Goal: Task Accomplishment & Management: Manage account settings

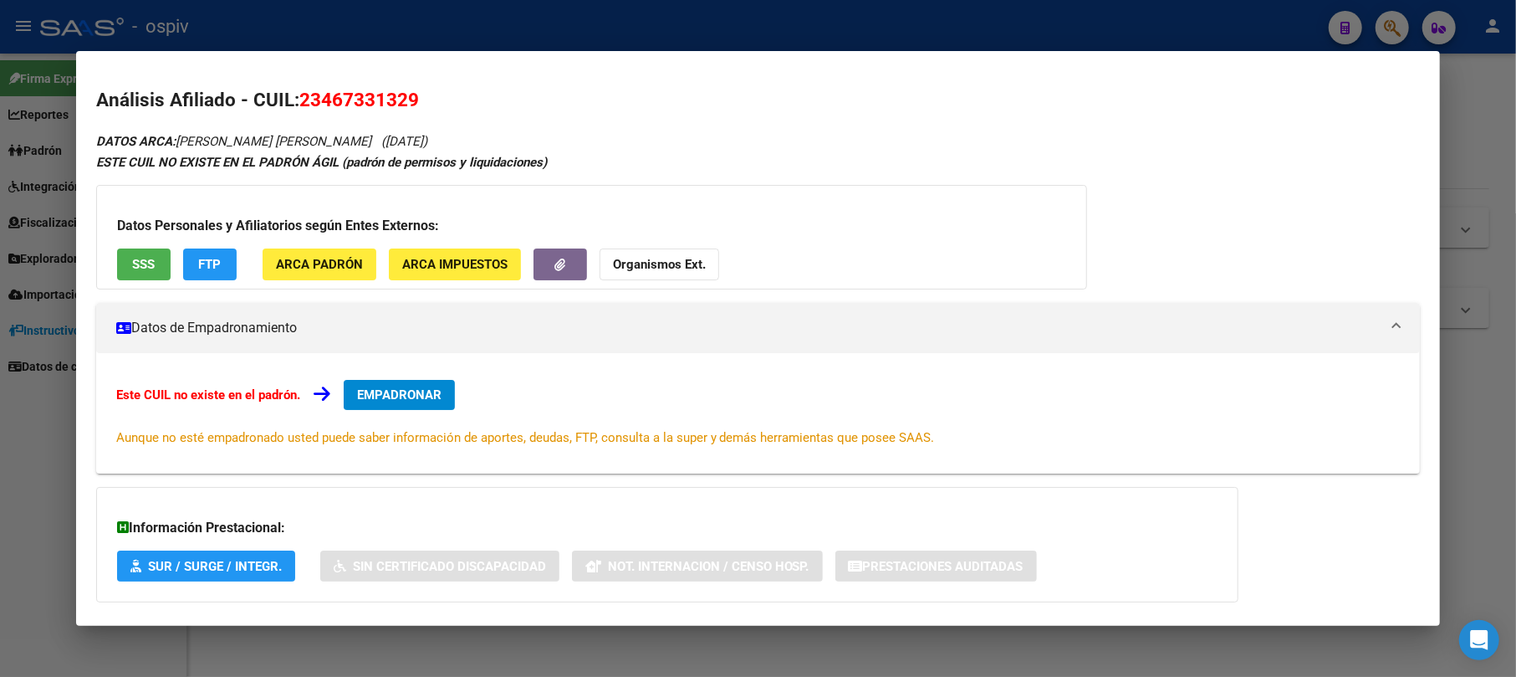
drag, startPoint x: 1386, startPoint y: 21, endPoint x: 517, endPoint y: 105, distance: 872.9
click at [1376, 21] on div at bounding box center [758, 338] width 1516 height 677
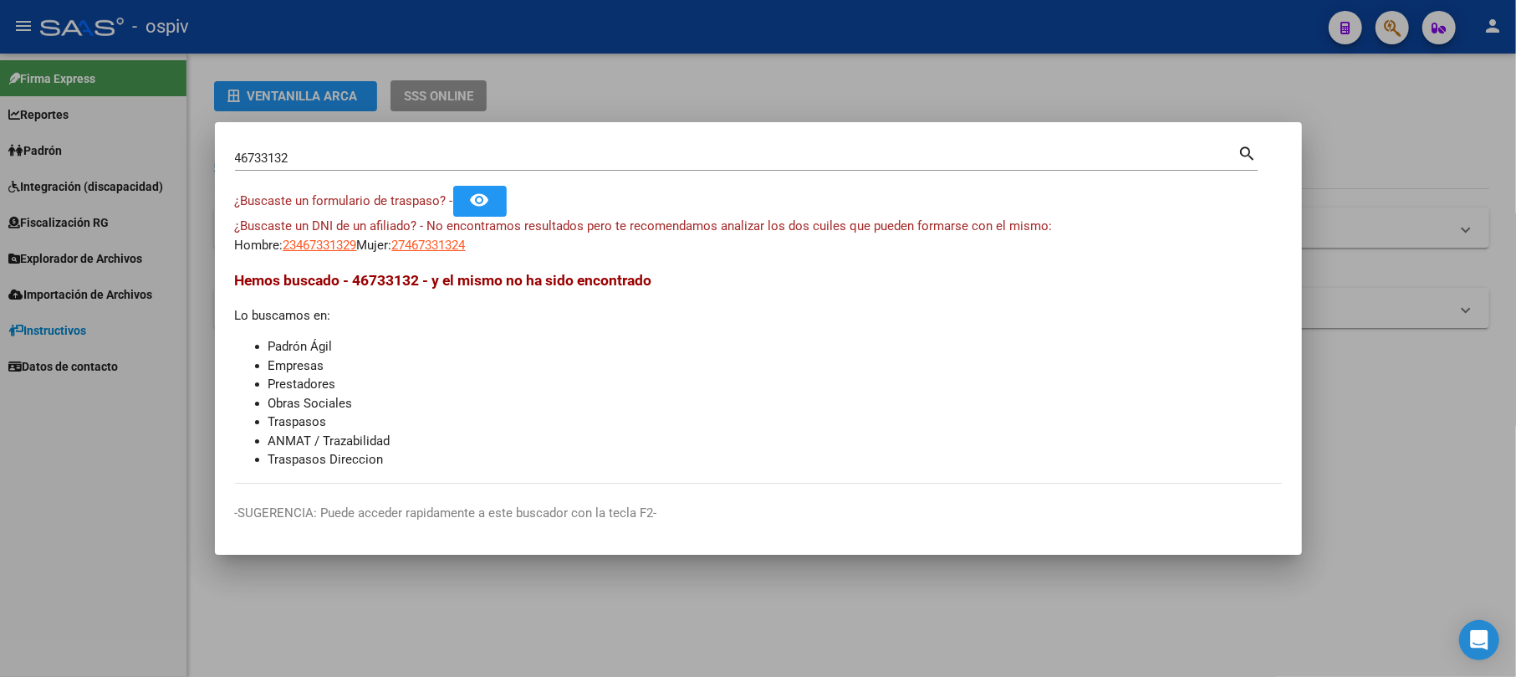
drag, startPoint x: 366, startPoint y: 145, endPoint x: 181, endPoint y: 169, distance: 187.2
click at [181, 169] on div "46733132 Buscar (apellido, dni, cuil, nro traspaso, cuit, obra social) search ¿…" at bounding box center [758, 338] width 1516 height 677
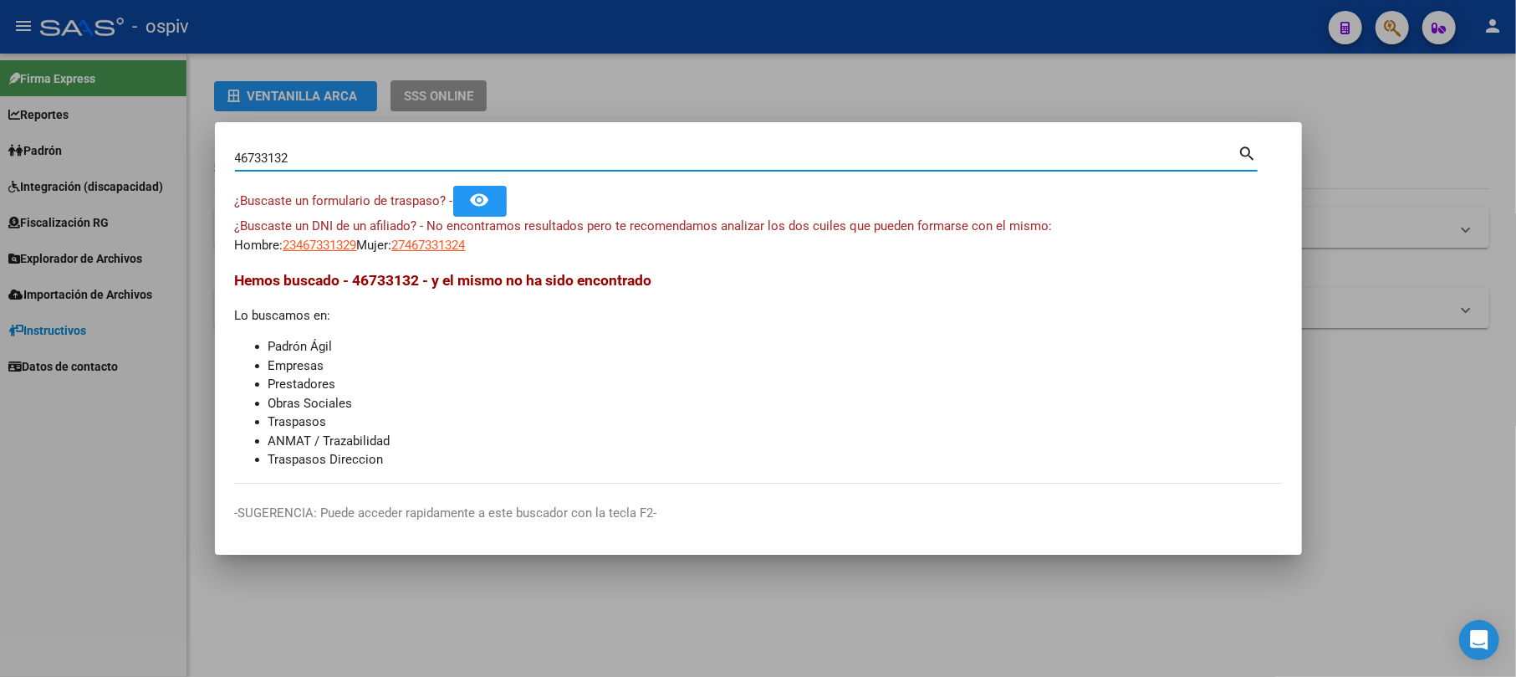
drag, startPoint x: 295, startPoint y: 157, endPoint x: 218, endPoint y: 155, distance: 77.0
click at [218, 155] on mat-dialog-content "46733132 Buscar (apellido, dni, cuil, nro traspaso, cuit, obra social) search ¿…" at bounding box center [758, 312] width 1087 height 341
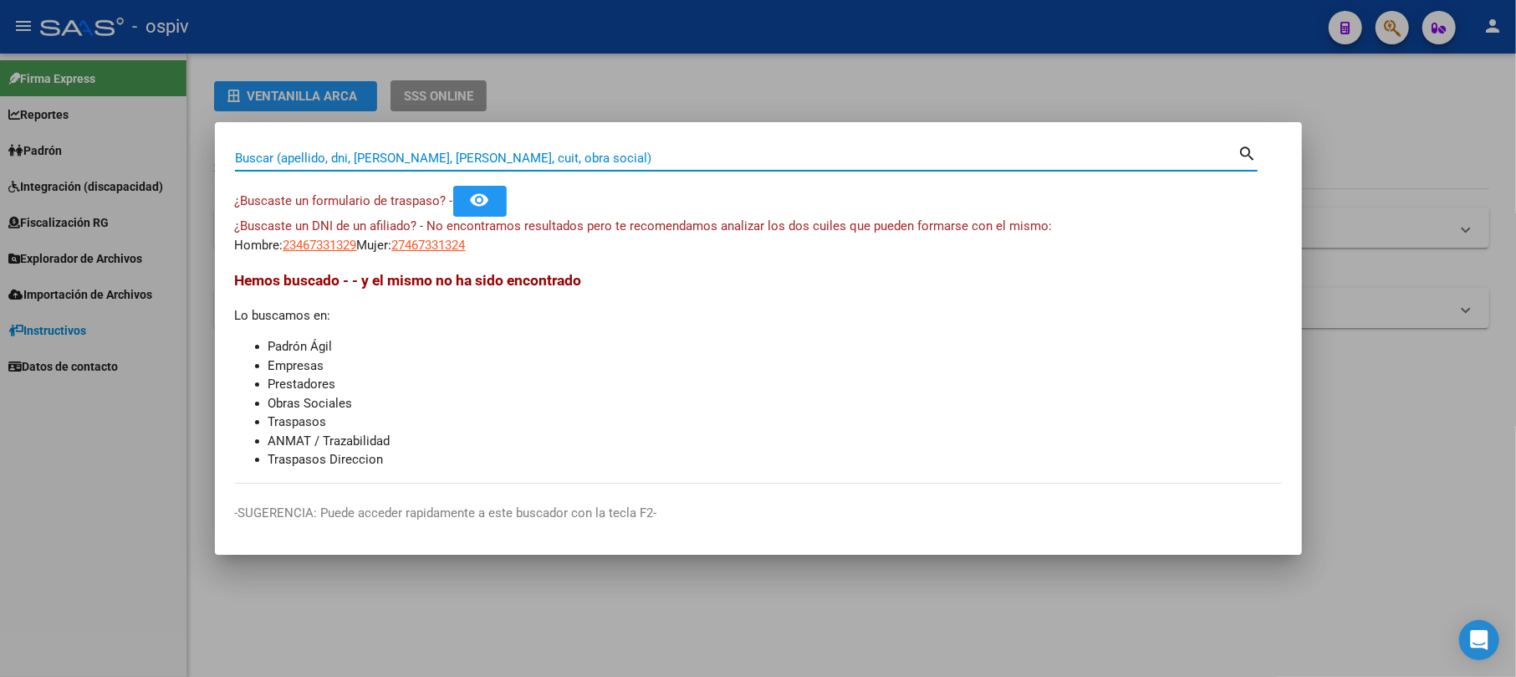
paste input "37312710"
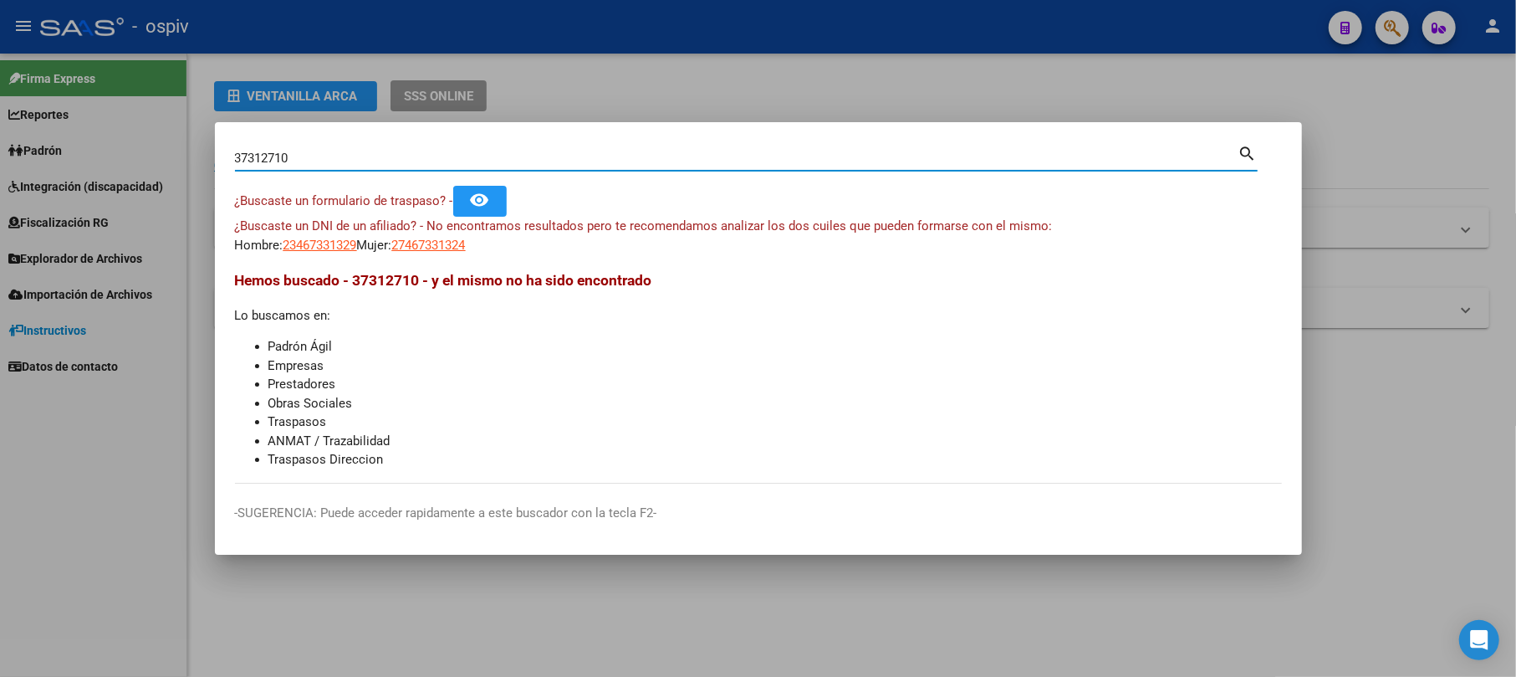
type input "37312710"
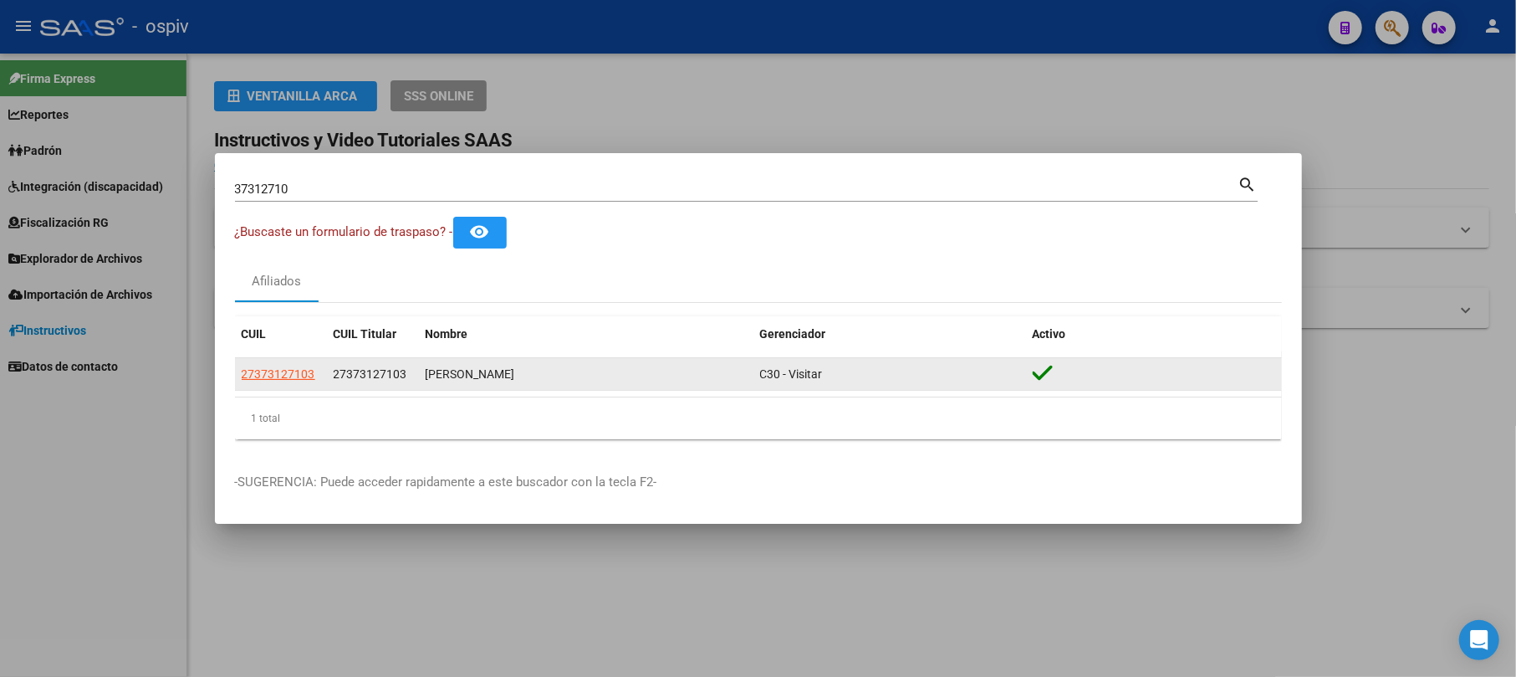
click at [291, 382] on app-link-go-to "27373127103" at bounding box center [279, 374] width 74 height 19
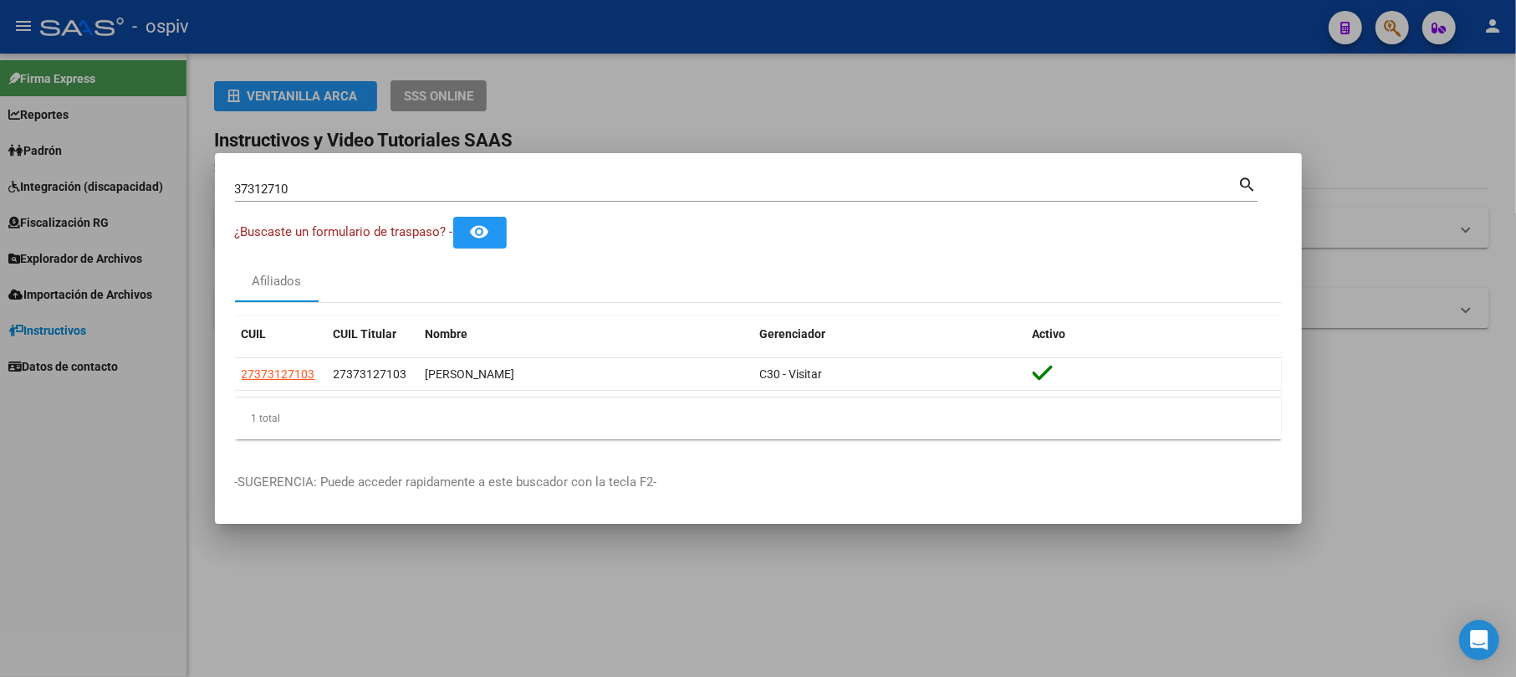
click at [292, 355] on datatable-header "CUIL CUIL Titular Nombre Gerenciador Activo" at bounding box center [758, 337] width 1047 height 42
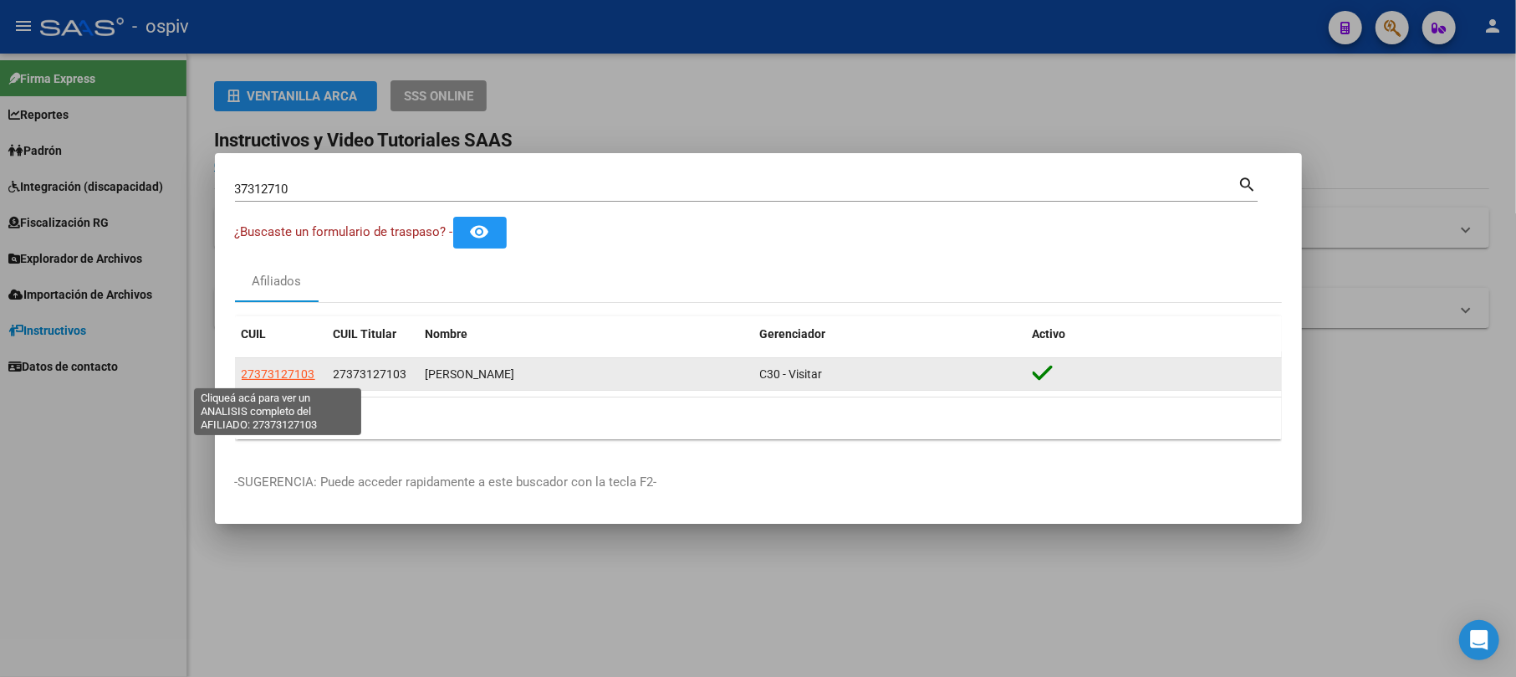
click at [301, 375] on span "27373127103" at bounding box center [279, 373] width 74 height 13
type textarea "27373127103"
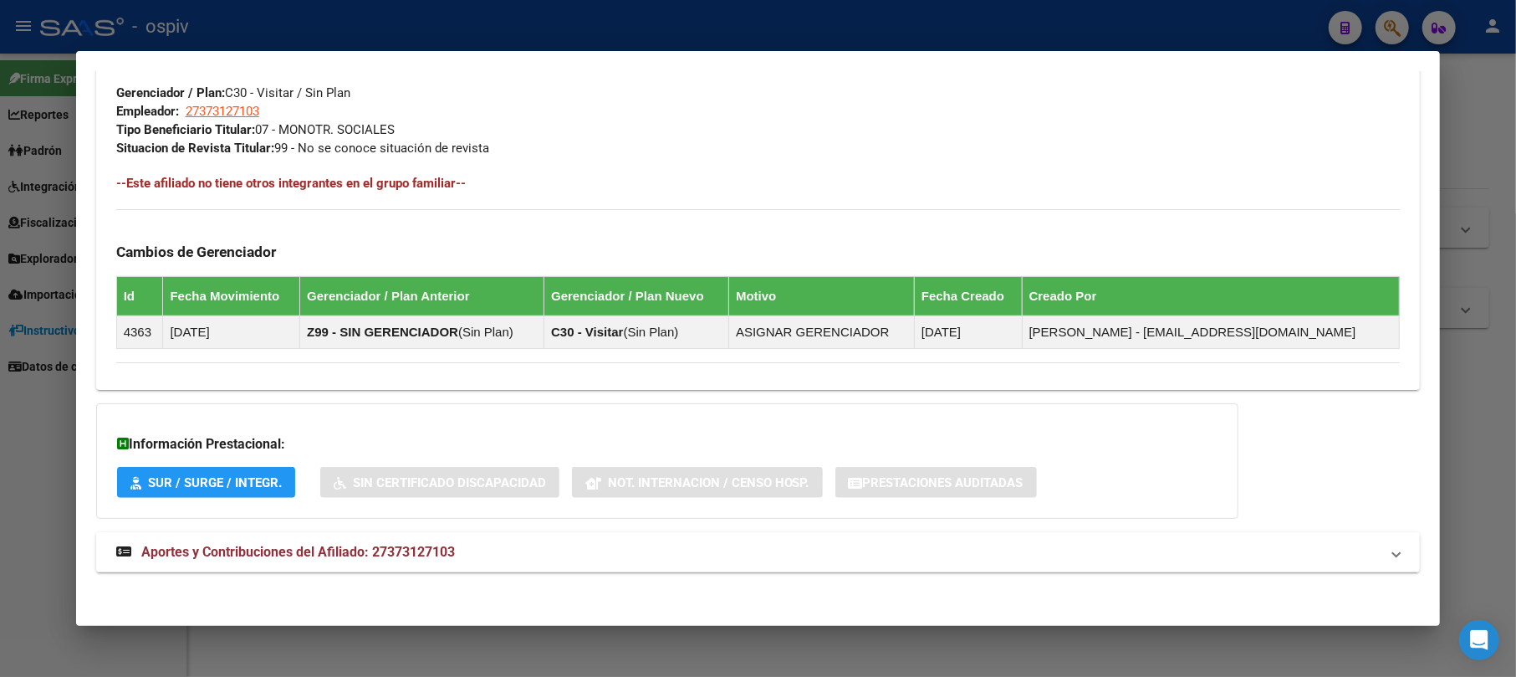
scroll to position [843, 0]
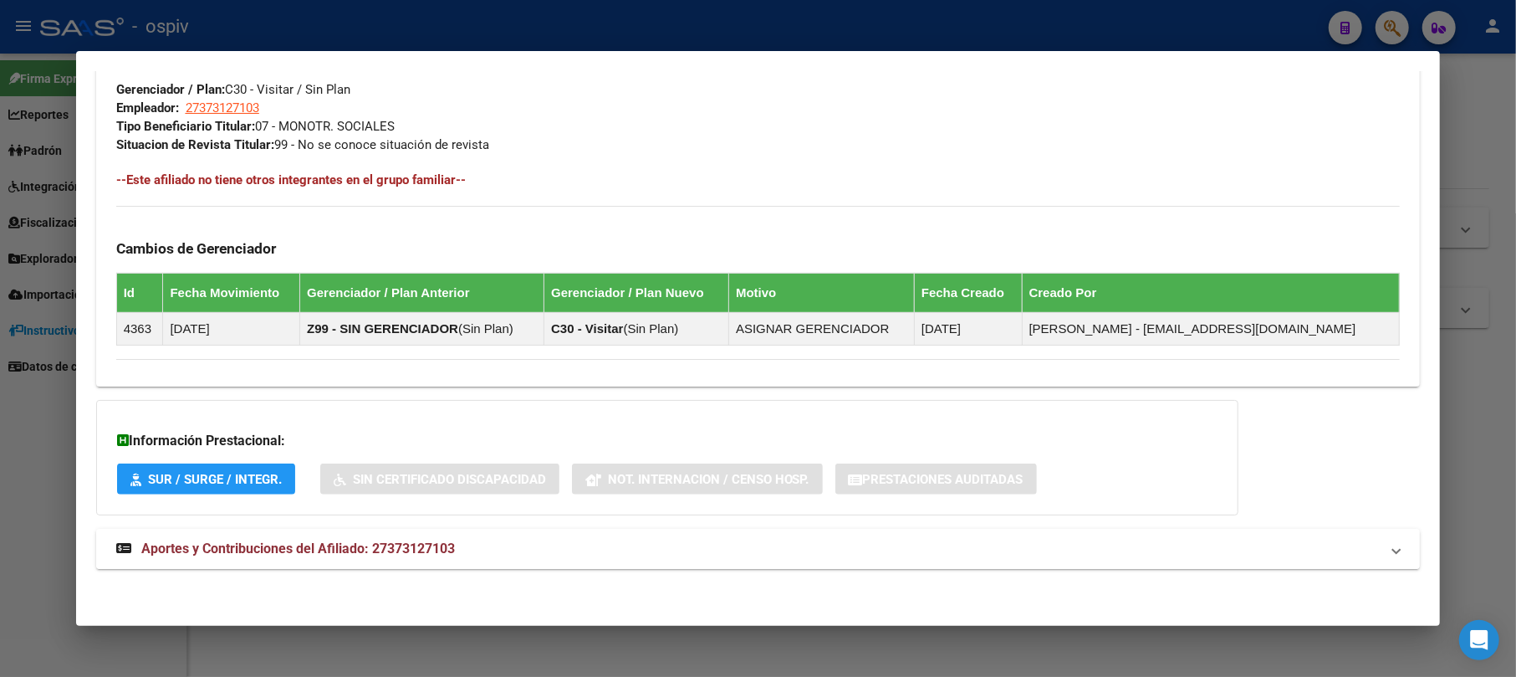
click at [358, 545] on span "Aportes y Contribuciones del Afiliado: 27373127103" at bounding box center [298, 548] width 314 height 16
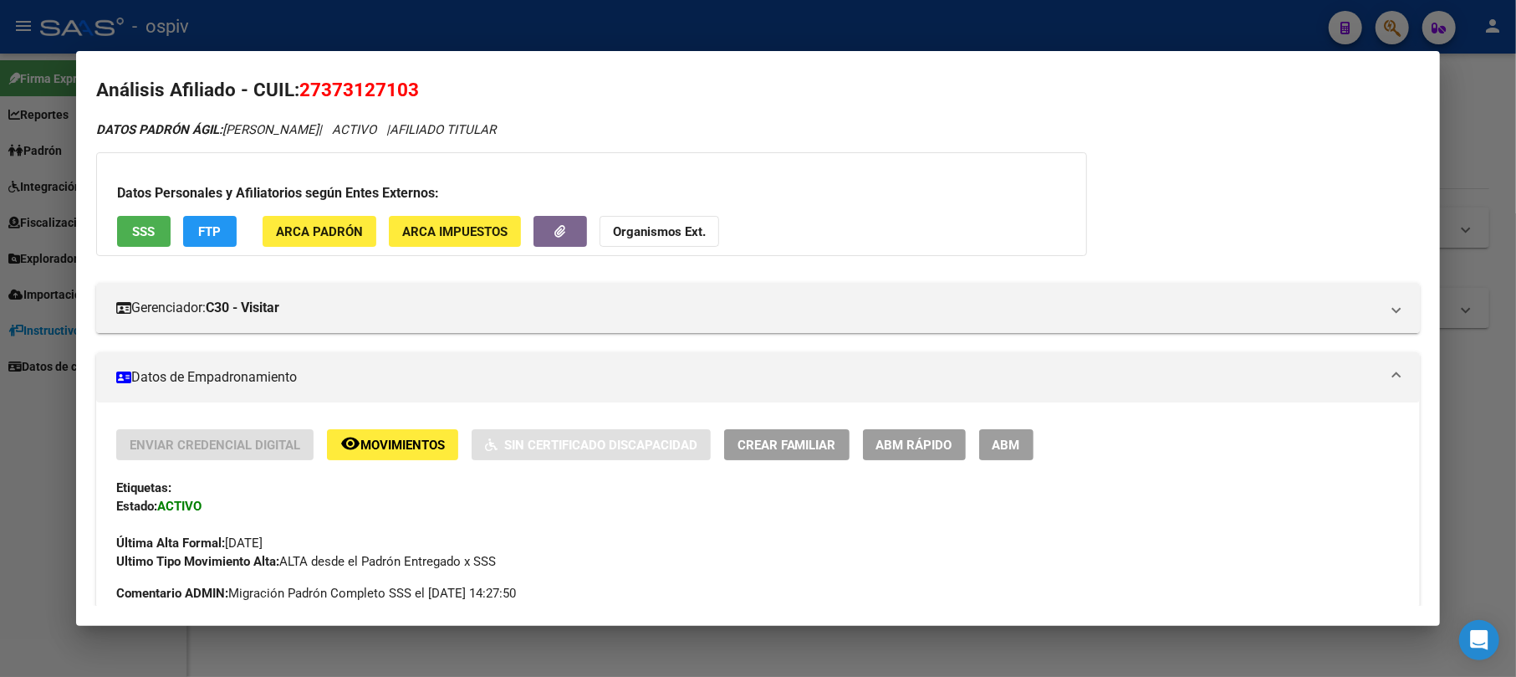
scroll to position [0, 0]
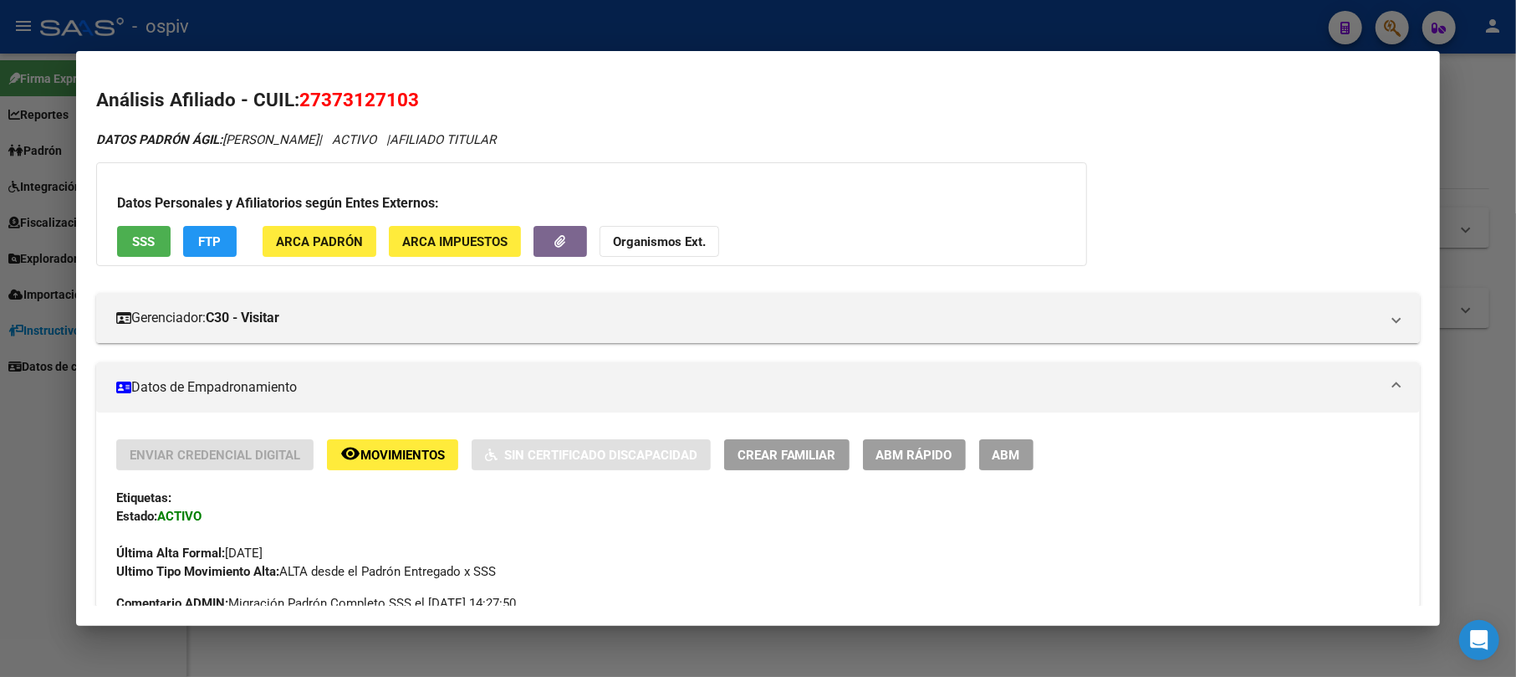
click at [1376, 24] on div at bounding box center [758, 338] width 1516 height 677
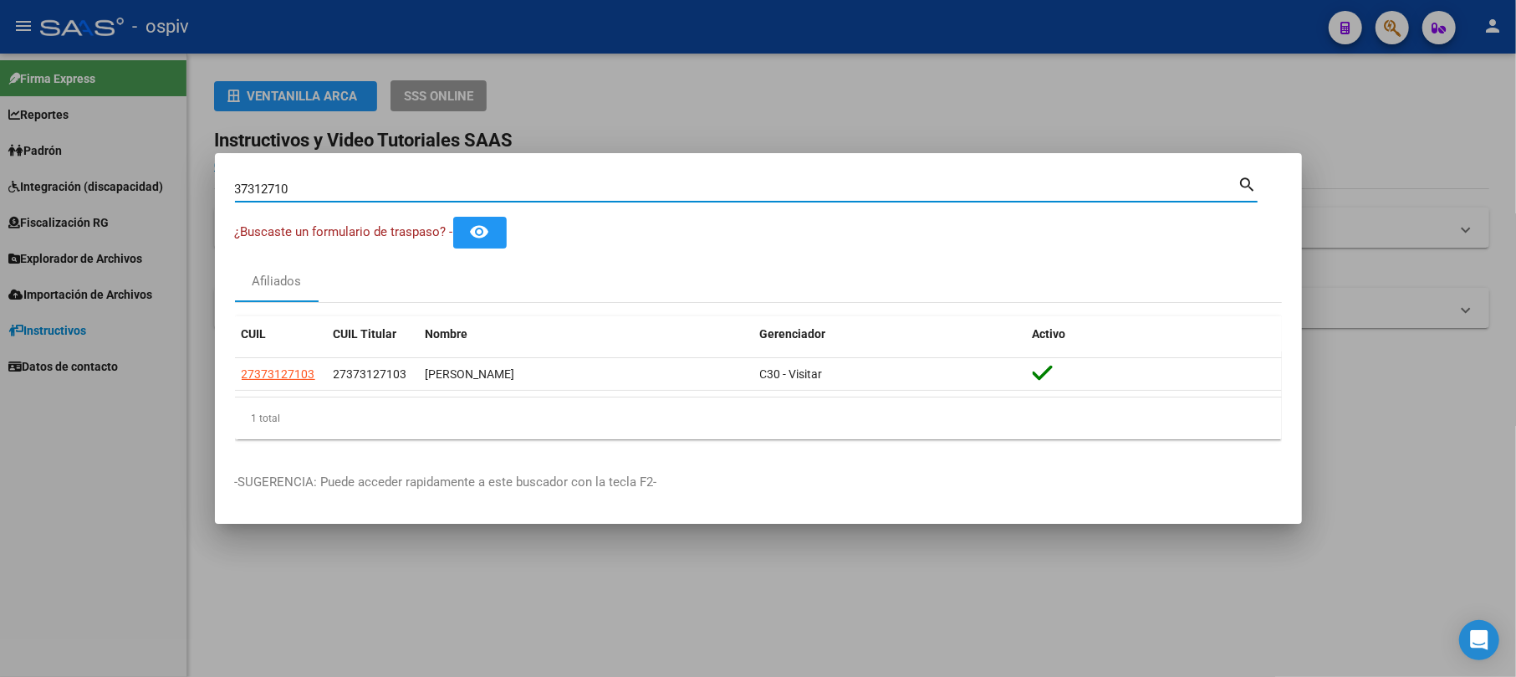
drag, startPoint x: 304, startPoint y: 187, endPoint x: 151, endPoint y: 174, distance: 153.6
click at [151, 174] on div "37312710 Buscar (apellido, dni, cuil, nro traspaso, cuit, obra social) search ¿…" at bounding box center [758, 338] width 1516 height 677
type input "43186910"
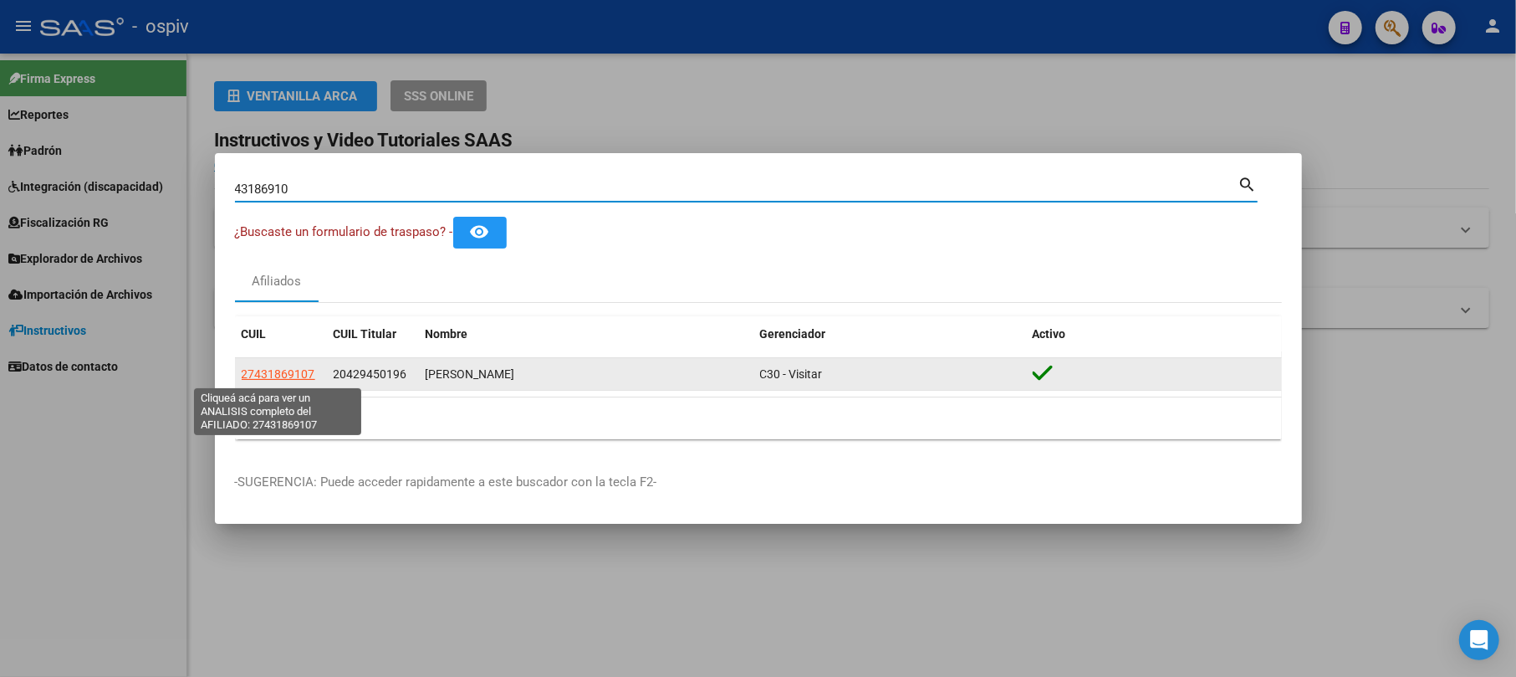
click at [303, 371] on span "27431869107" at bounding box center [279, 373] width 74 height 13
type textarea "27431869107"
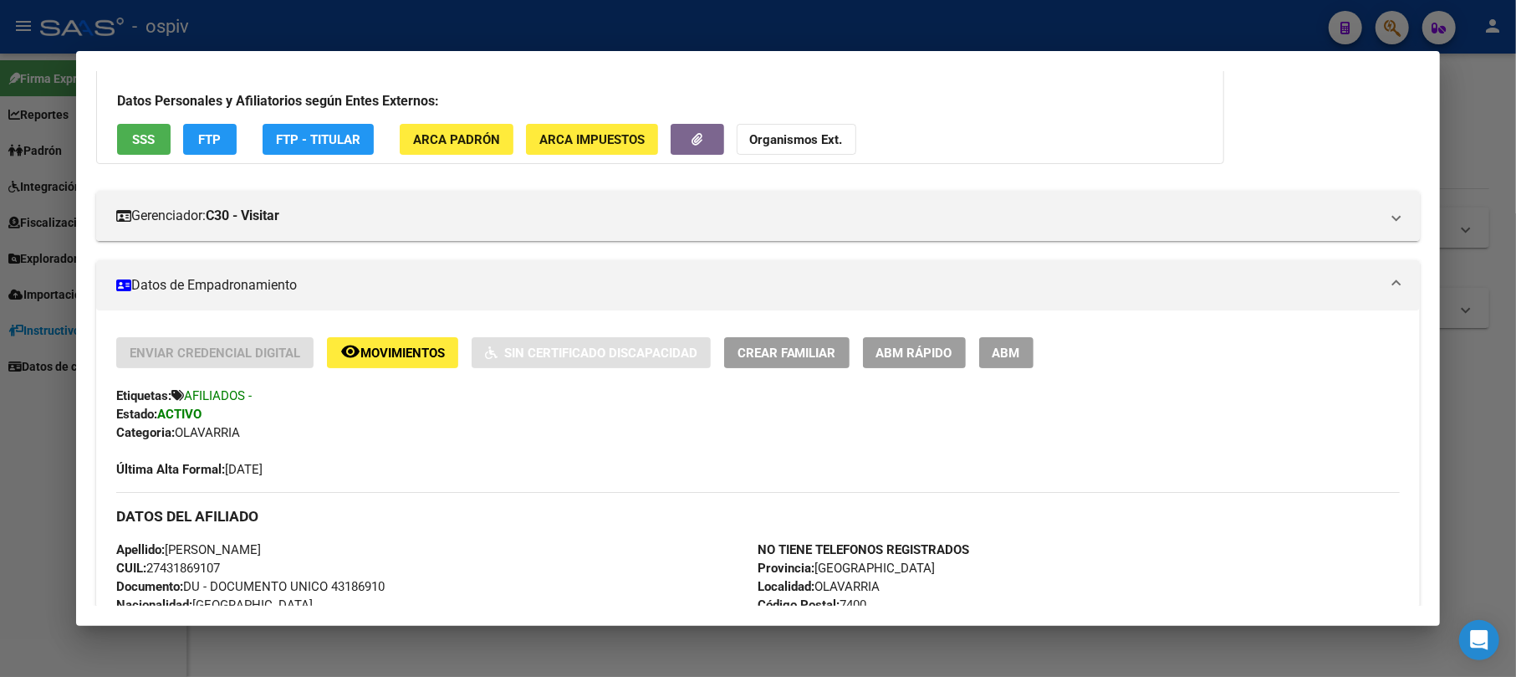
scroll to position [222, 0]
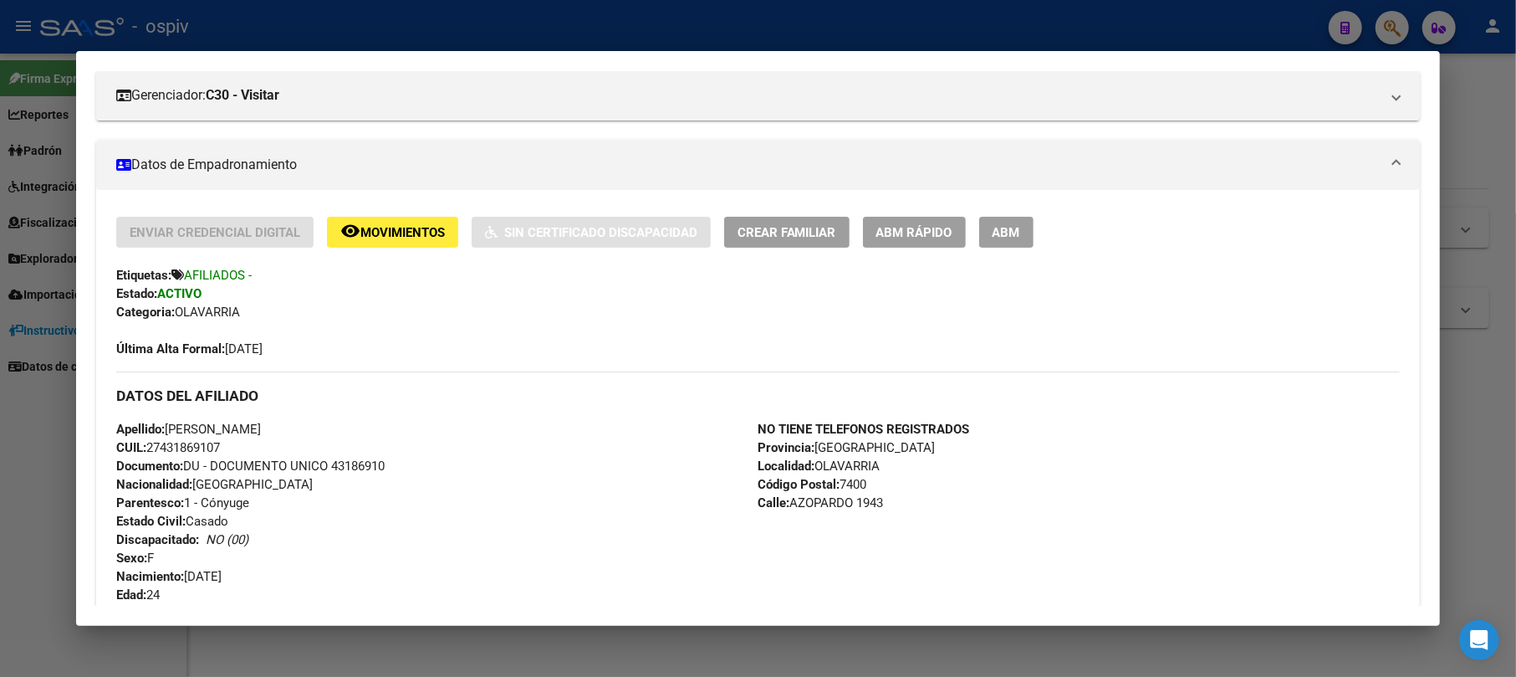
click at [386, 237] on span "Movimientos" at bounding box center [402, 232] width 84 height 15
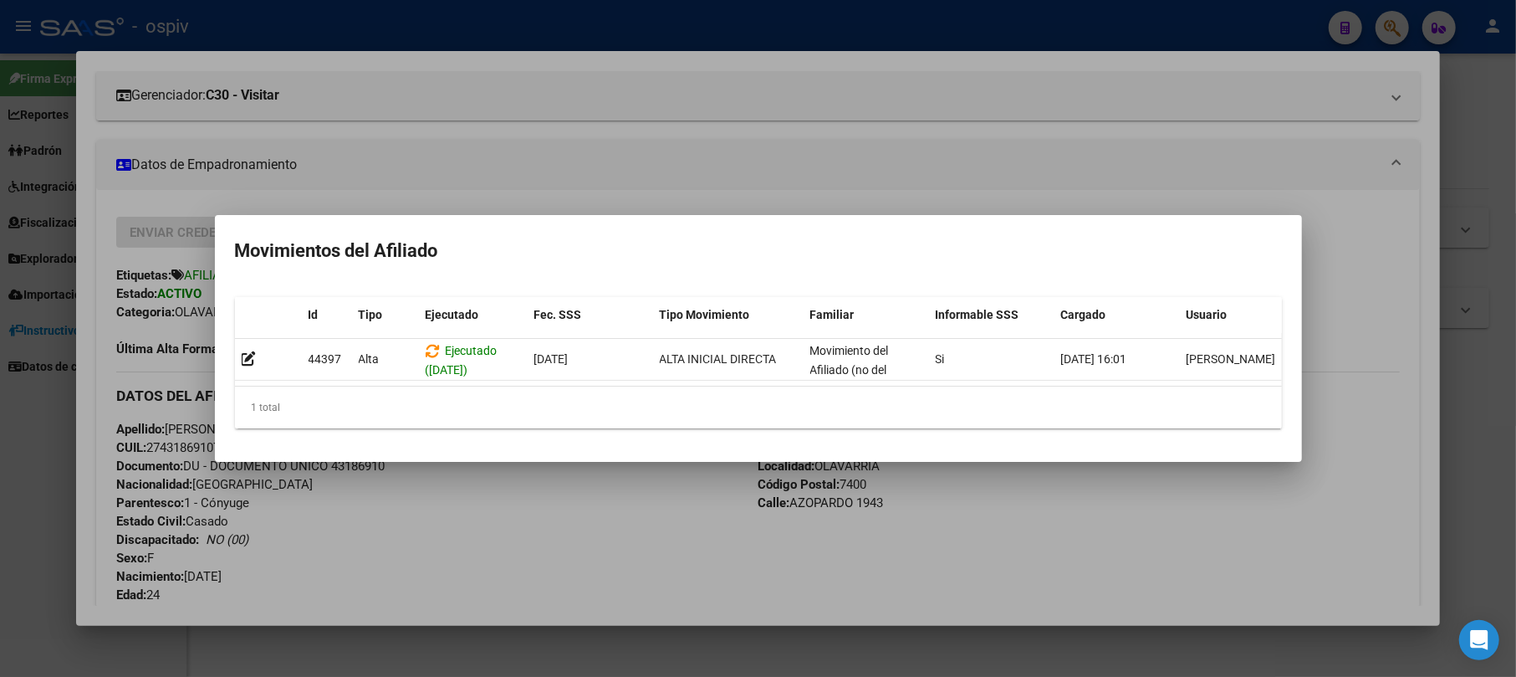
click at [8, 426] on div at bounding box center [758, 338] width 1516 height 677
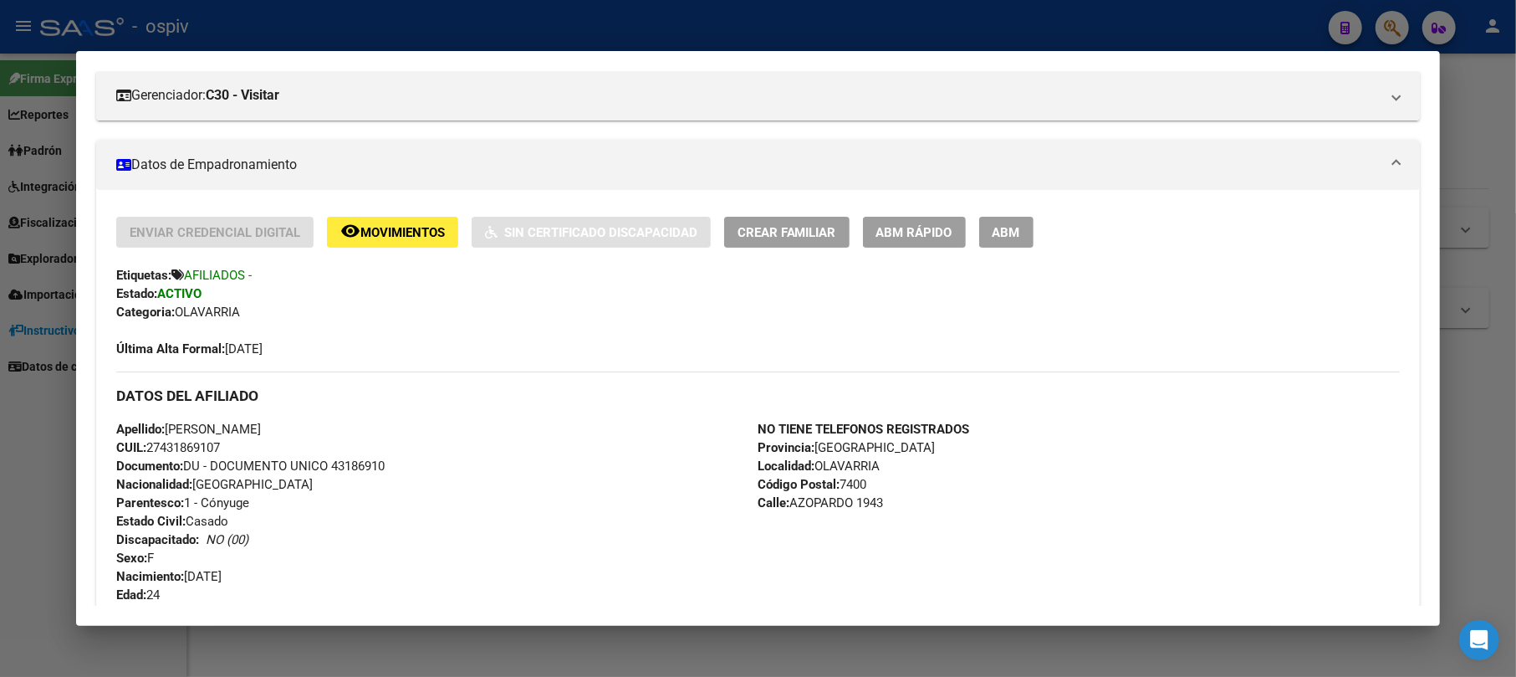
drag, startPoint x: 1390, startPoint y: 25, endPoint x: 563, endPoint y: 50, distance: 827.4
click at [1389, 25] on div at bounding box center [758, 338] width 1516 height 677
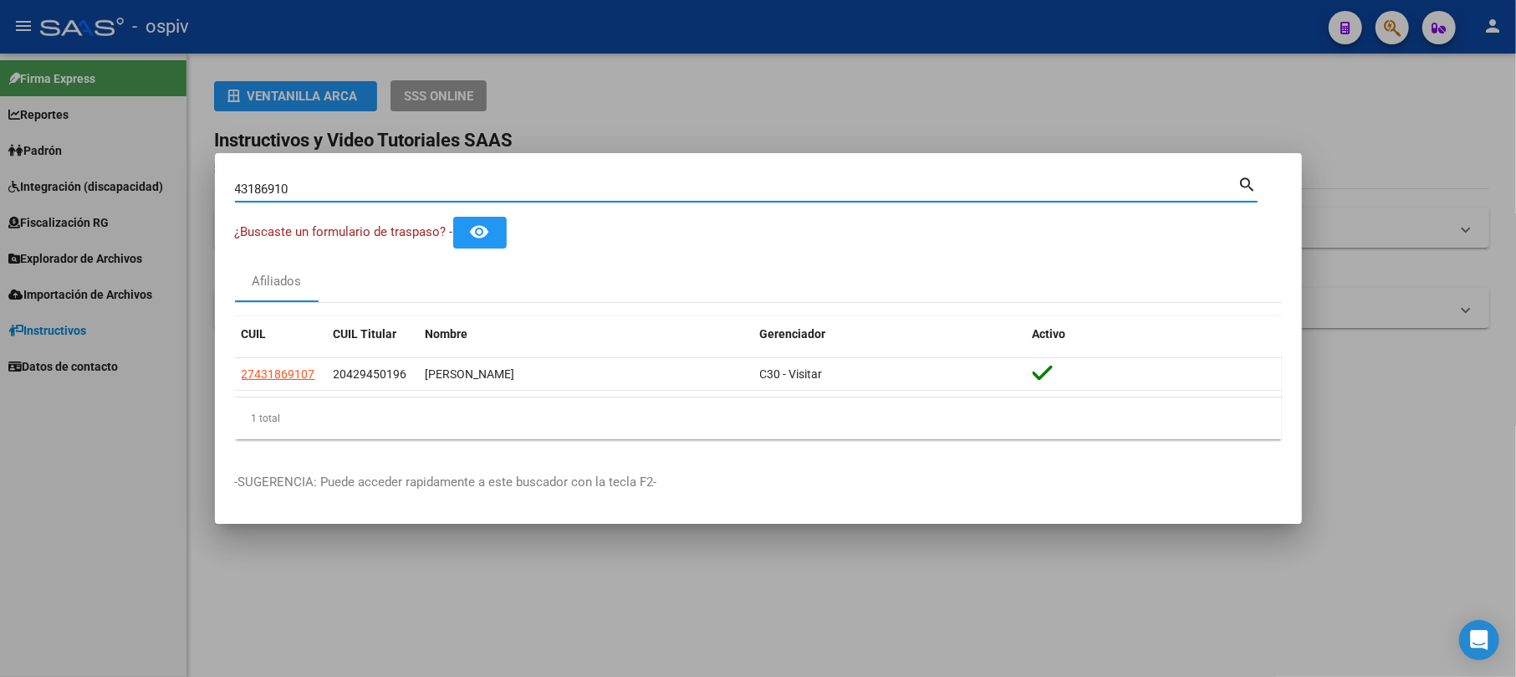
drag, startPoint x: 323, startPoint y: 185, endPoint x: 57, endPoint y: 164, distance: 266.7
click at [57, 164] on div "43186910 Buscar (apellido, dni, cuil, nro traspaso, cuit, obra social) search ¿…" at bounding box center [758, 338] width 1516 height 677
paste input "262419-1"
type input "2624191"
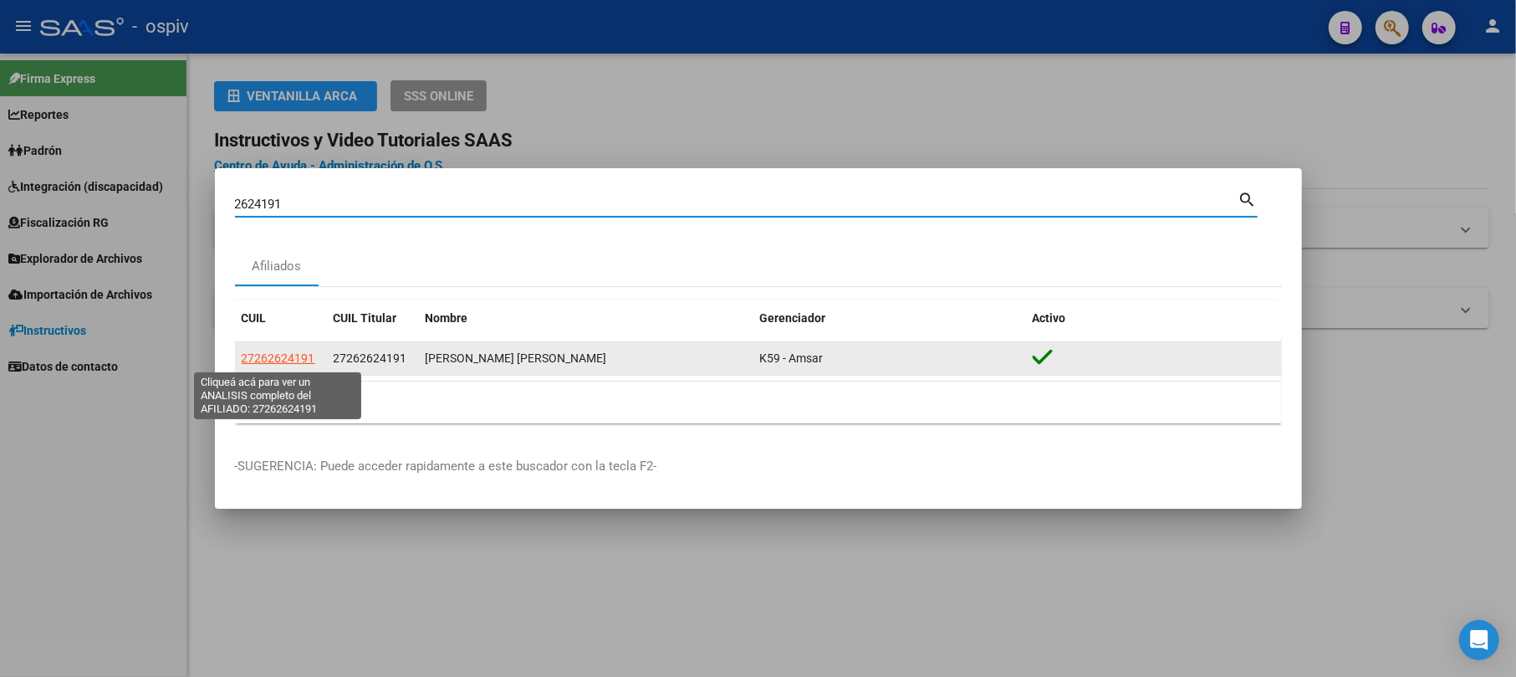
click at [254, 360] on span "27262624191" at bounding box center [279, 357] width 74 height 13
type textarea "27262624191"
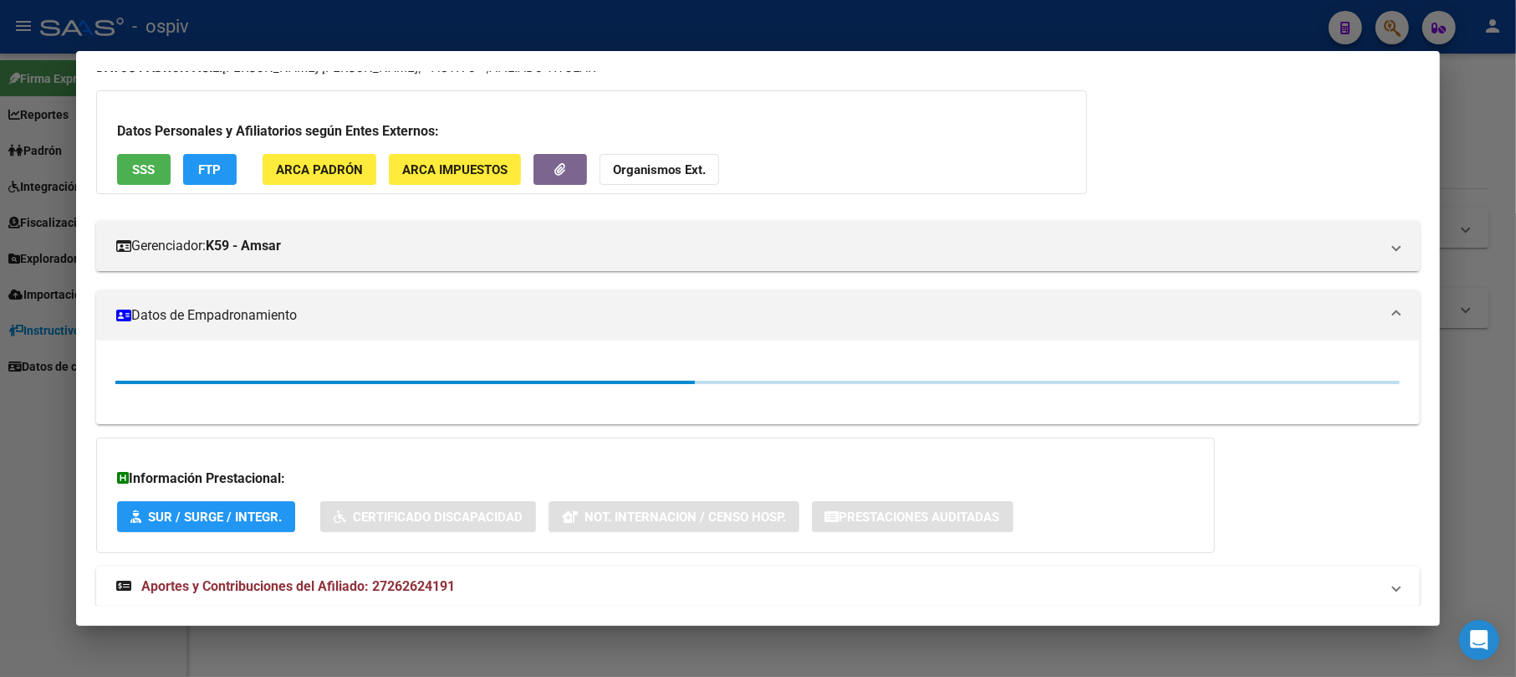
scroll to position [110, 0]
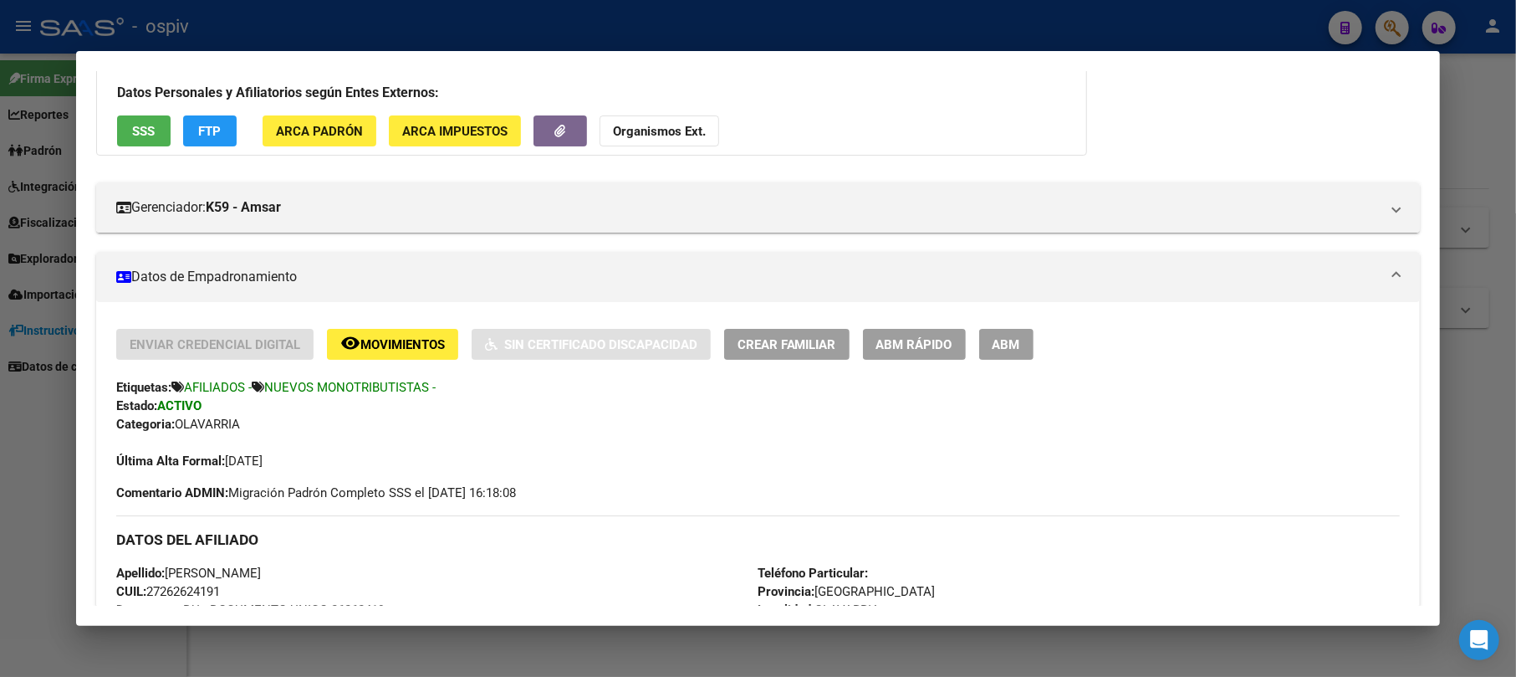
drag, startPoint x: 1386, startPoint y: 18, endPoint x: 376, endPoint y: 271, distance: 1041.3
click at [1386, 21] on div at bounding box center [758, 338] width 1516 height 677
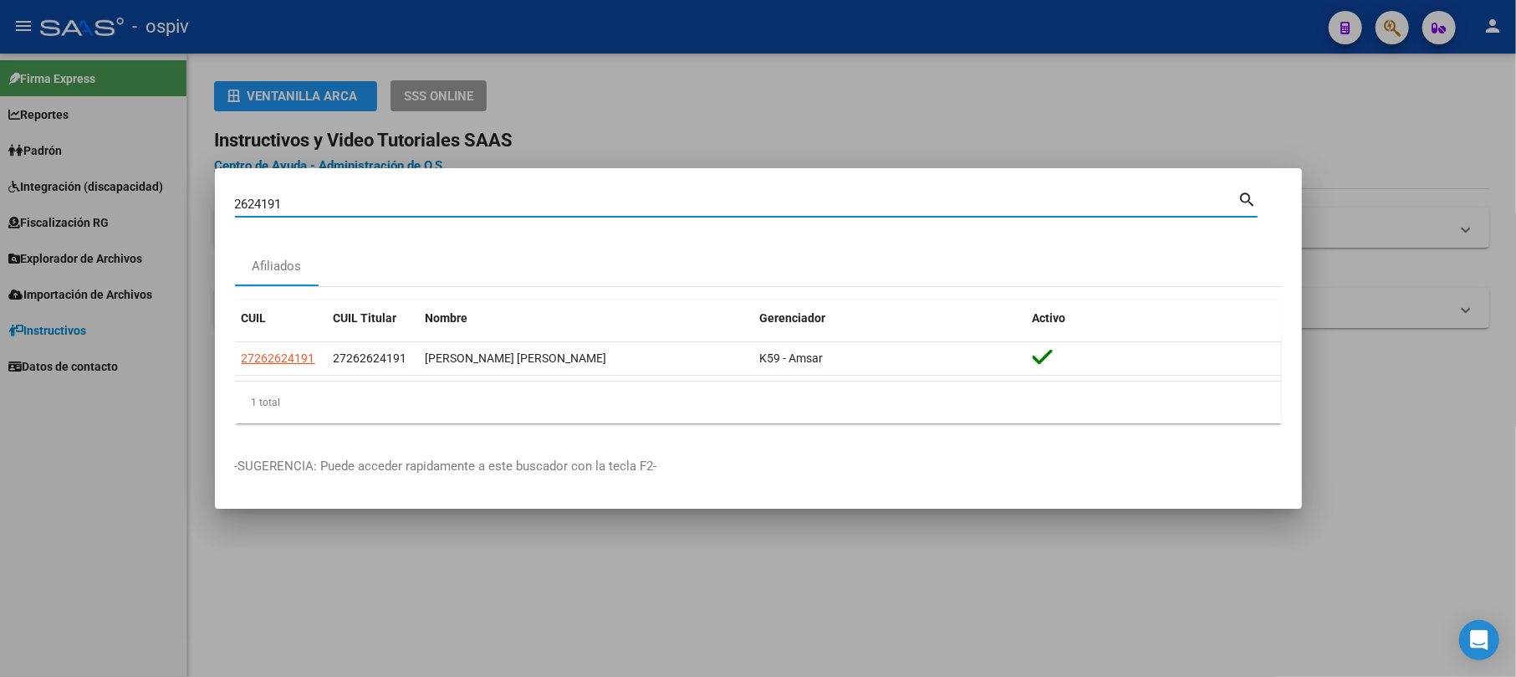
drag, startPoint x: 291, startPoint y: 202, endPoint x: 149, endPoint y: 138, distance: 155.7
click at [149, 138] on div "2624191 Buscar (apellido, dni, cuil, nro traspaso, cuit, obra social) search Af…" at bounding box center [758, 338] width 1516 height 677
type input "34004"
drag, startPoint x: 282, startPoint y: 208, endPoint x: 177, endPoint y: 184, distance: 107.3
click at [184, 184] on div "34004 Buscar (apellido, dni, cuil, nro traspaso, cuit, obra social) search Afil…" at bounding box center [758, 338] width 1516 height 677
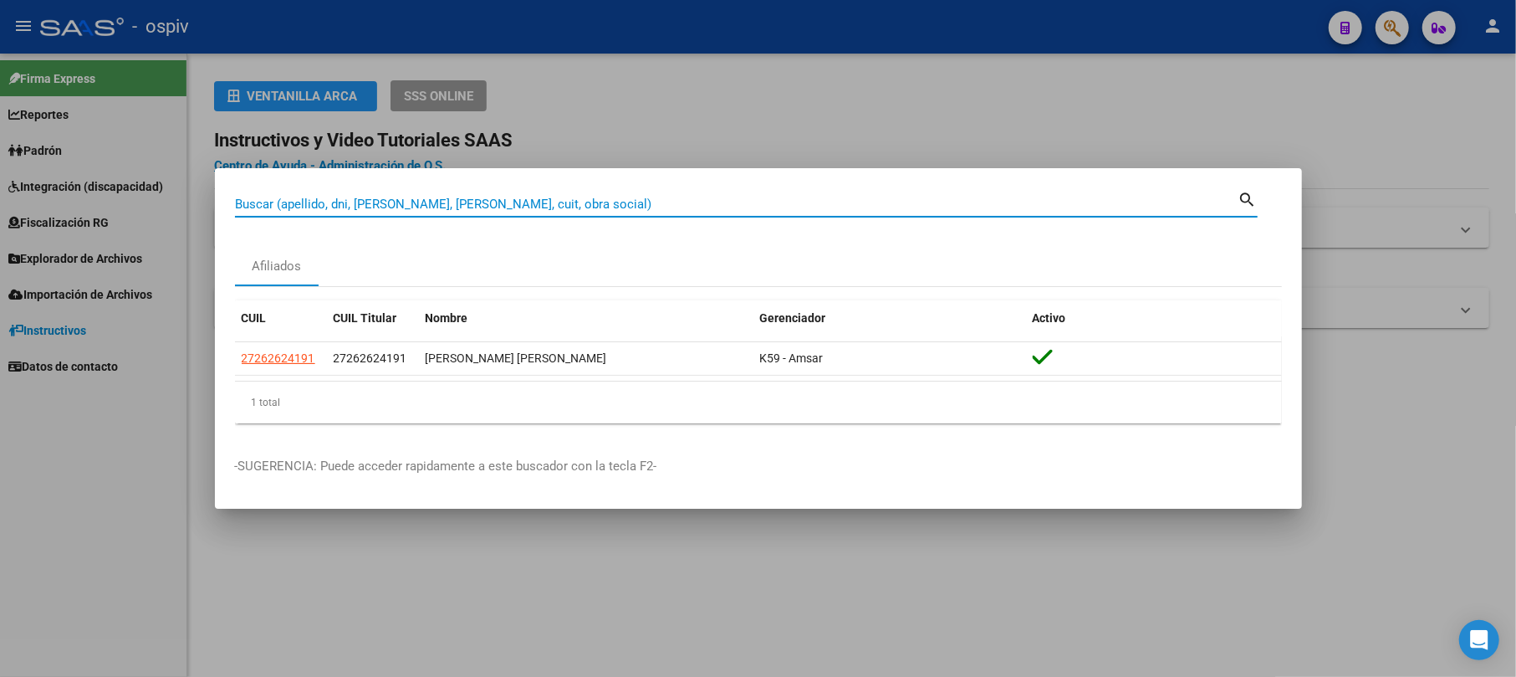
paste input "[PERSON_NAME] <[EMAIL_ADDRESS][DOMAIN_NAME]>"
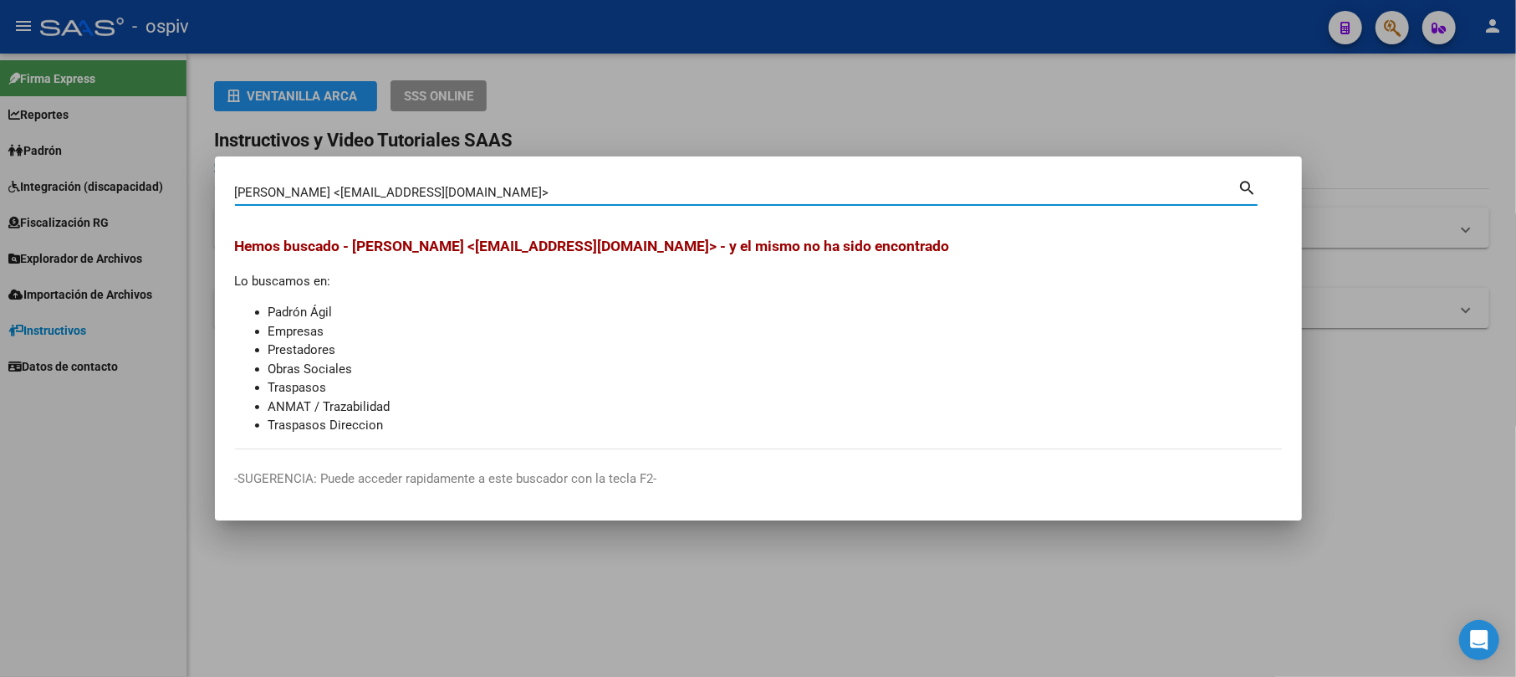
drag, startPoint x: 517, startPoint y: 189, endPoint x: 8, endPoint y: 112, distance: 514.2
click at [40, 112] on div "[PERSON_NAME] <[EMAIL_ADDRESS][DOMAIN_NAME]> Buscar (apellido, dni, cuil, nro t…" at bounding box center [758, 338] width 1516 height 677
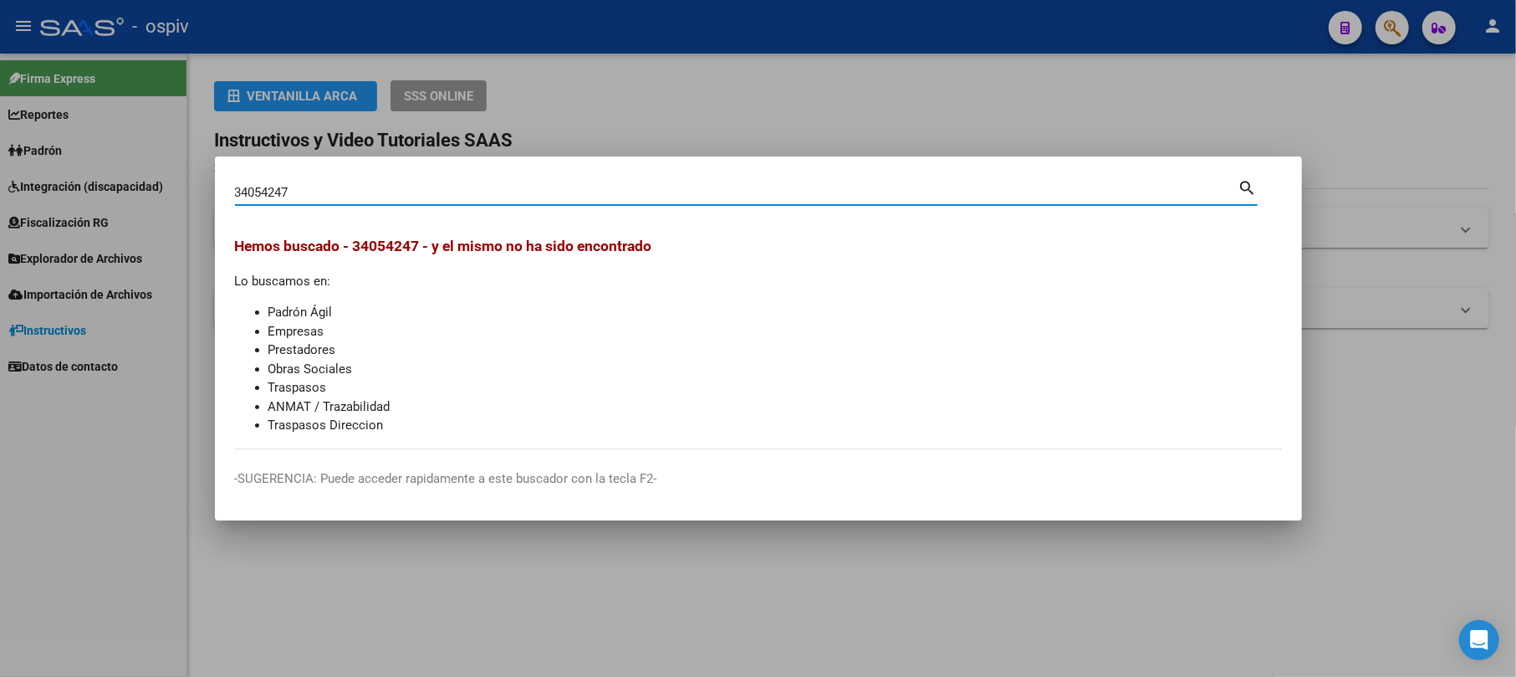
type input "34054247"
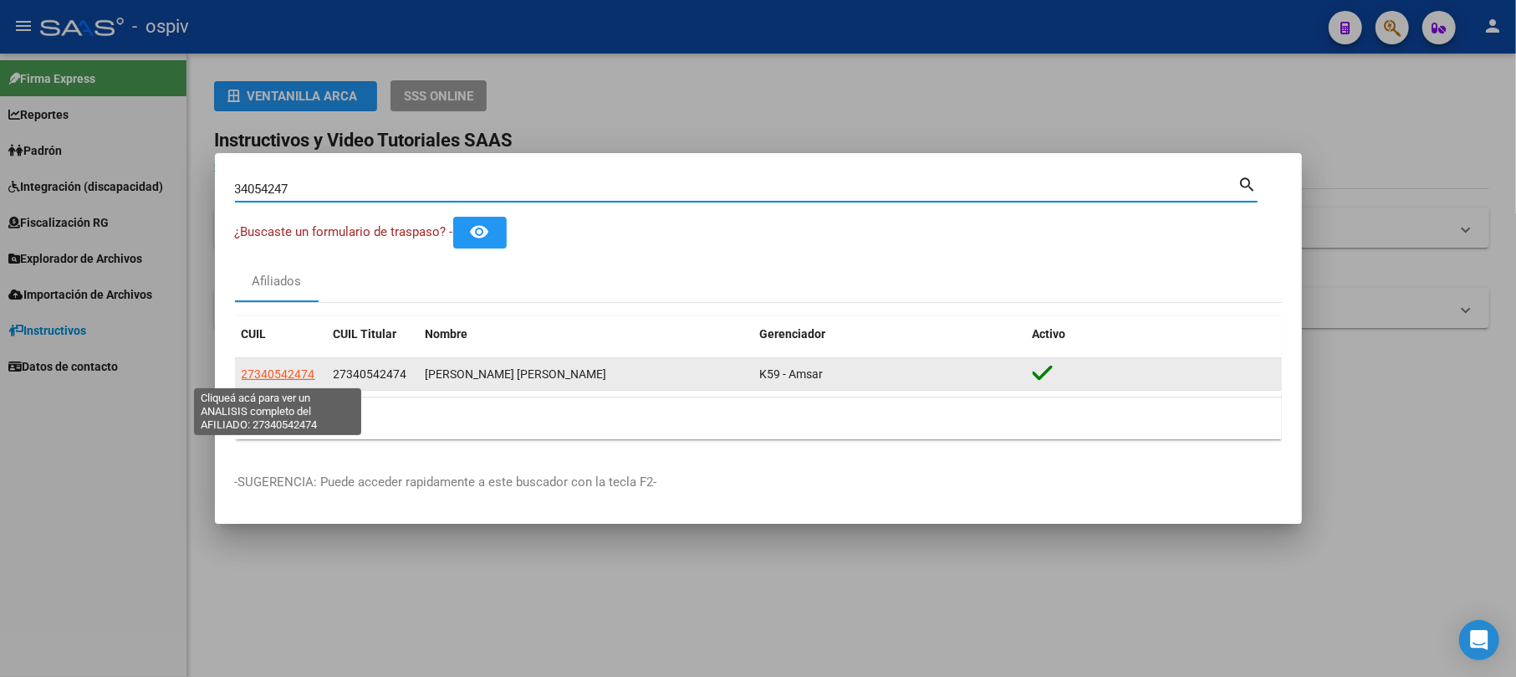
click at [271, 380] on span "27340542474" at bounding box center [279, 373] width 74 height 13
type textarea "27340542474"
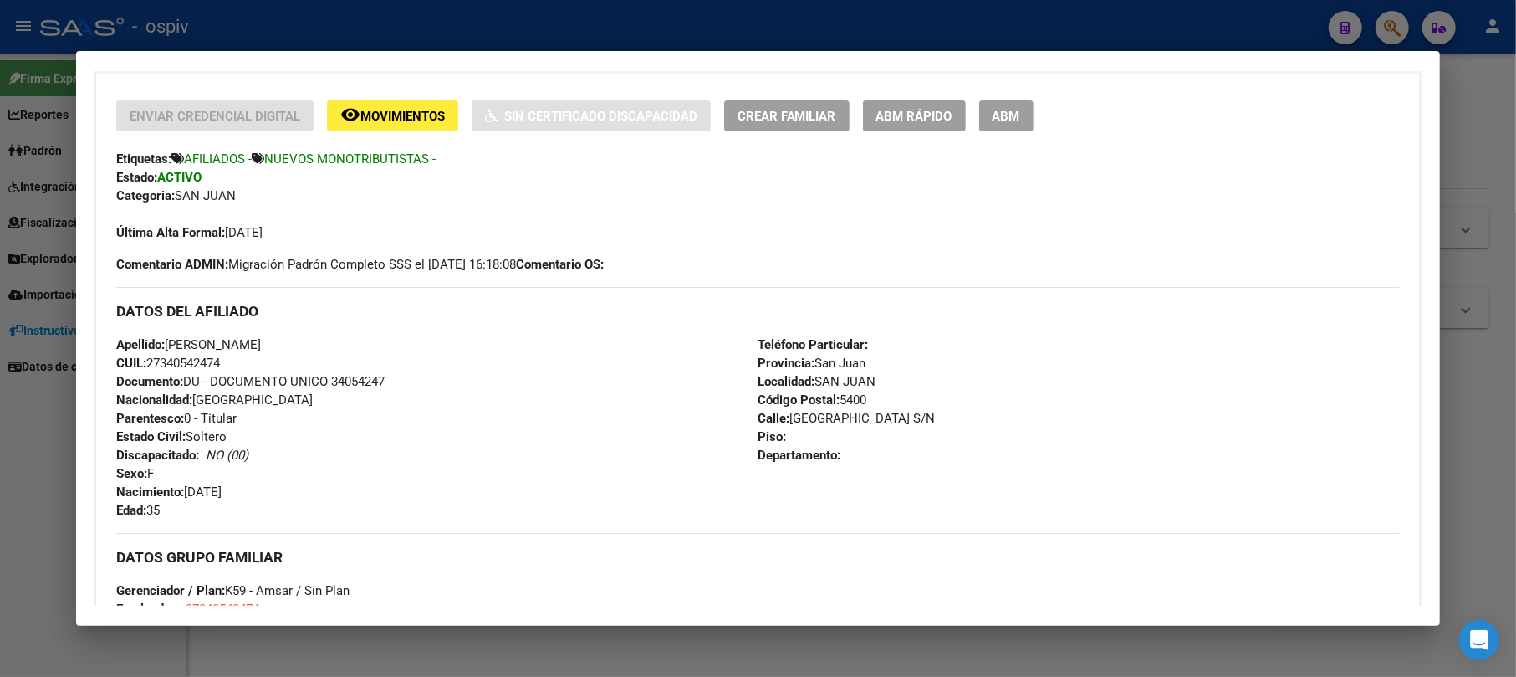
scroll to position [445, 0]
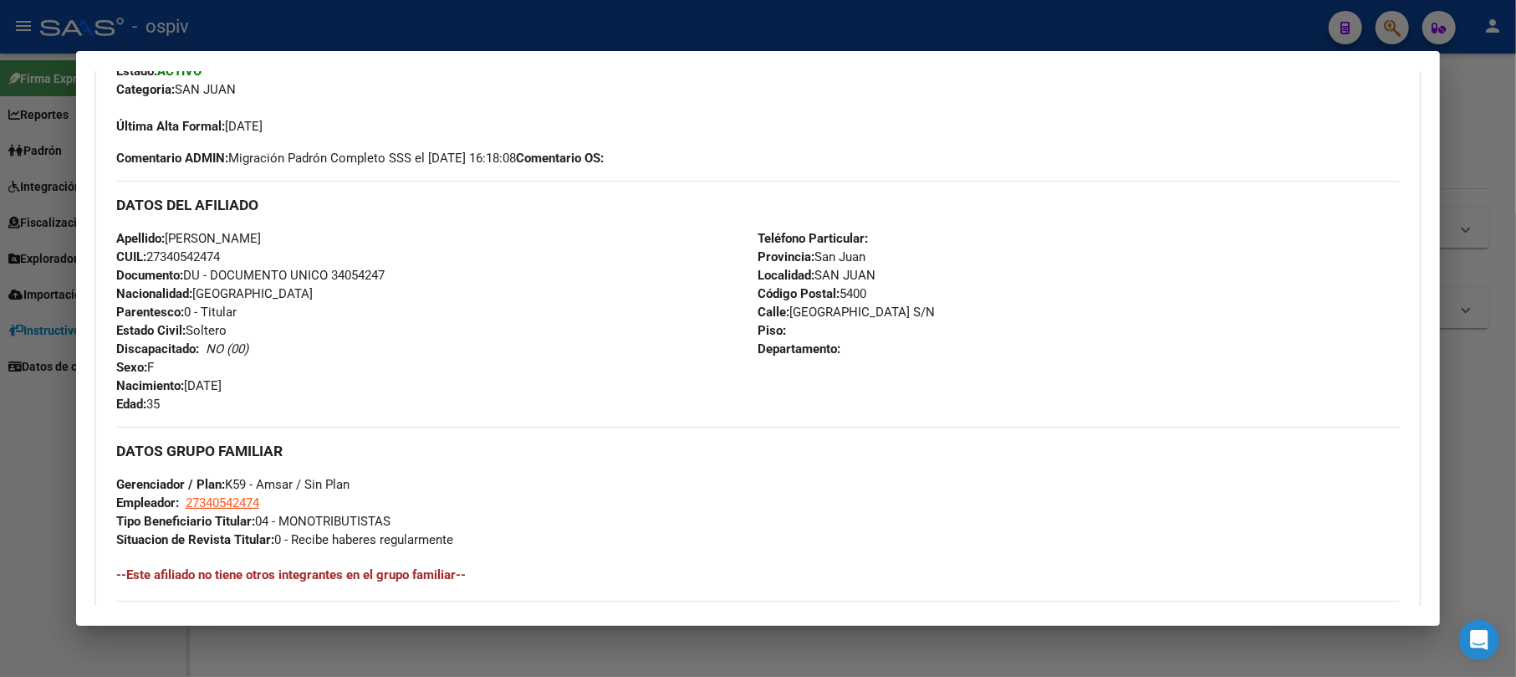
click at [1390, 22] on div at bounding box center [758, 338] width 1516 height 677
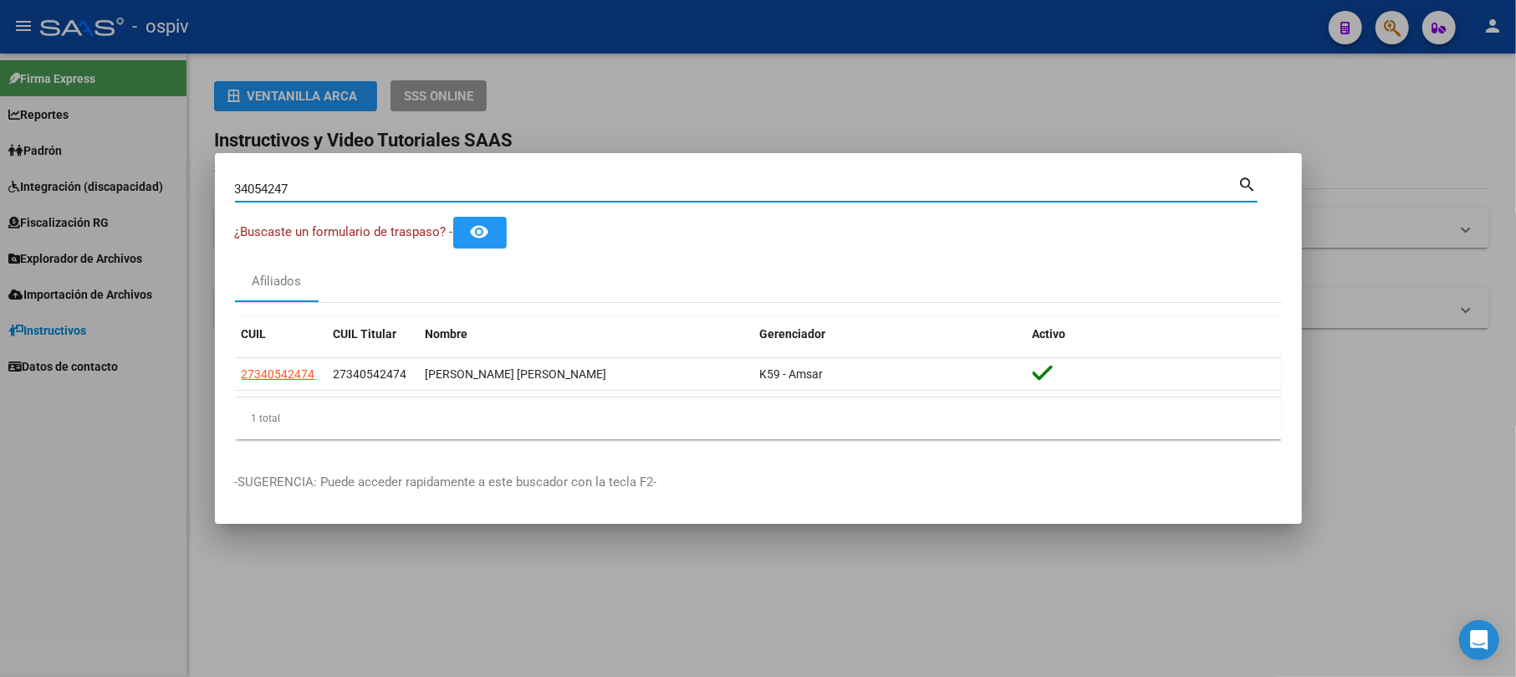
drag, startPoint x: 305, startPoint y: 191, endPoint x: 152, endPoint y: 157, distance: 156.6
click at [162, 159] on div "34054247 Buscar (apellido, dni, cuil, nro traspaso, cuit, obra social) search ¿…" at bounding box center [758, 338] width 1516 height 677
type input "26670701"
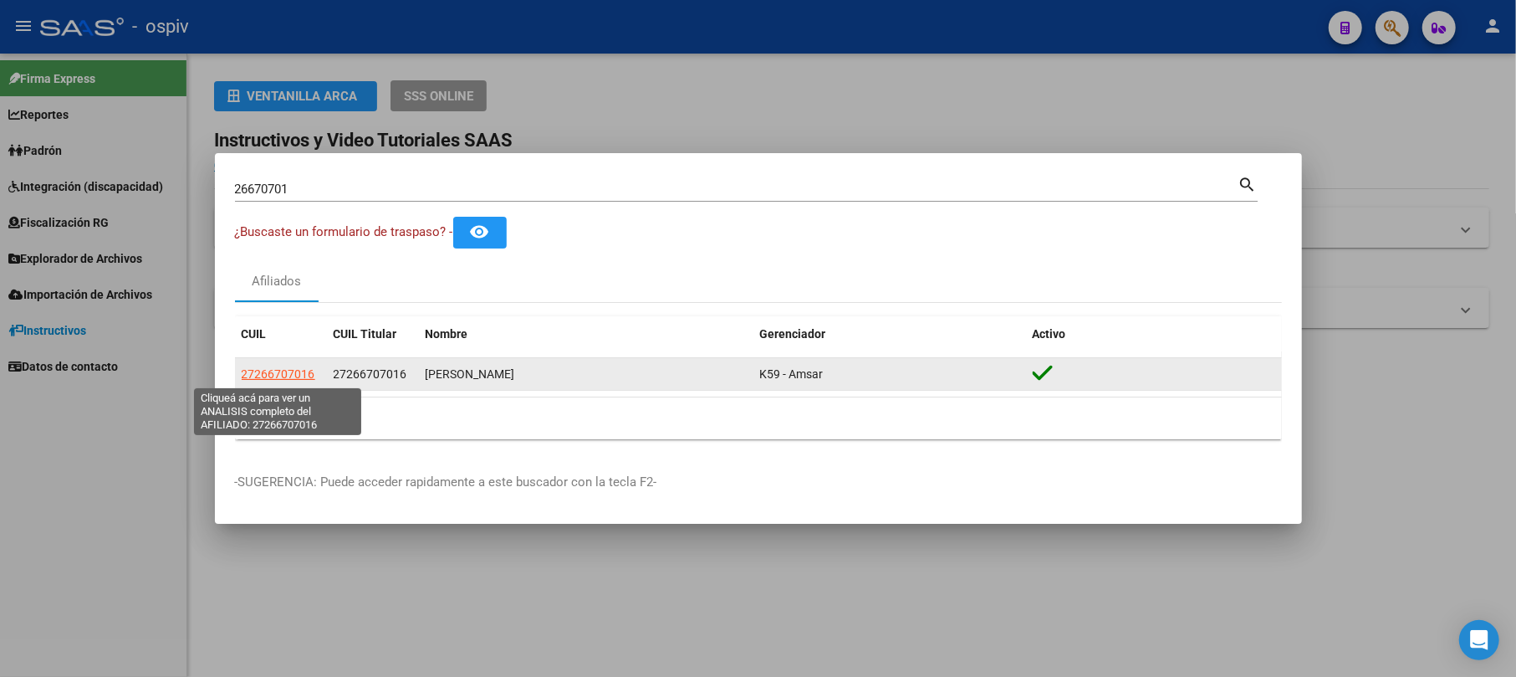
click at [263, 369] on span "27266707016" at bounding box center [279, 373] width 74 height 13
type textarea "27266707016"
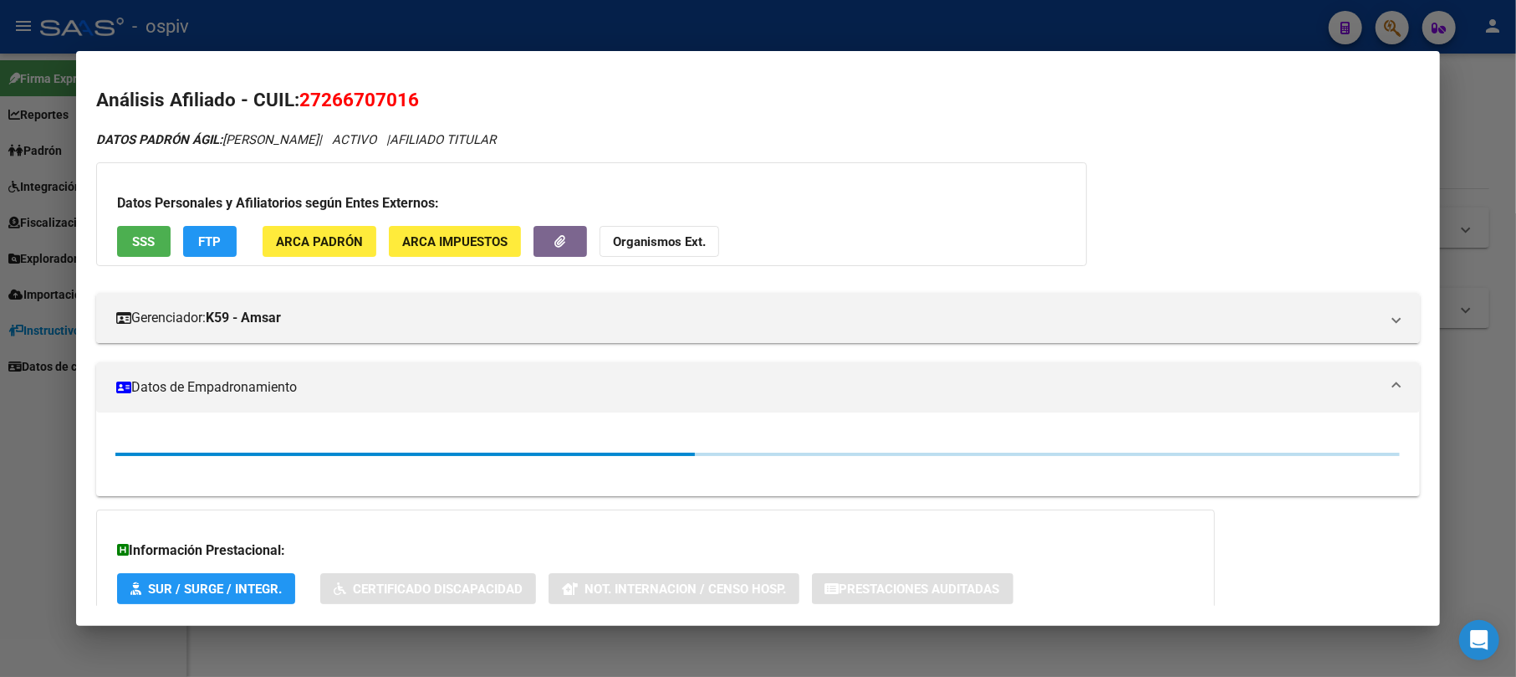
scroll to position [110, 0]
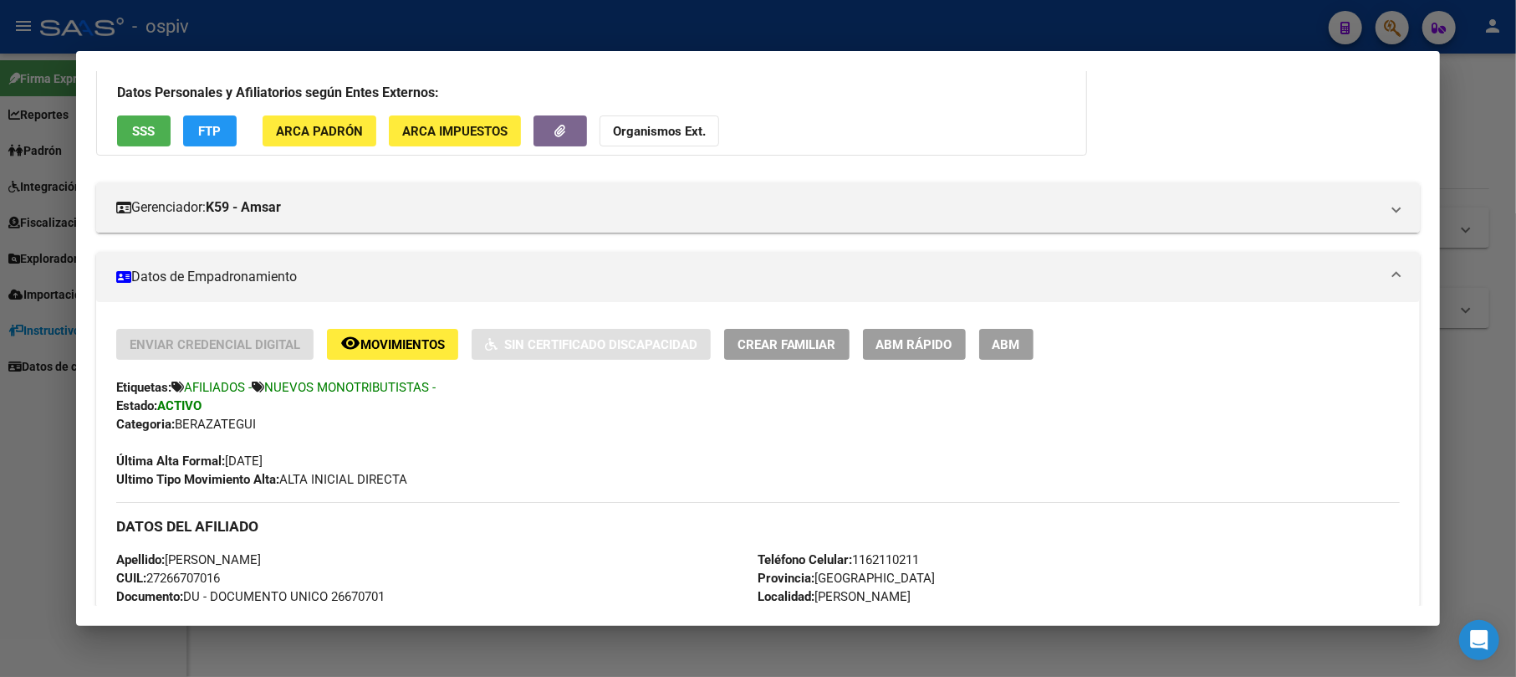
click at [1397, 34] on div at bounding box center [758, 338] width 1516 height 677
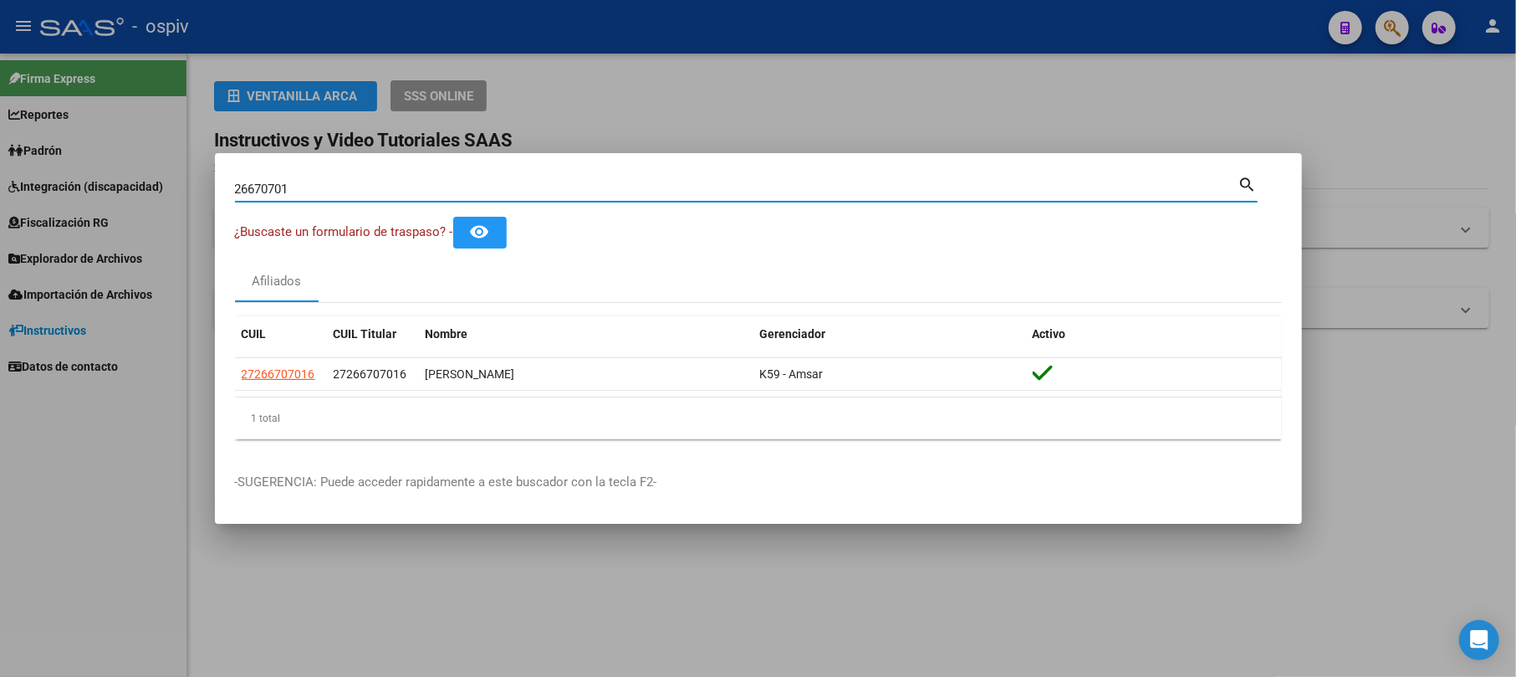
drag, startPoint x: 293, startPoint y: 195, endPoint x: 21, endPoint y: 189, distance: 271.8
click at [22, 189] on div "26670701 Buscar (apellido, dni, cuil, nro traspaso, cuit, obra social) search ¿…" at bounding box center [758, 338] width 1516 height 677
type input "39210093"
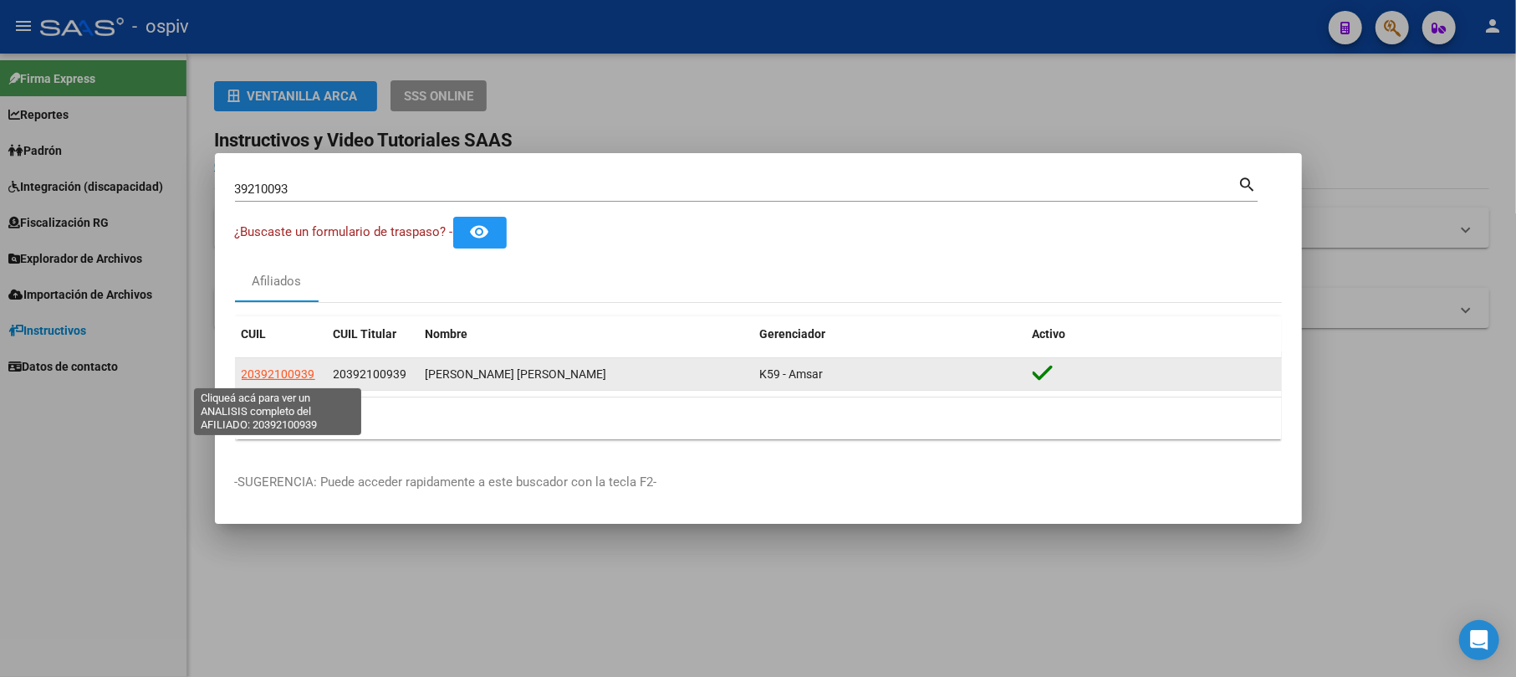
click at [278, 371] on span "20392100939" at bounding box center [279, 373] width 74 height 13
type textarea "20392100939"
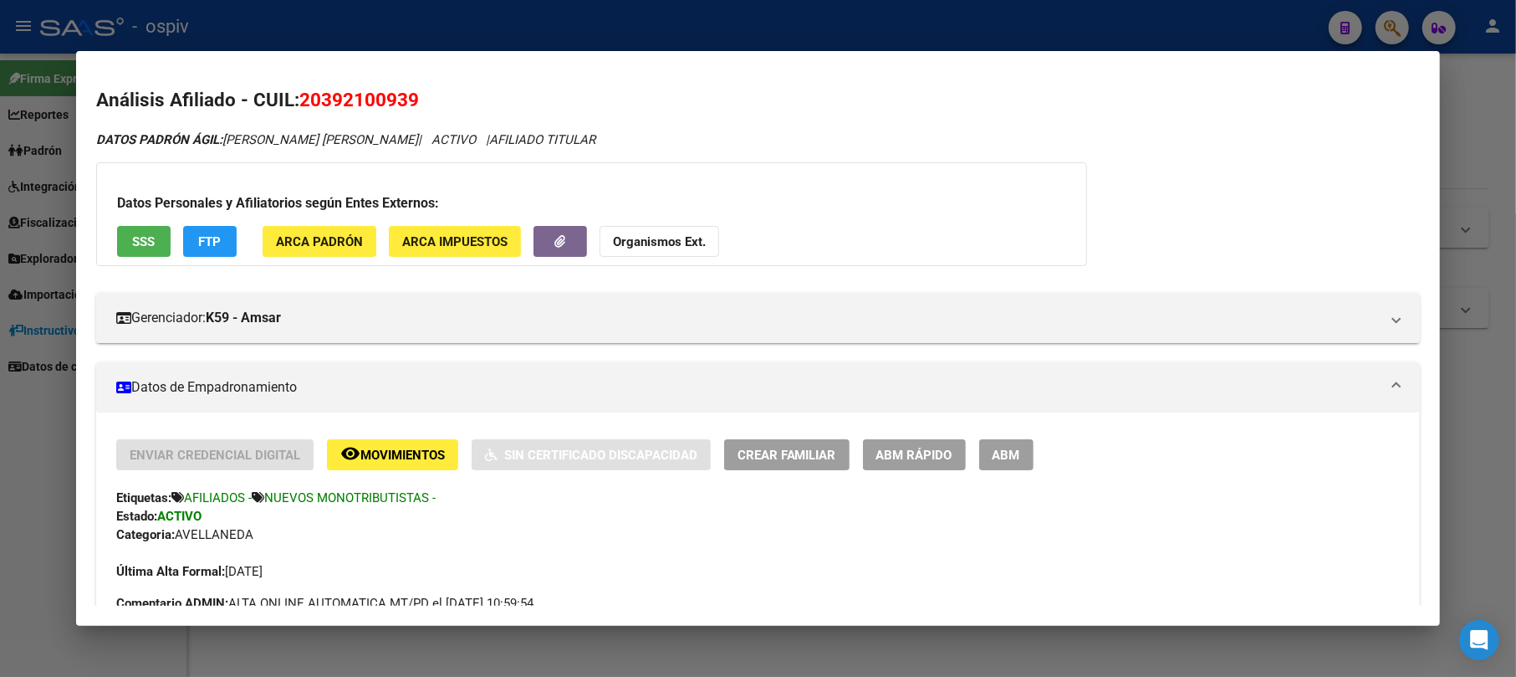
drag, startPoint x: 1399, startPoint y: 11, endPoint x: 656, endPoint y: 81, distance: 746.7
click at [1396, 17] on div at bounding box center [758, 338] width 1516 height 677
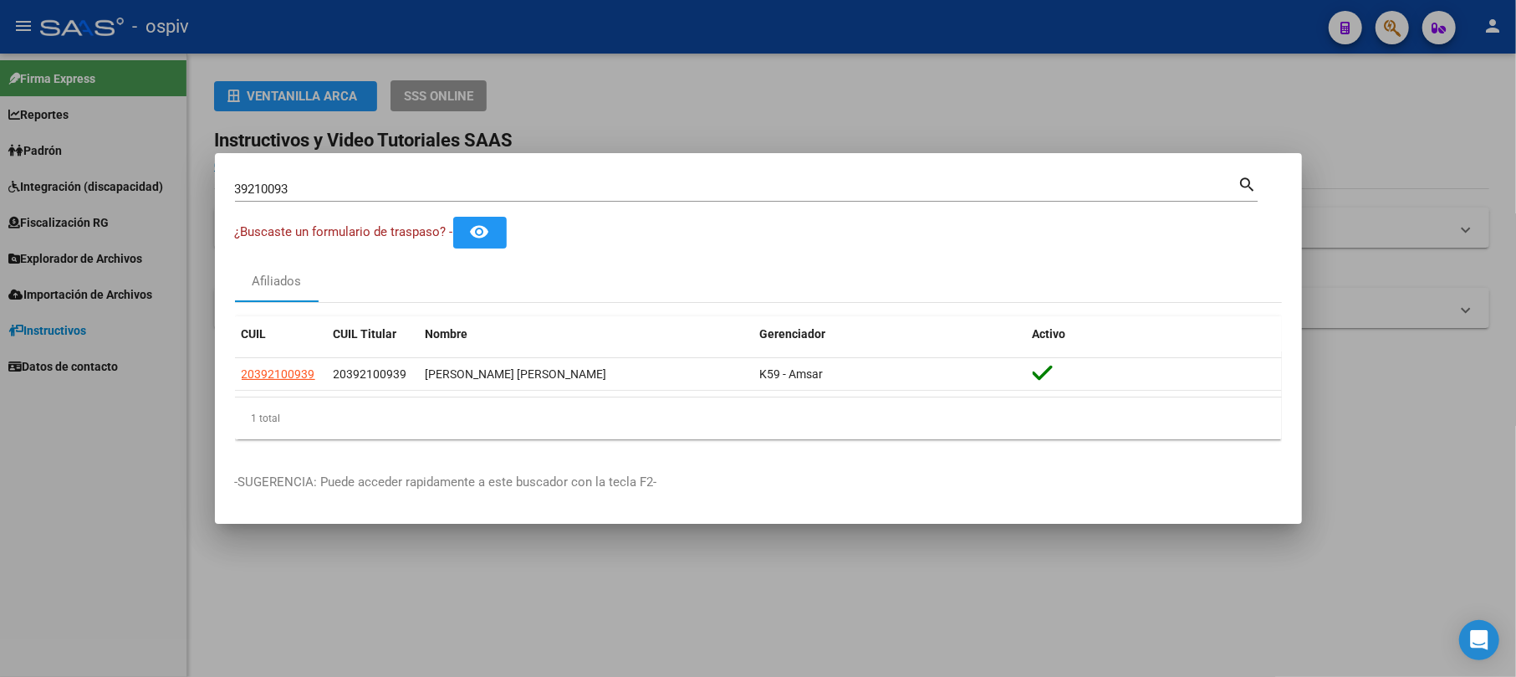
drag, startPoint x: 331, startPoint y: 197, endPoint x: 222, endPoint y: 198, distance: 108.7
click at [222, 198] on mat-dialog-content "39210093 Buscar (apellido, dni, cuil, nro traspaso, cuit, obra social) search ¿…" at bounding box center [758, 312] width 1087 height 279
drag, startPoint x: 363, startPoint y: 209, endPoint x: 338, endPoint y: 202, distance: 26.0
click at [356, 208] on div "39210093 Buscar (apellido, dni, [PERSON_NAME], [PERSON_NAME], cuit, obra social…" at bounding box center [746, 195] width 1023 height 44
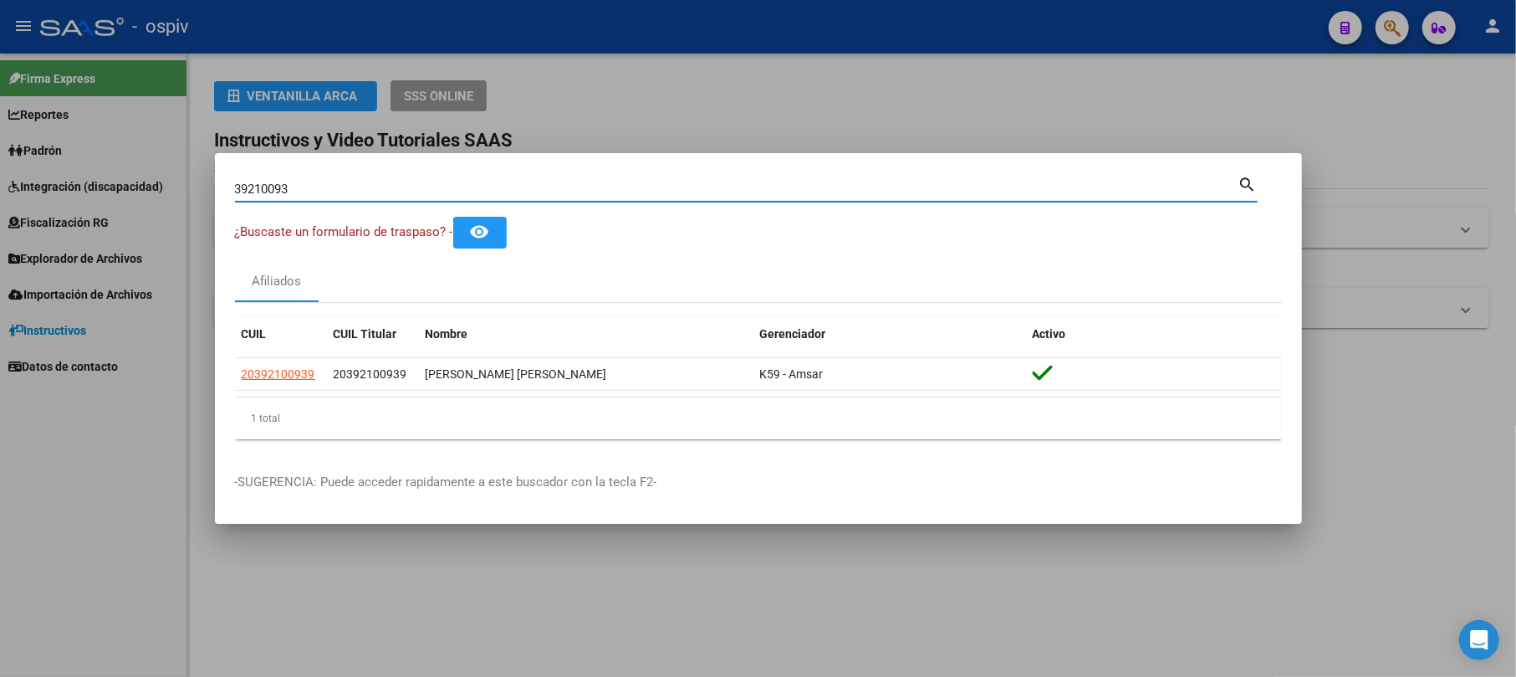
drag, startPoint x: 292, startPoint y: 196, endPoint x: 118, endPoint y: 202, distance: 174.1
click at [135, 195] on div "39210093 Buscar (apellido, dni, cuil, nro traspaso, cuit, obra social) search ¿…" at bounding box center [758, 338] width 1516 height 677
paste input "37455641"
type input "37455641"
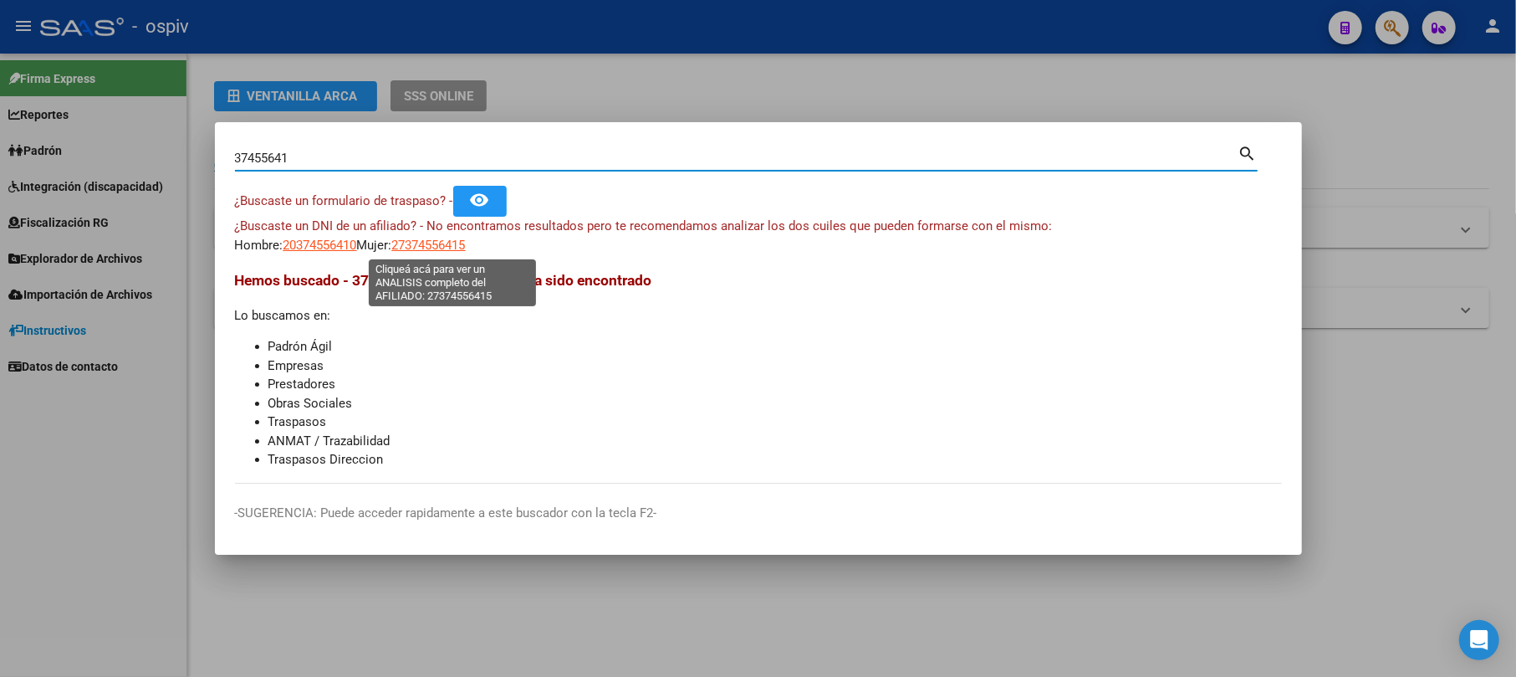
click at [428, 245] on span "27374556415" at bounding box center [429, 244] width 74 height 15
type textarea "27374556415"
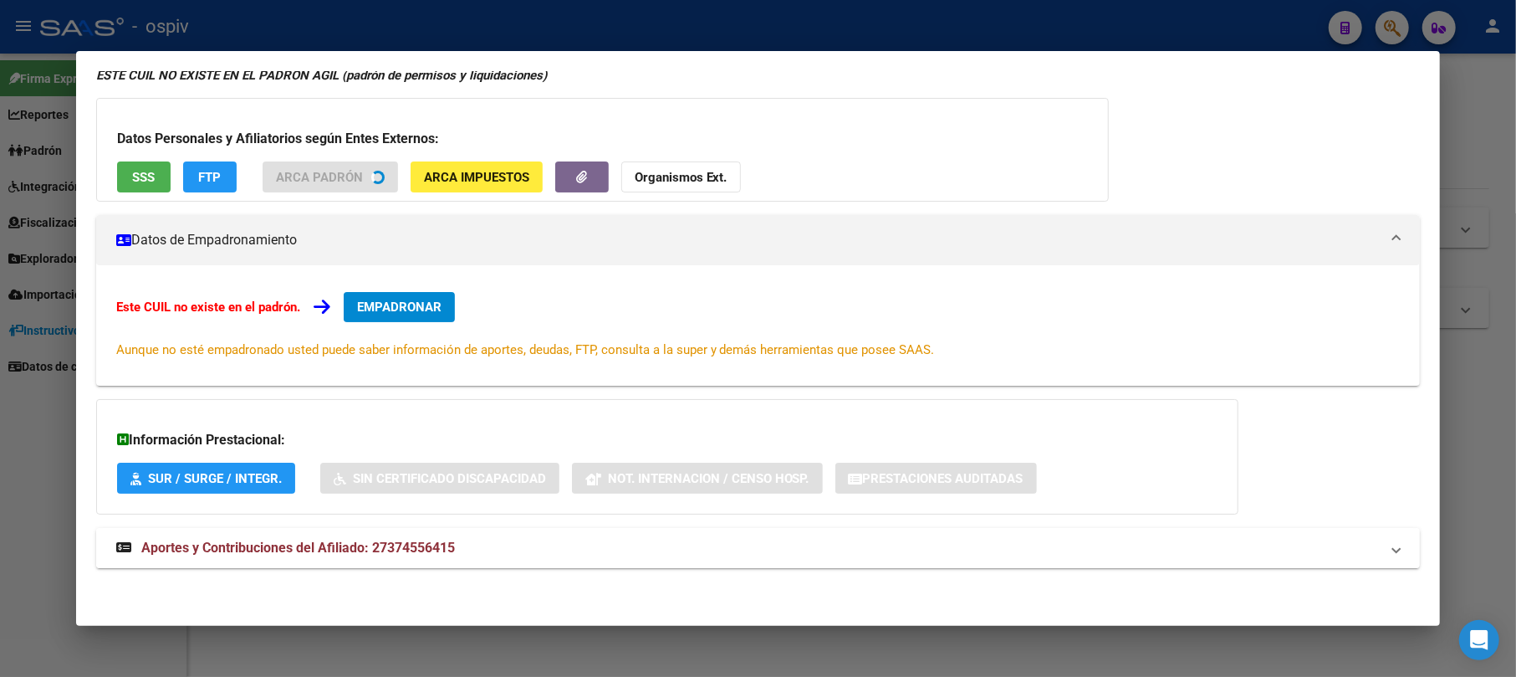
scroll to position [88, 0]
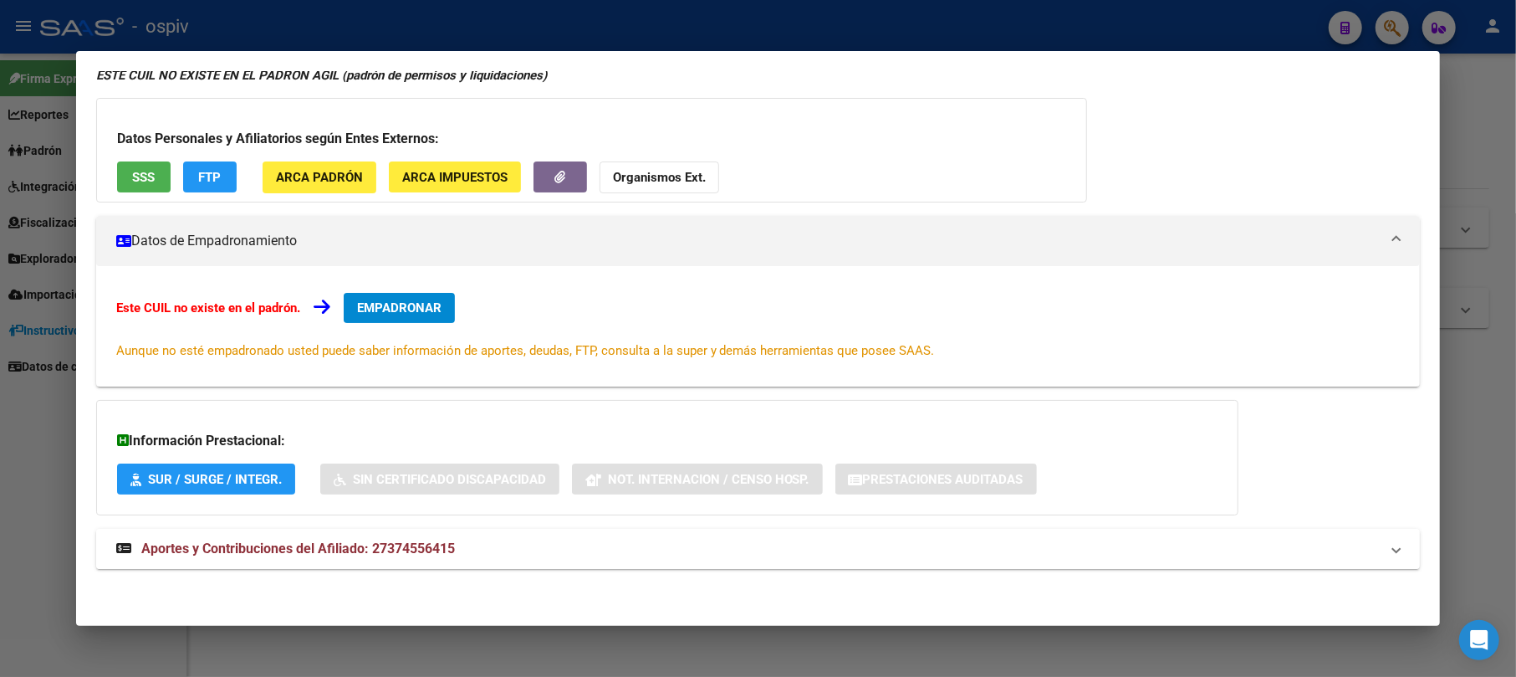
click at [373, 559] on mat-expansion-panel-header "Aportes y Contribuciones del Afiliado: 27374556415" at bounding box center [758, 549] width 1325 height 40
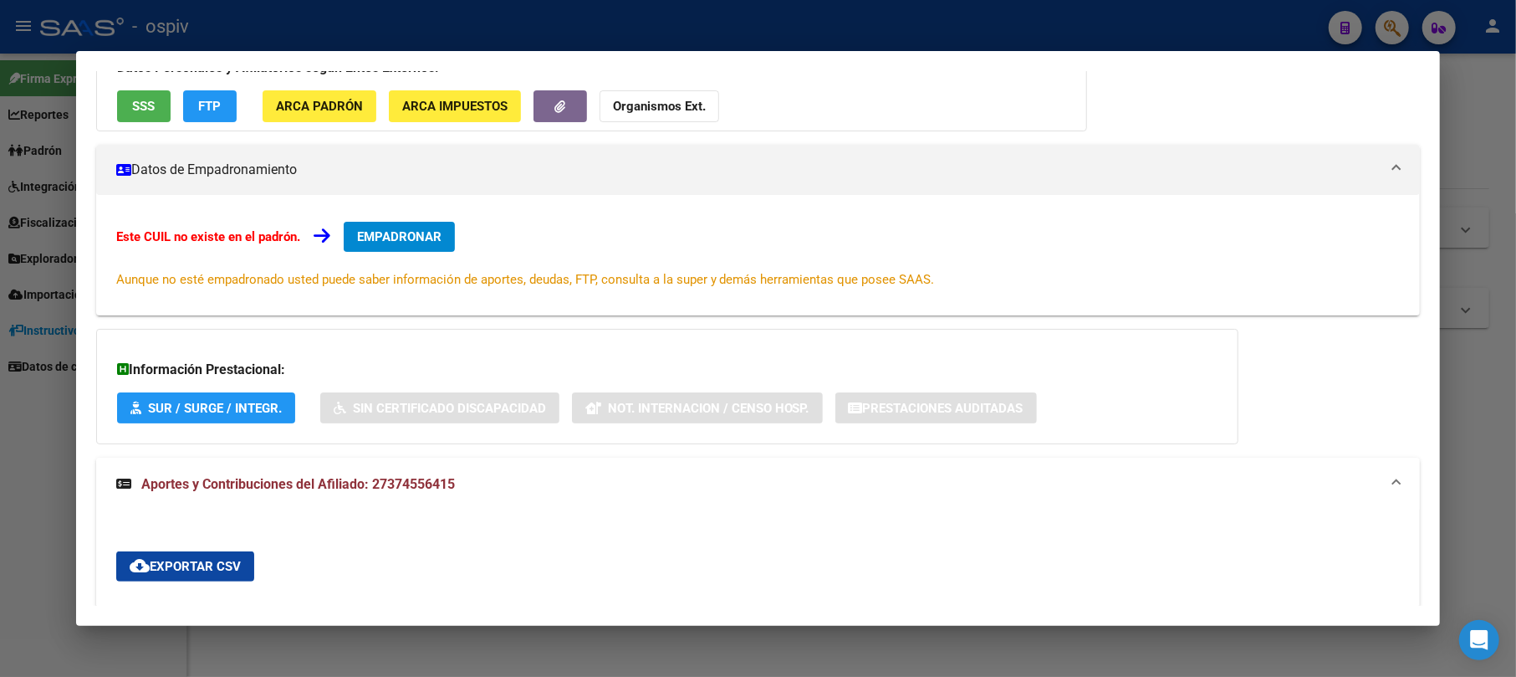
scroll to position [0, 0]
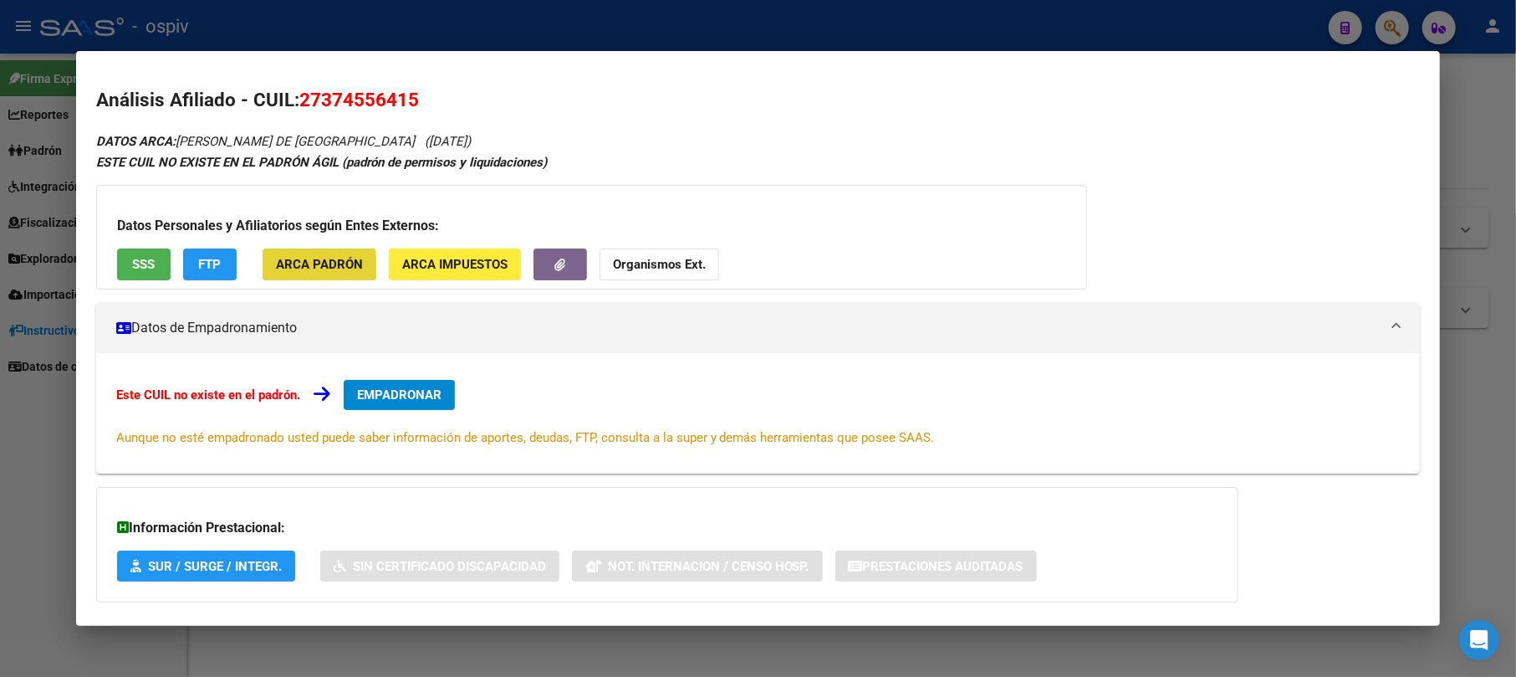
click at [301, 268] on span "ARCA Padrón" at bounding box center [319, 265] width 87 height 15
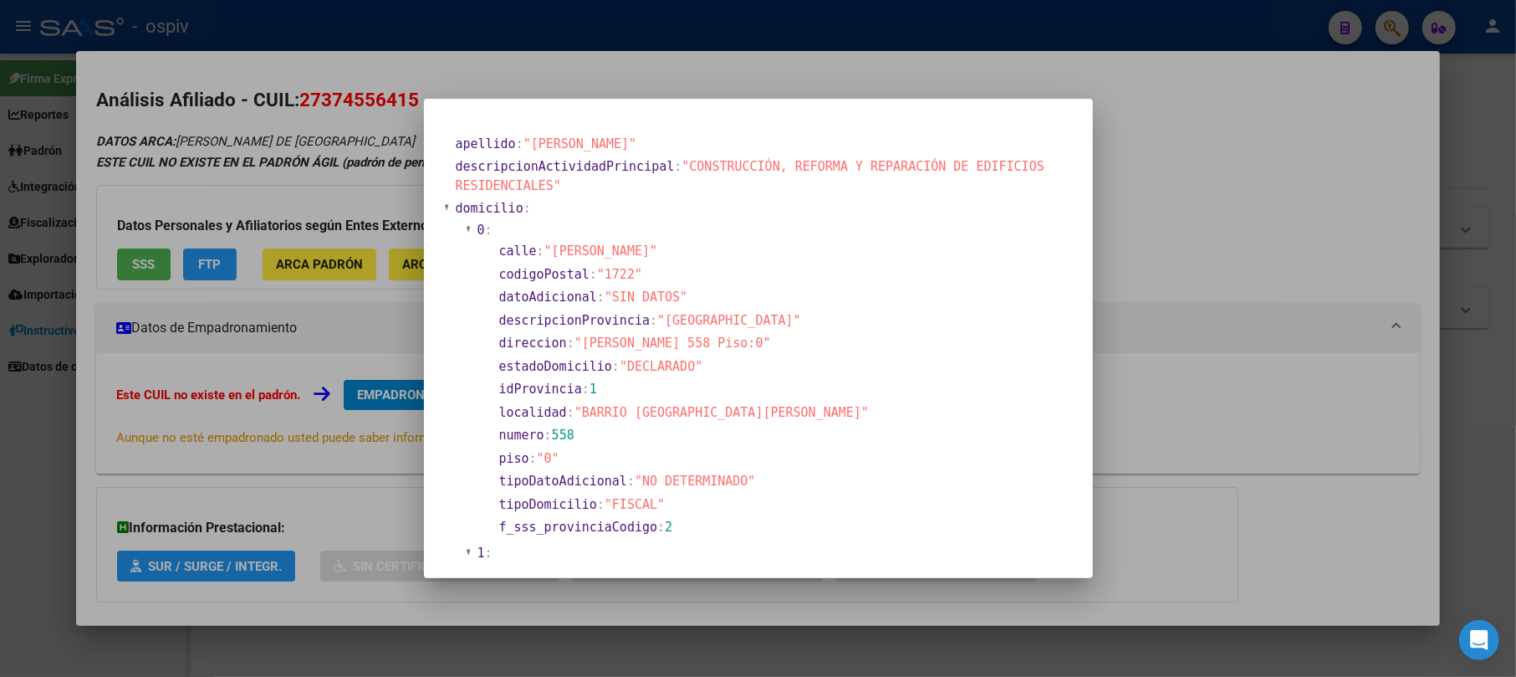
click at [1226, 124] on div at bounding box center [758, 338] width 1516 height 677
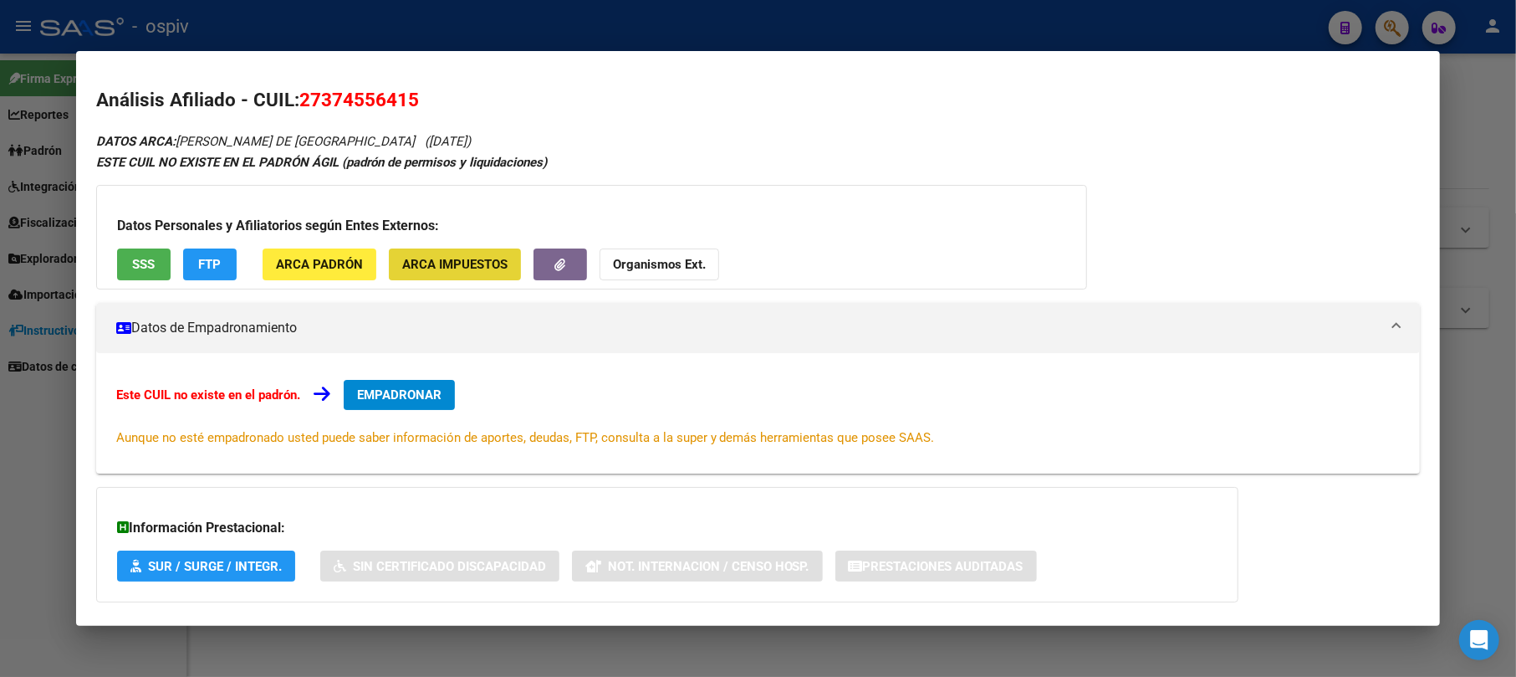
click at [449, 262] on span "ARCA Impuestos" at bounding box center [454, 265] width 105 height 15
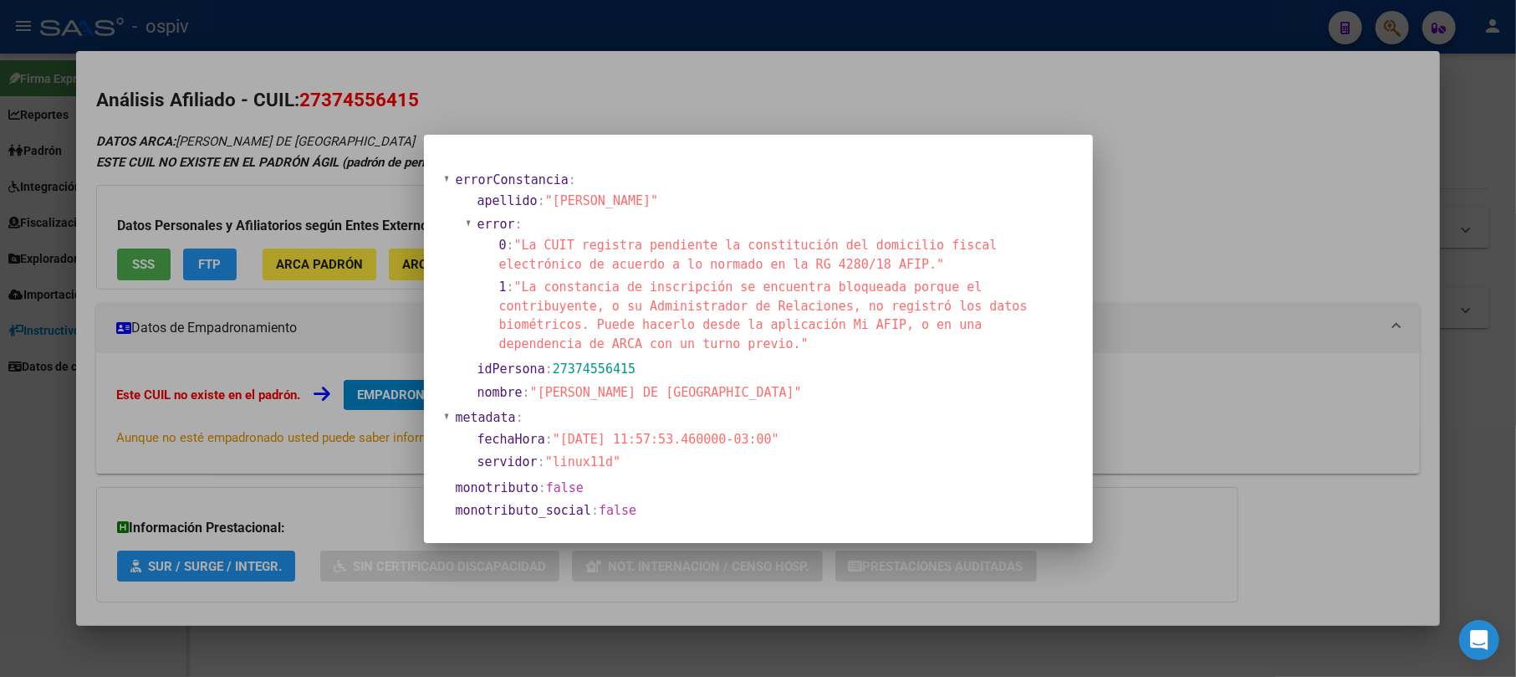
click at [937, 130] on div at bounding box center [758, 338] width 1516 height 677
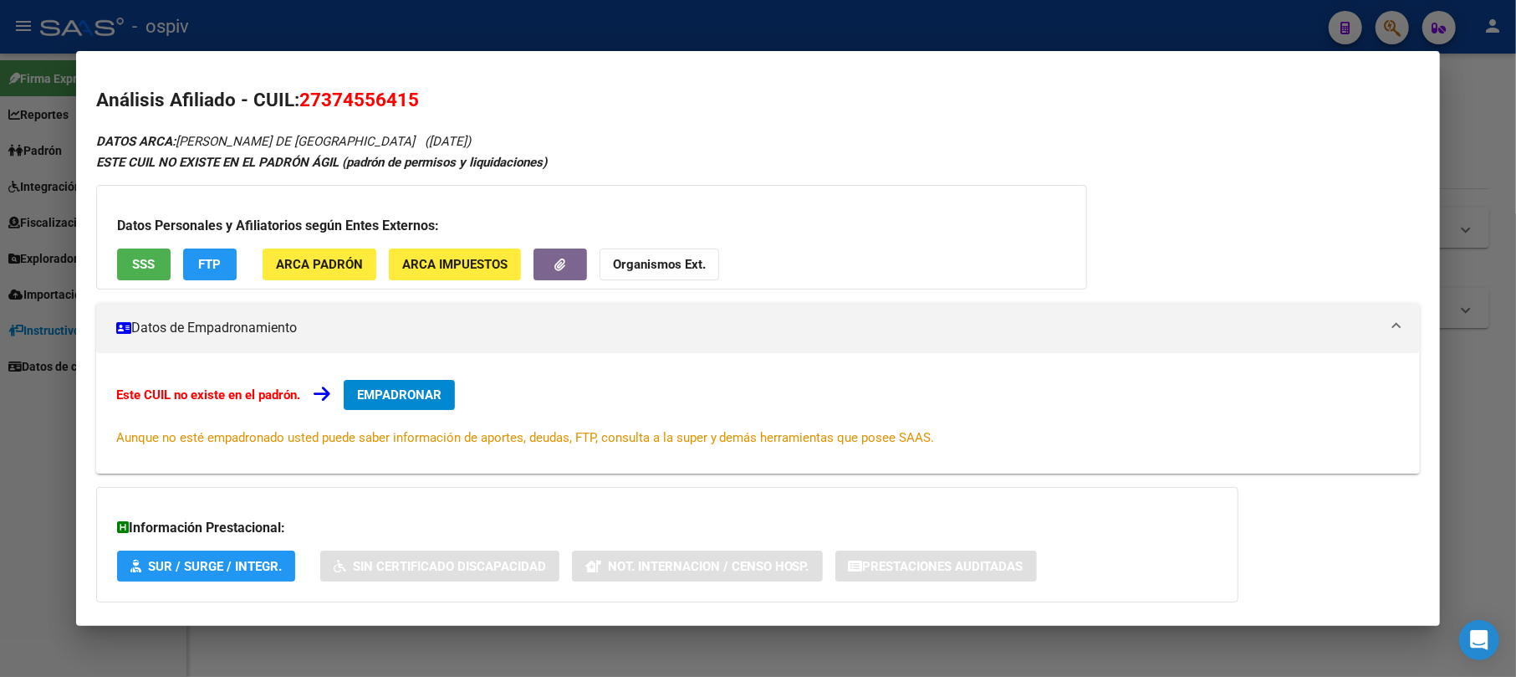
click at [222, 266] on button "FTP" at bounding box center [210, 263] width 54 height 31
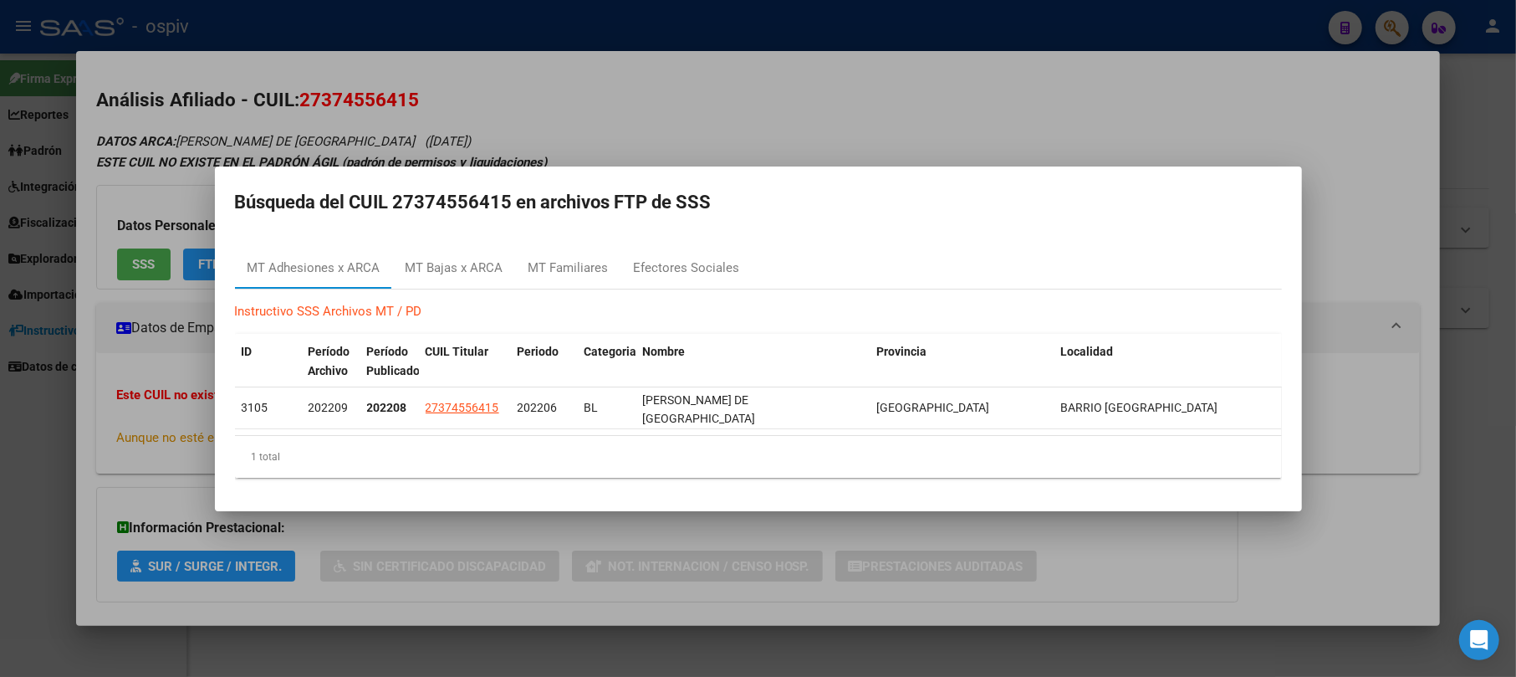
click at [937, 117] on div at bounding box center [758, 338] width 1516 height 677
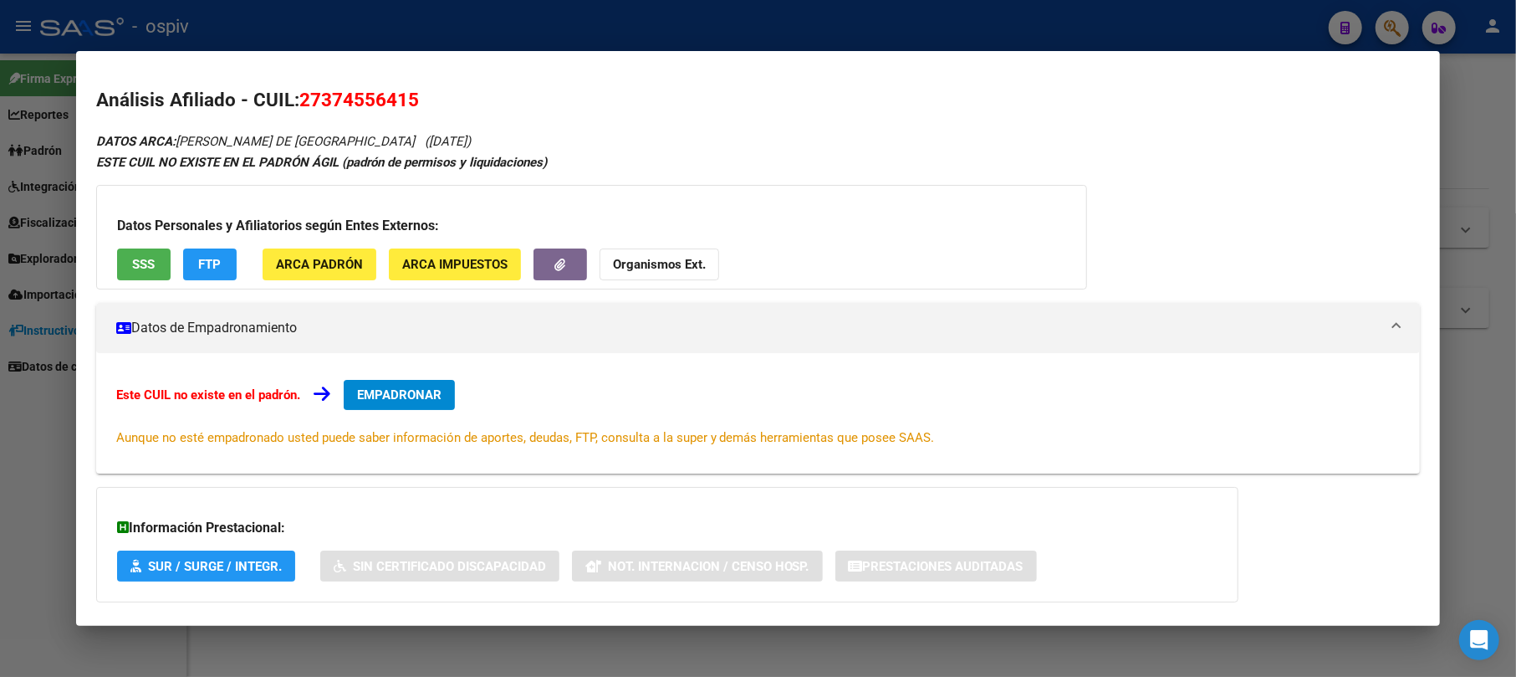
drag, startPoint x: 1403, startPoint y: 22, endPoint x: 422, endPoint y: 90, distance: 983.3
click at [1398, 22] on div at bounding box center [758, 338] width 1516 height 677
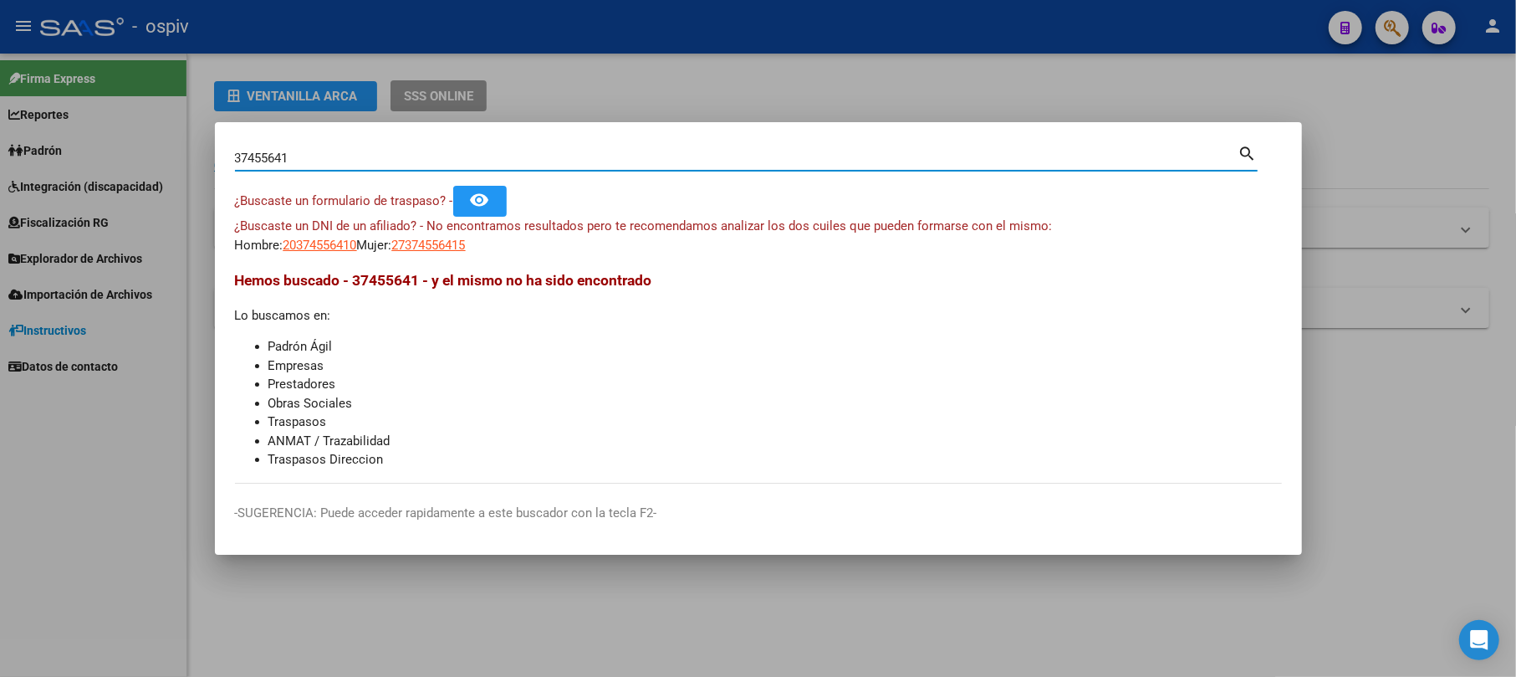
drag, startPoint x: 356, startPoint y: 164, endPoint x: 88, endPoint y: 161, distance: 268.4
click at [90, 161] on div "37455641 Buscar (apellido, dni, cuil, nro traspaso, cuit, obra social) search ¿…" at bounding box center [758, 338] width 1516 height 677
type input "3"
type input "20879234"
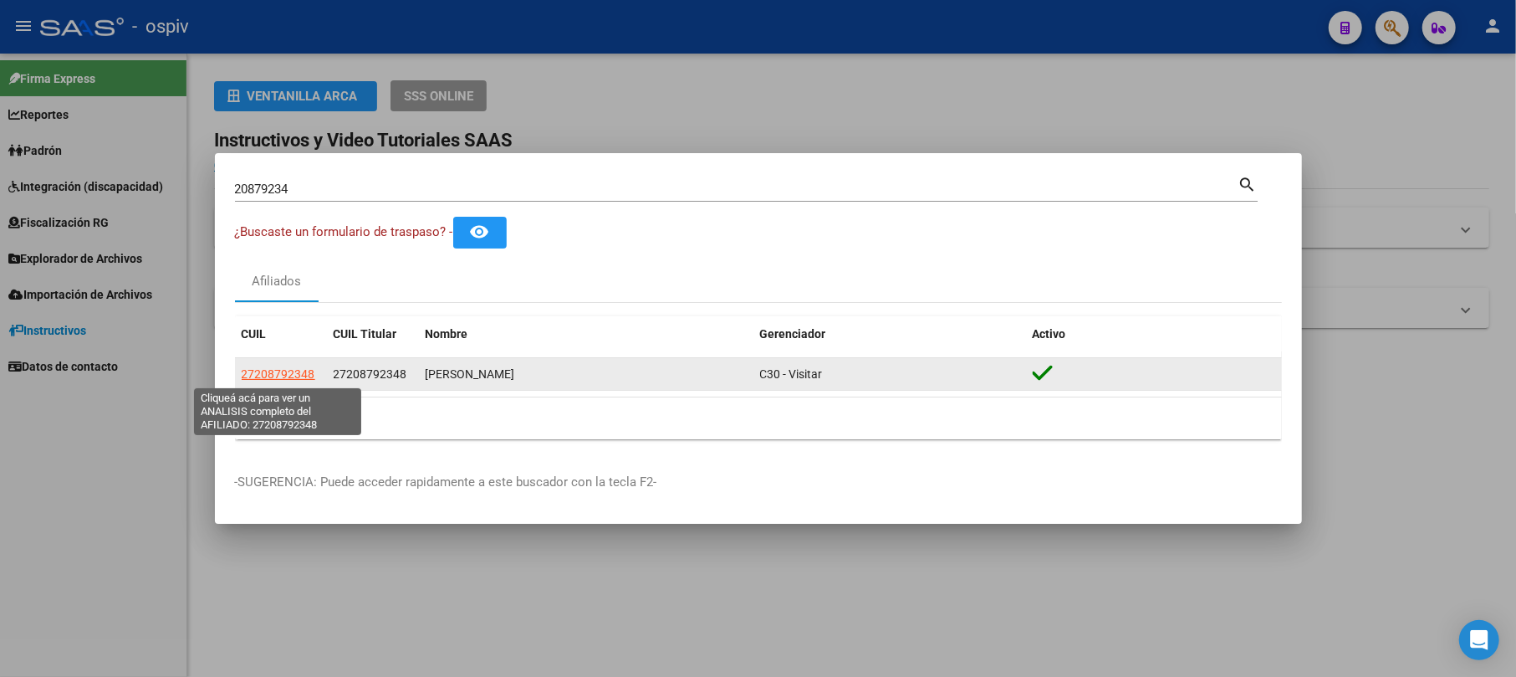
click at [243, 375] on span "27208792348" at bounding box center [279, 373] width 74 height 13
type textarea "27208792348"
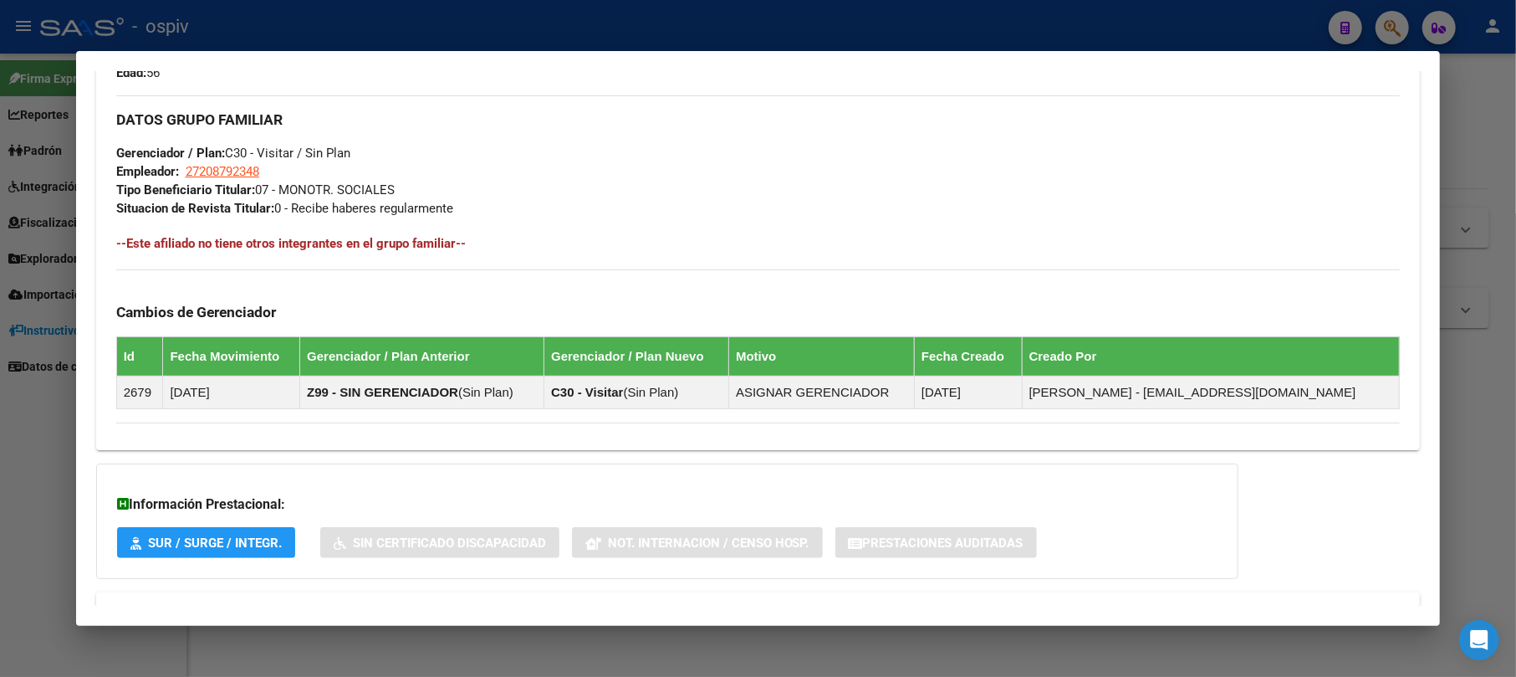
scroll to position [843, 0]
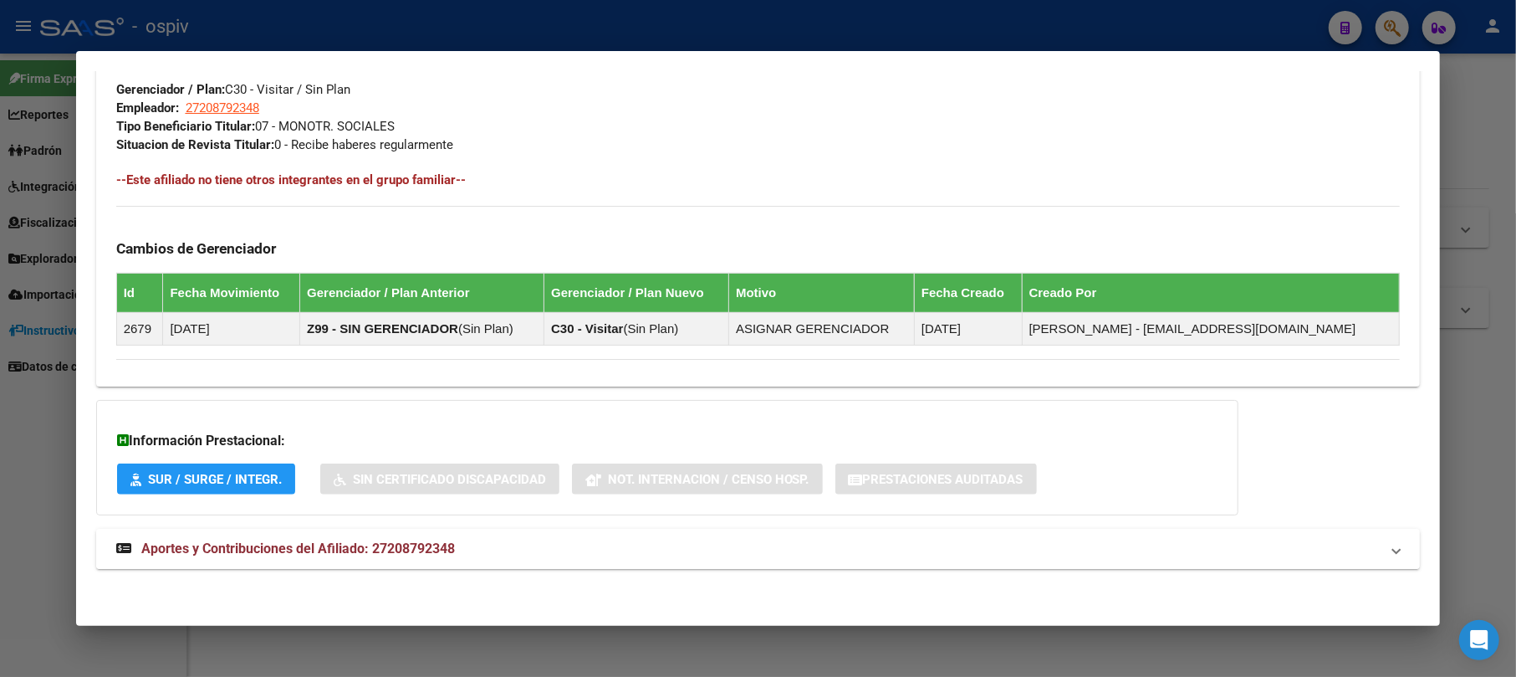
click at [285, 543] on span "Aportes y Contribuciones del Afiliado: 27208792348" at bounding box center [298, 548] width 314 height 16
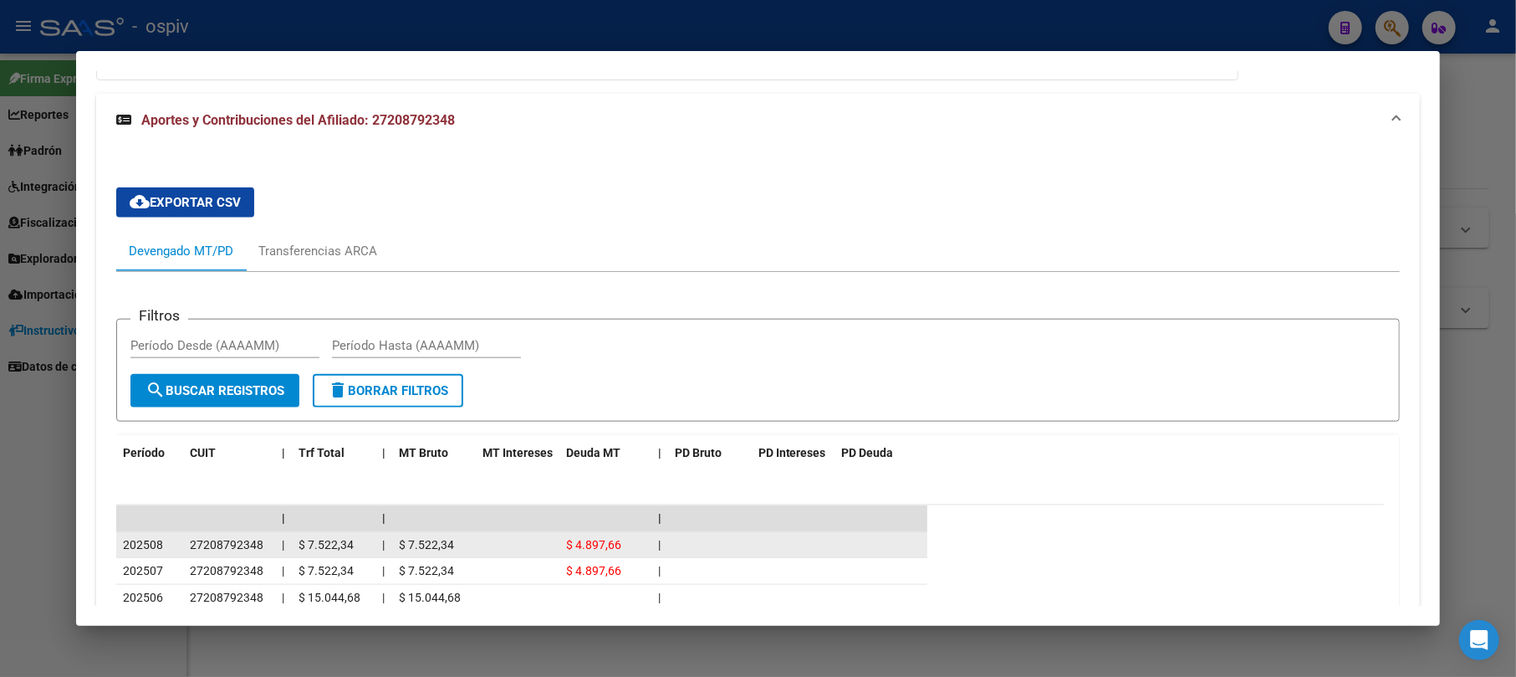
scroll to position [1386, 0]
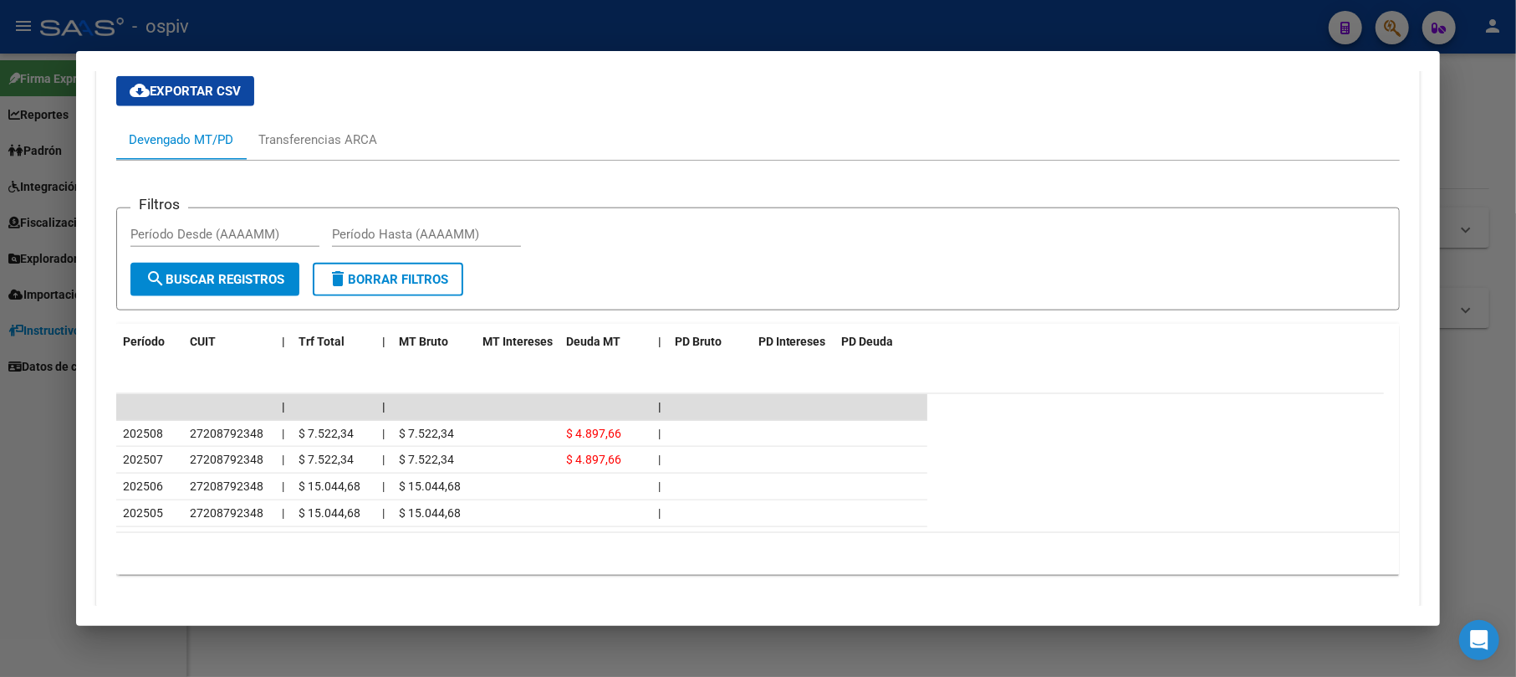
click at [1379, 17] on div at bounding box center [758, 338] width 1516 height 677
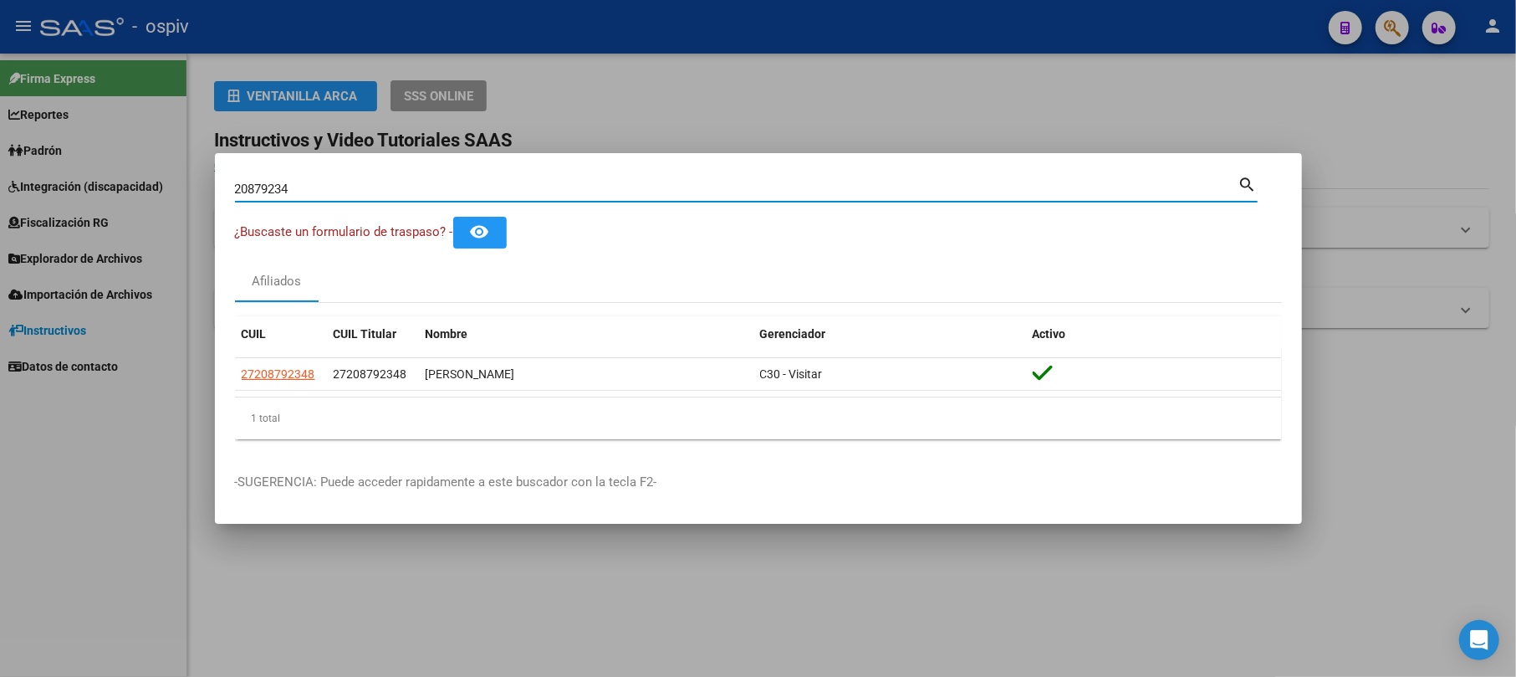
drag, startPoint x: 312, startPoint y: 196, endPoint x: 59, endPoint y: 172, distance: 254.5
click at [62, 172] on div "20879234 Buscar (apellido, dni, cuil, nro traspaso, cuit, obra social) search ¿…" at bounding box center [758, 338] width 1516 height 677
paste input "4786441"
type input "24786441"
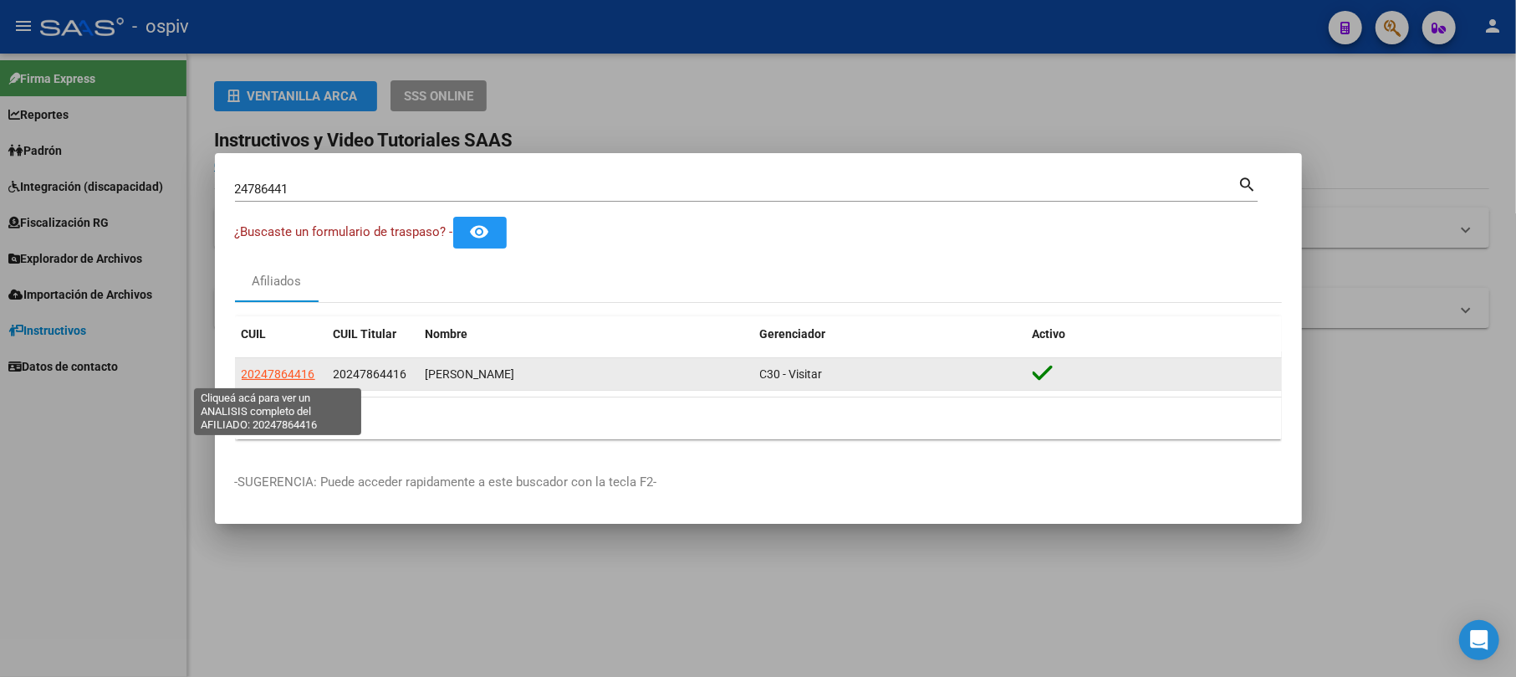
click at [274, 373] on span "20247864416" at bounding box center [279, 373] width 74 height 13
type textarea "20247864416"
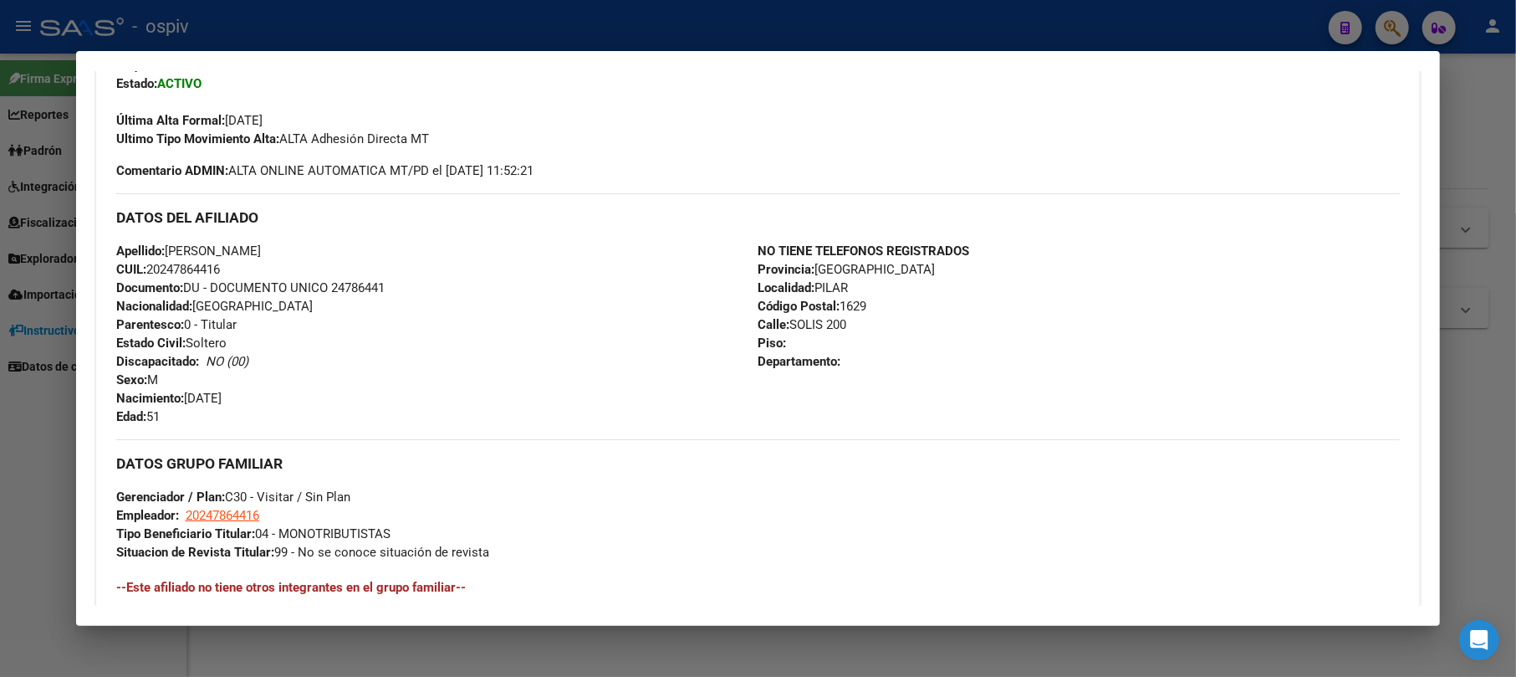
scroll to position [667, 0]
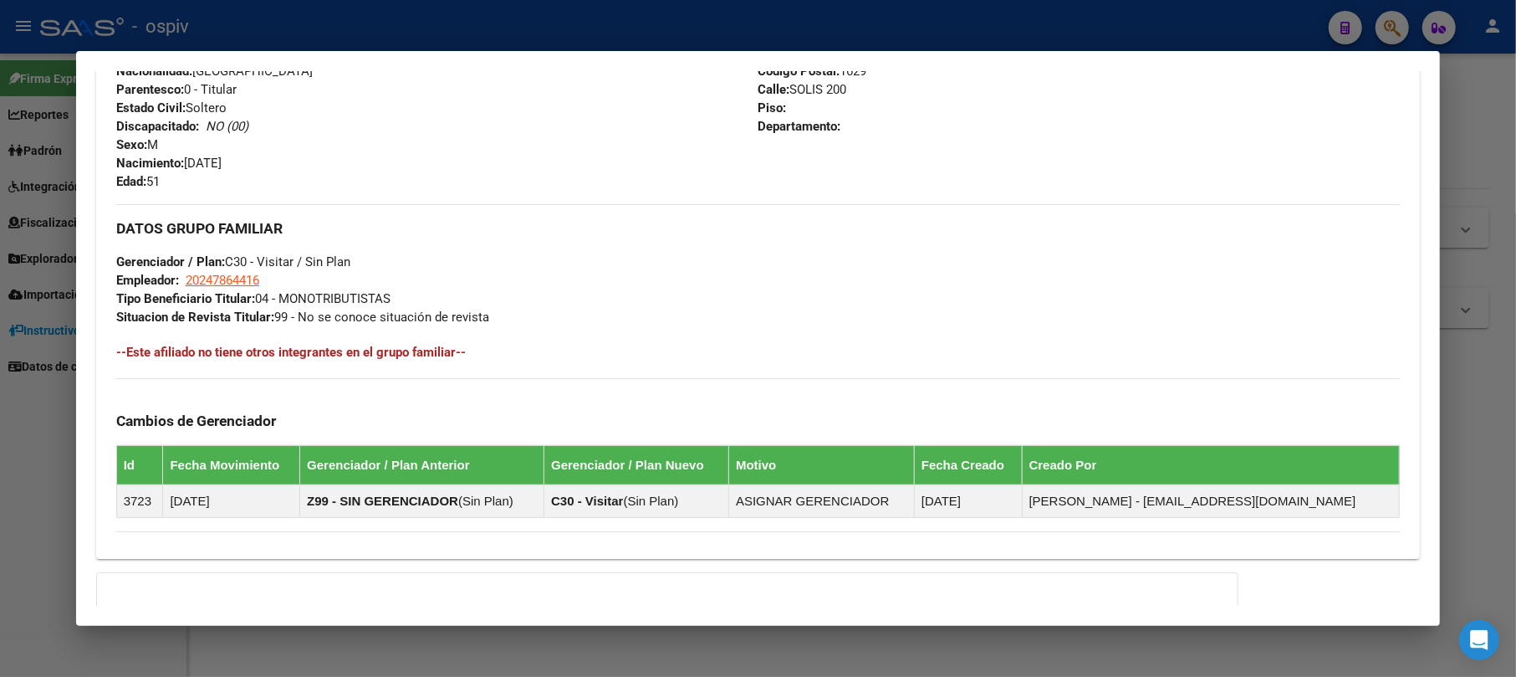
click at [1402, 15] on div at bounding box center [758, 338] width 1516 height 677
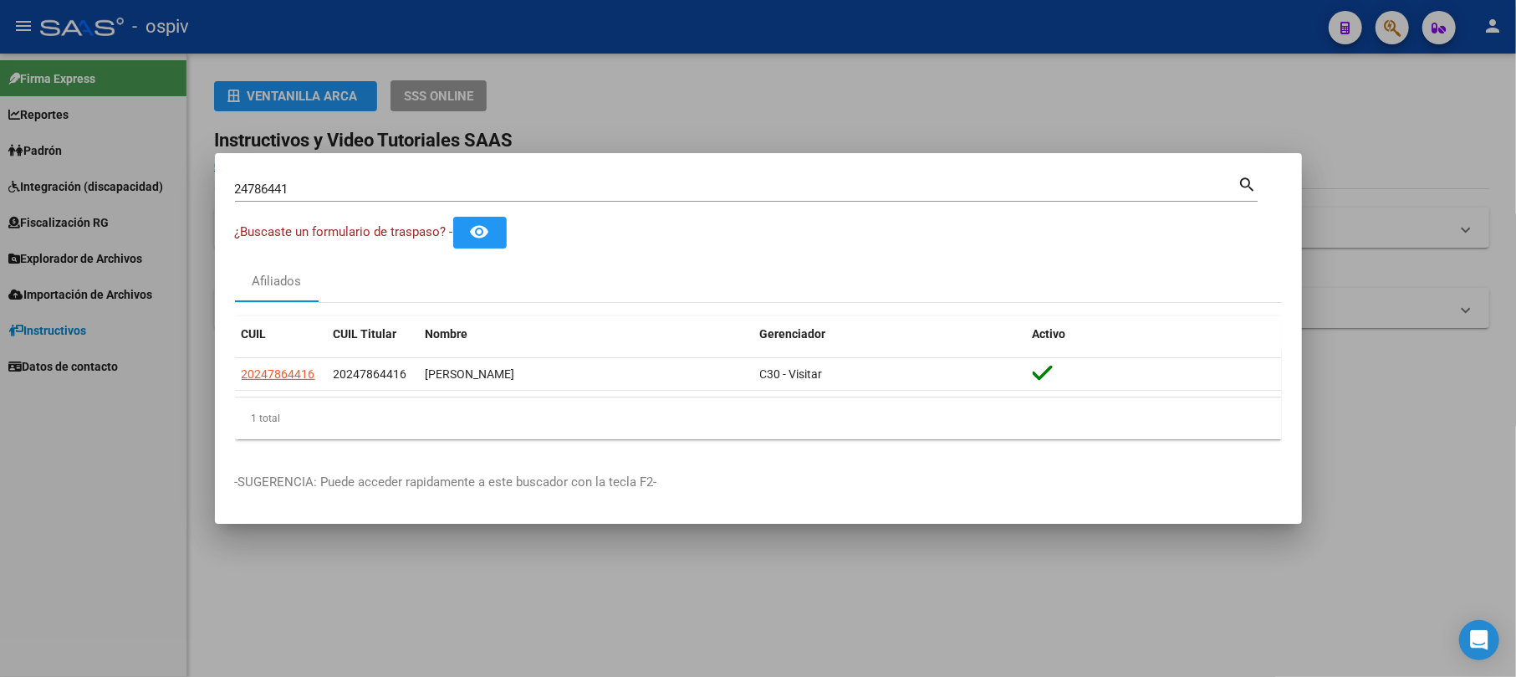
drag, startPoint x: 412, startPoint y: 197, endPoint x: 57, endPoint y: 151, distance: 358.4
click at [69, 158] on div "24786441 Buscar (apellido, dni, cuil, nro traspaso, cuit, obra social) search ¿…" at bounding box center [758, 338] width 1516 height 677
click at [360, 184] on input "24786441" at bounding box center [736, 188] width 1003 height 15
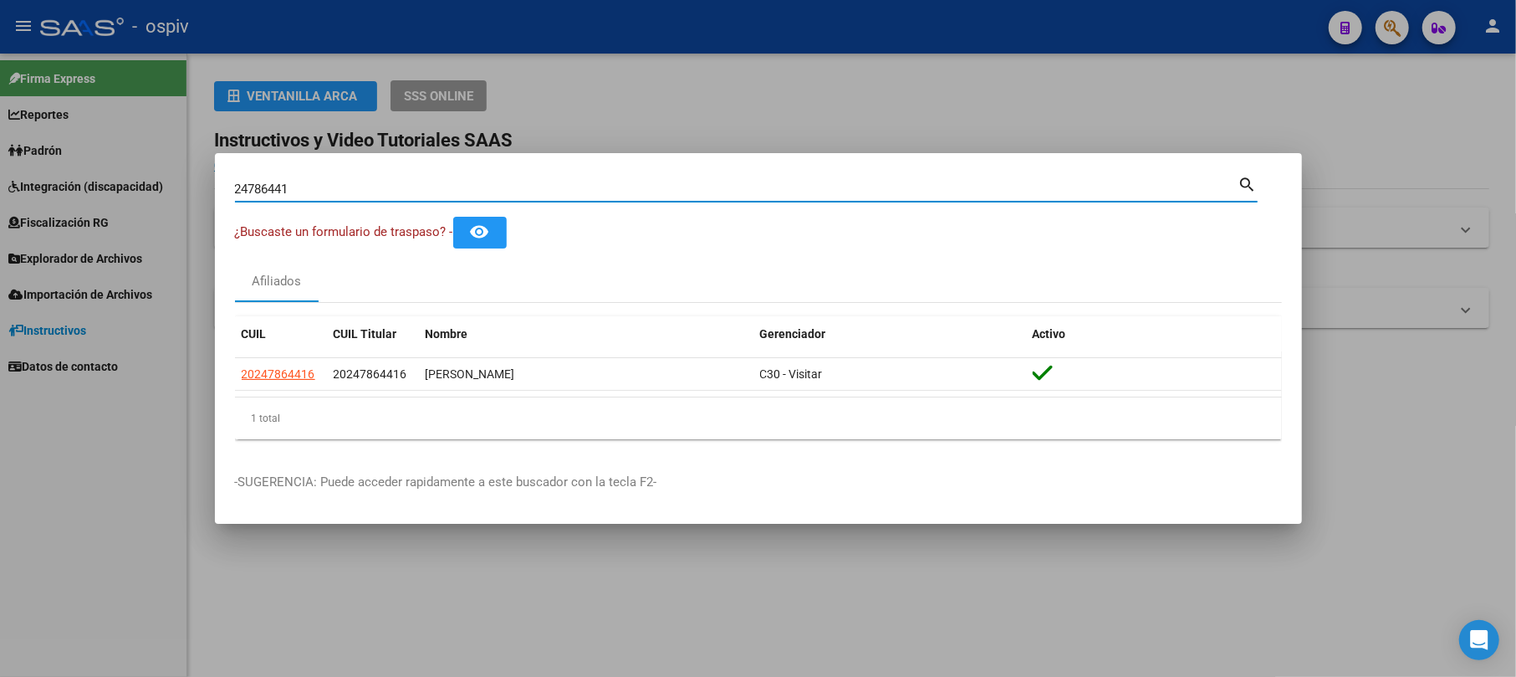
drag, startPoint x: 350, startPoint y: 185, endPoint x: 0, endPoint y: 141, distance: 352.2
click at [0, 141] on div "24786441 Buscar (apellido, dni, cuil, nro traspaso, cuit, obra social) search ¿…" at bounding box center [758, 338] width 1516 height 677
paste input "[EMAIL_ADDRESS][DOMAIN_NAME]"
type input "[EMAIL_ADDRESS][DOMAIN_NAME]"
click at [137, 144] on div at bounding box center [758, 338] width 1516 height 677
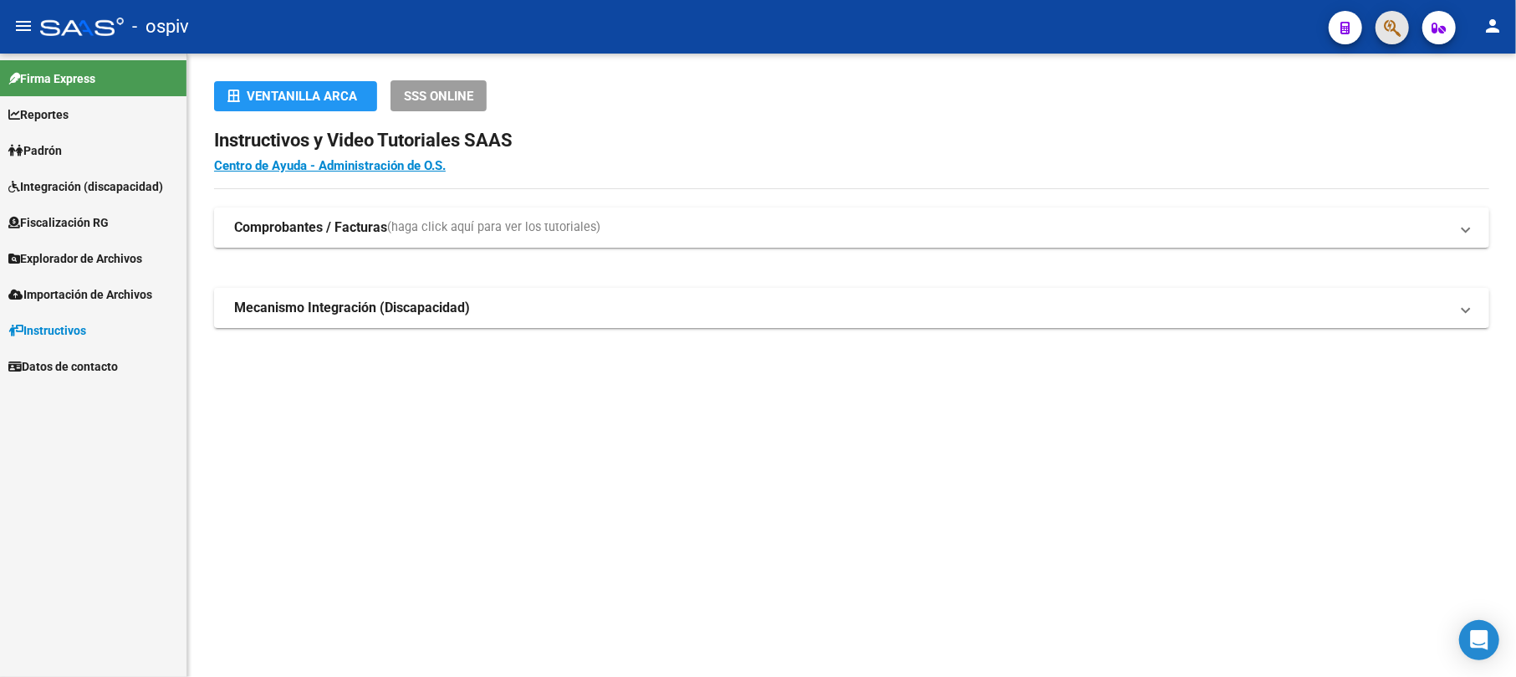
click at [1402, 25] on button "button" at bounding box center [1392, 27] width 33 height 33
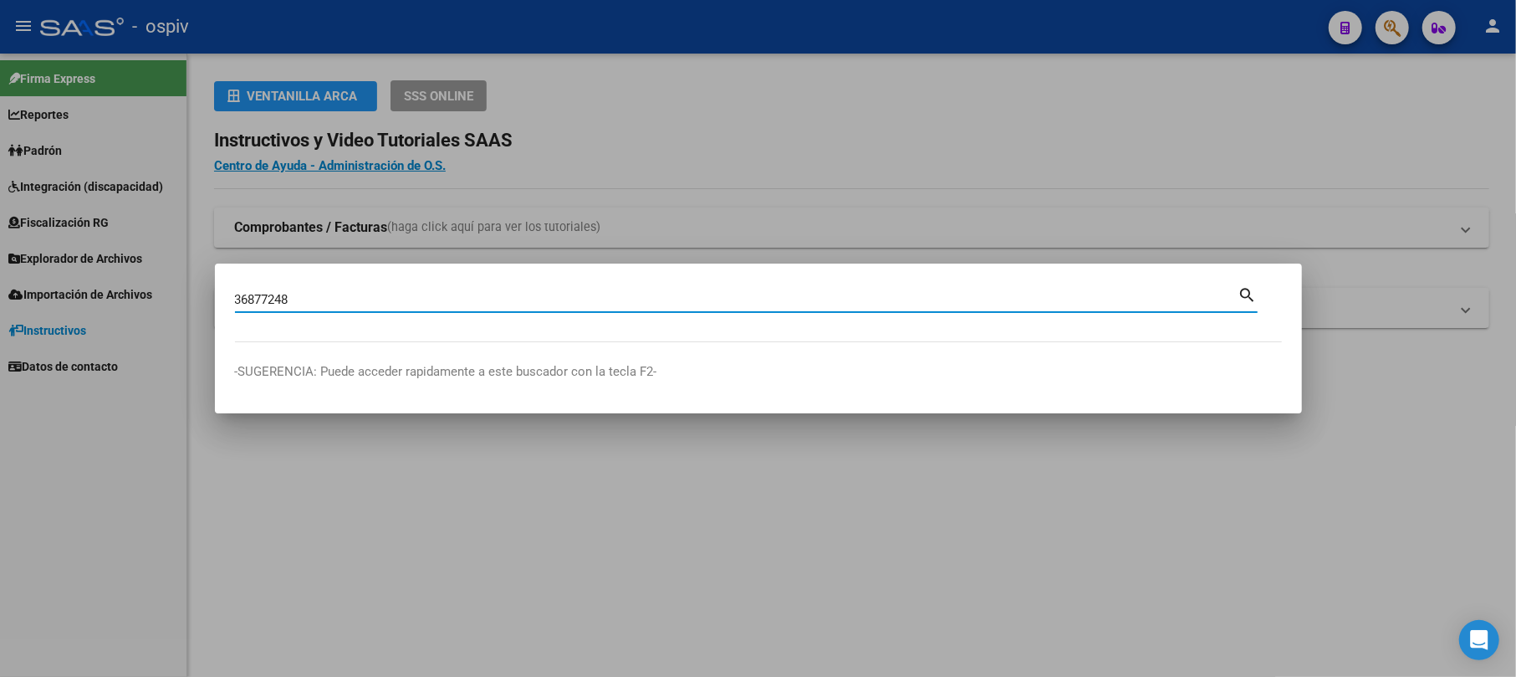
type input "36877248"
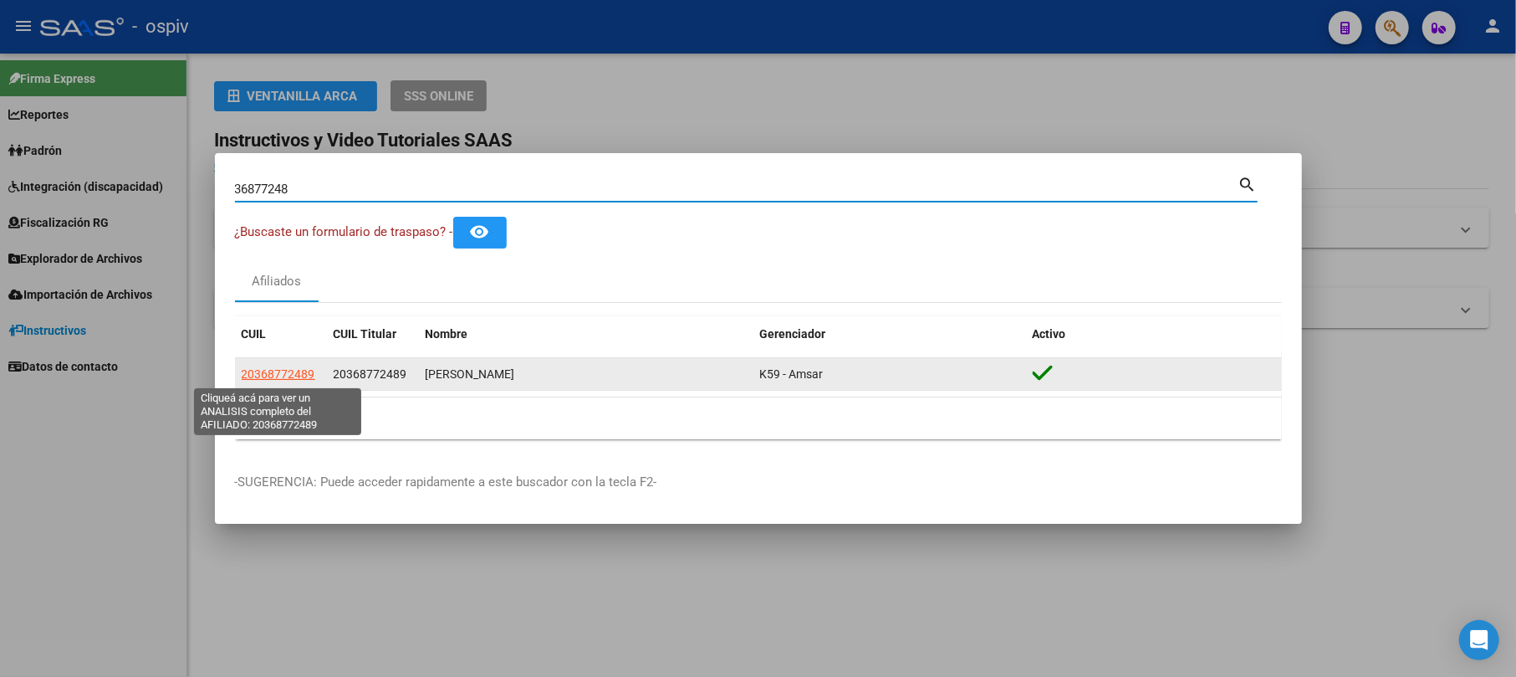
click at [293, 371] on span "20368772489" at bounding box center [279, 373] width 74 height 13
type textarea "20368772489"
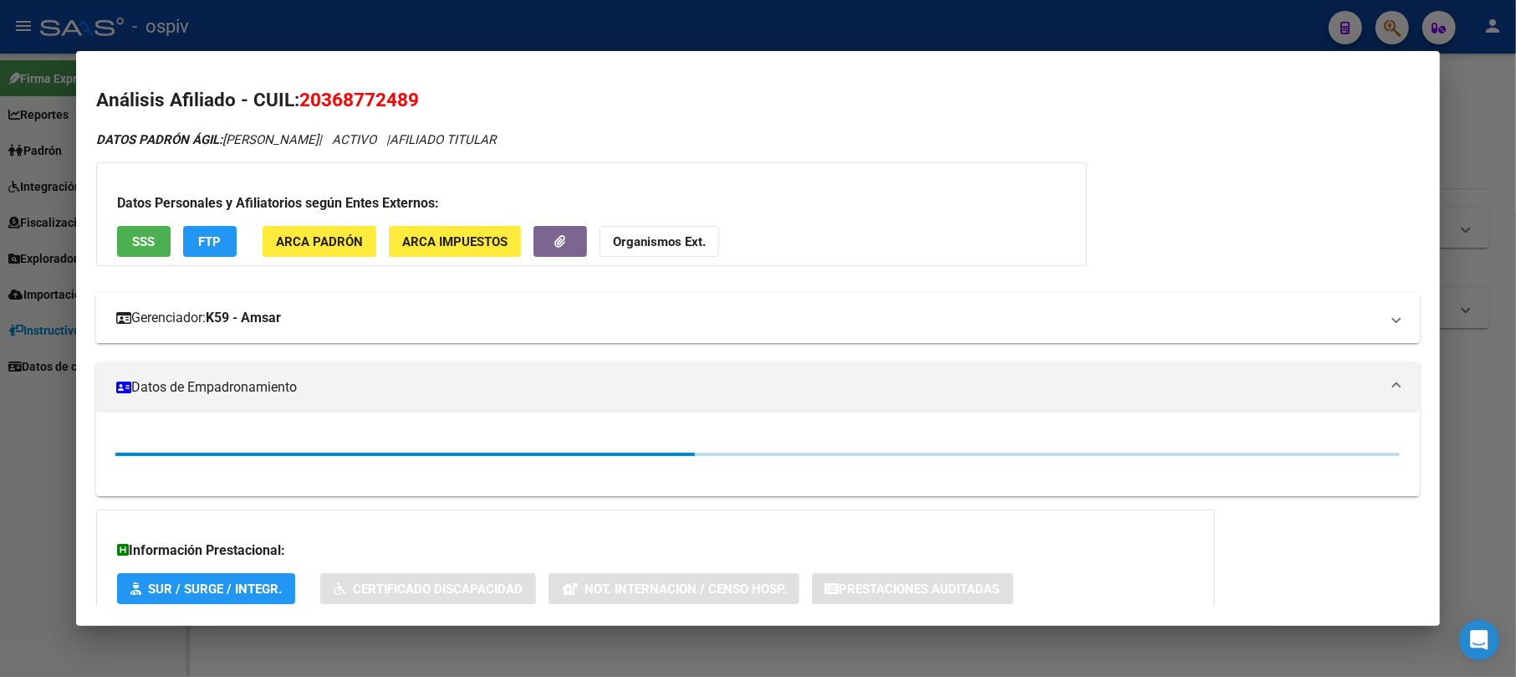
scroll to position [110, 0]
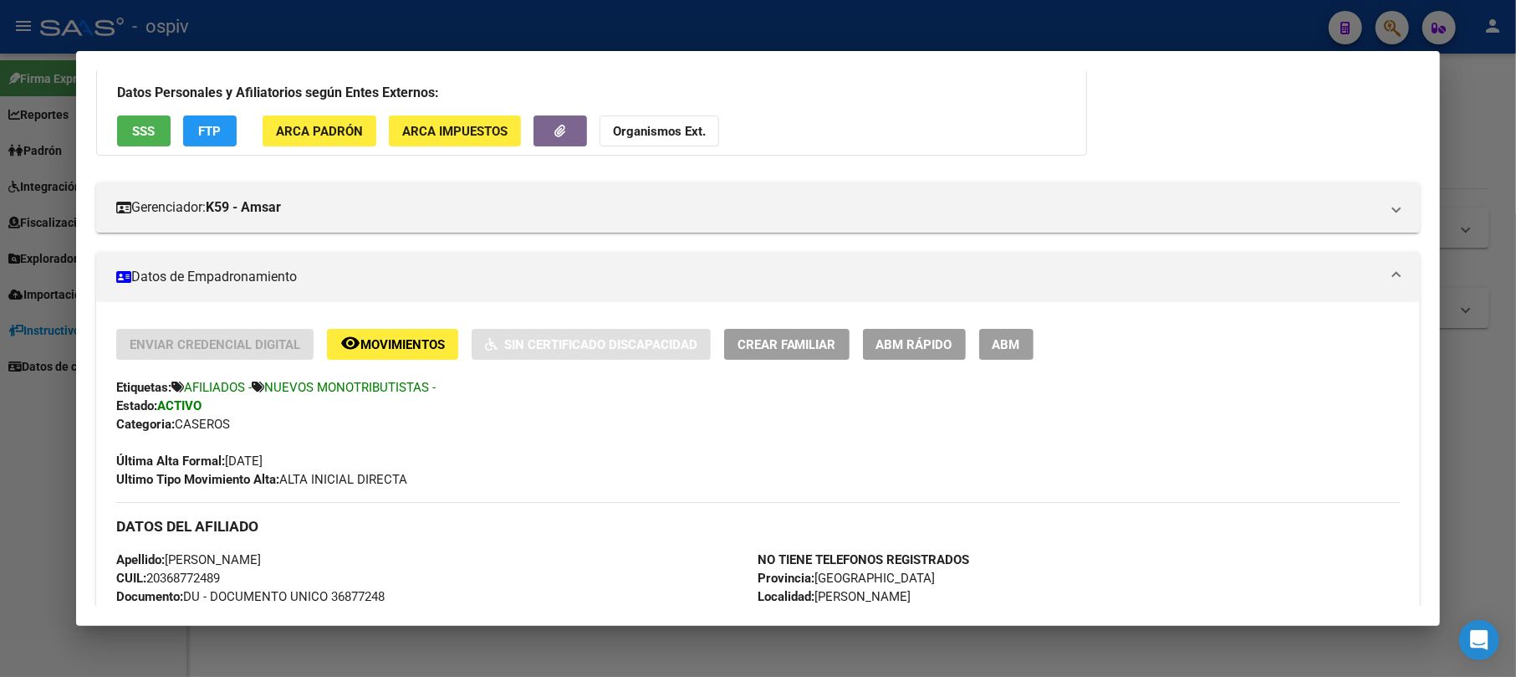
click at [1398, 24] on div at bounding box center [758, 338] width 1516 height 677
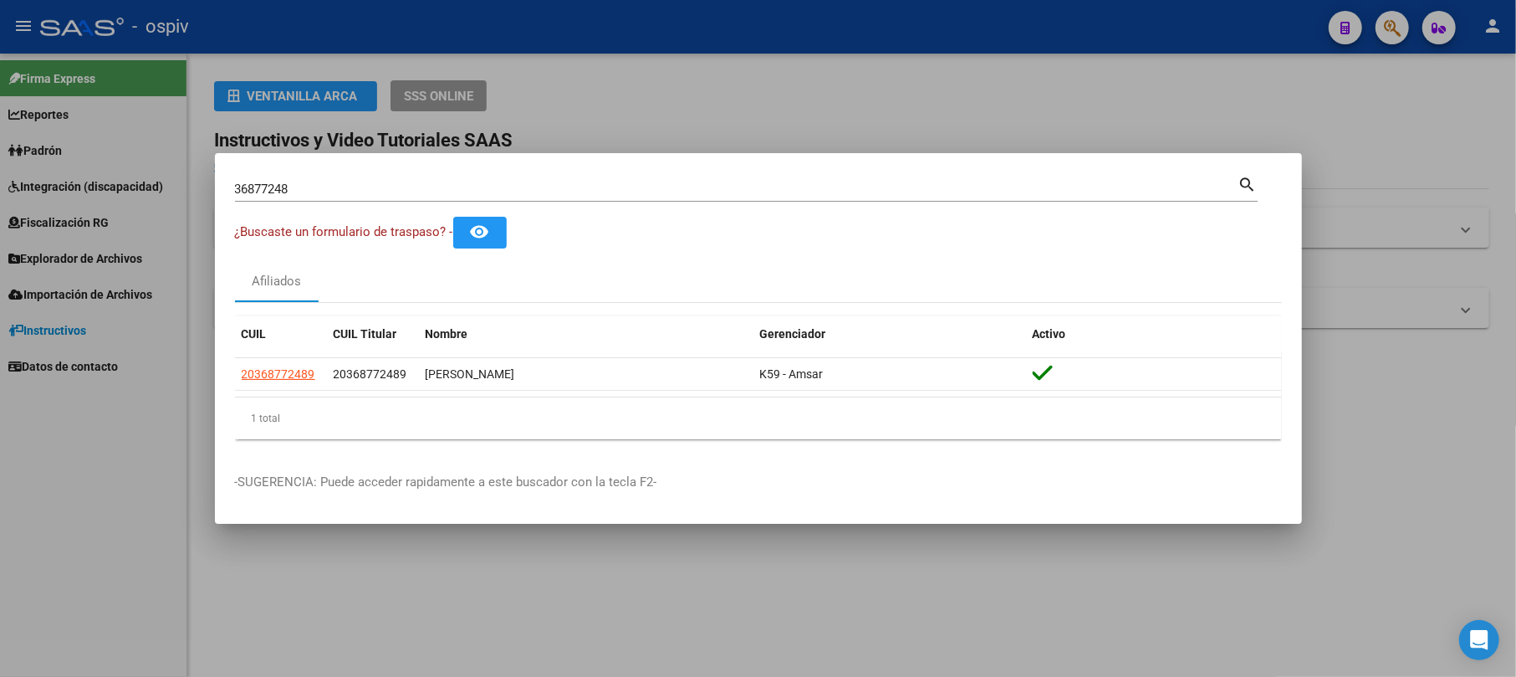
drag, startPoint x: 278, startPoint y: 174, endPoint x: 132, endPoint y: 181, distance: 146.5
click at [94, 169] on div "36877248 Buscar (apellido, dni, cuil, nro traspaso, cuit, obra social) search ¿…" at bounding box center [758, 338] width 1516 height 677
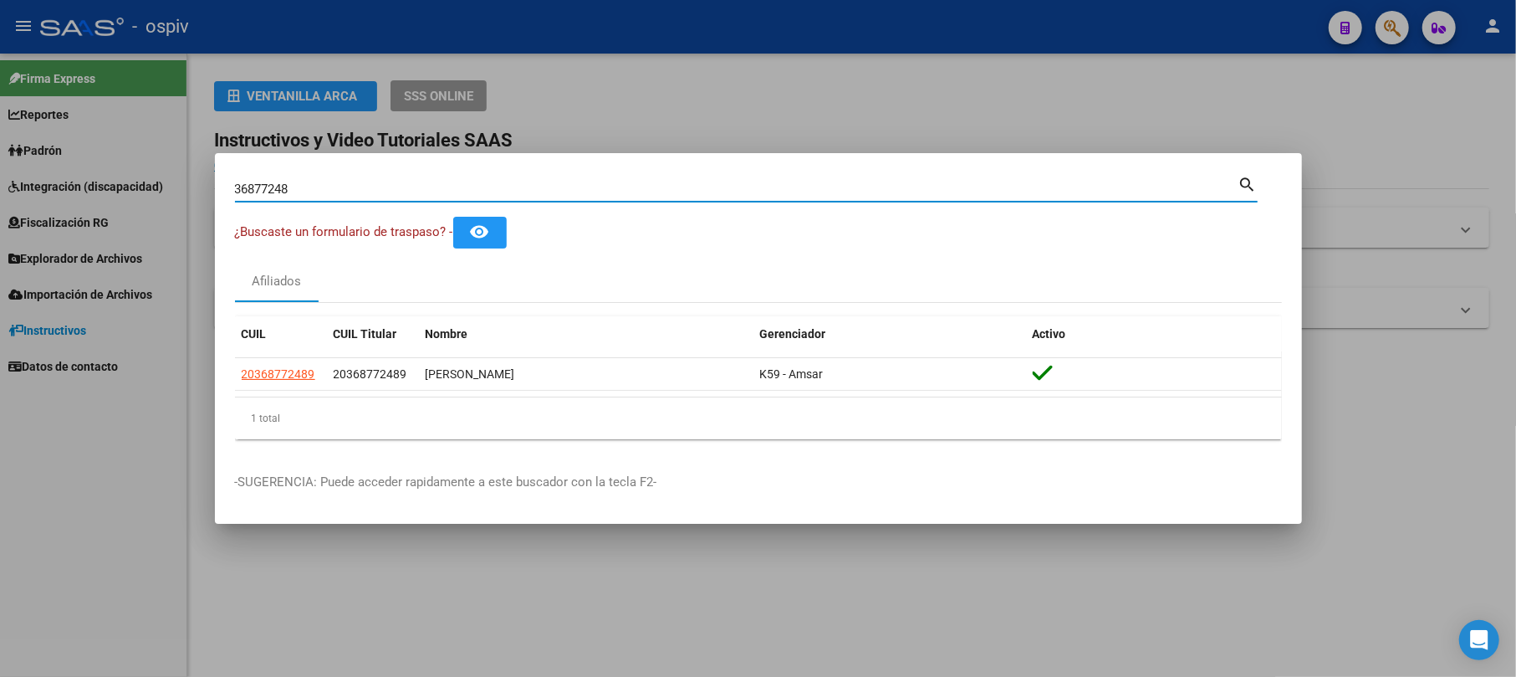
drag, startPoint x: 321, startPoint y: 192, endPoint x: 58, endPoint y: 197, distance: 263.5
click at [67, 192] on div "36877248 Buscar (apellido, dni, cuil, nro traspaso, cuit, obra social) search ¿…" at bounding box center [758, 338] width 1516 height 677
type input "70736256"
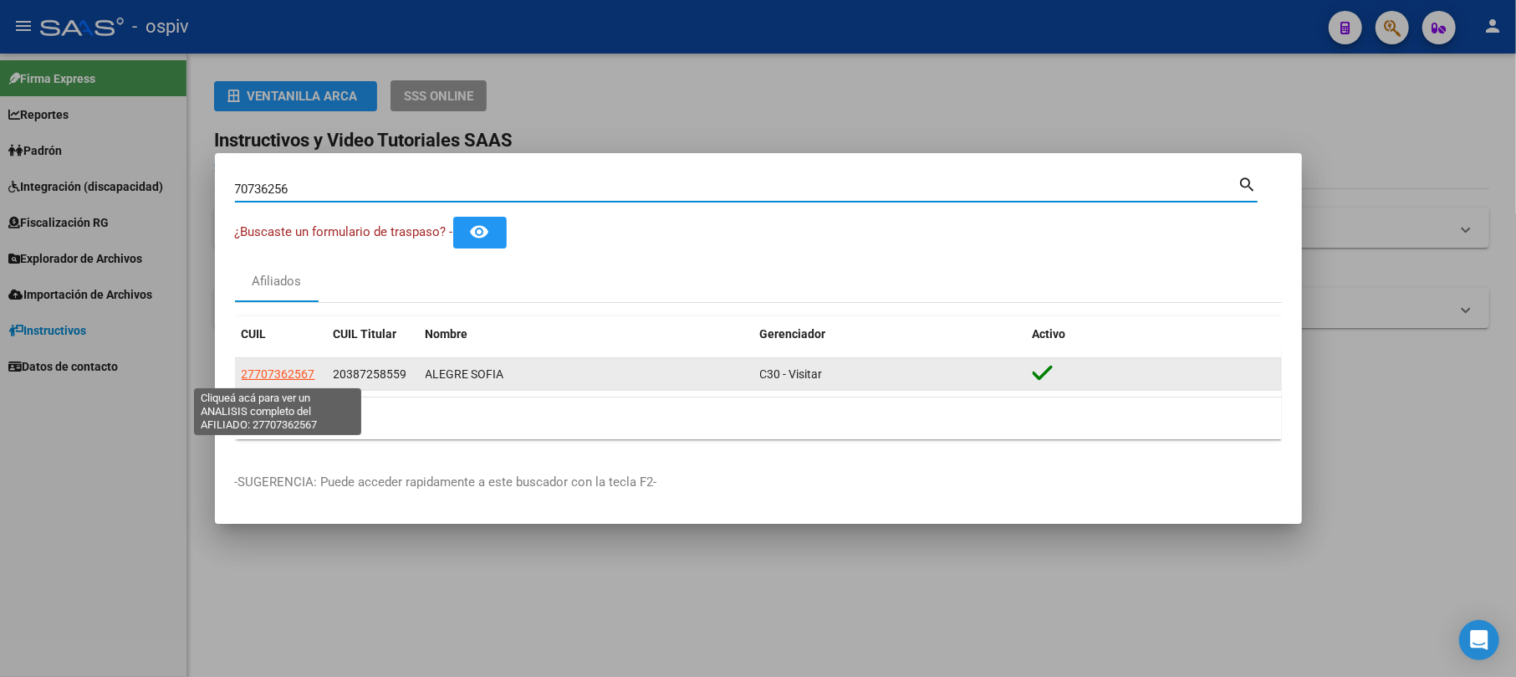
click at [271, 370] on span "27707362567" at bounding box center [279, 373] width 74 height 13
type textarea "27707362567"
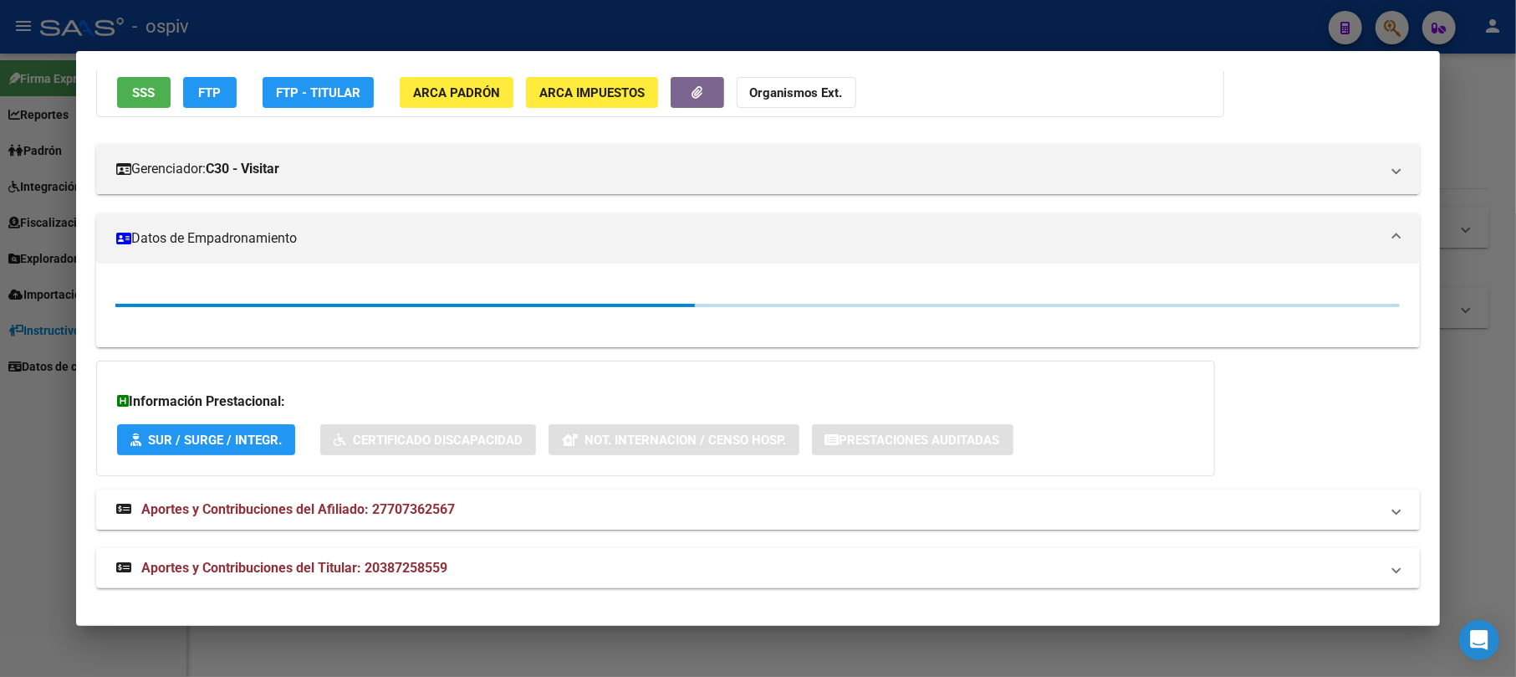
scroll to position [151, 0]
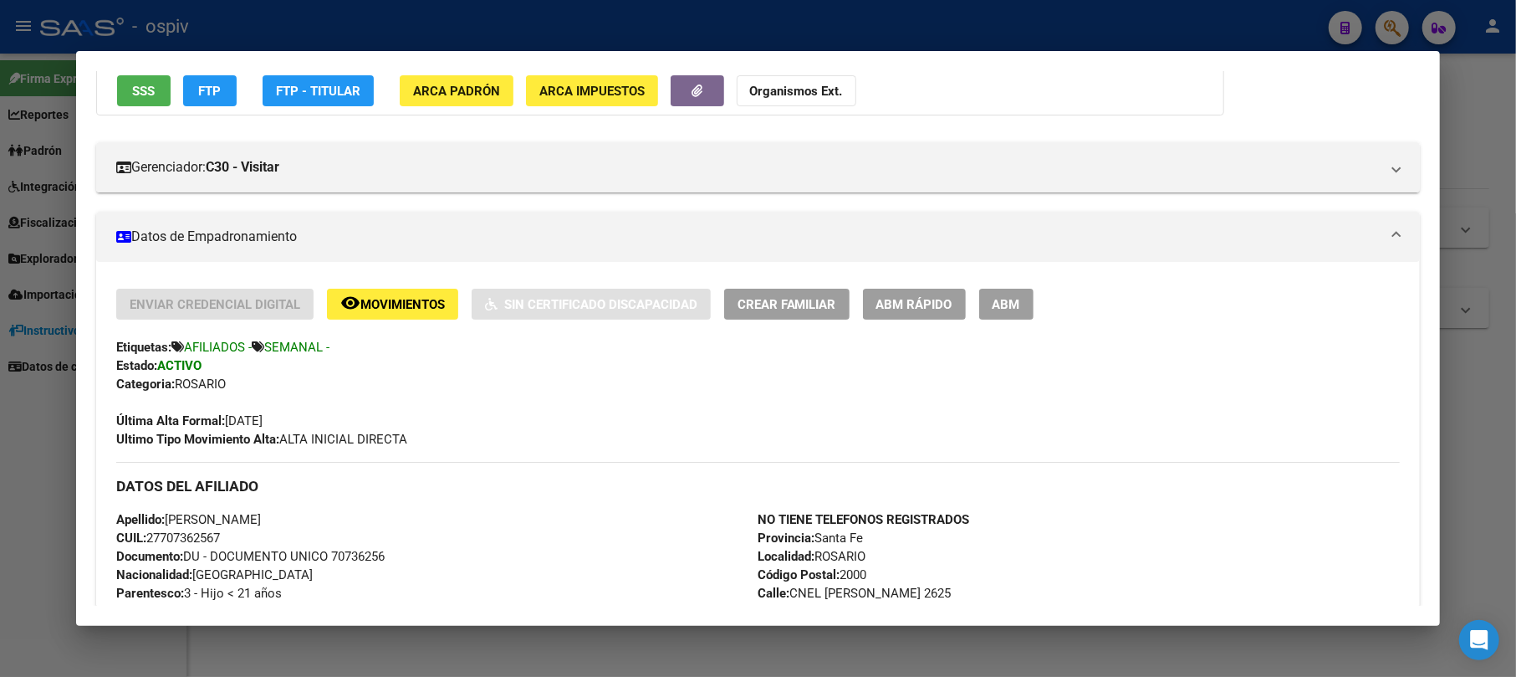
click at [1386, 27] on div at bounding box center [758, 338] width 1516 height 677
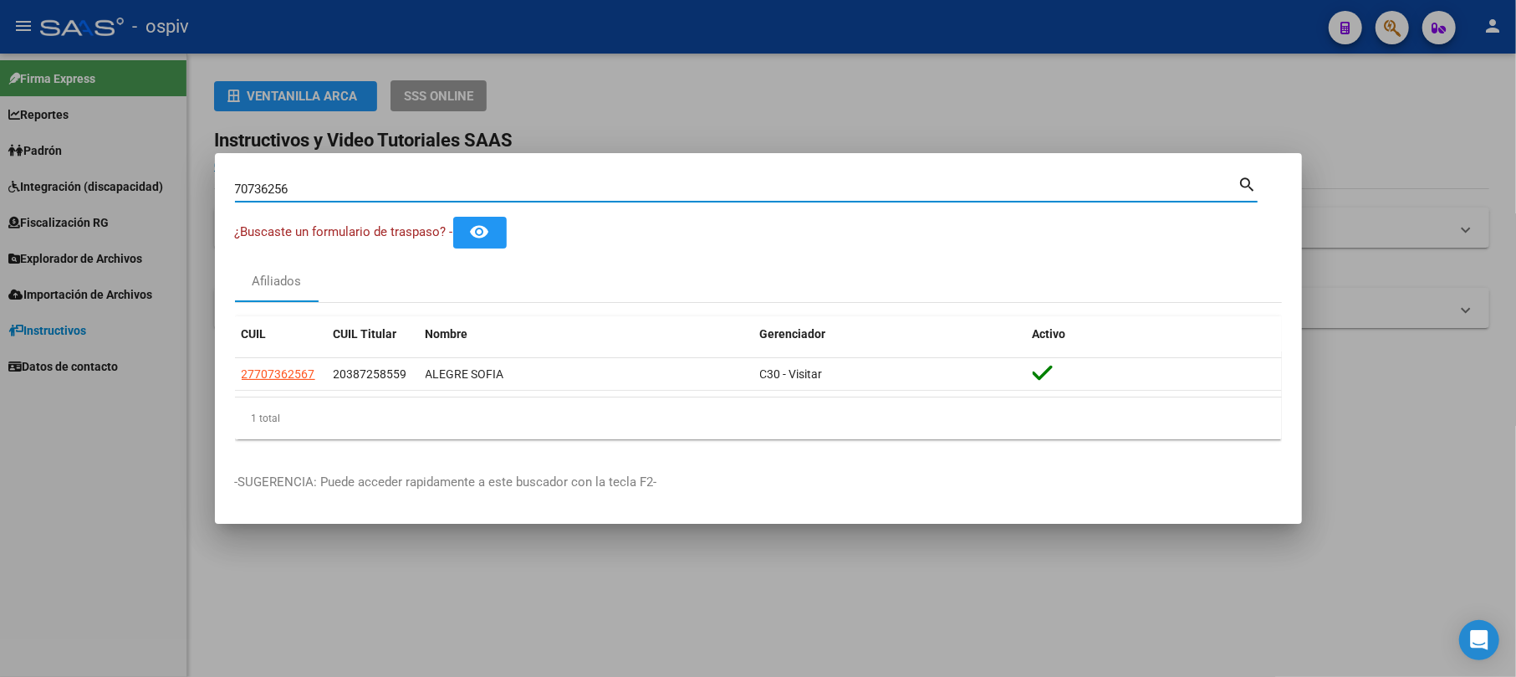
drag, startPoint x: 191, startPoint y: 191, endPoint x: 148, endPoint y: 186, distance: 43.9
click at [148, 186] on div "70736256 Buscar (apellido, dni, cuil, nro traspaso, cuit, obra social) search ¿…" at bounding box center [758, 338] width 1516 height 677
paste input "3784507"
type input "3784507"
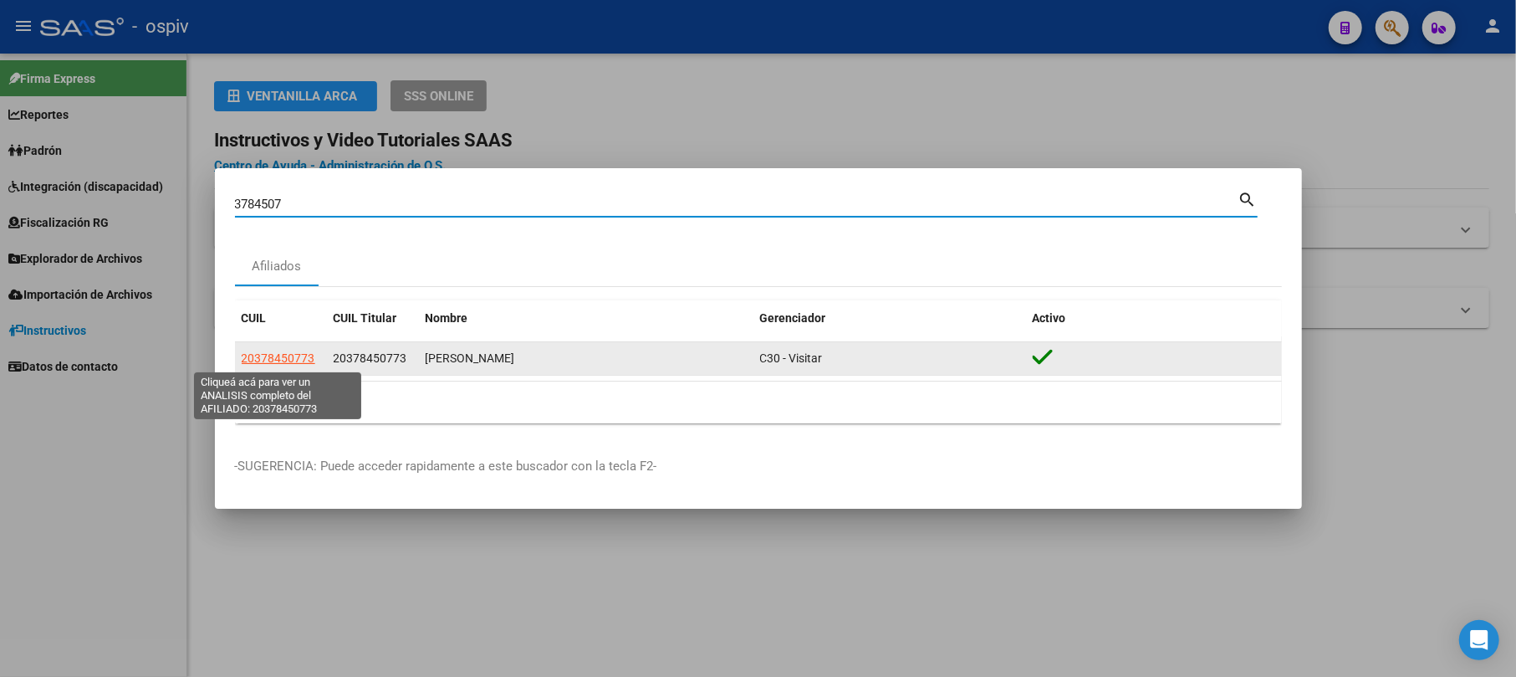
click at [269, 356] on span "20378450773" at bounding box center [279, 357] width 74 height 13
type textarea "20378450773"
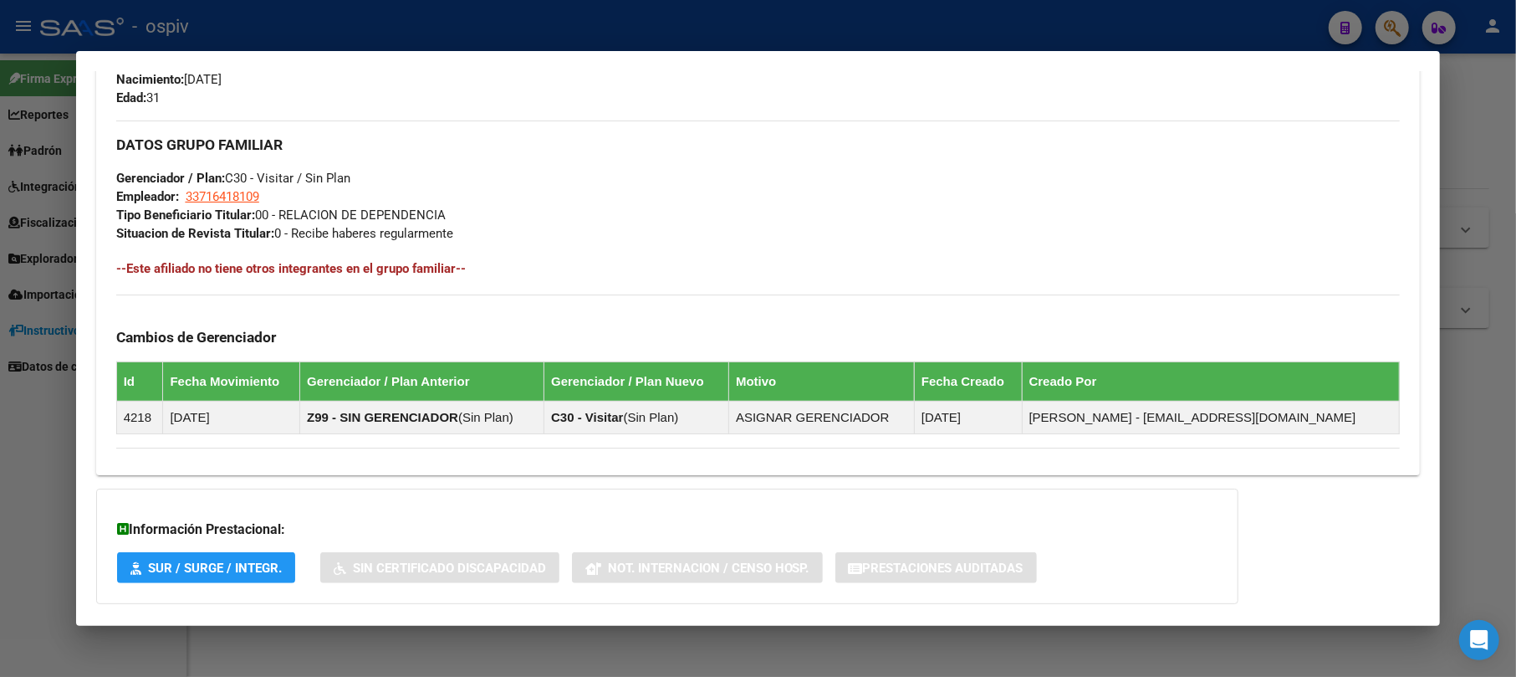
scroll to position [780, 0]
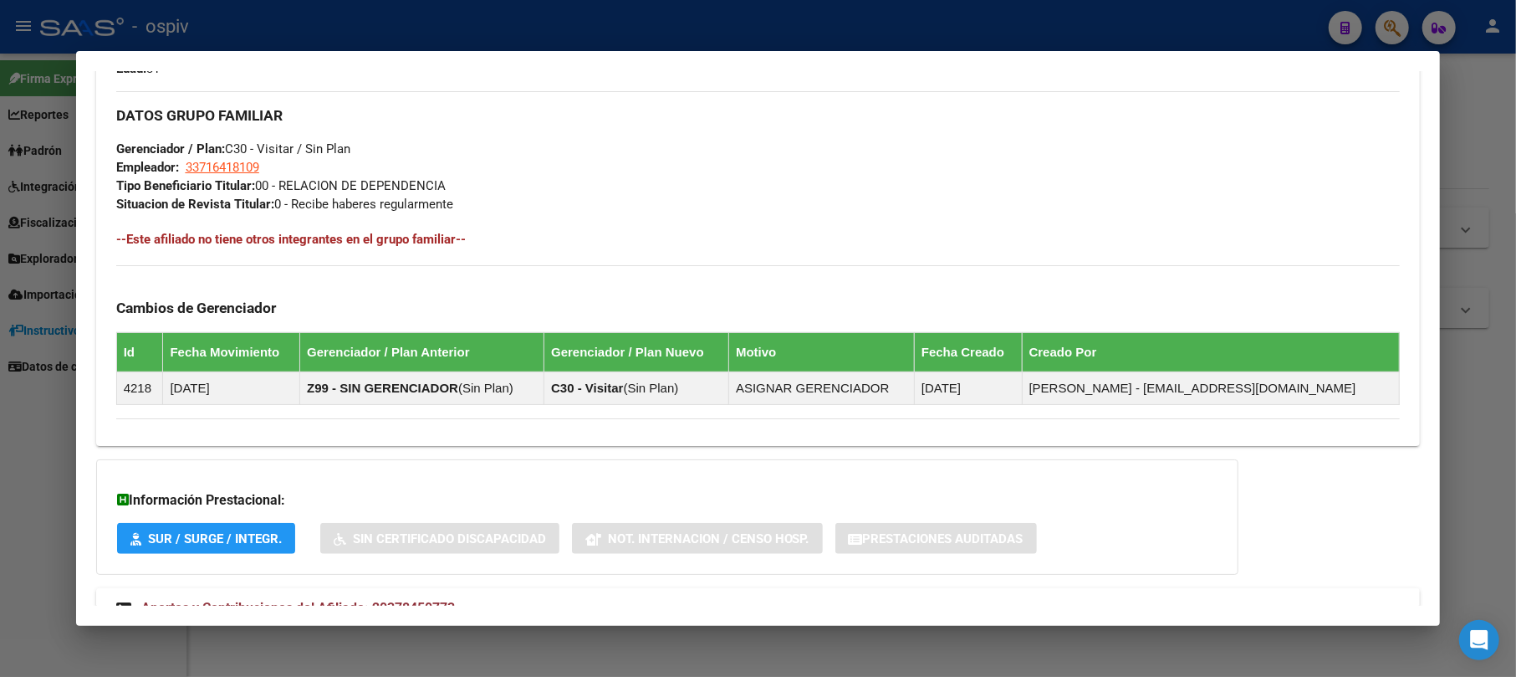
drag, startPoint x: 1403, startPoint y: 22, endPoint x: 1188, endPoint y: 34, distance: 215.3
click at [1402, 22] on div at bounding box center [758, 338] width 1516 height 677
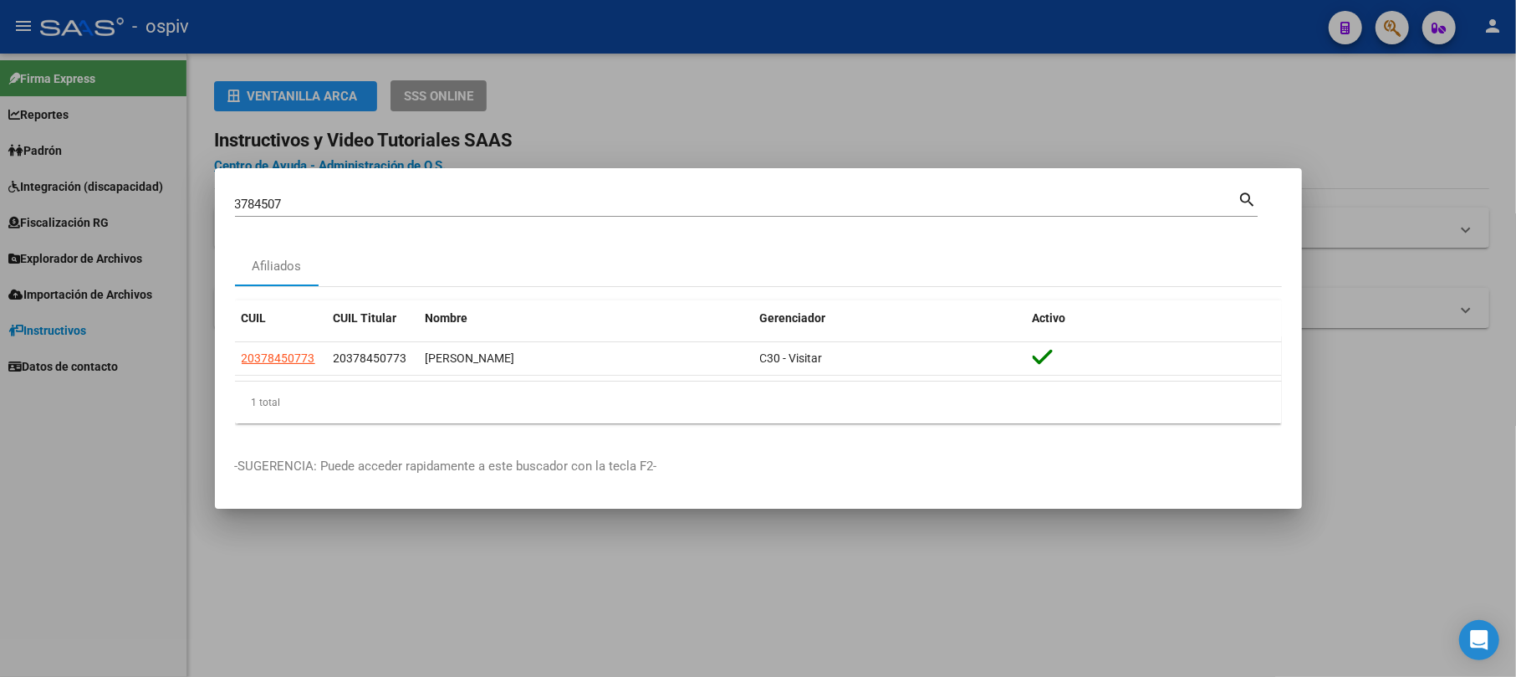
drag, startPoint x: 312, startPoint y: 194, endPoint x: 88, endPoint y: 192, distance: 224.1
click at [91, 192] on div "3784507 Buscar (apellido, dni, cuil, nro traspaso, cuit, obra social) search Af…" at bounding box center [758, 338] width 1516 height 677
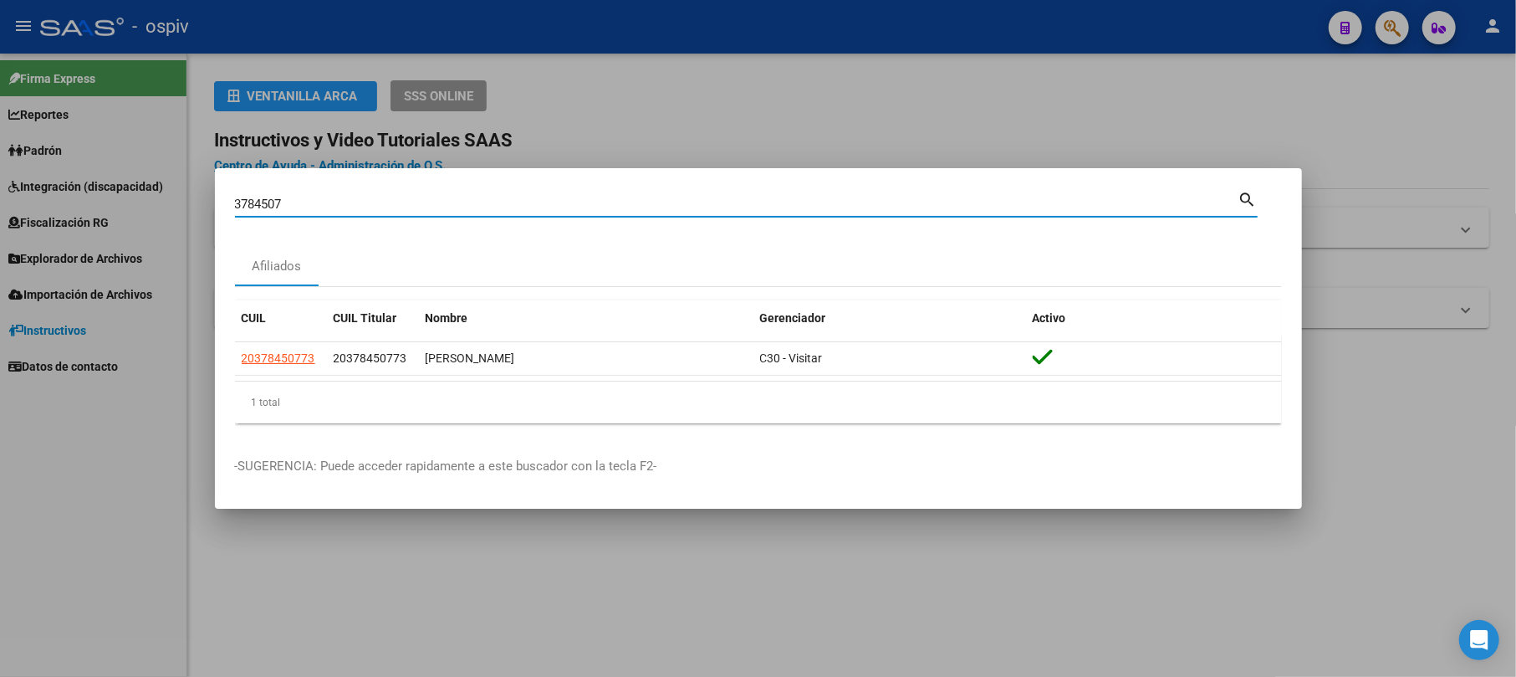
drag, startPoint x: 295, startPoint y: 211, endPoint x: 120, endPoint y: 189, distance: 176.1
click at [125, 189] on div "3784507 Buscar (apellido, dni, cuil, nro traspaso, cuit, obra social) search Af…" at bounding box center [758, 338] width 1516 height 677
type input "96098357"
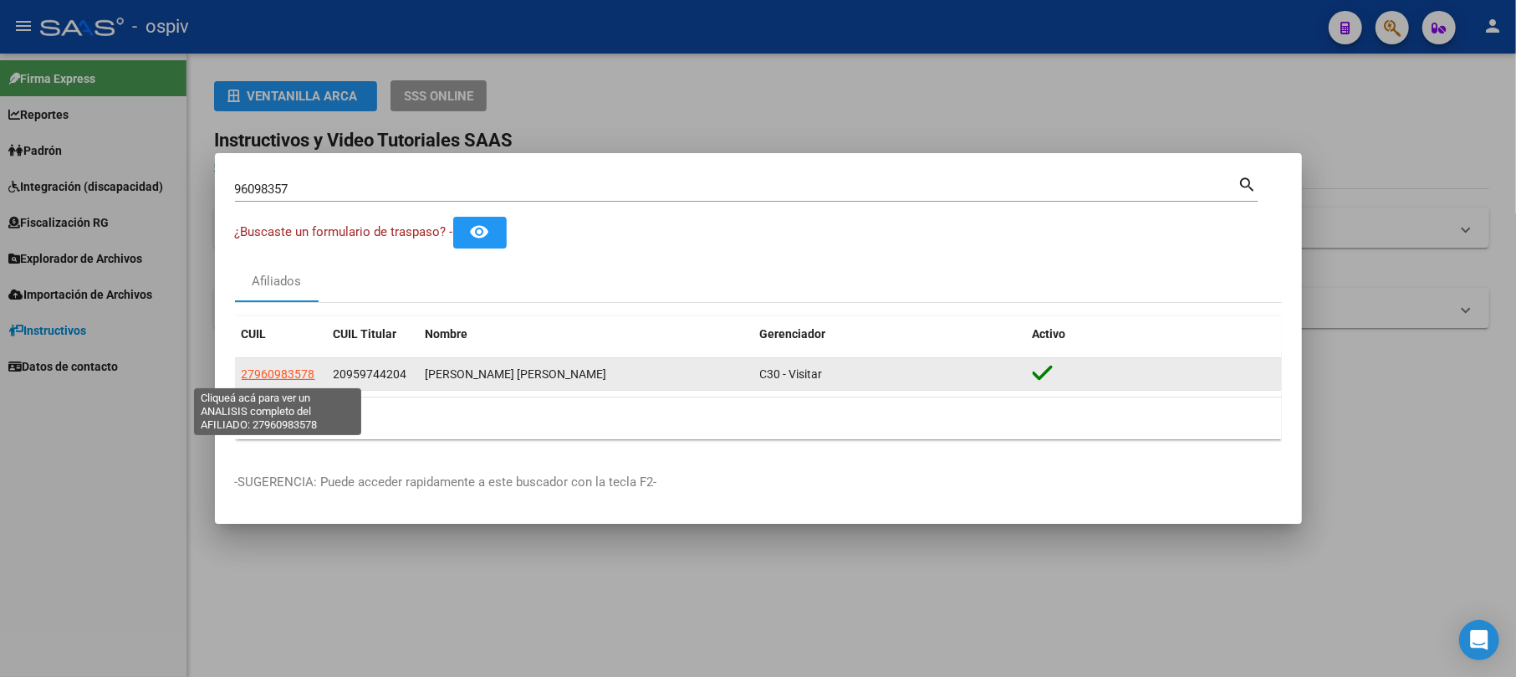
click at [243, 372] on span "27960983578" at bounding box center [279, 373] width 74 height 13
type textarea "27960983578"
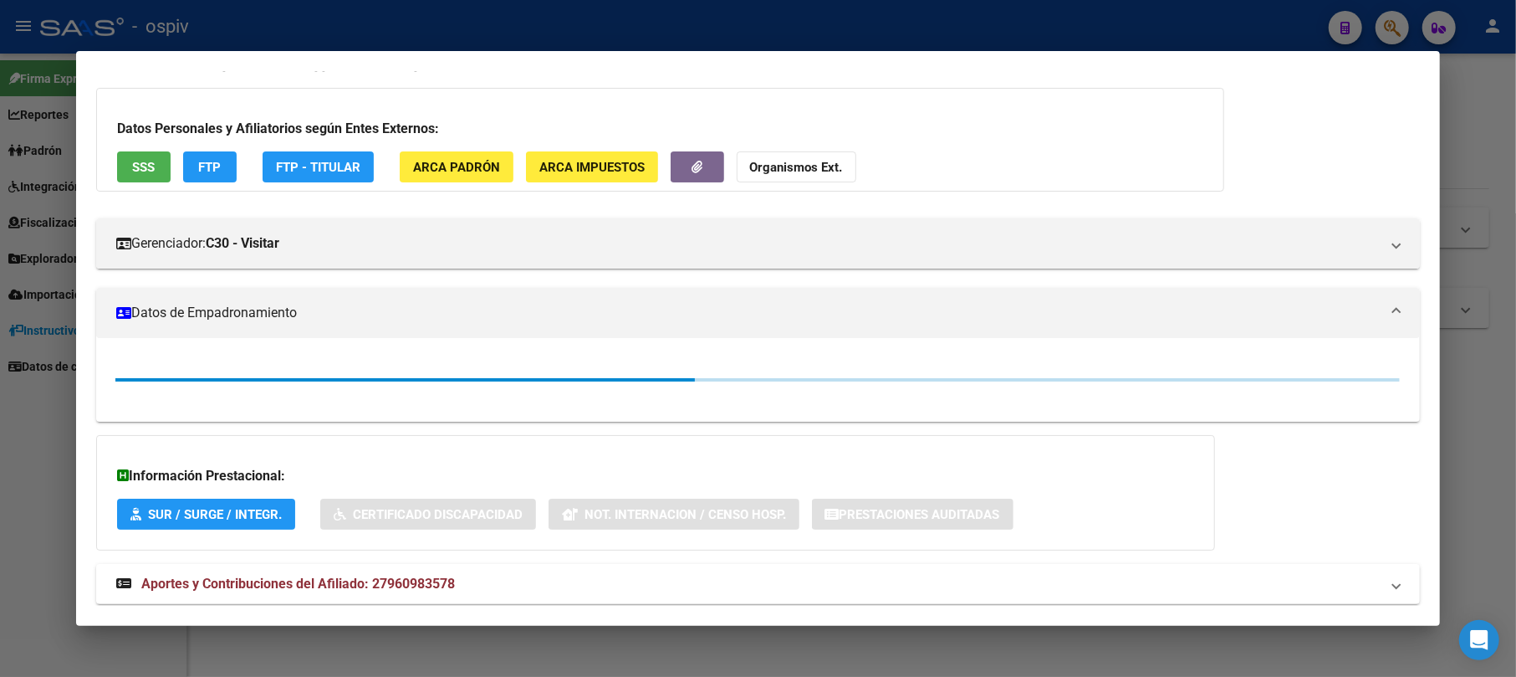
scroll to position [151, 0]
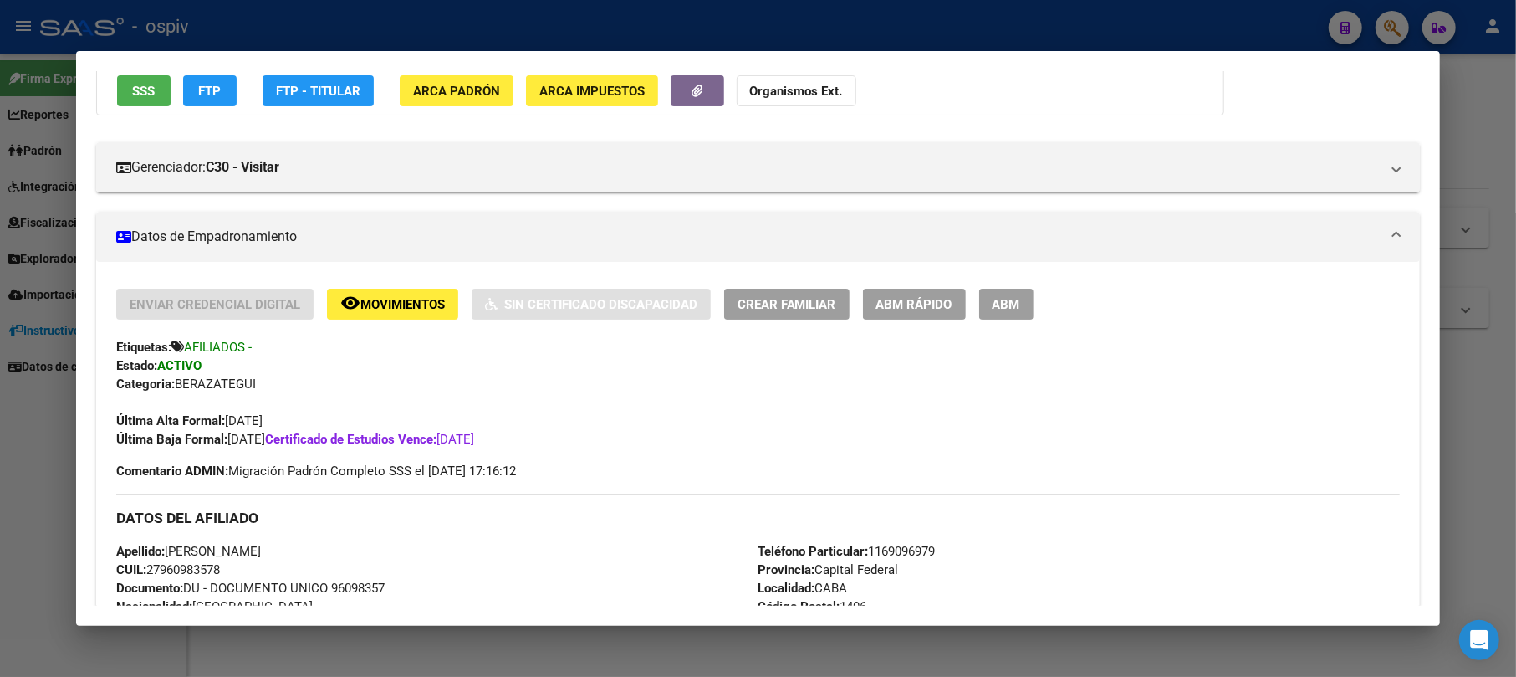
click at [1402, 28] on div at bounding box center [758, 338] width 1516 height 677
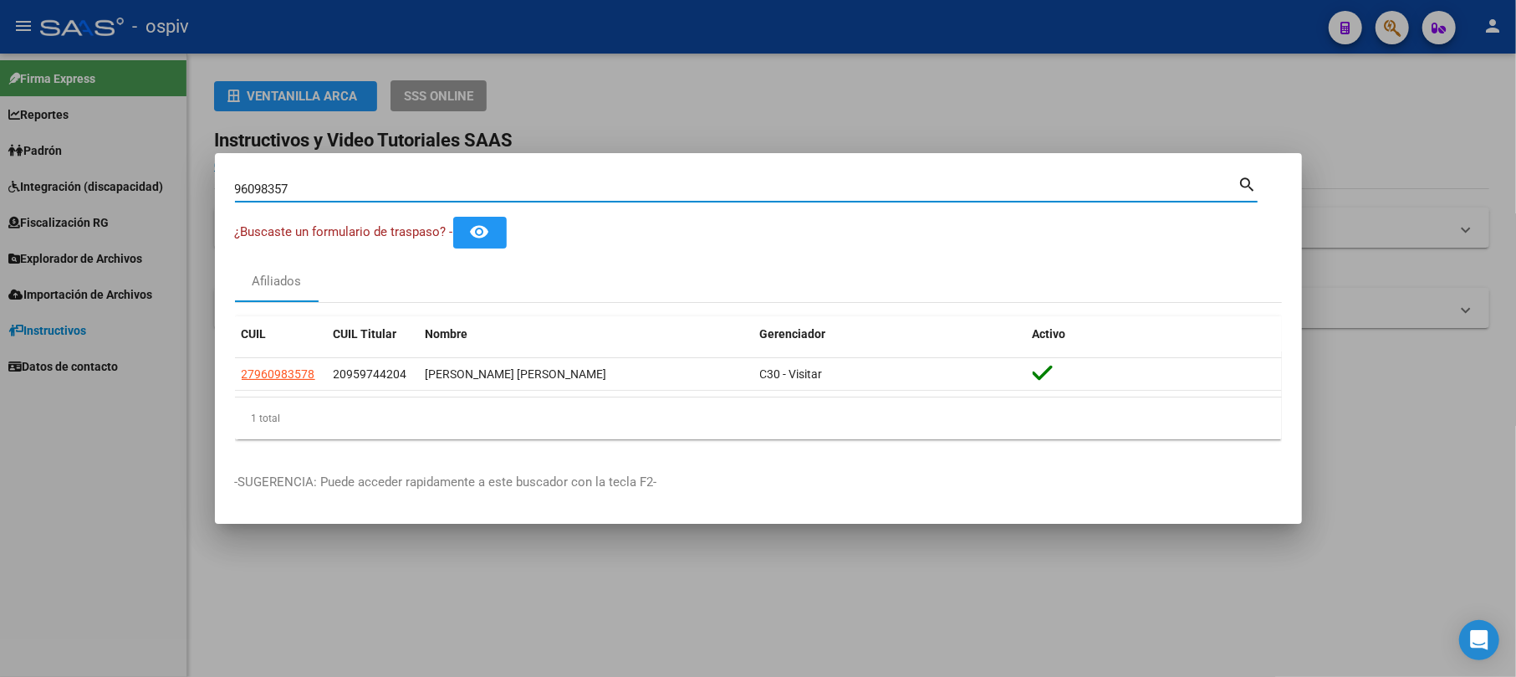
drag, startPoint x: 339, startPoint y: 195, endPoint x: 57, endPoint y: 204, distance: 282.0
click at [79, 179] on div "96098357 Buscar (apellido, dni, cuil, nro traspaso, cuit, obra social) search ¿…" at bounding box center [758, 338] width 1516 height 677
type input "40301940"
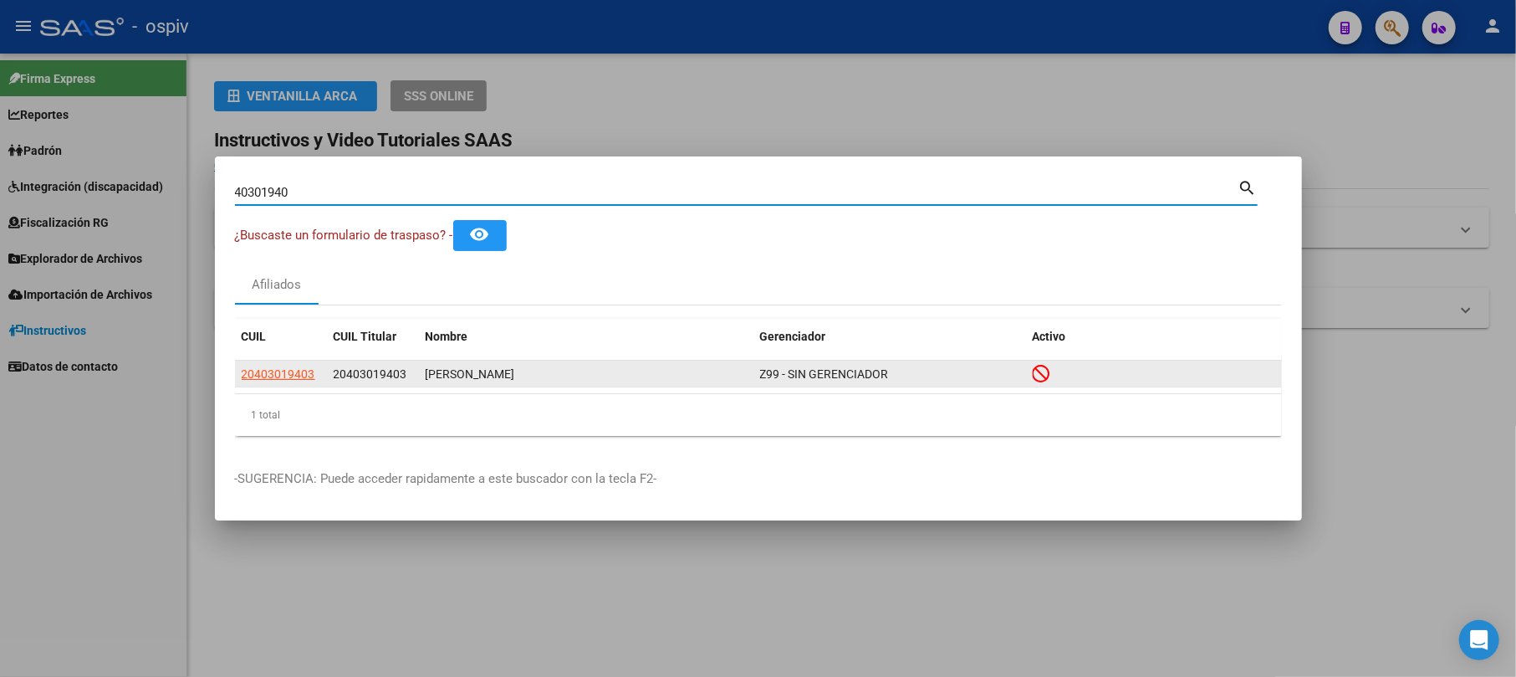
click at [266, 382] on app-link-go-to "20403019403" at bounding box center [279, 374] width 74 height 19
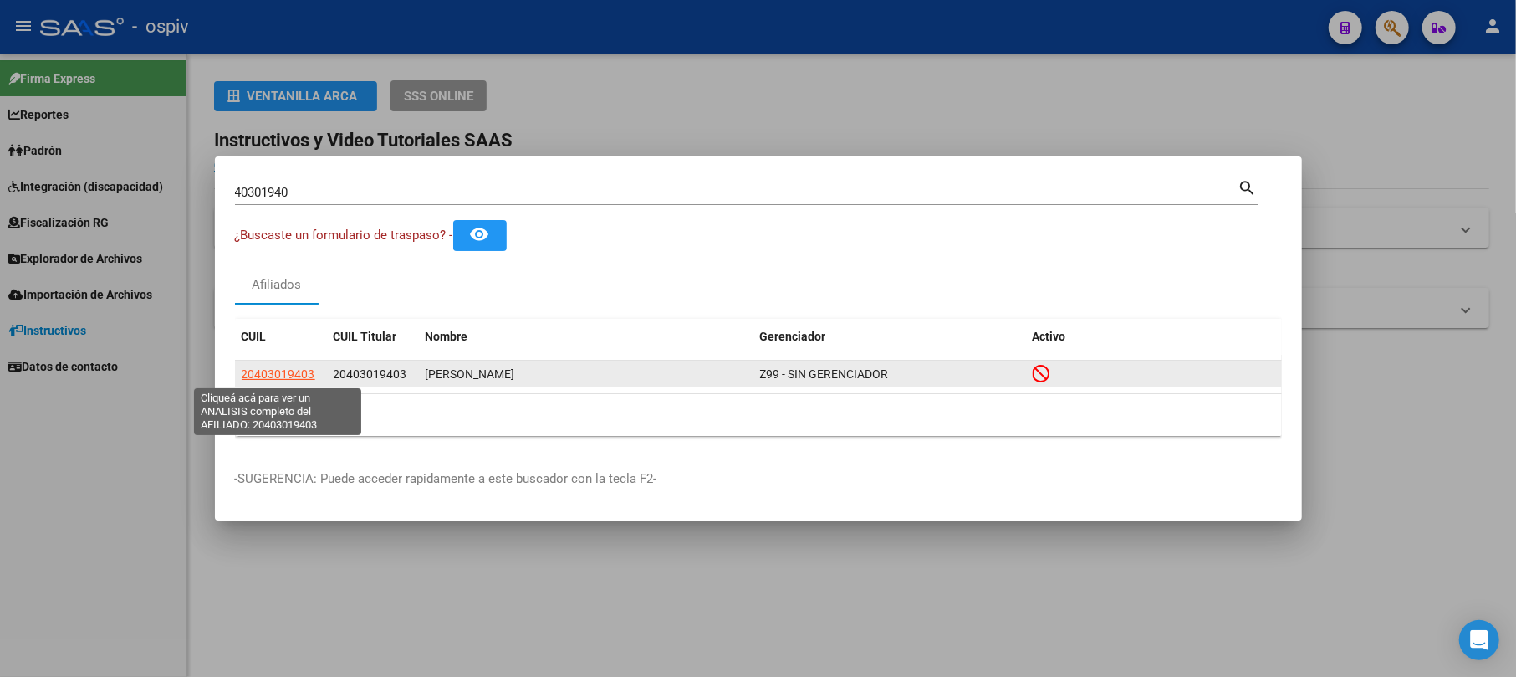
click at [278, 365] on app-link-go-to "20403019403" at bounding box center [279, 374] width 74 height 19
click at [289, 370] on span "20403019403" at bounding box center [279, 373] width 74 height 13
type textarea "20403019403"
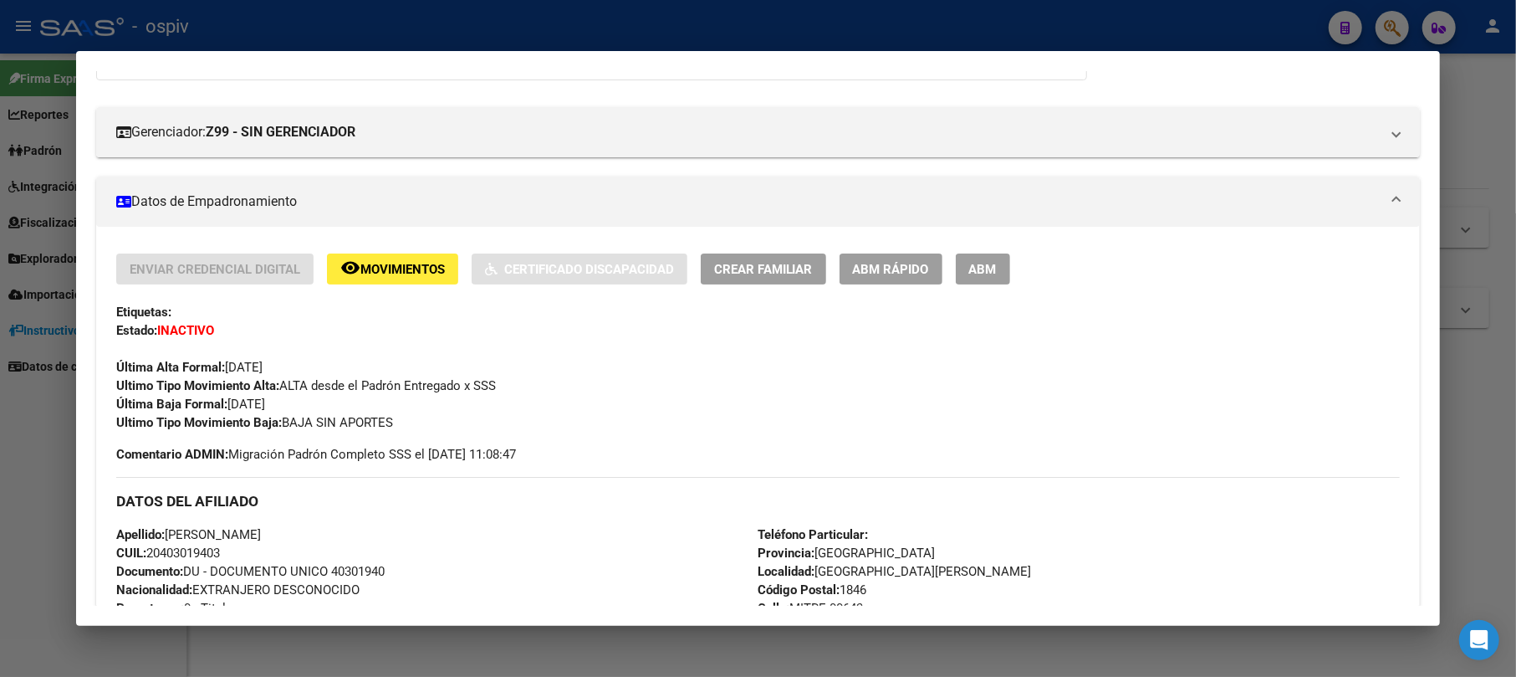
scroll to position [222, 0]
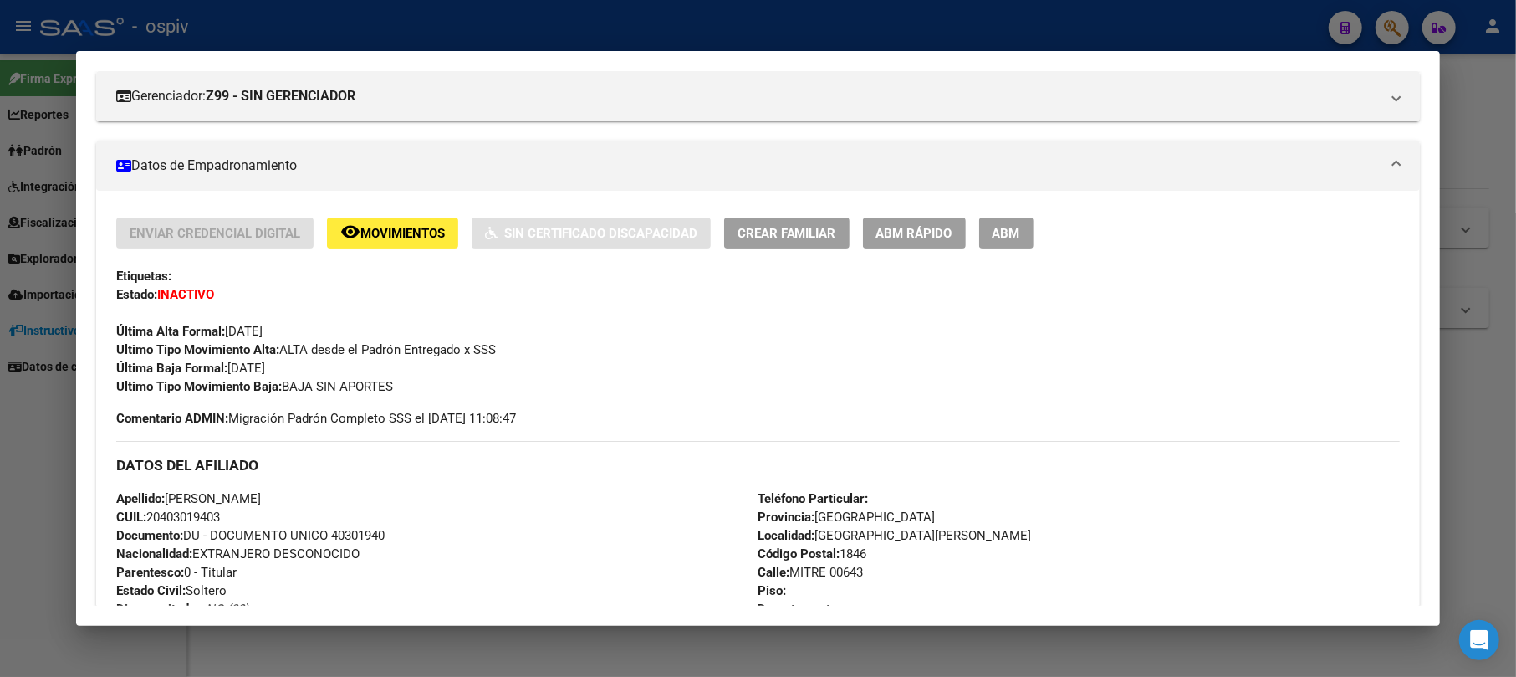
click at [1416, 24] on div at bounding box center [758, 338] width 1516 height 677
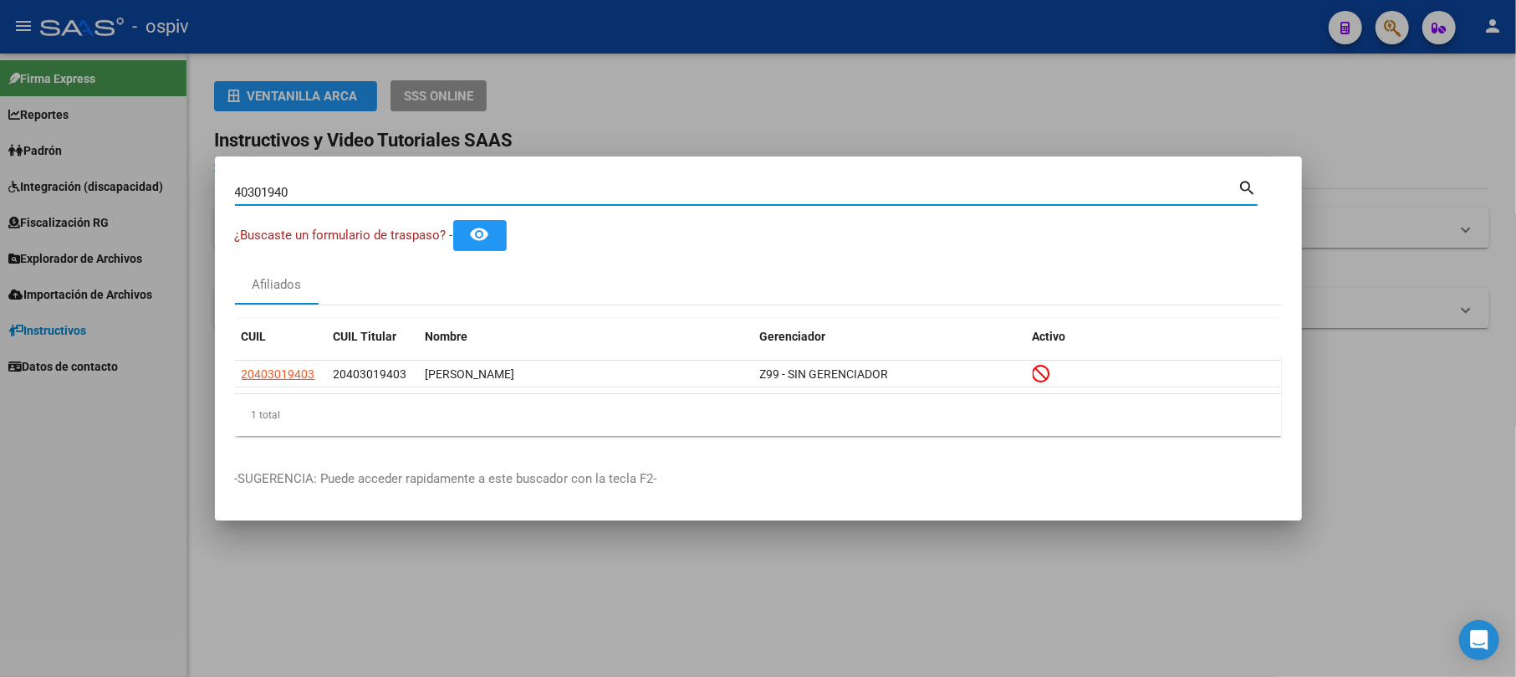
drag, startPoint x: 319, startPoint y: 191, endPoint x: 13, endPoint y: 151, distance: 308.7
click at [40, 161] on div "40301940 Buscar (apellido, dni, cuil, nro traspaso, cuit, obra social) search ¿…" at bounding box center [758, 338] width 1516 height 677
type input "18655396"
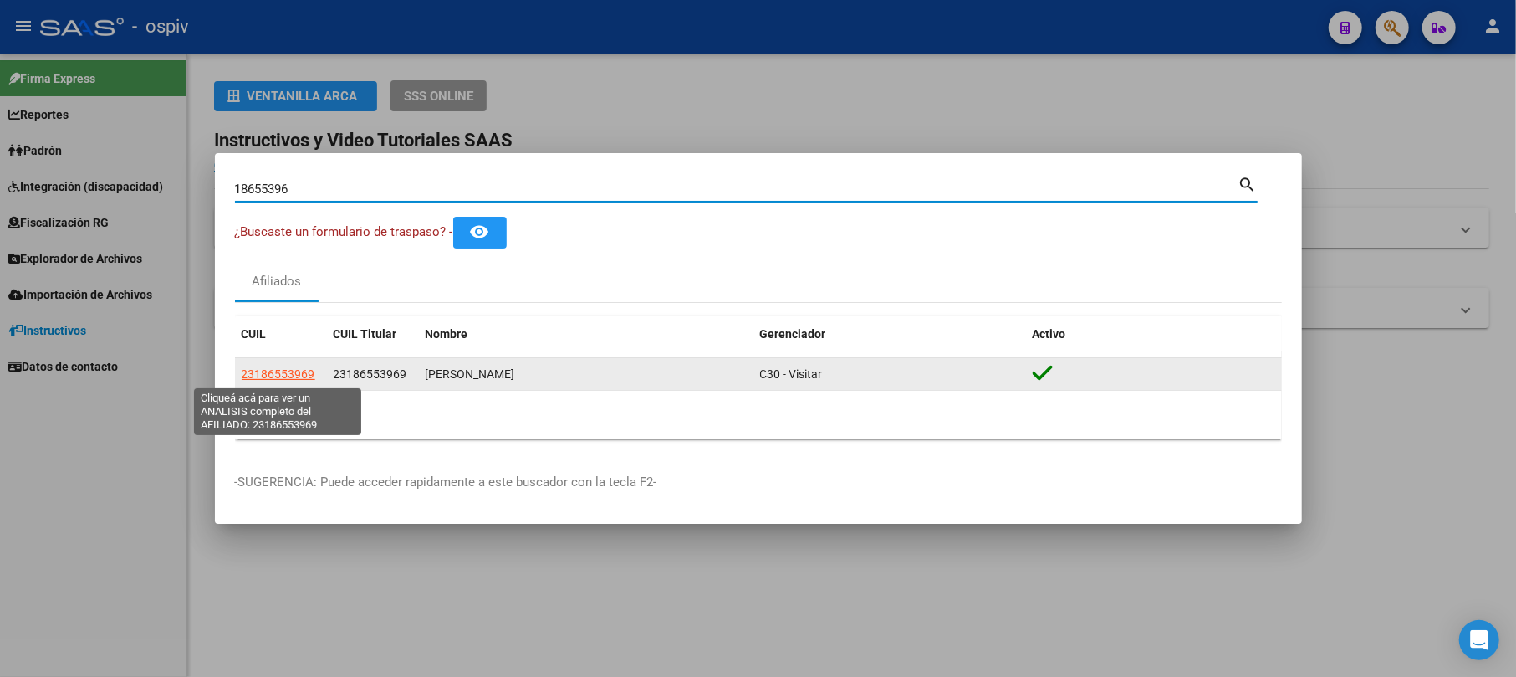
click at [295, 375] on span "23186553969" at bounding box center [279, 373] width 74 height 13
type textarea "23186553969"
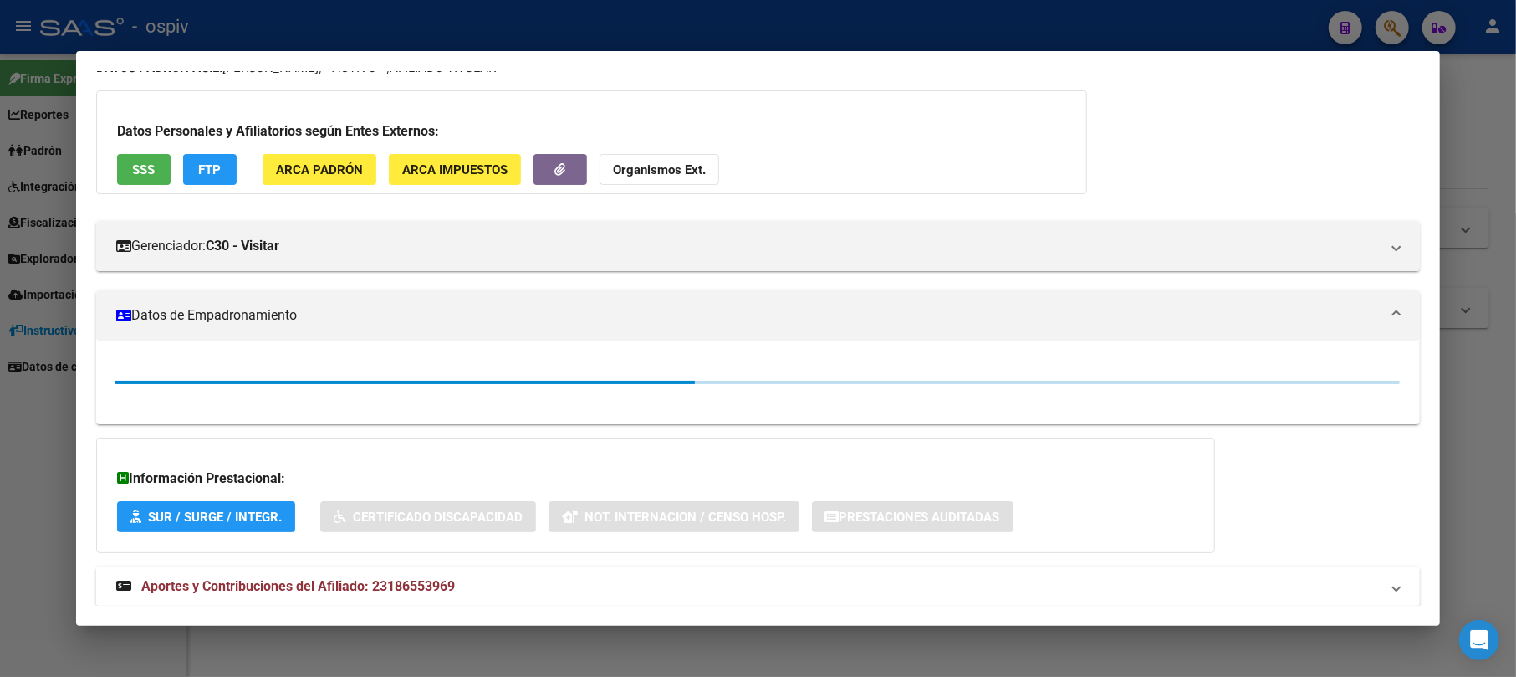
scroll to position [110, 0]
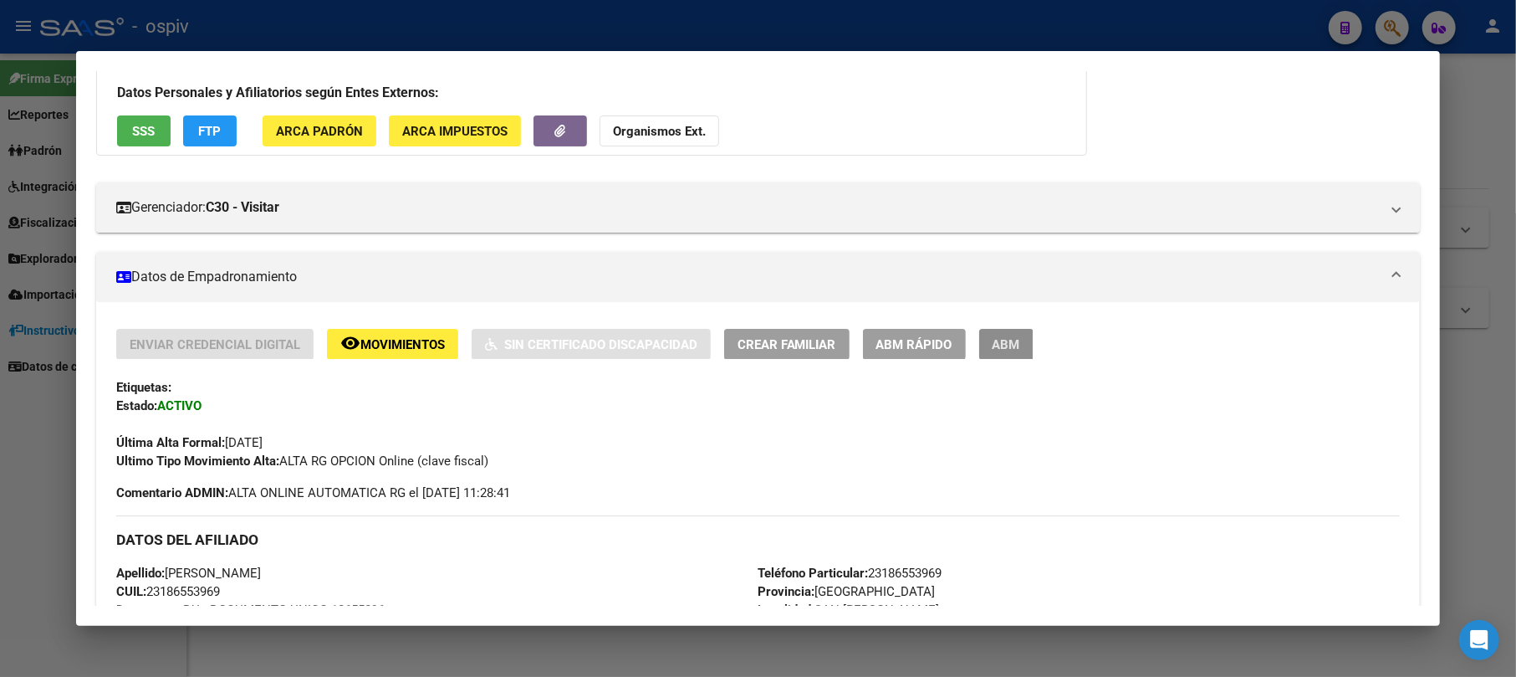
click at [1019, 337] on span "ABM" at bounding box center [1007, 344] width 28 height 15
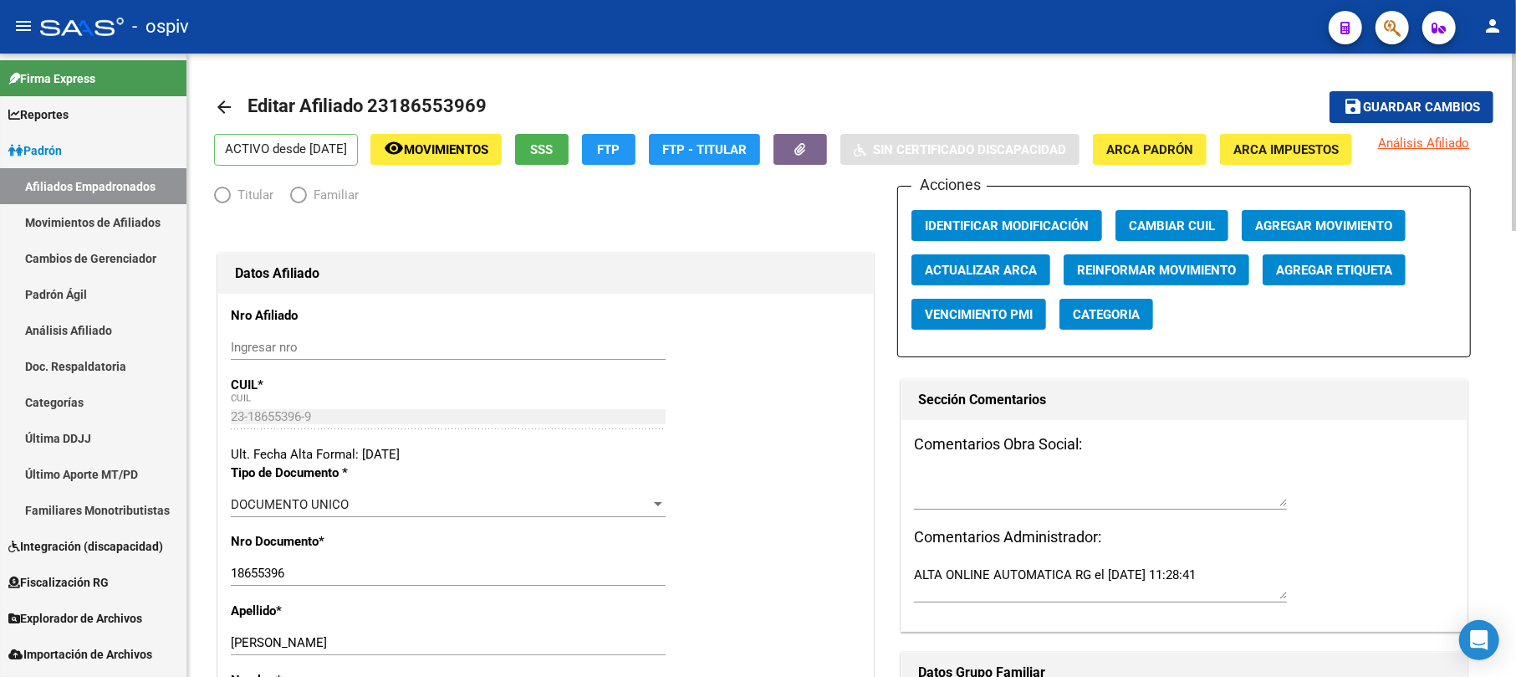
radio input "true"
type input "30-54173905-6"
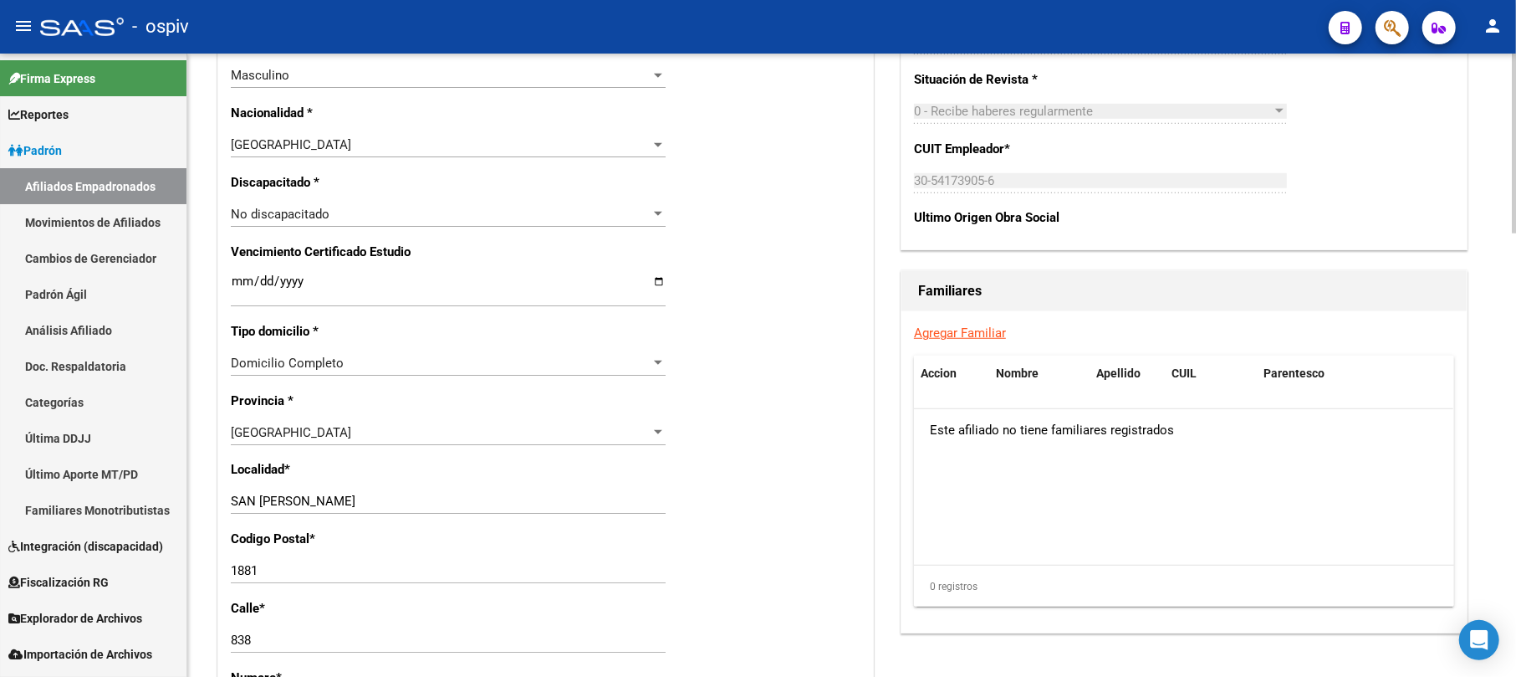
scroll to position [1003, 0]
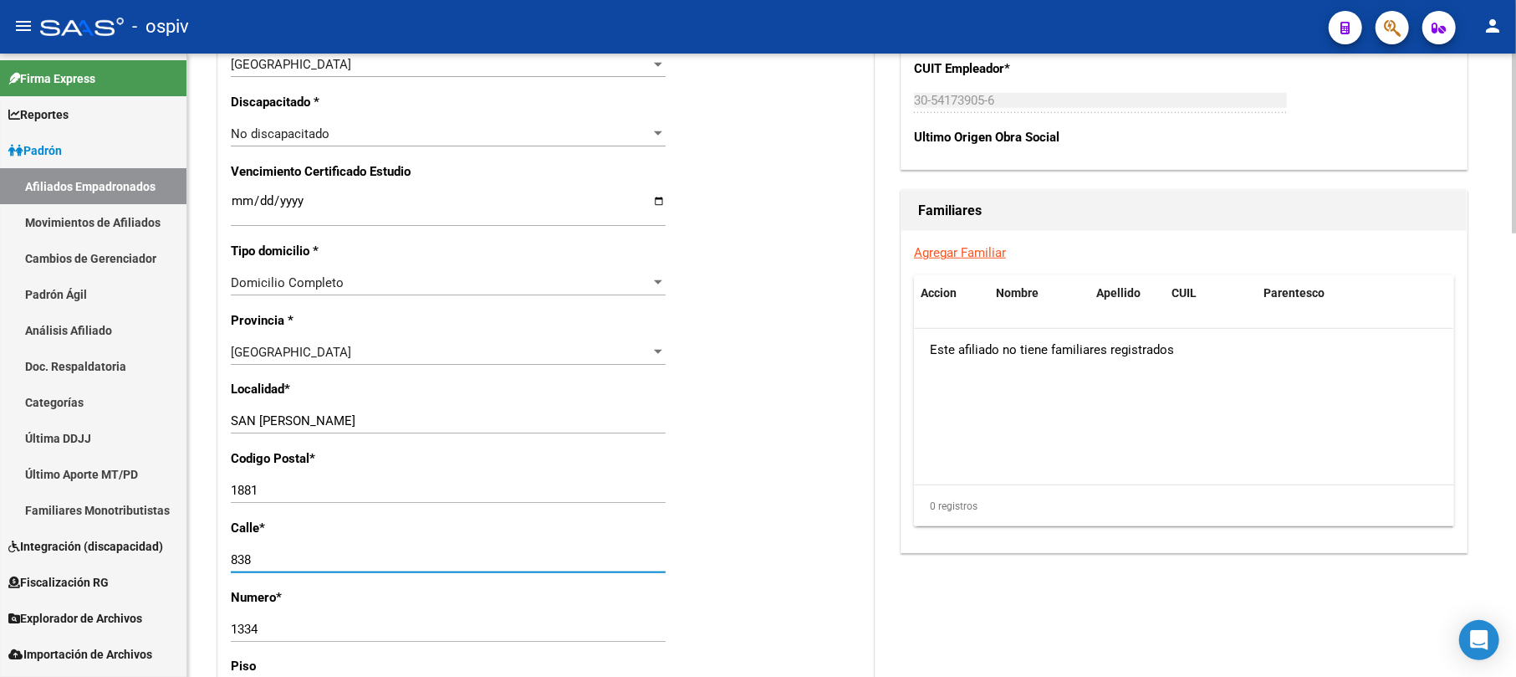
click at [243, 560] on input "838" at bounding box center [448, 559] width 435 height 15
click at [256, 560] on input "848" at bounding box center [448, 559] width 435 height 15
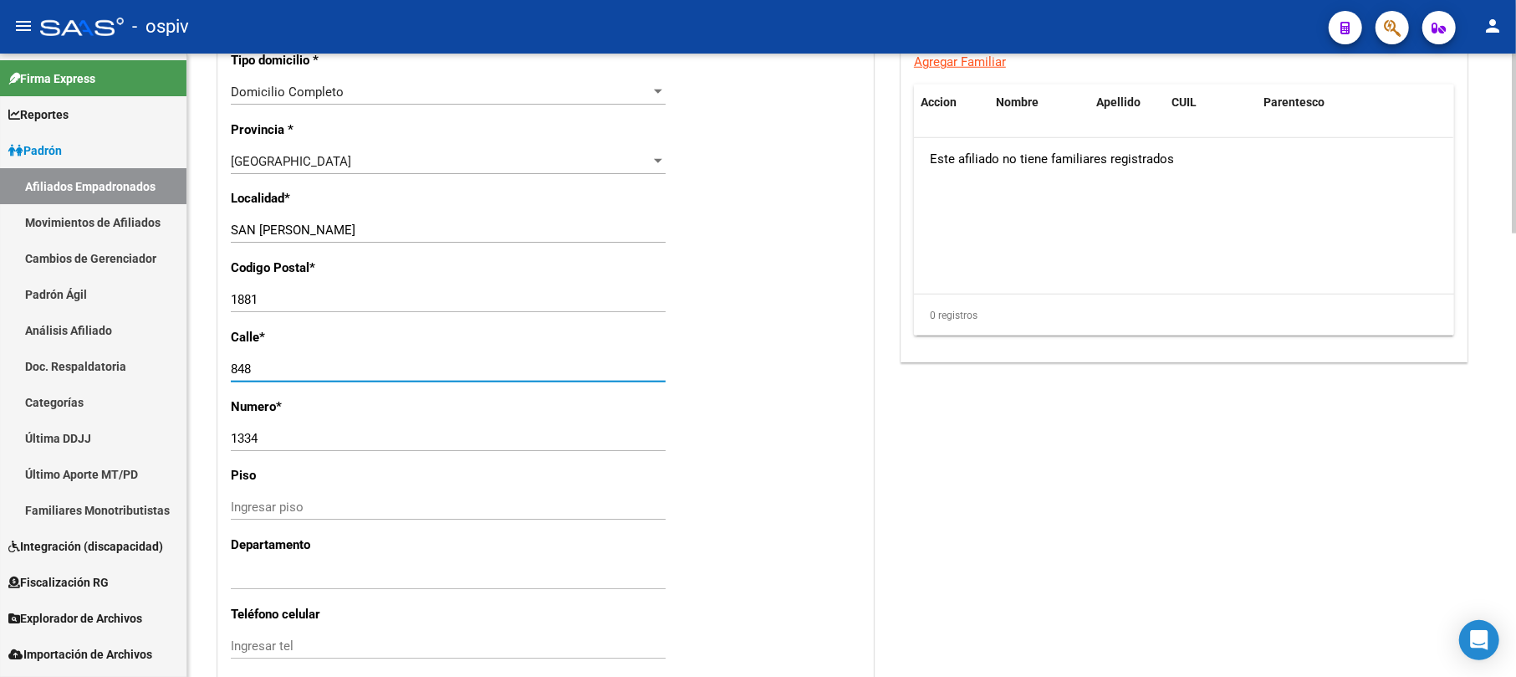
scroll to position [1226, 0]
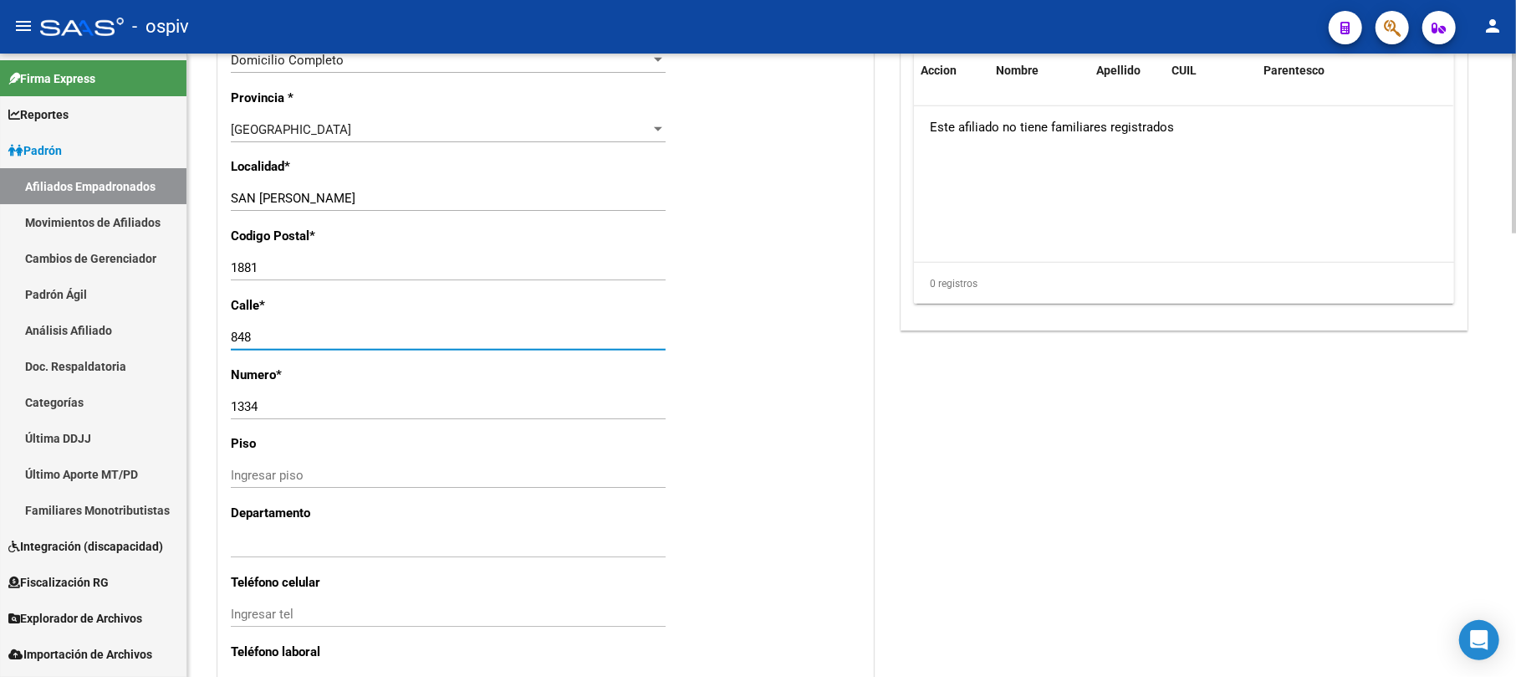
type input "848"
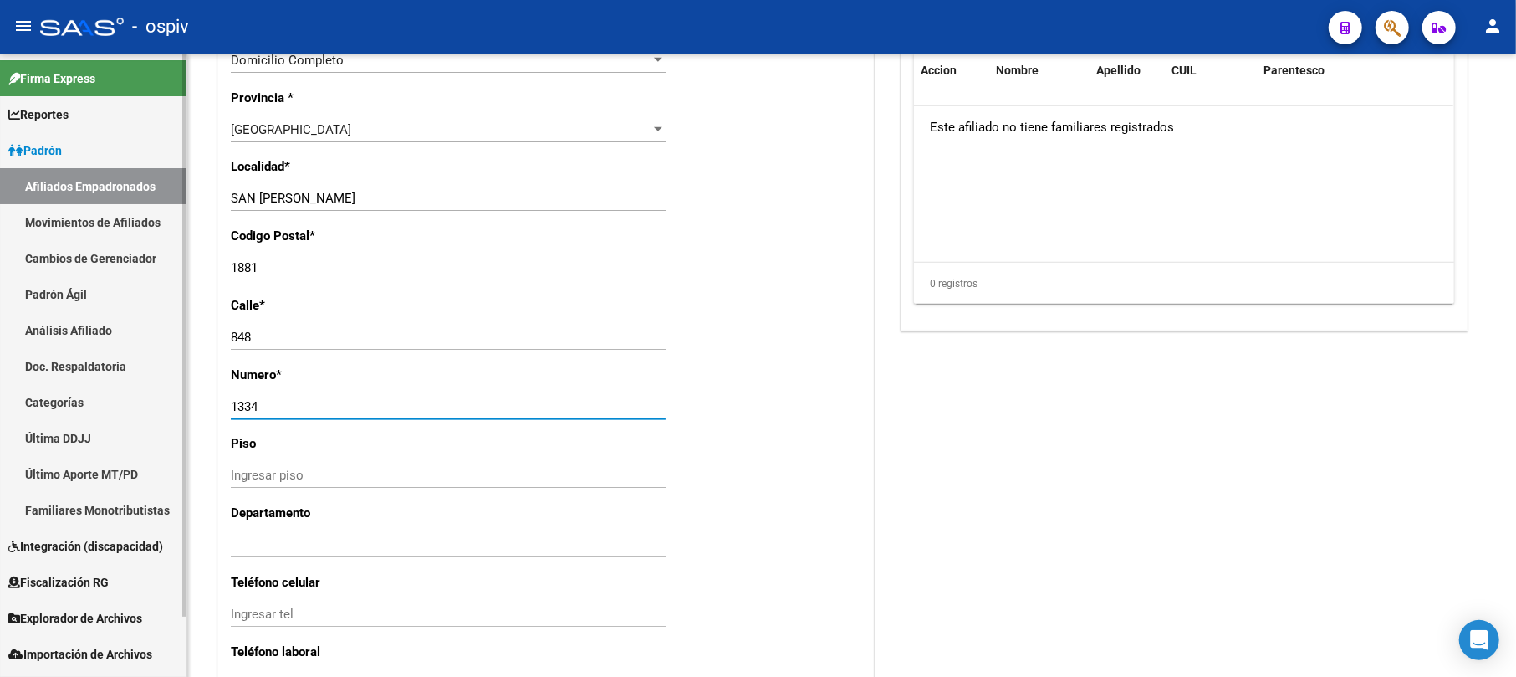
drag, startPoint x: 262, startPoint y: 401, endPoint x: 164, endPoint y: 401, distance: 97.8
click at [164, 401] on mat-sidenav-container "Firma Express Reportes Padrón Traspasos x O.S. Traspasos x Gerenciador Traspaso…" at bounding box center [758, 365] width 1516 height 623
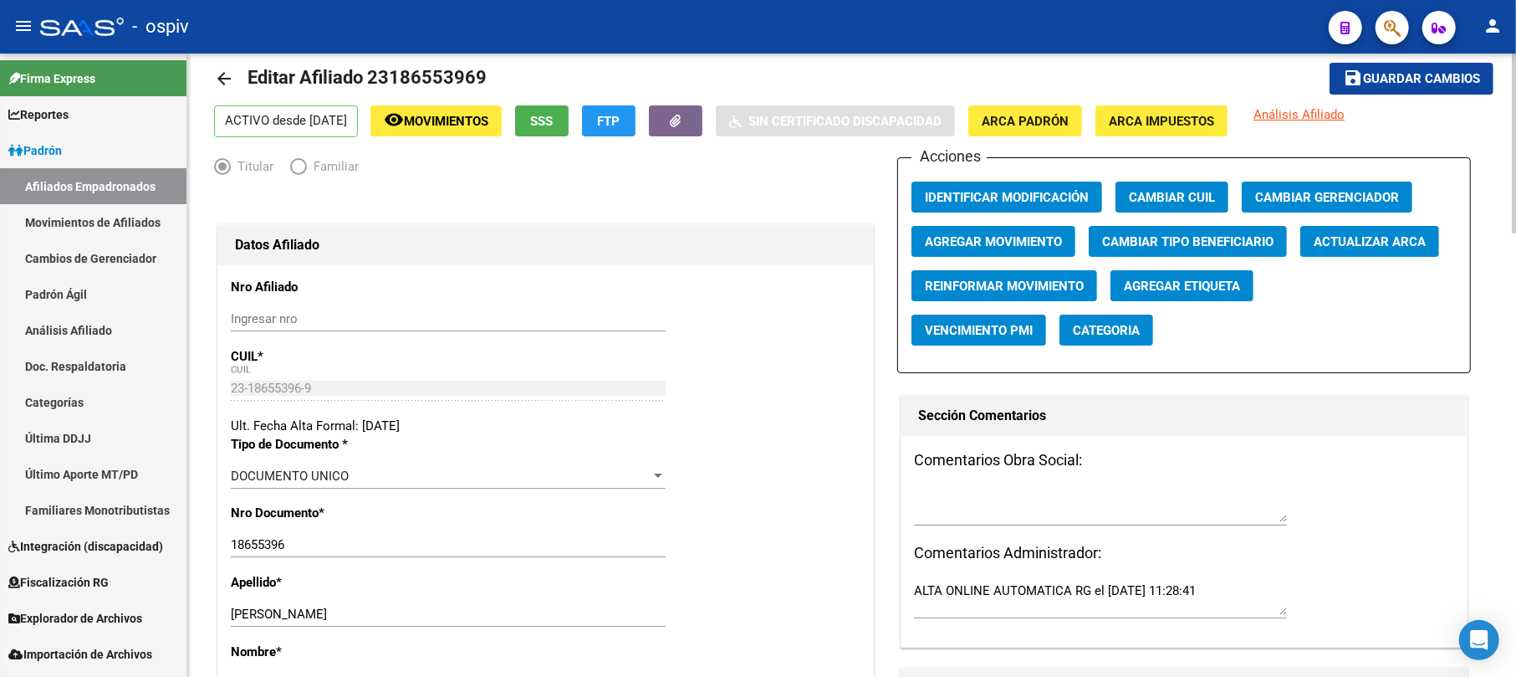
scroll to position [0, 0]
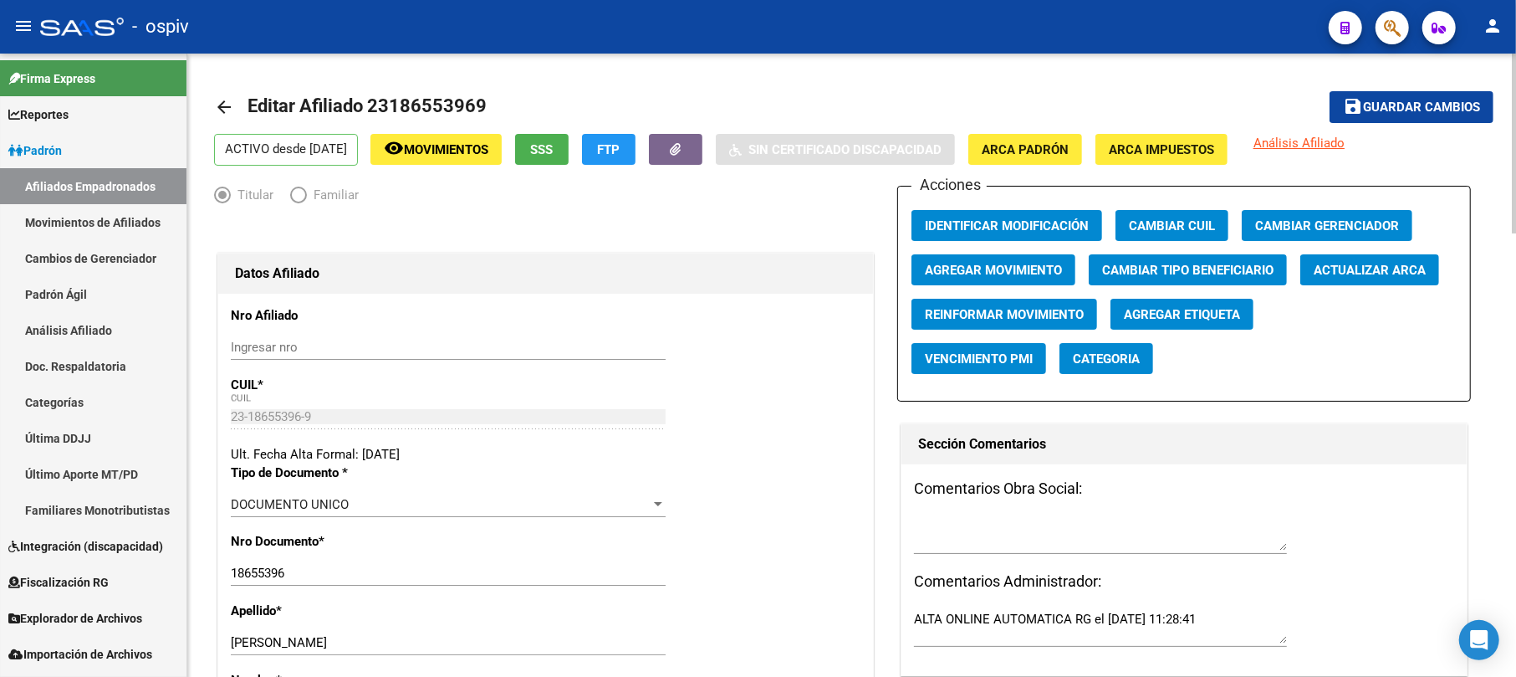
type input "709"
click at [1465, 102] on span "Guardar cambios" at bounding box center [1421, 107] width 117 height 15
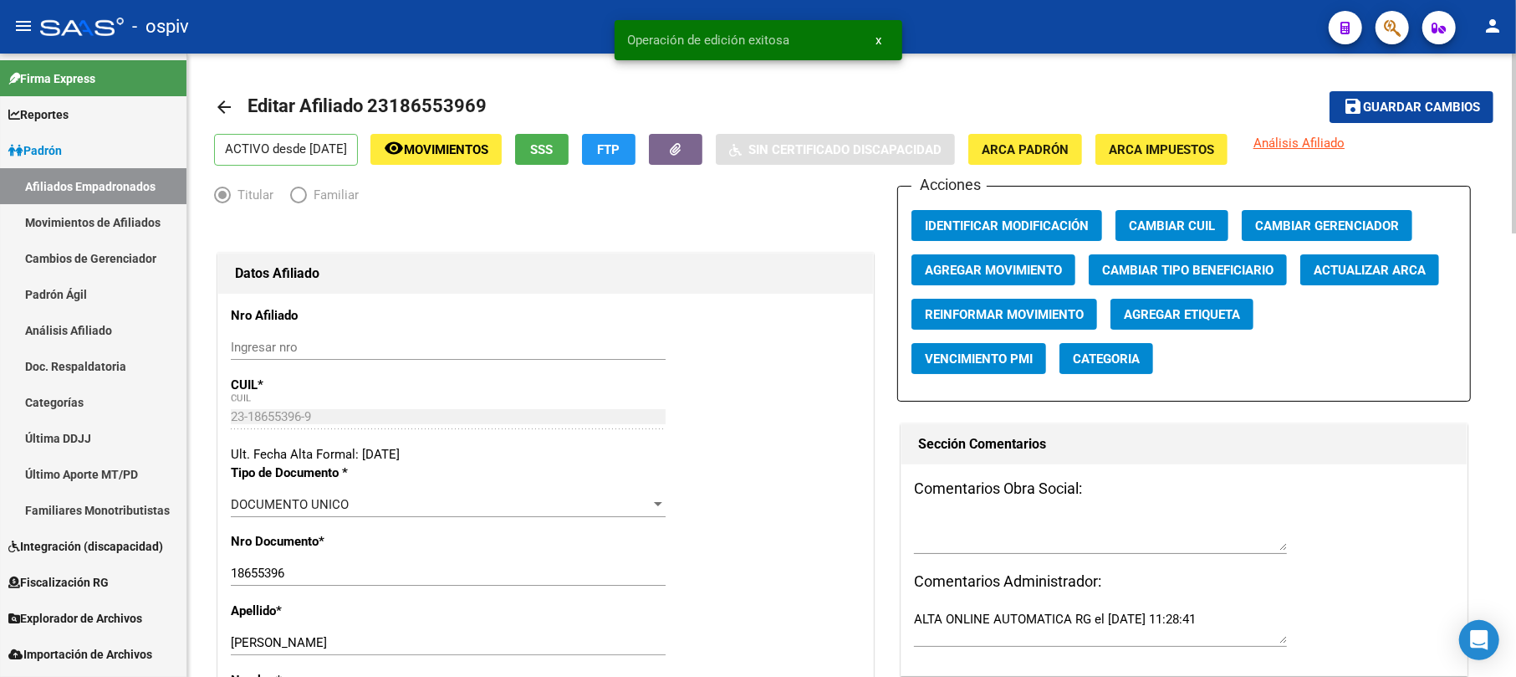
click at [1112, 353] on span "Categoria" at bounding box center [1106, 358] width 67 height 15
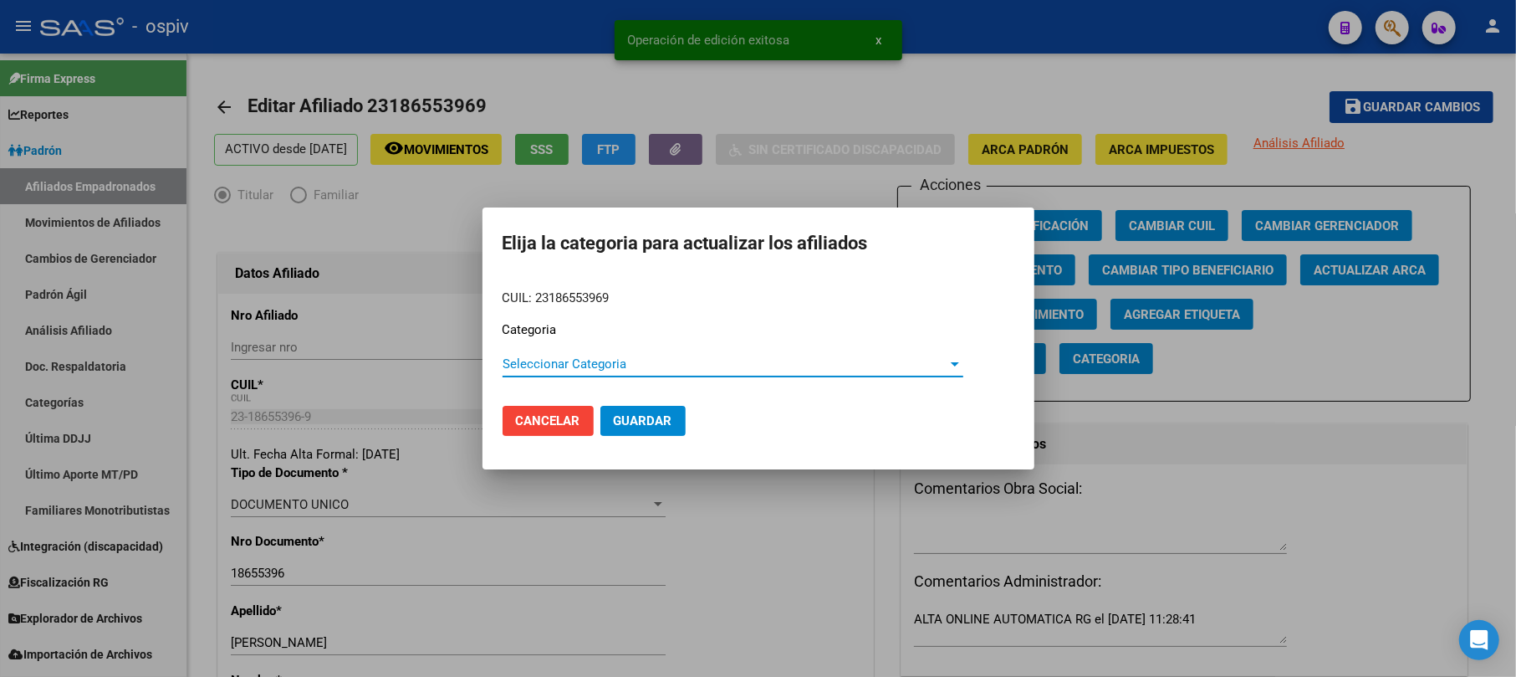
click at [559, 363] on span "Seleccionar Categoria" at bounding box center [726, 363] width 446 height 15
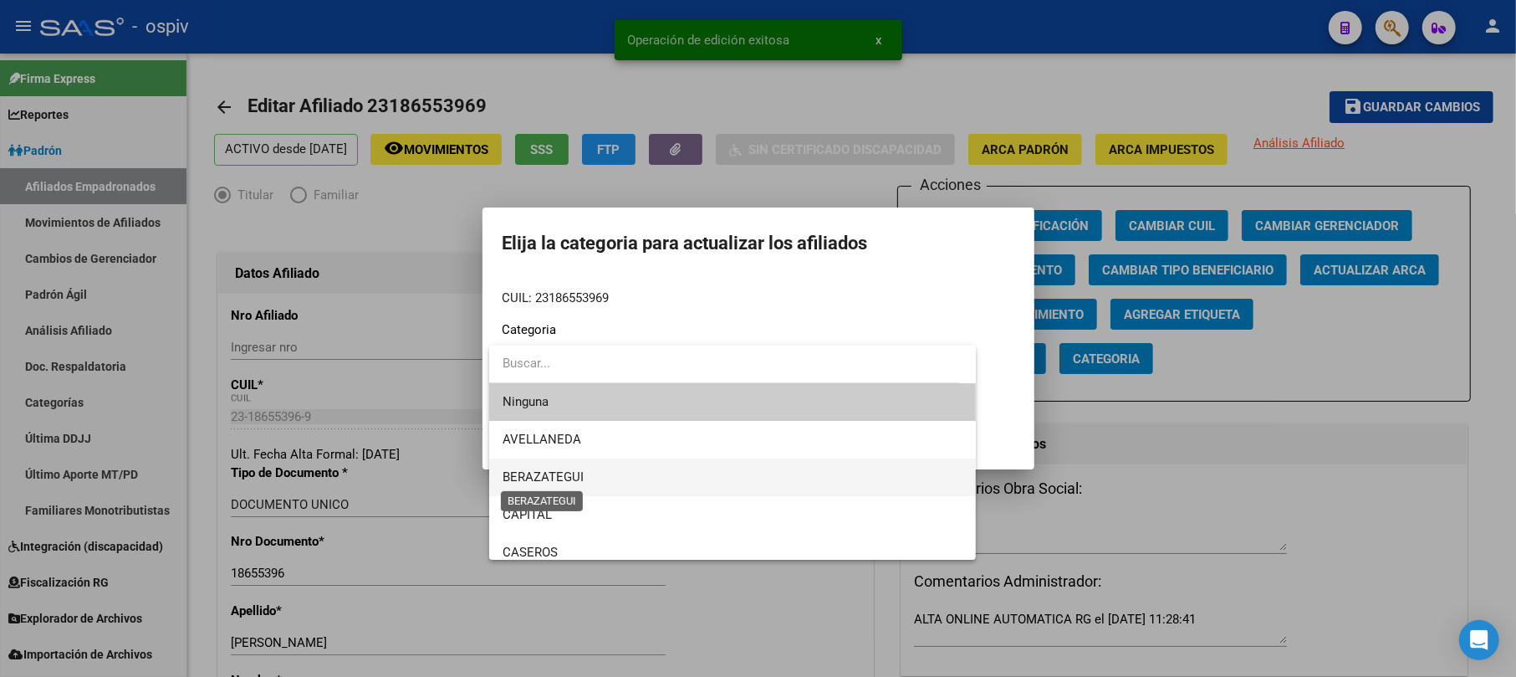
click at [539, 473] on span "BERAZATEGUI" at bounding box center [543, 476] width 81 height 15
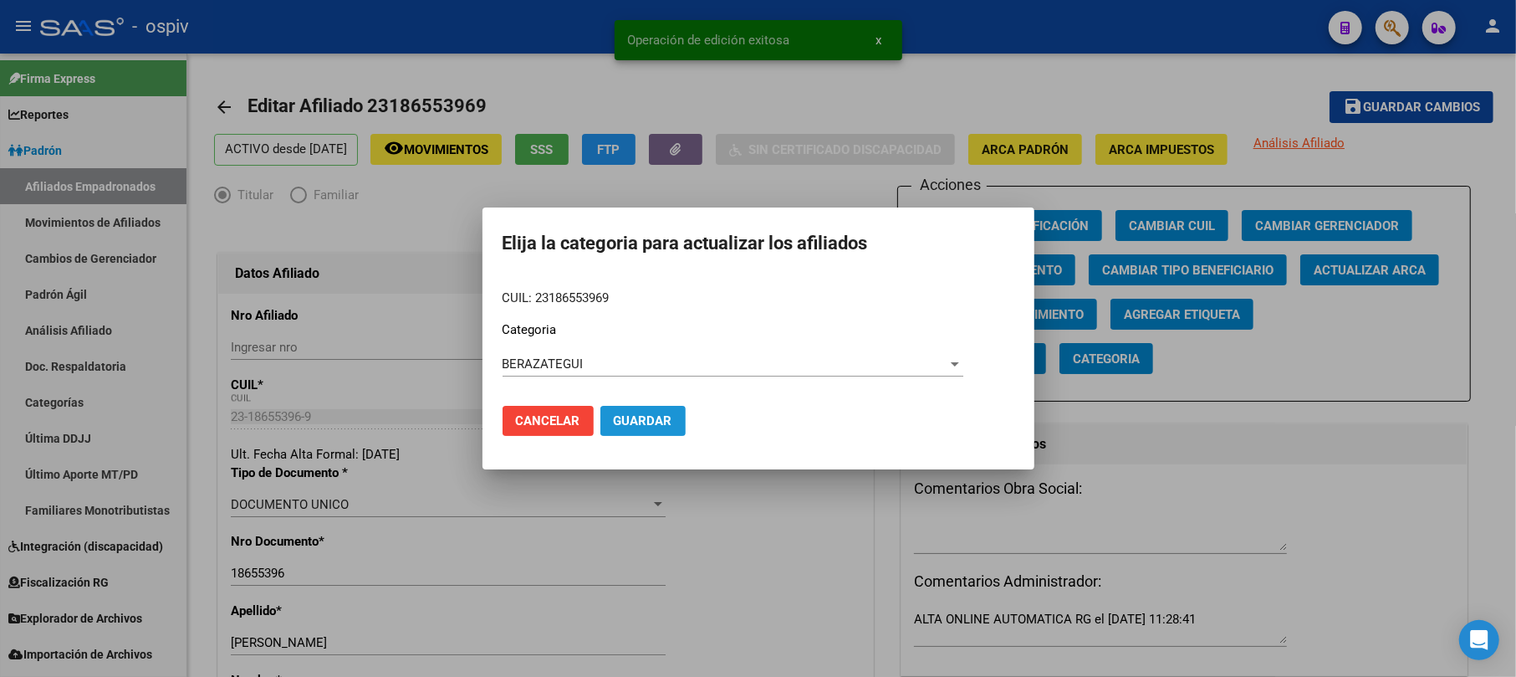
click at [622, 415] on span "Guardar" at bounding box center [643, 420] width 59 height 15
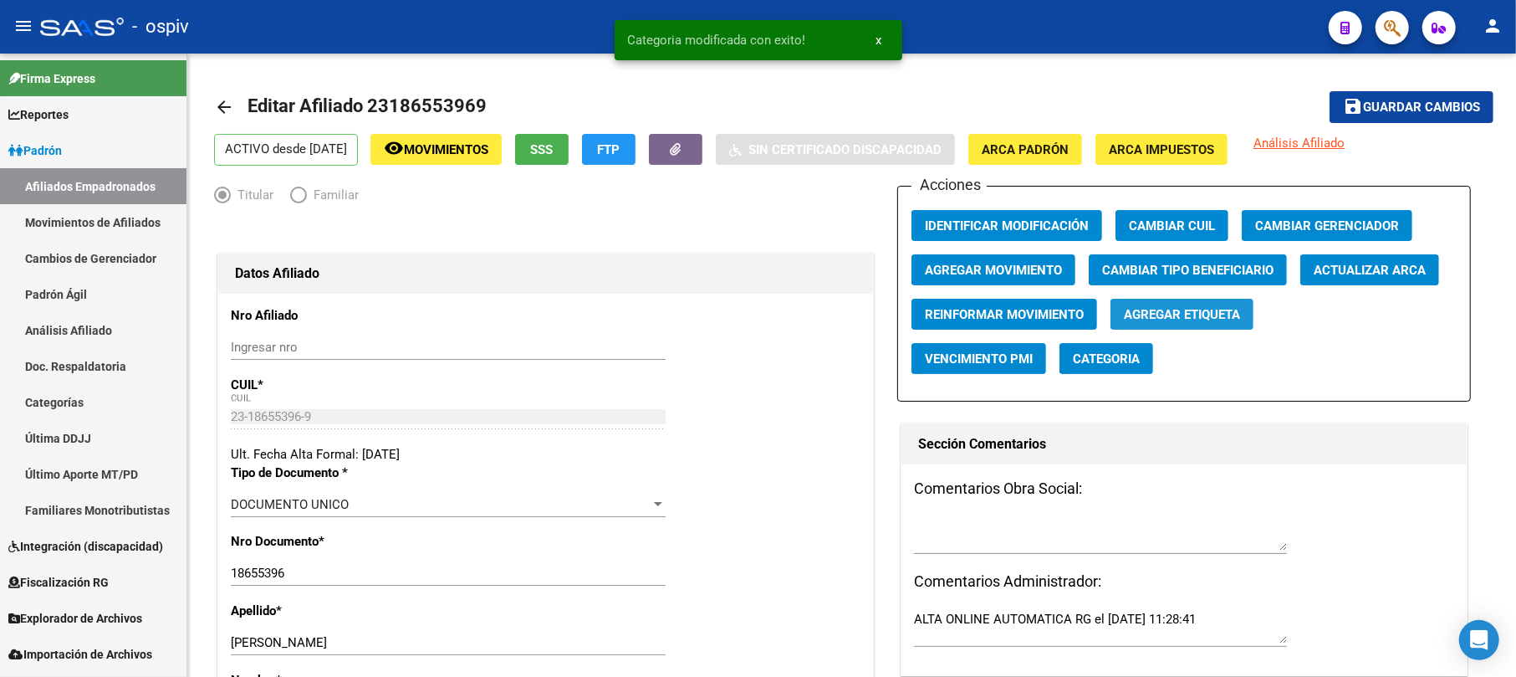
click at [1209, 308] on span "Agregar Etiqueta" at bounding box center [1182, 314] width 116 height 15
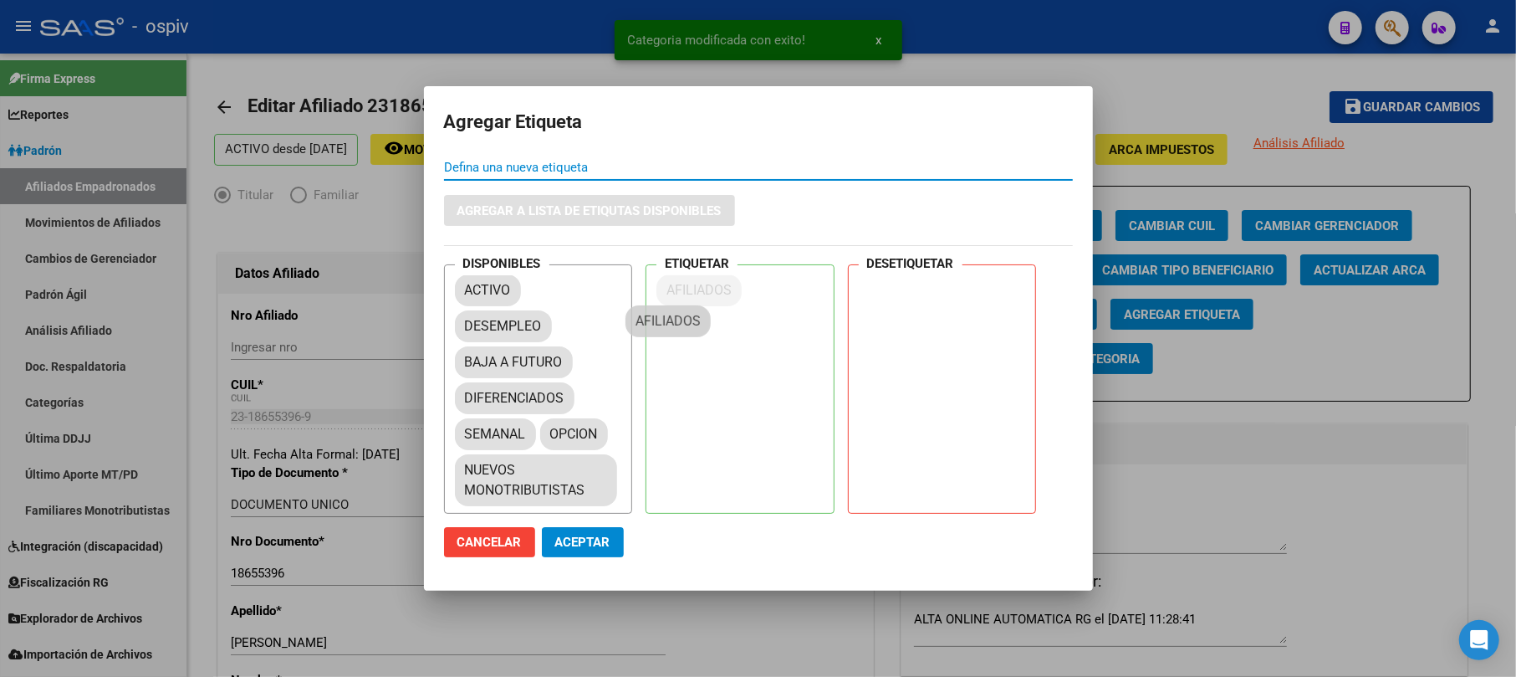
drag, startPoint x: 486, startPoint y: 336, endPoint x: 694, endPoint y: 279, distance: 215.8
drag, startPoint x: 506, startPoint y: 430, endPoint x: 737, endPoint y: 336, distance: 249.1
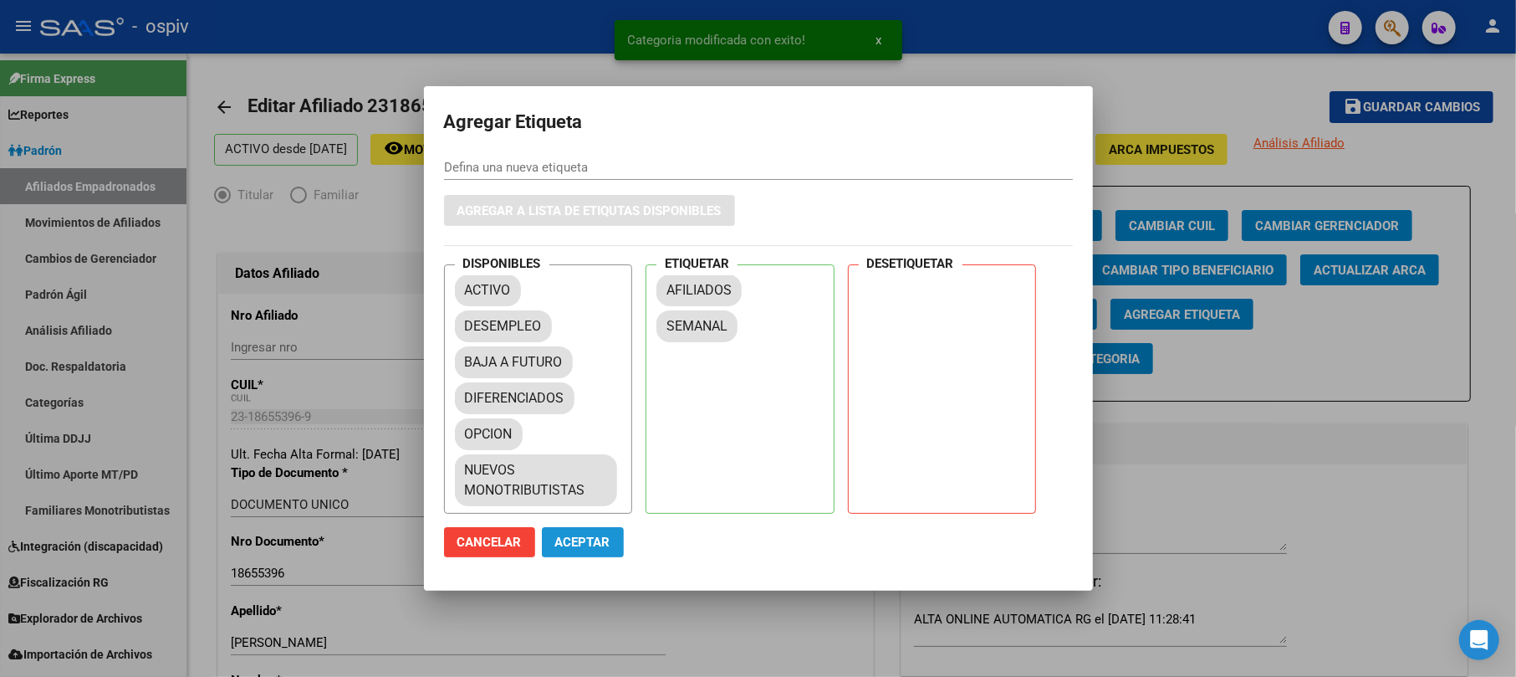
click at [579, 552] on button "Aceptar" at bounding box center [583, 542] width 82 height 30
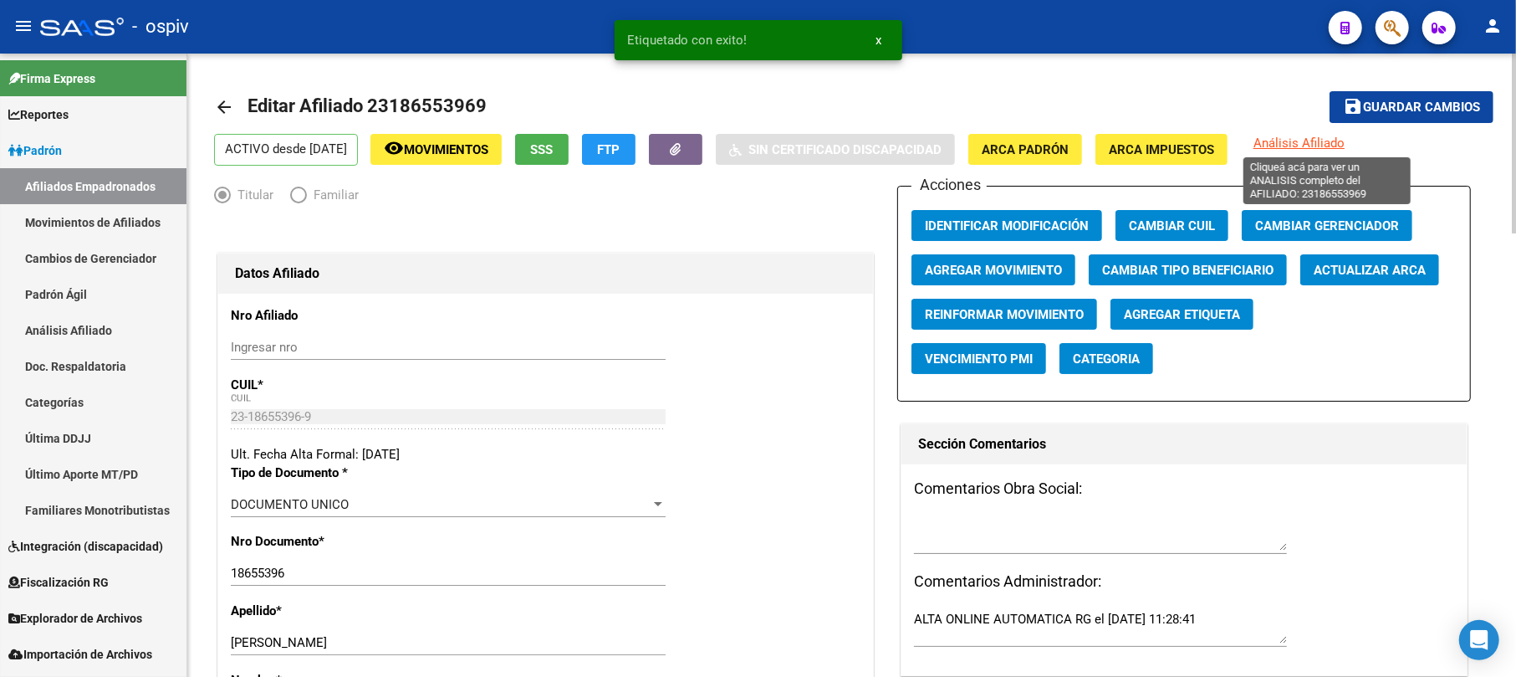
click at [1305, 139] on span "Análisis Afiliado" at bounding box center [1299, 142] width 91 height 15
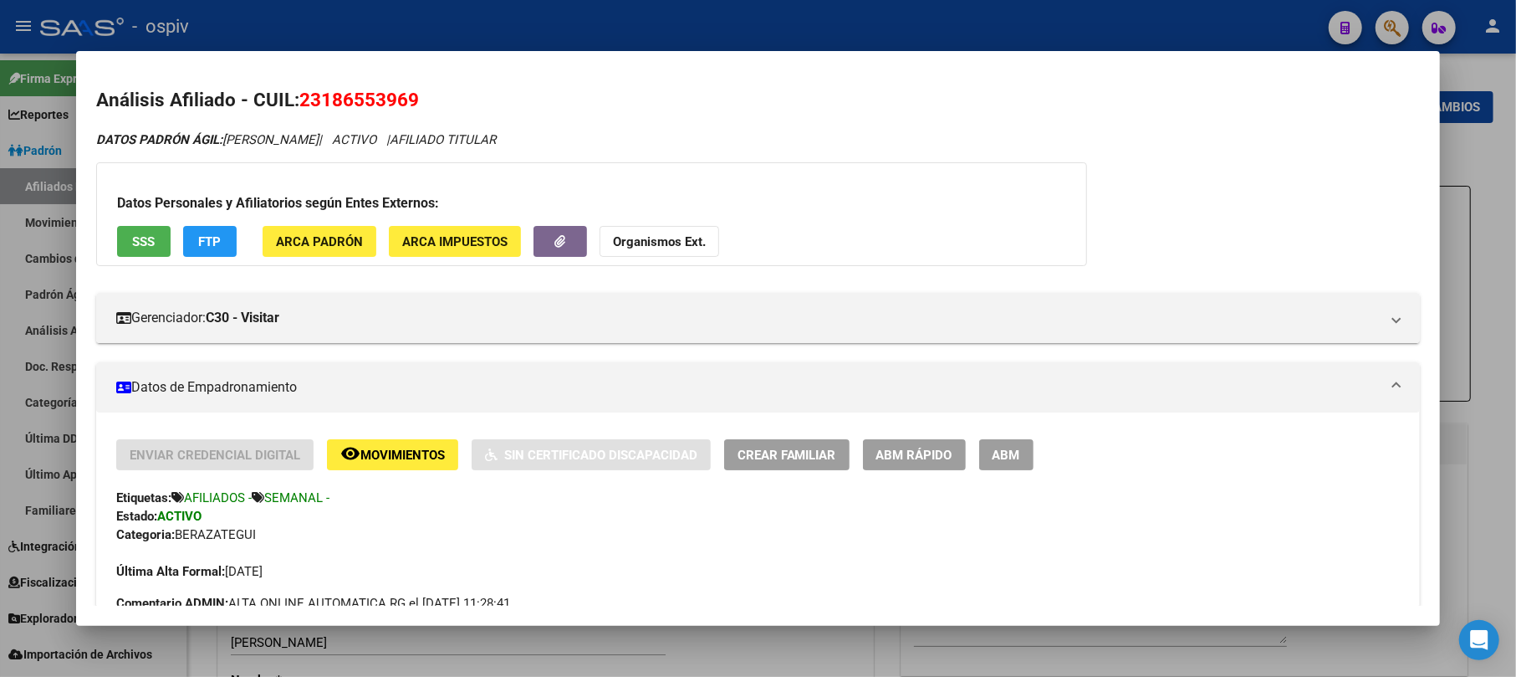
click at [1397, 20] on div at bounding box center [758, 338] width 1516 height 677
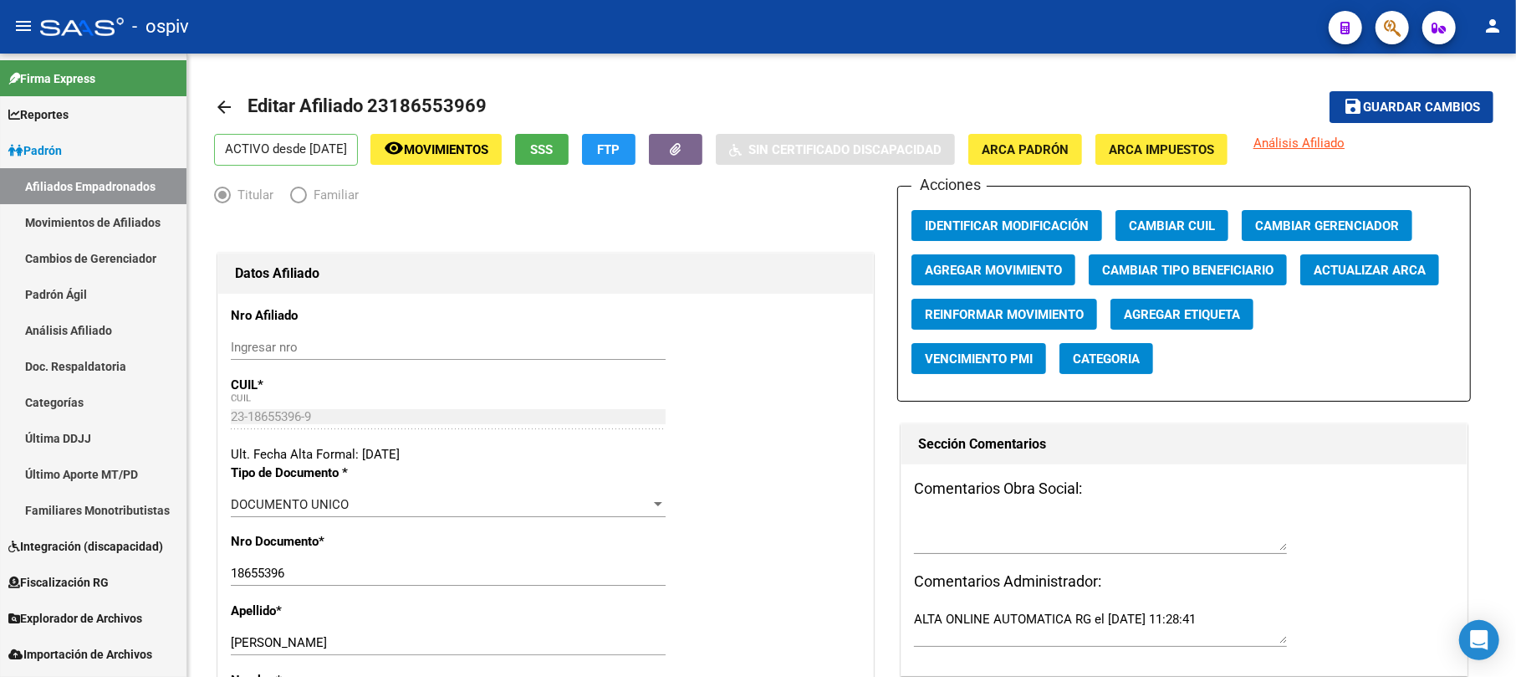
click at [1391, 18] on span "button" at bounding box center [1392, 28] width 17 height 34
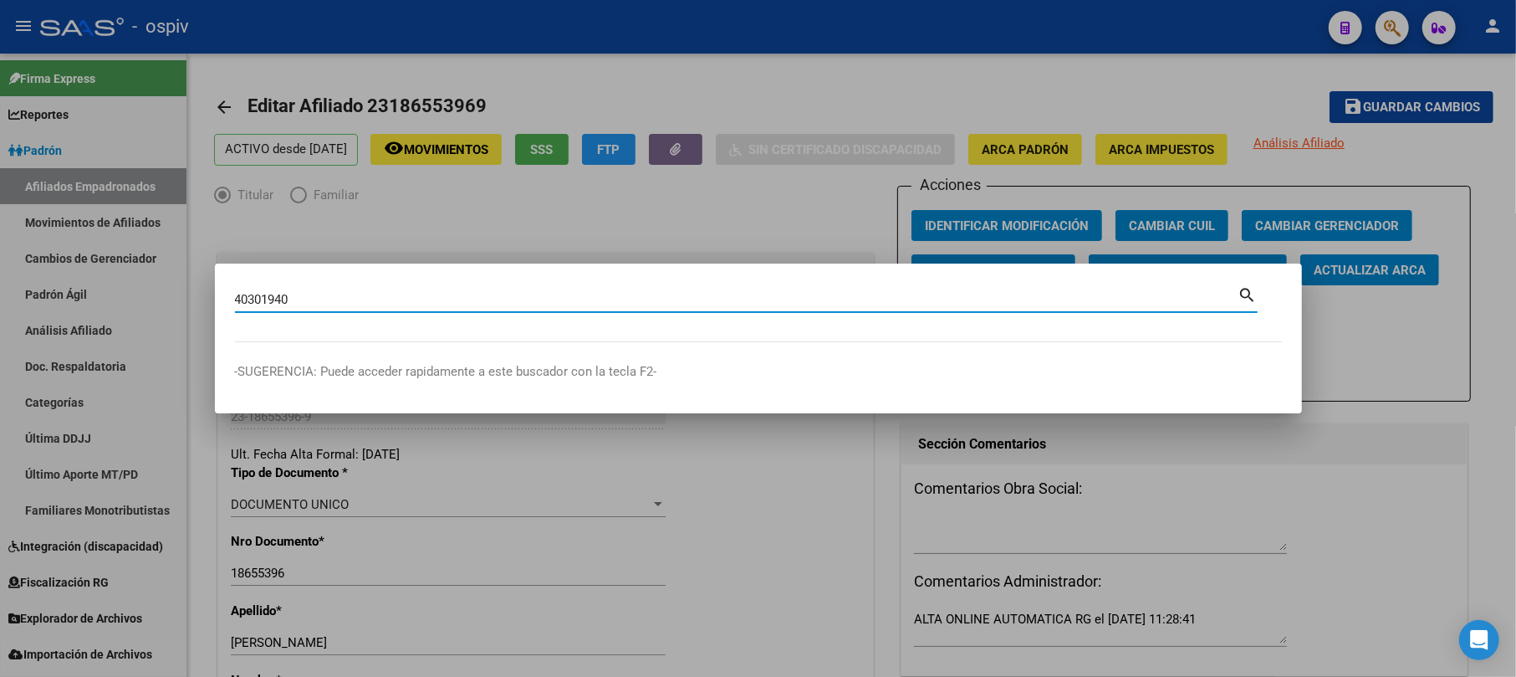
type input "40301940"
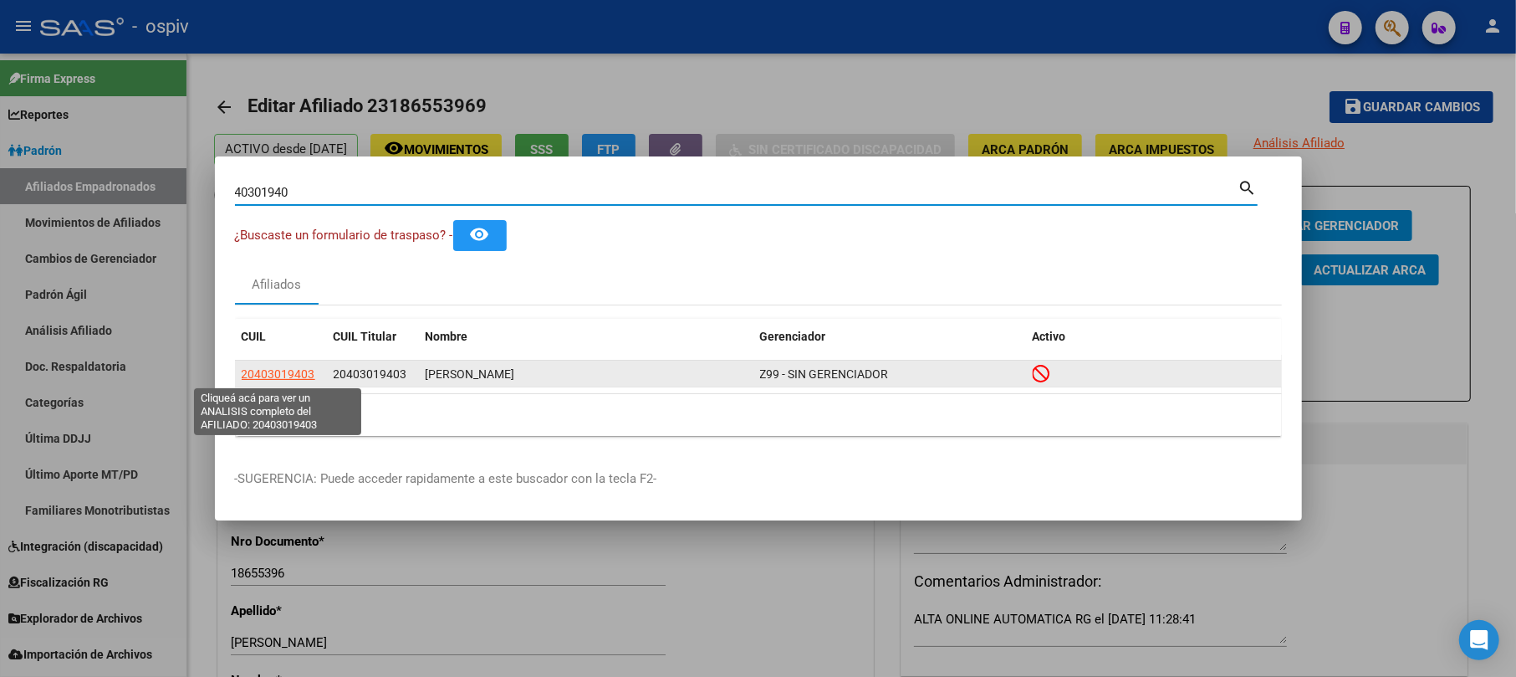
click at [283, 375] on span "20403019403" at bounding box center [279, 373] width 74 height 13
type textarea "20403019403"
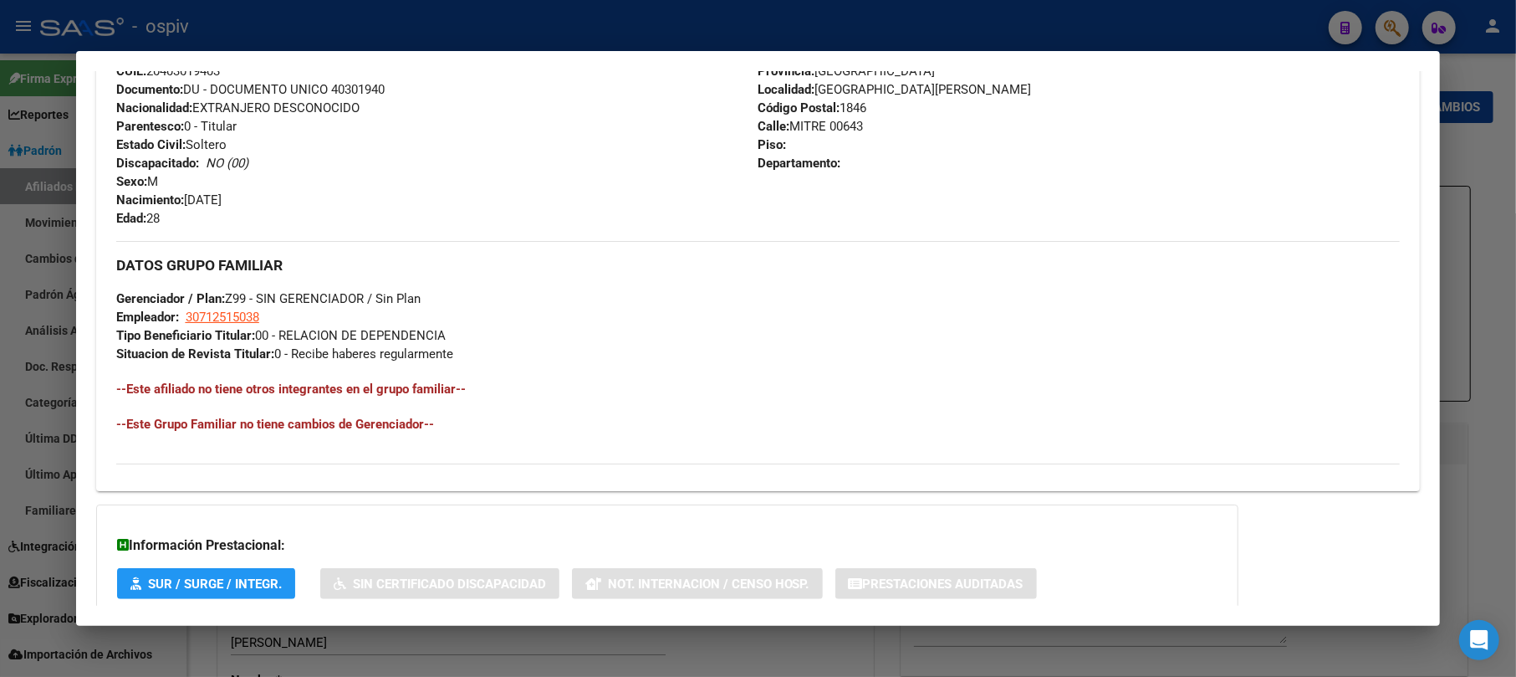
scroll to position [774, 0]
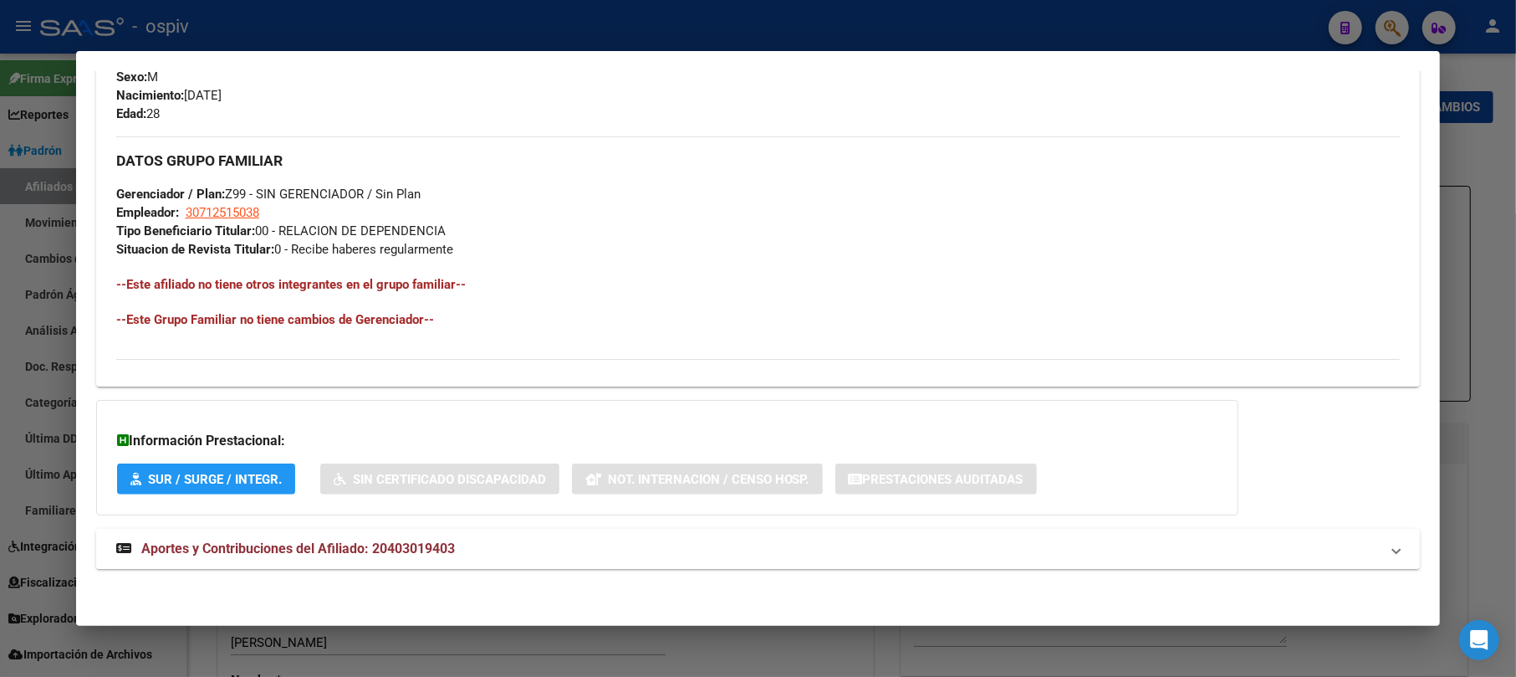
click at [406, 540] on strong "Aportes y Contribuciones del Afiliado: 20403019403" at bounding box center [285, 549] width 339 height 20
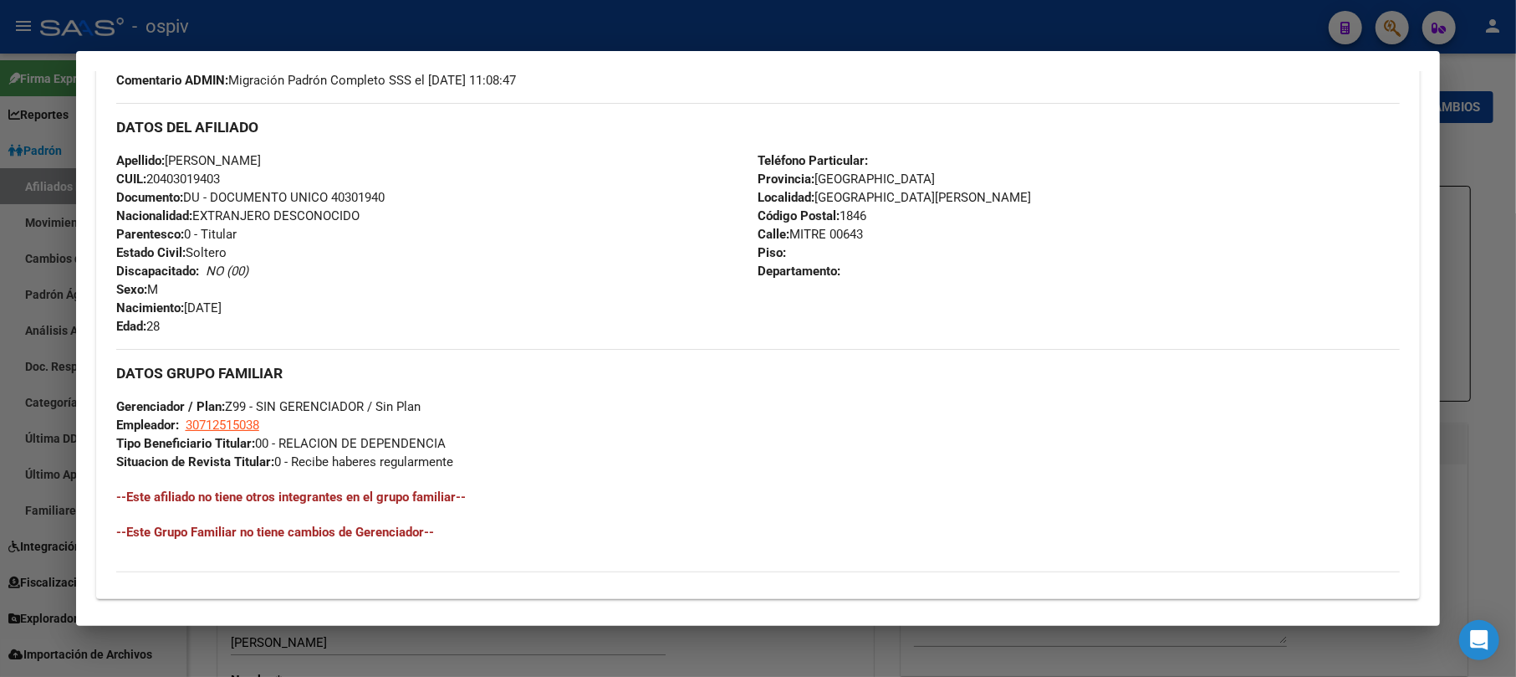
scroll to position [537, 0]
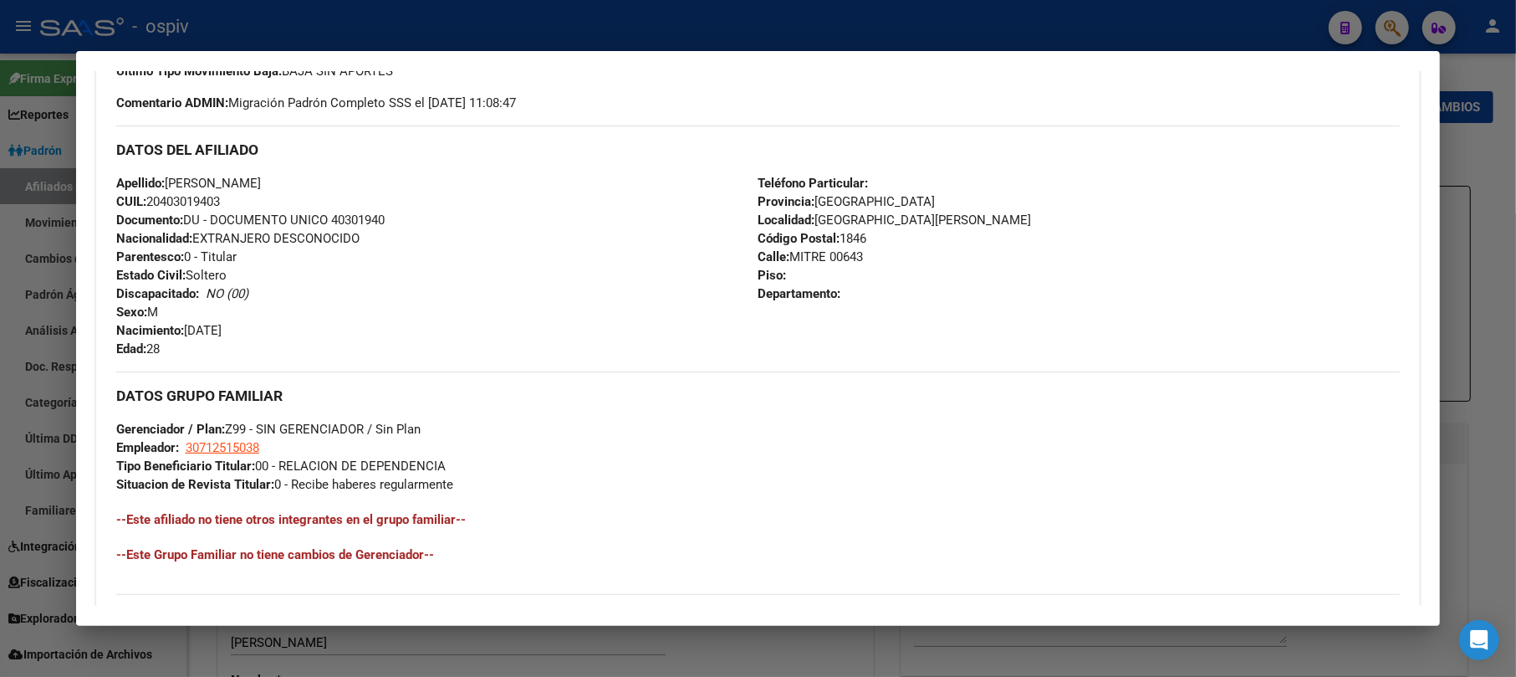
click at [1405, 24] on div at bounding box center [758, 338] width 1516 height 677
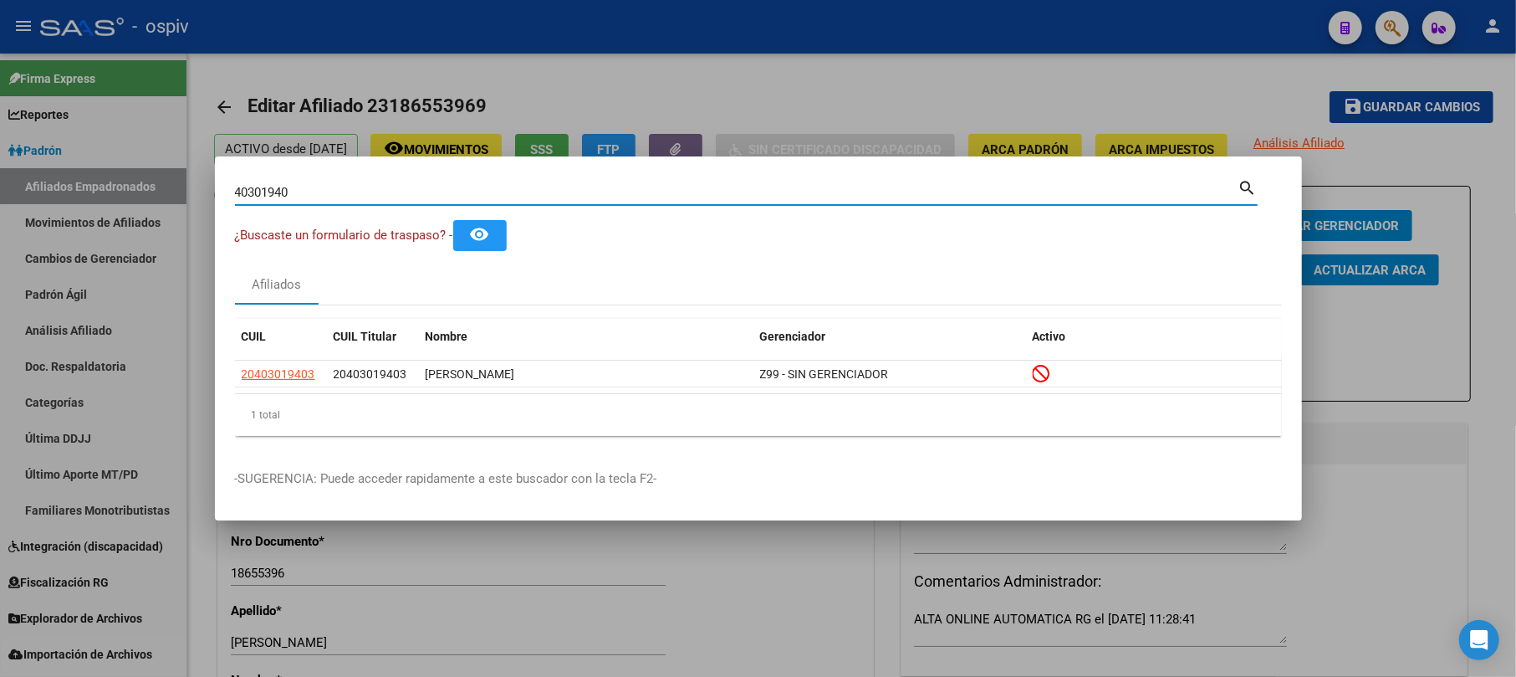
drag, startPoint x: 361, startPoint y: 187, endPoint x: 135, endPoint y: 169, distance: 227.4
click at [135, 169] on div "40301940 Buscar (apellido, dni, cuil, nro traspaso, cuit, obra social) search ¿…" at bounding box center [758, 338] width 1516 height 677
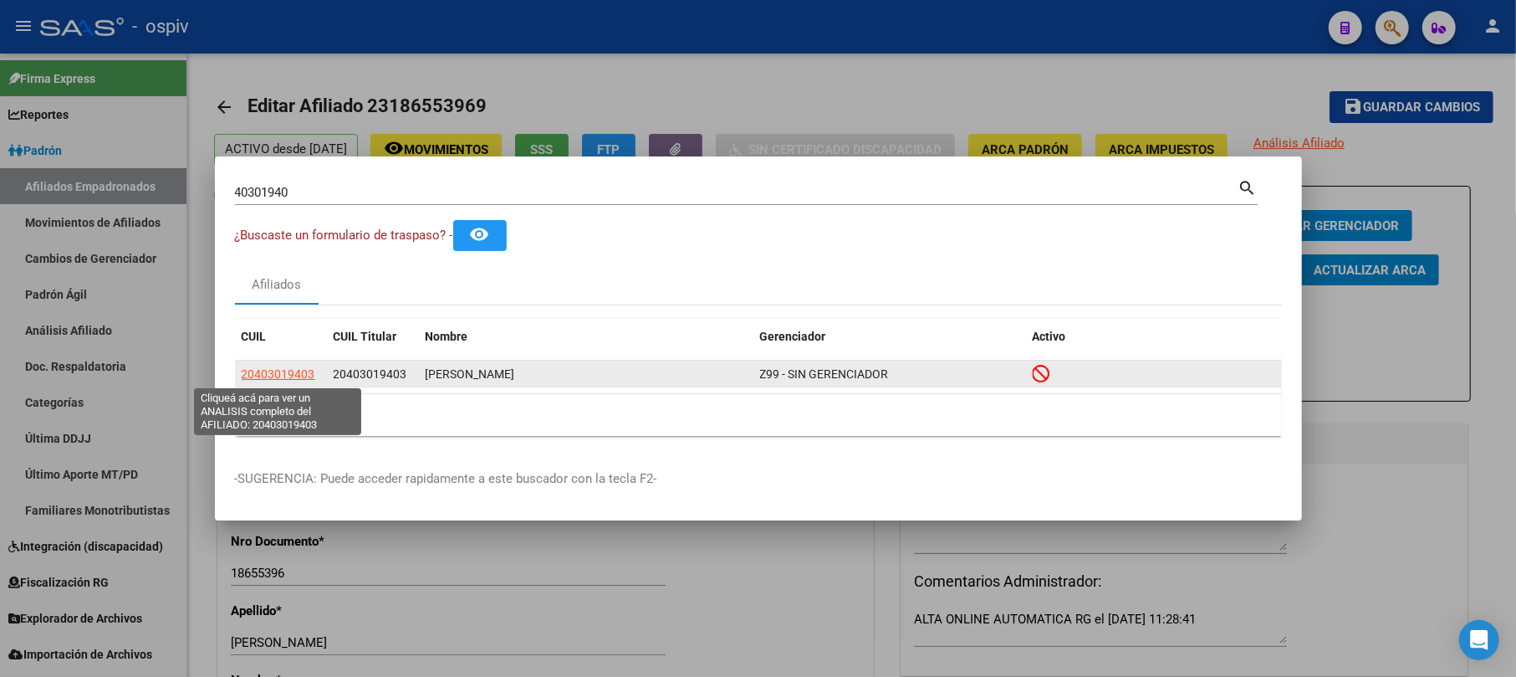
click at [269, 375] on span "20403019403" at bounding box center [279, 373] width 74 height 13
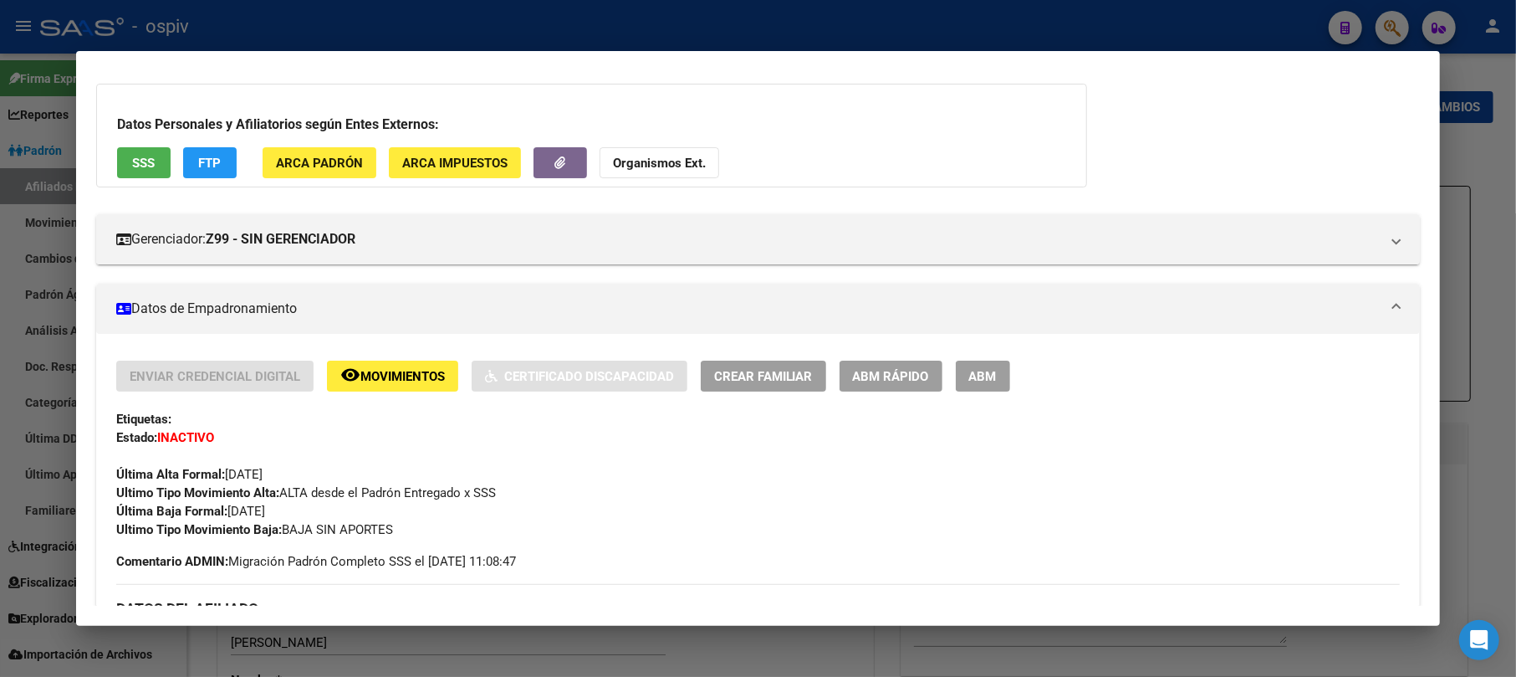
scroll to position [111, 0]
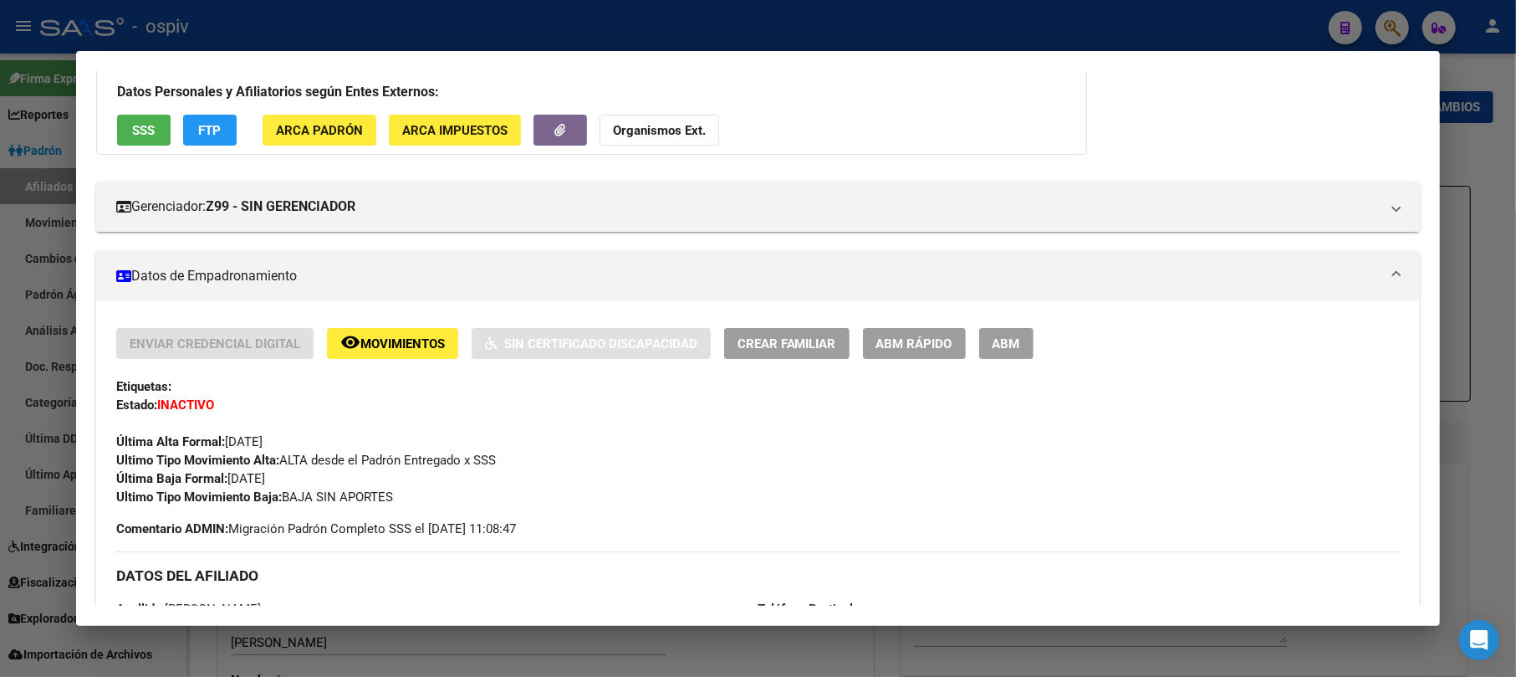
click at [982, 362] on div "Enviar Credencial Digital remove_red_eye Movimientos Sin Certificado Discapacid…" at bounding box center [758, 417] width 1284 height 178
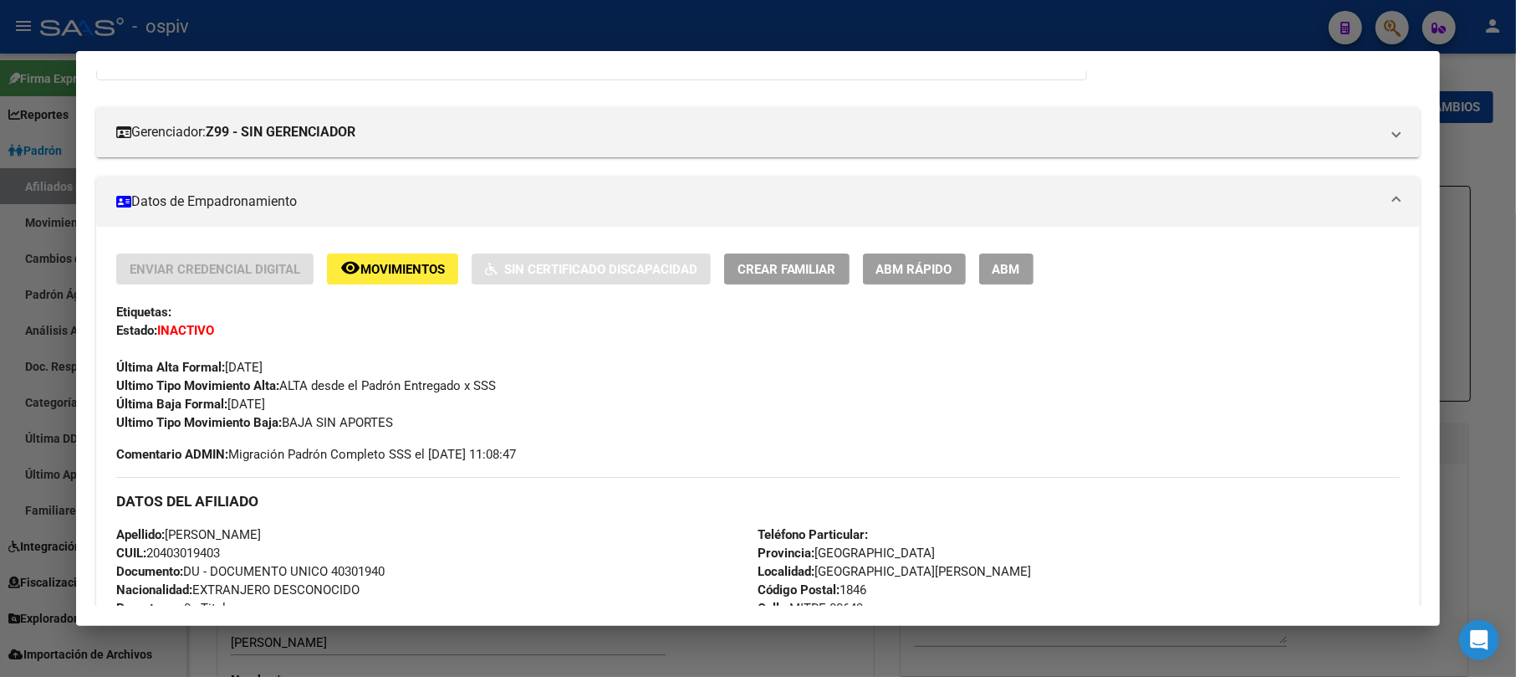
scroll to position [222, 0]
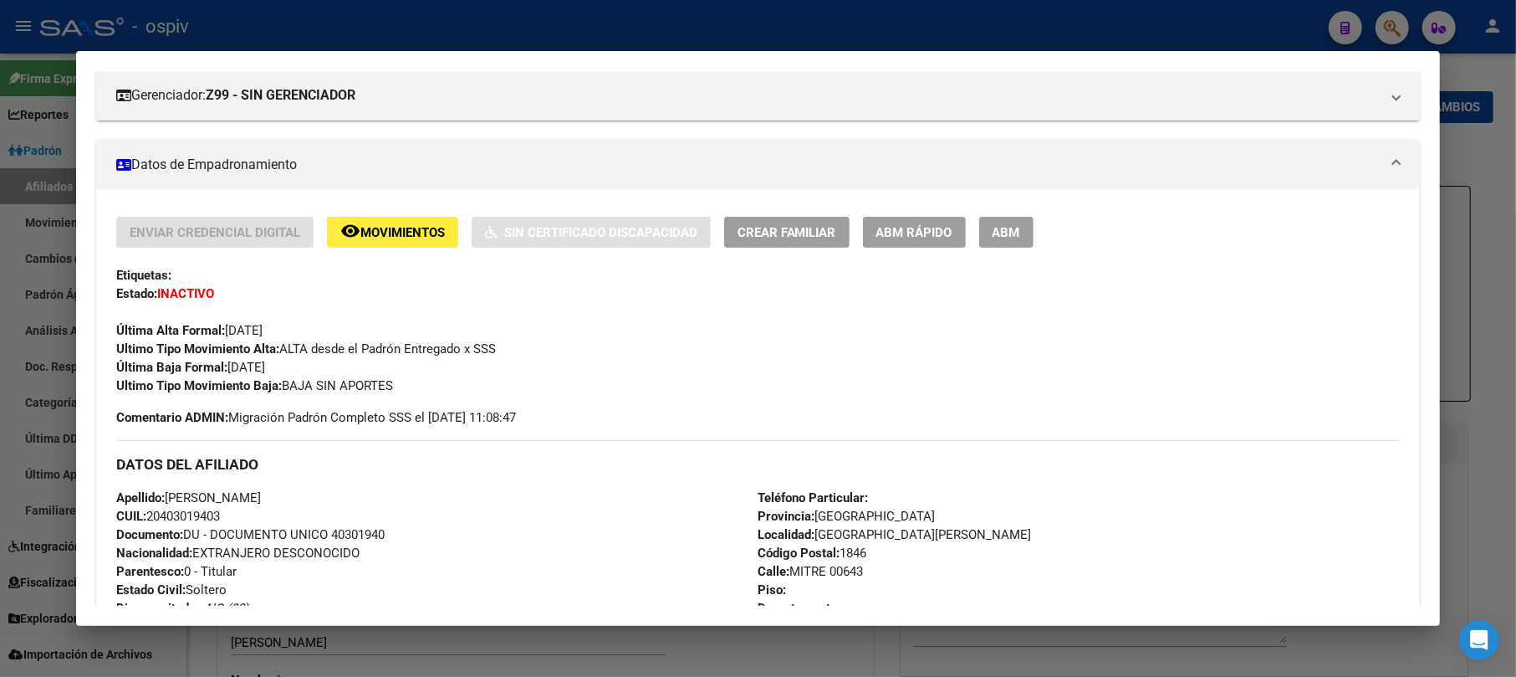
click at [1003, 234] on span "ABM" at bounding box center [1007, 232] width 28 height 15
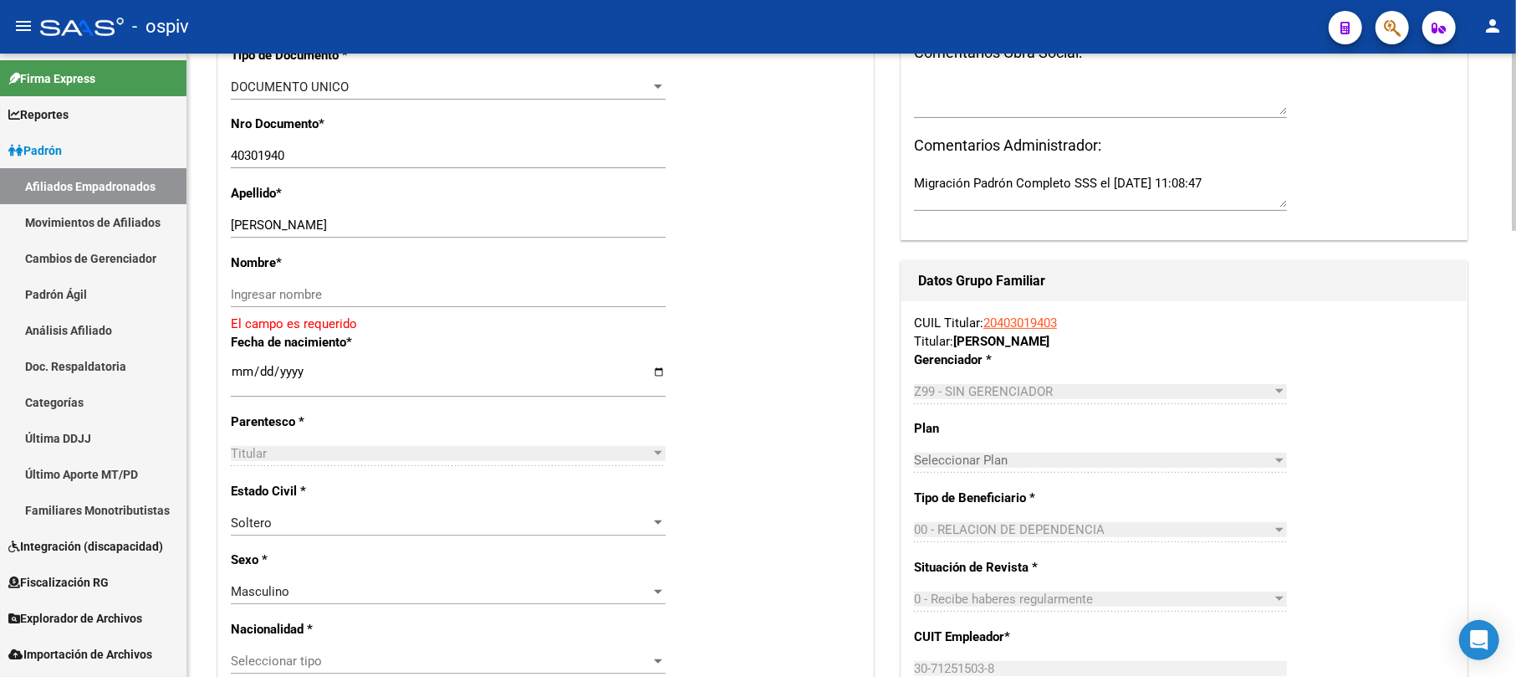
scroll to position [446, 0]
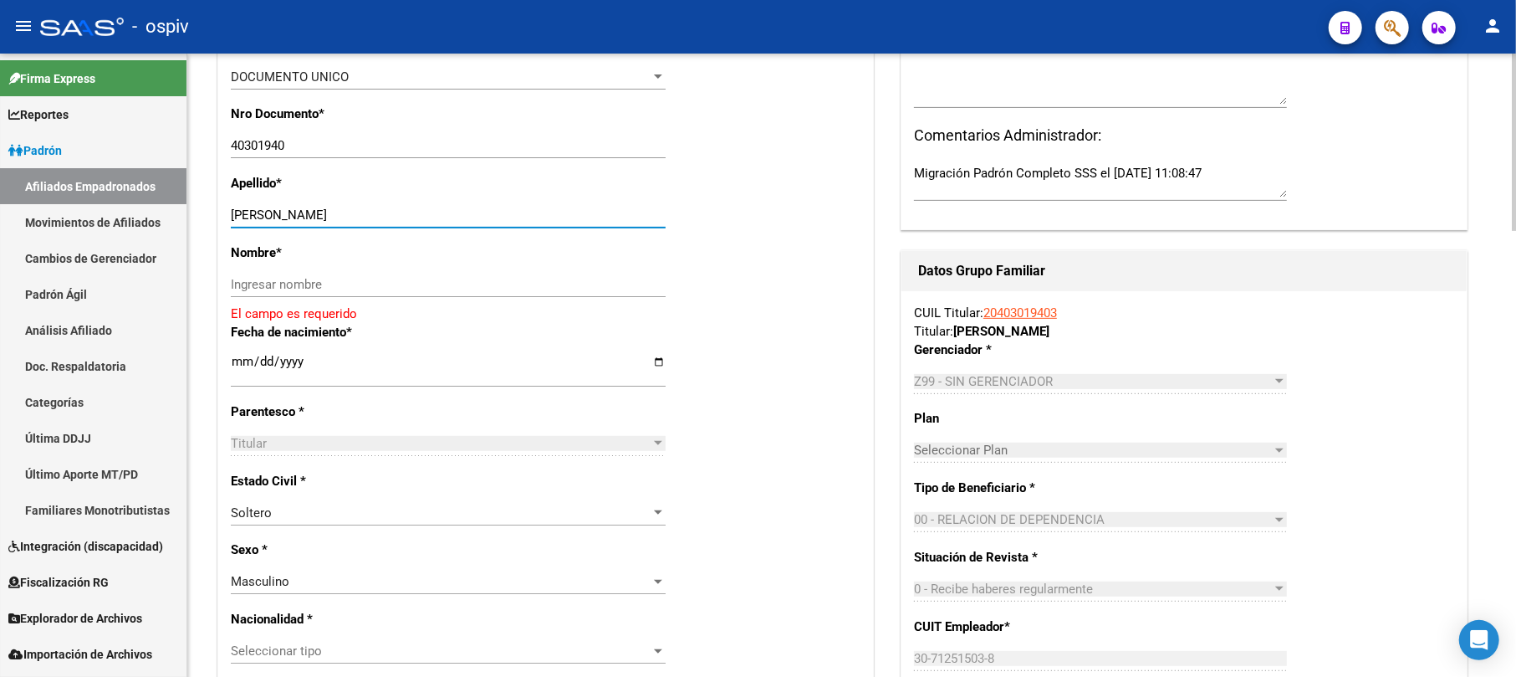
drag, startPoint x: 299, startPoint y: 209, endPoint x: 405, endPoint y: 212, distance: 106.2
click at [405, 212] on input "[PERSON_NAME]" at bounding box center [448, 214] width 435 height 15
type input "[PERSON_NAME]"
click at [291, 283] on input "Ingresar nombre" at bounding box center [448, 284] width 435 height 15
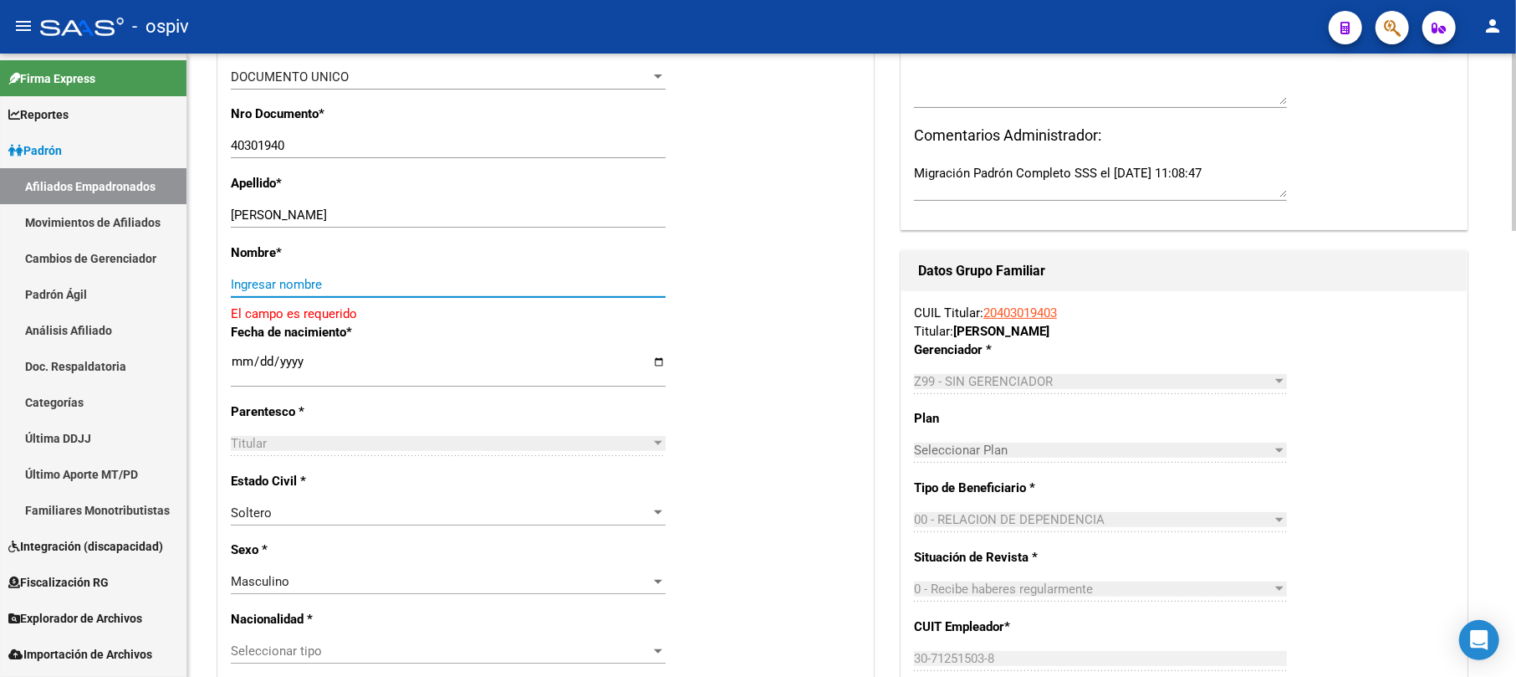
paste input "[PERSON_NAME]"
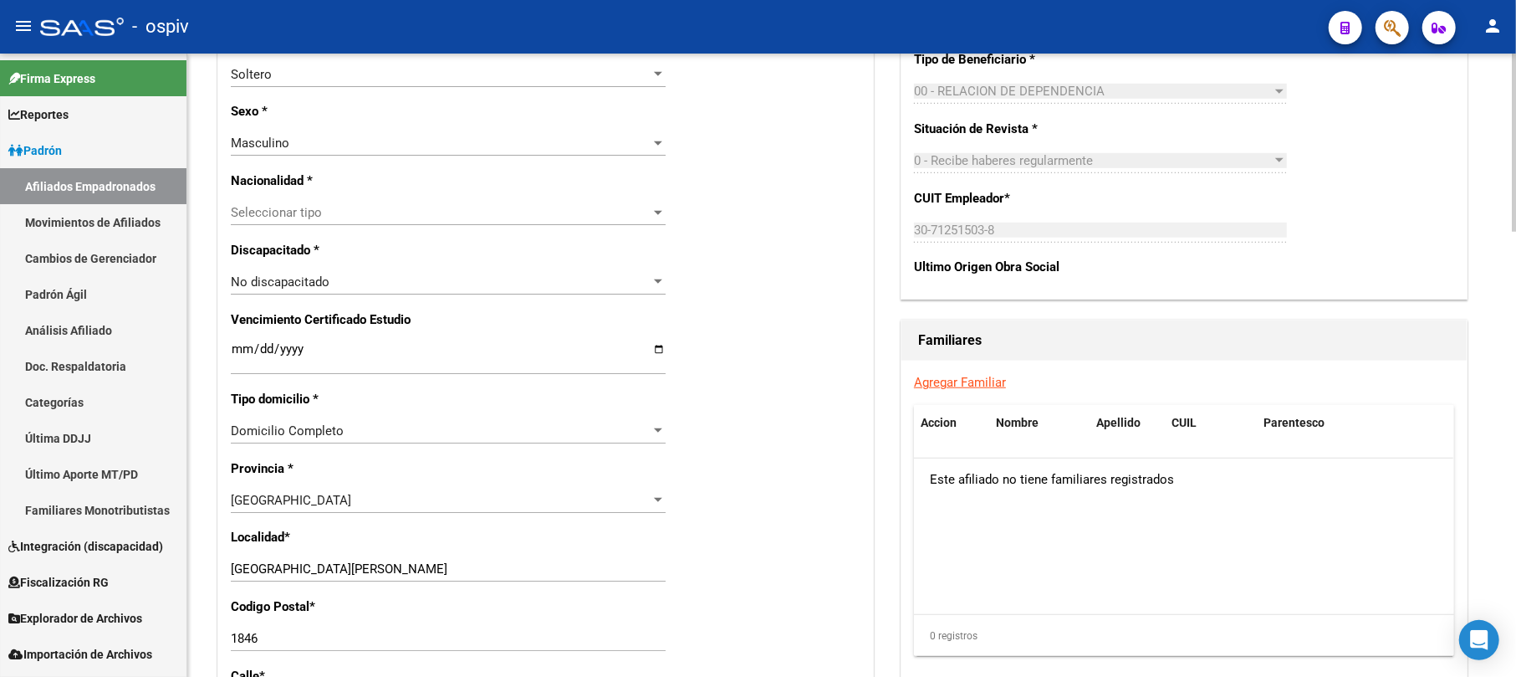
scroll to position [891, 0]
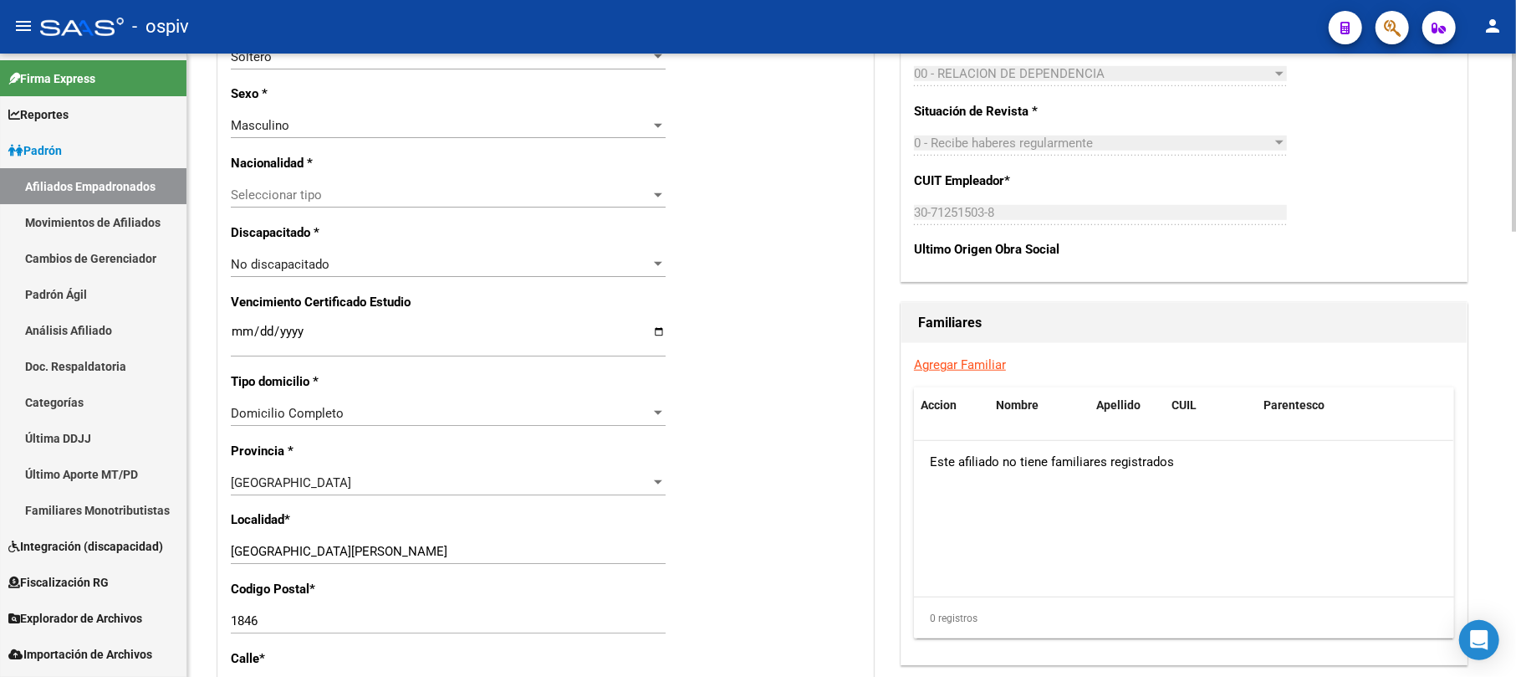
type input "[PERSON_NAME]"
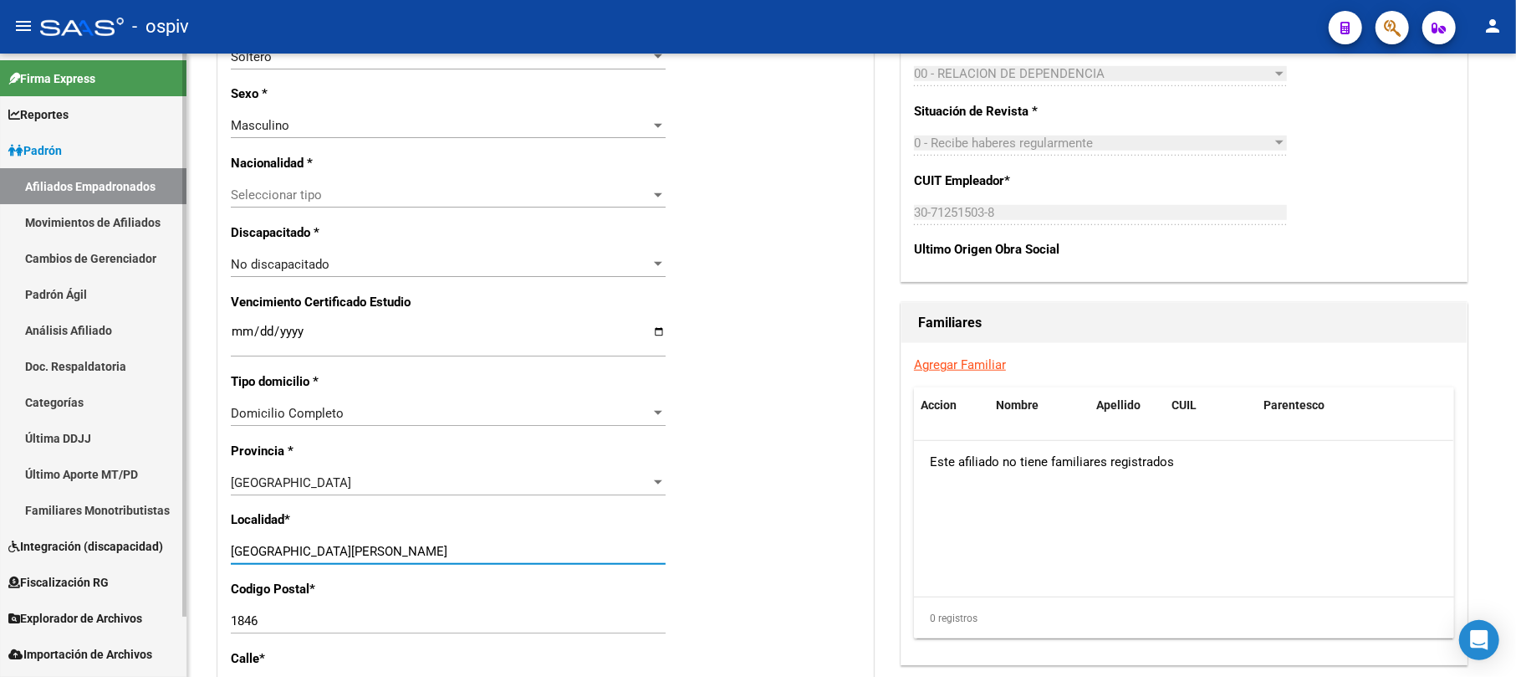
drag, startPoint x: 323, startPoint y: 549, endPoint x: 81, endPoint y: 526, distance: 242.8
click at [81, 526] on mat-sidenav-container "Firma Express Reportes Padrón Traspasos x O.S. Traspasos x Gerenciador Traspaso…" at bounding box center [758, 365] width 1516 height 623
type input "a"
type input "ALMIRANTE [PERSON_NAME]"
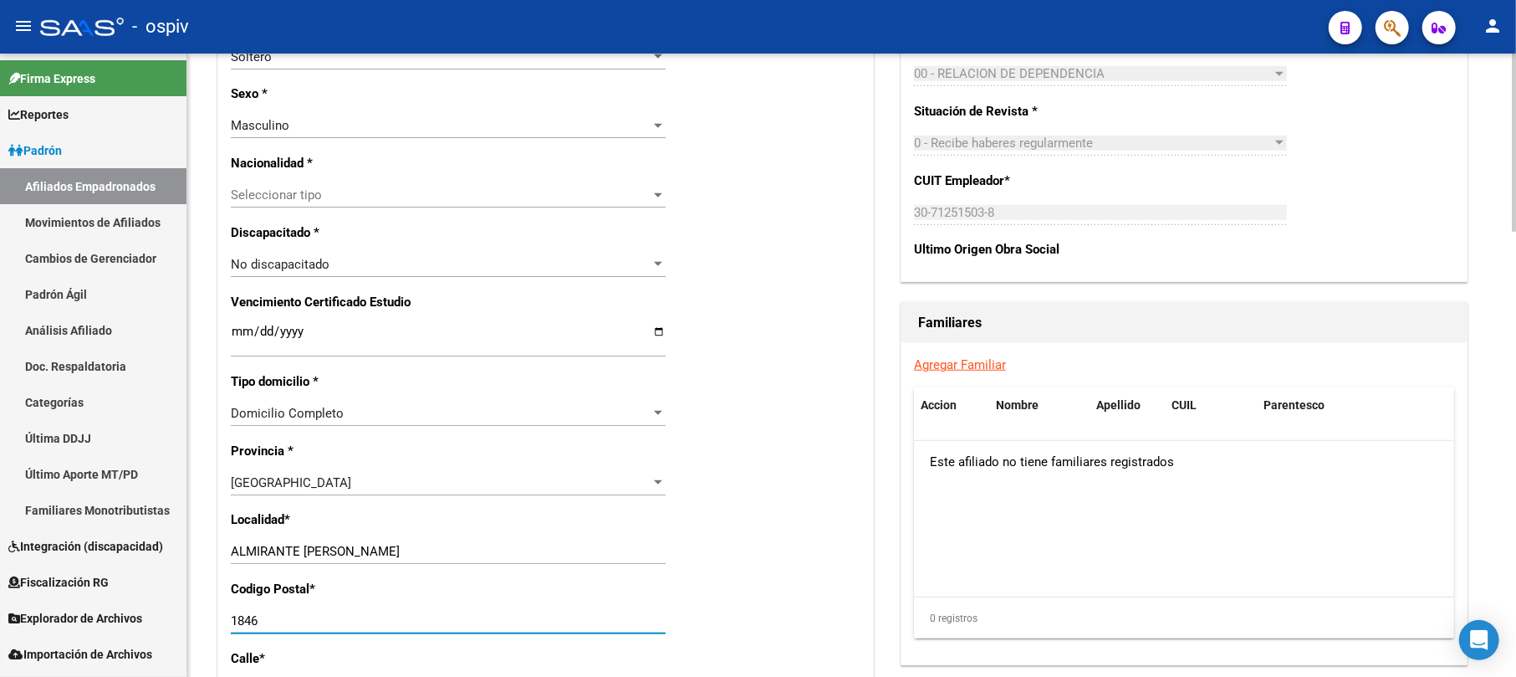
drag, startPoint x: 278, startPoint y: 620, endPoint x: 212, endPoint y: 616, distance: 67.0
click at [212, 616] on div "arrow_back Editar Afiliado 20403019403 save Guardar cambios INACTIVO desde [DAT…" at bounding box center [851, 251] width 1329 height 2178
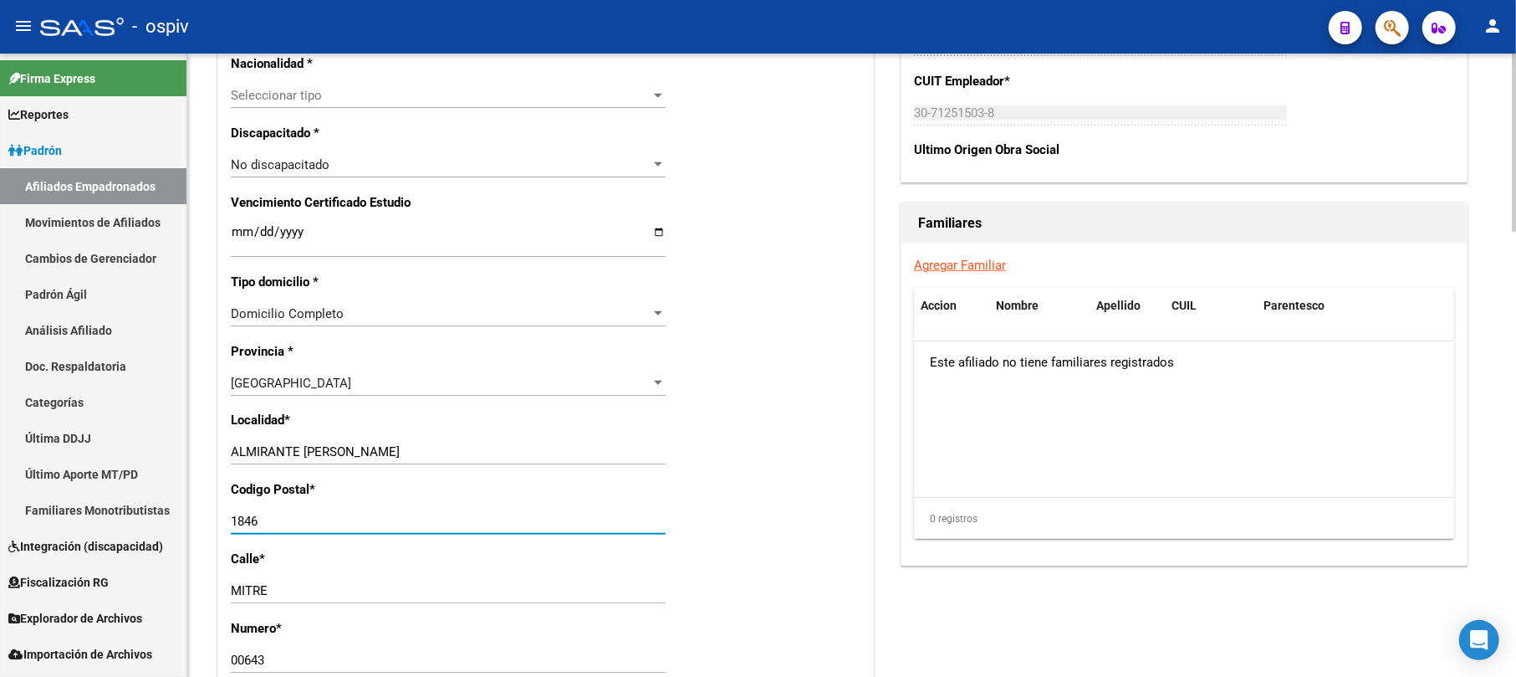
scroll to position [1115, 0]
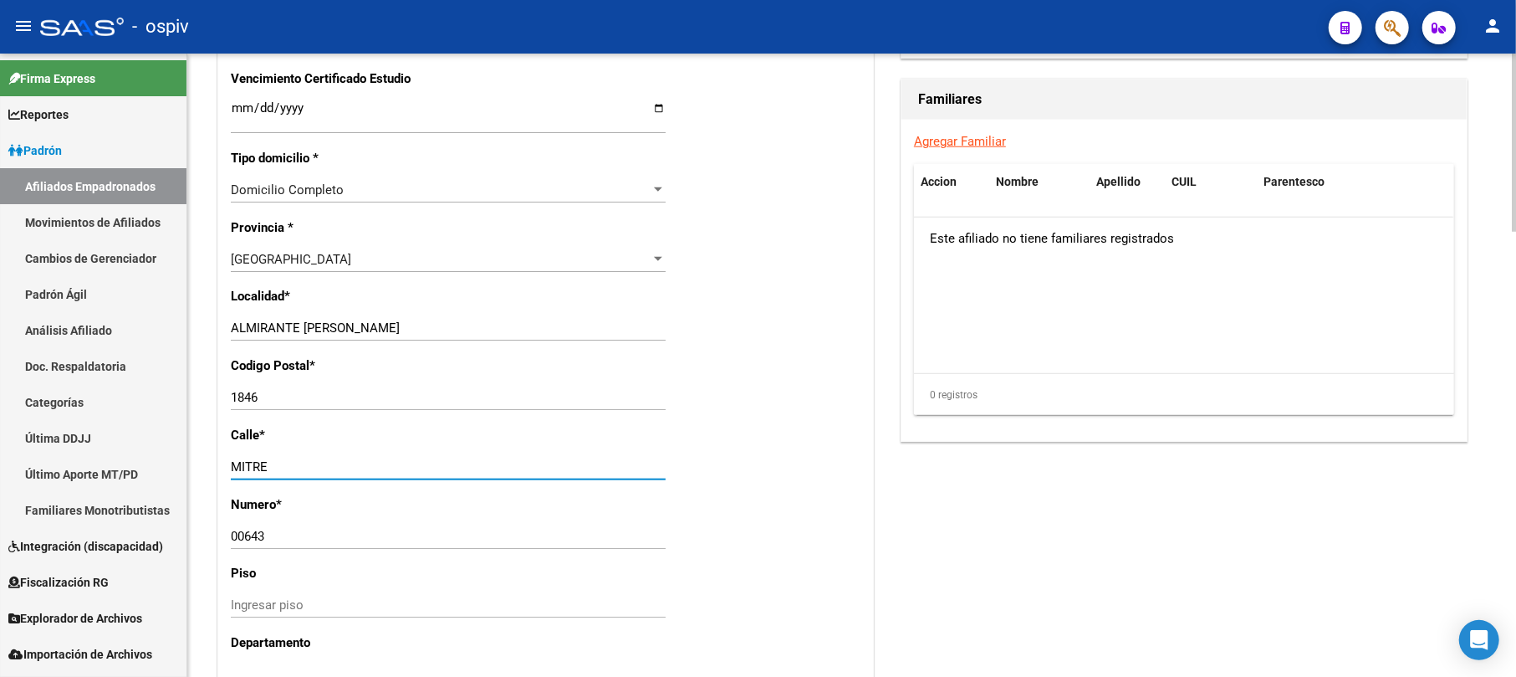
click at [323, 467] on input "MITRE" at bounding box center [448, 466] width 435 height 15
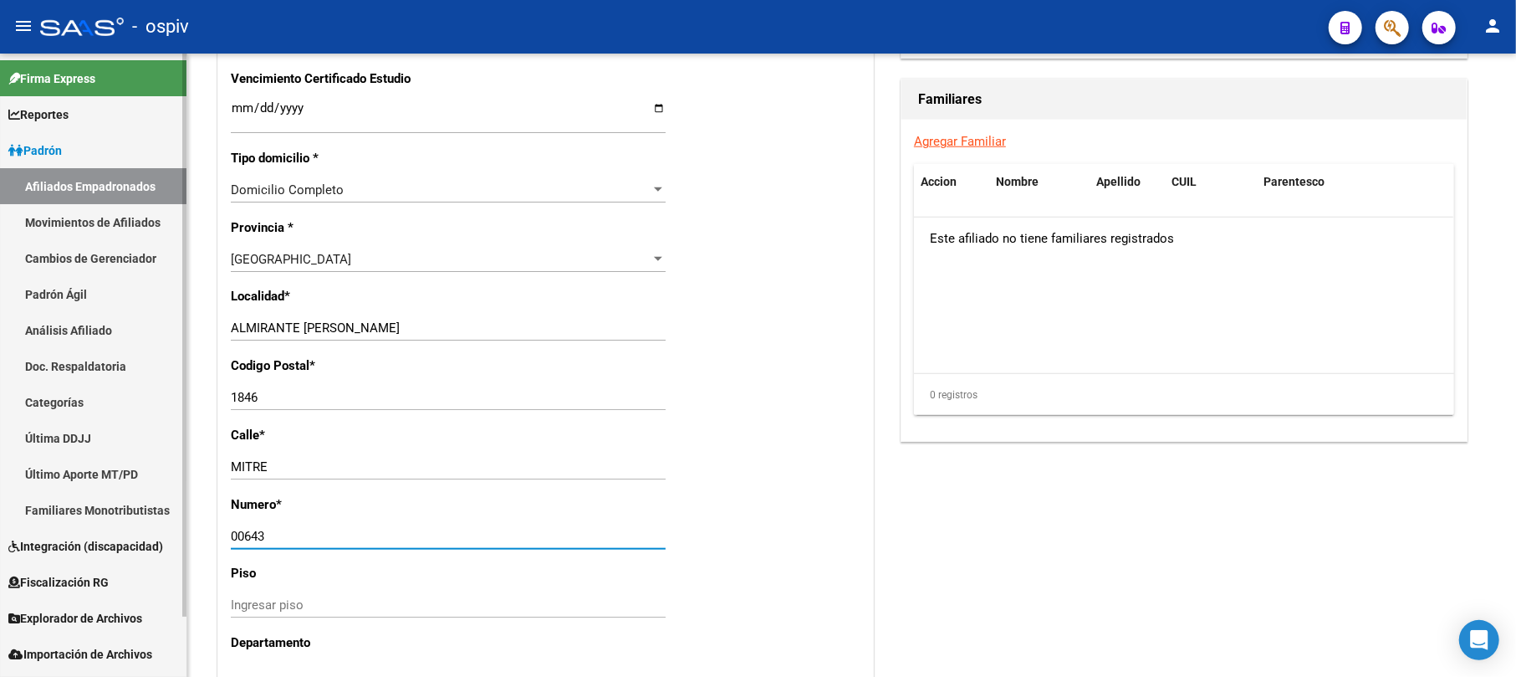
drag, startPoint x: 275, startPoint y: 535, endPoint x: 178, endPoint y: 532, distance: 97.1
click at [178, 532] on mat-sidenav-container "Firma Express Reportes Padrón Traspasos x O.S. Traspasos x Gerenciador Traspaso…" at bounding box center [758, 365] width 1516 height 623
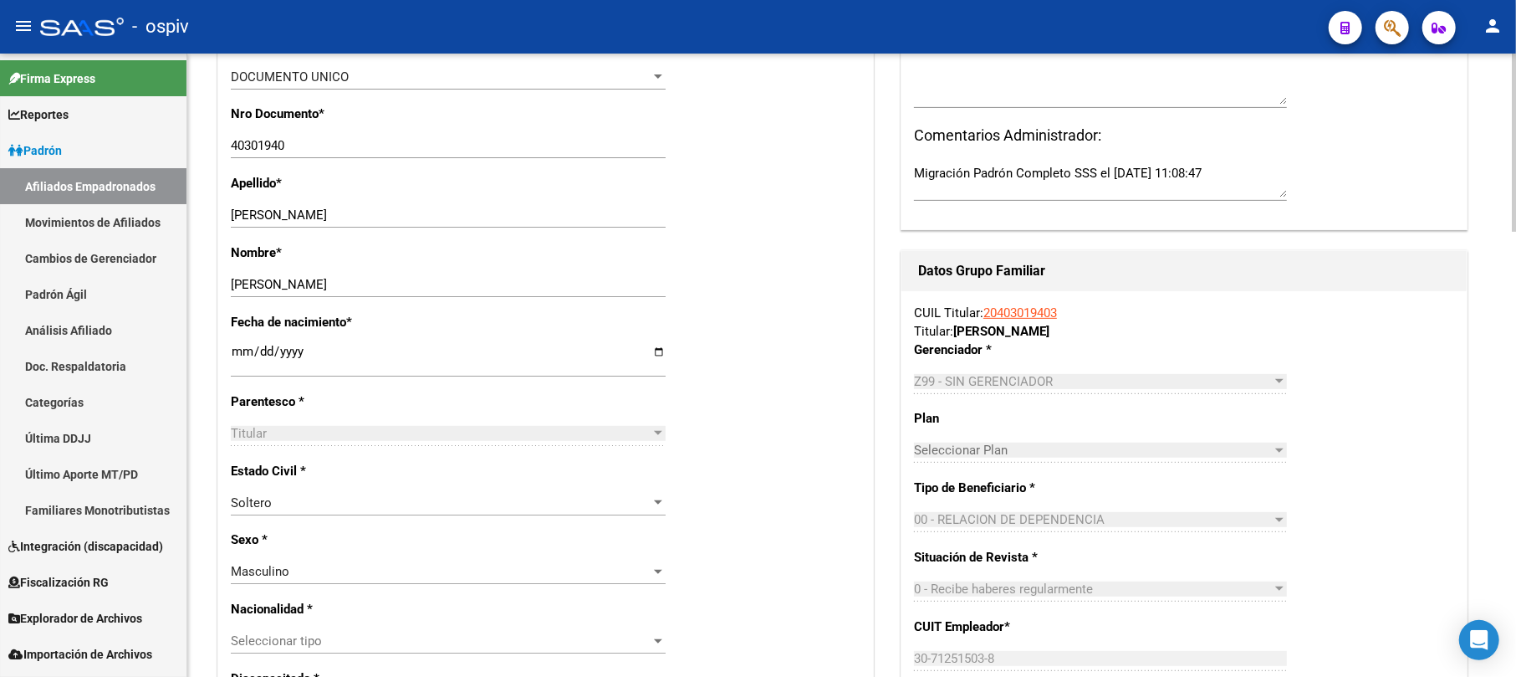
scroll to position [0, 0]
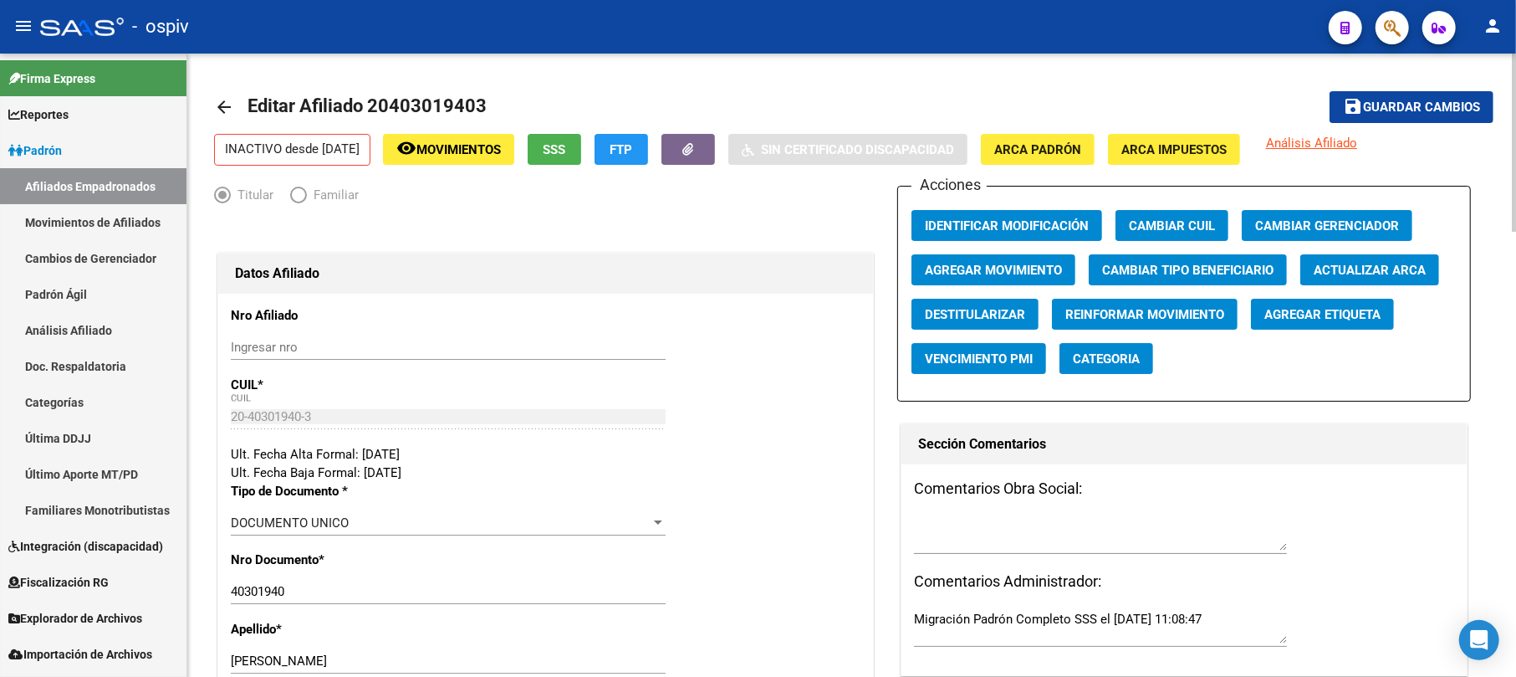
type input "6434"
click at [1436, 101] on span "Guardar cambios" at bounding box center [1421, 107] width 117 height 15
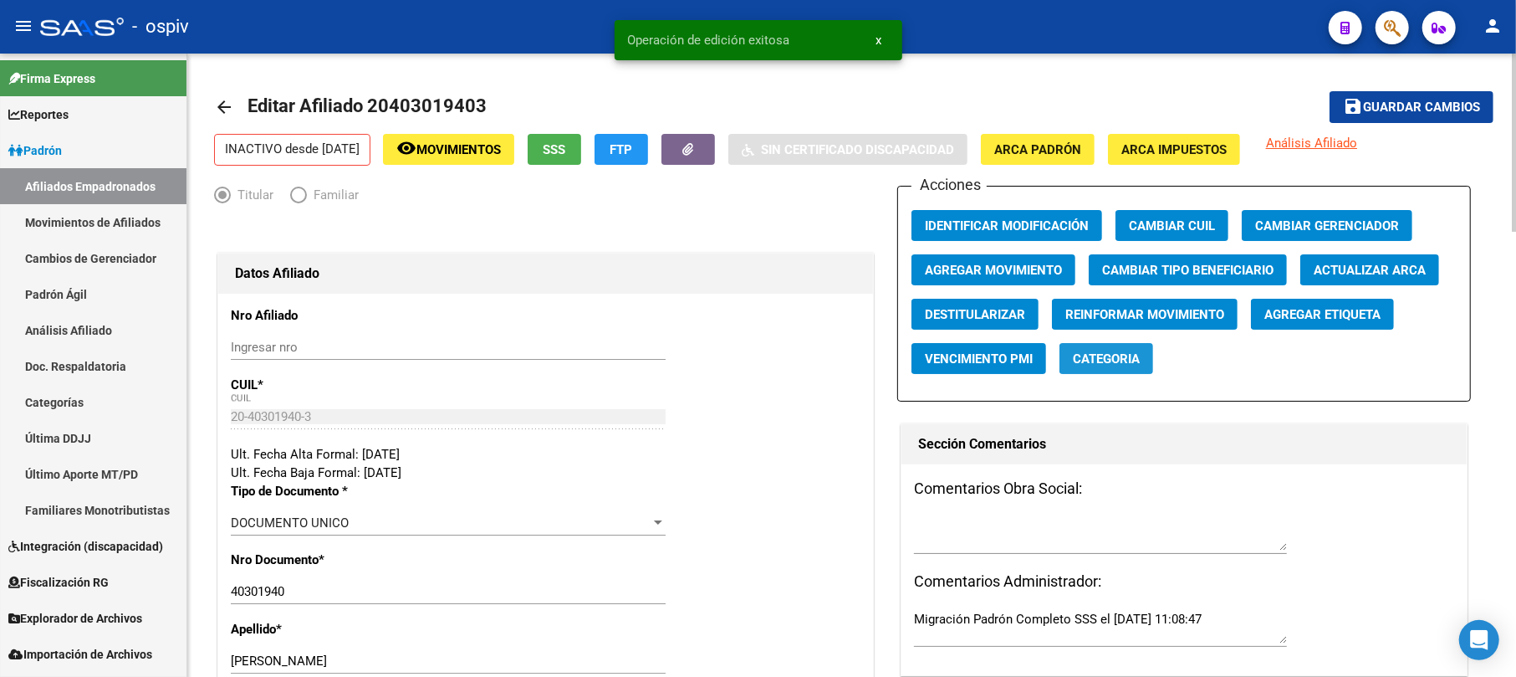
click at [1119, 369] on button "Categoria" at bounding box center [1107, 358] width 94 height 31
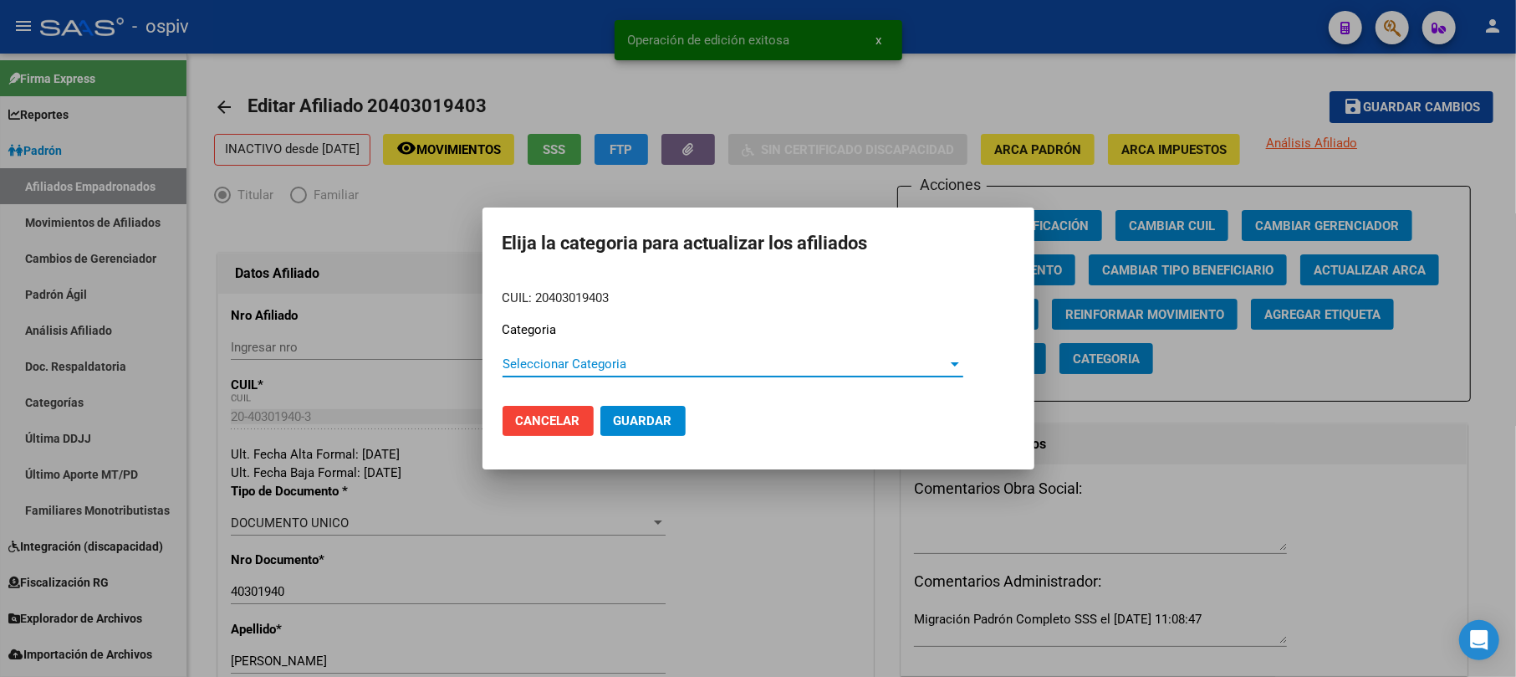
click at [576, 368] on span "Seleccionar Categoria" at bounding box center [726, 363] width 446 height 15
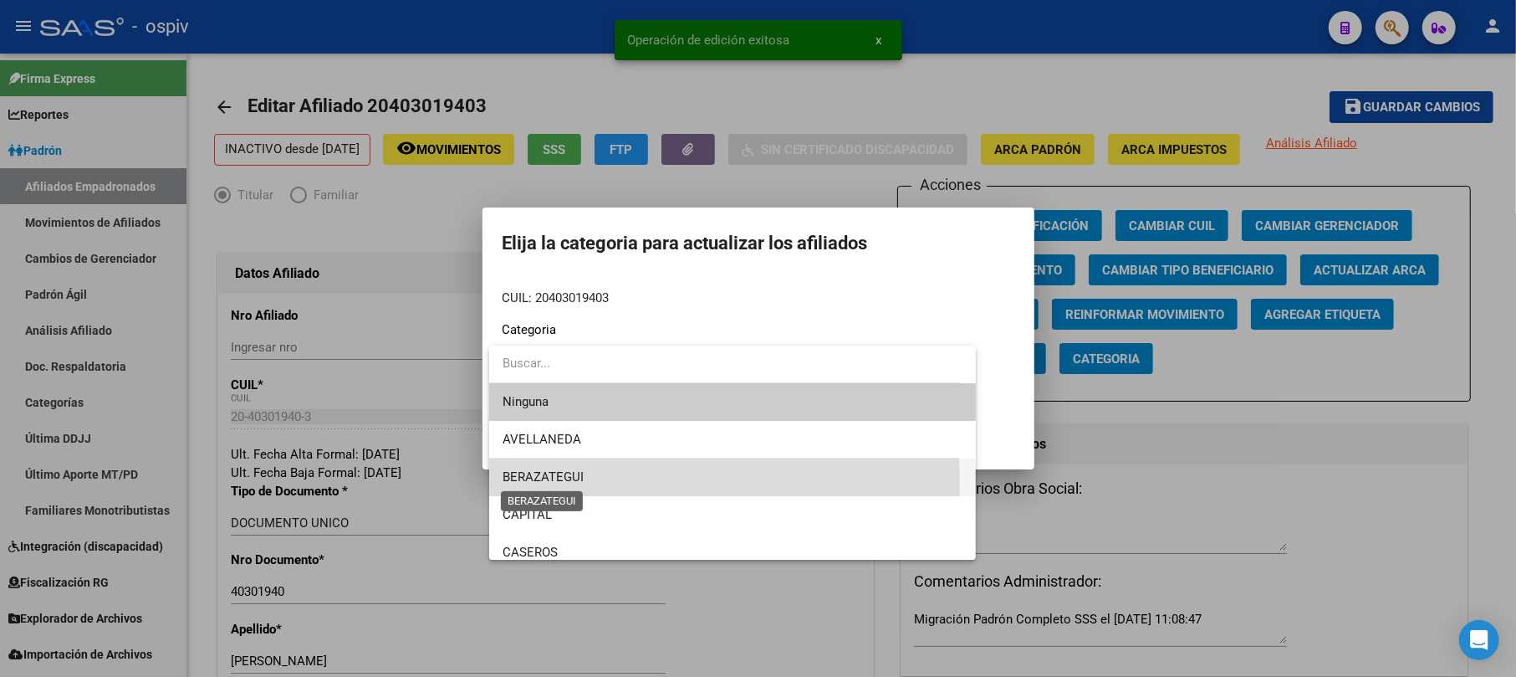
click at [545, 480] on span "BERAZATEGUI" at bounding box center [543, 476] width 81 height 15
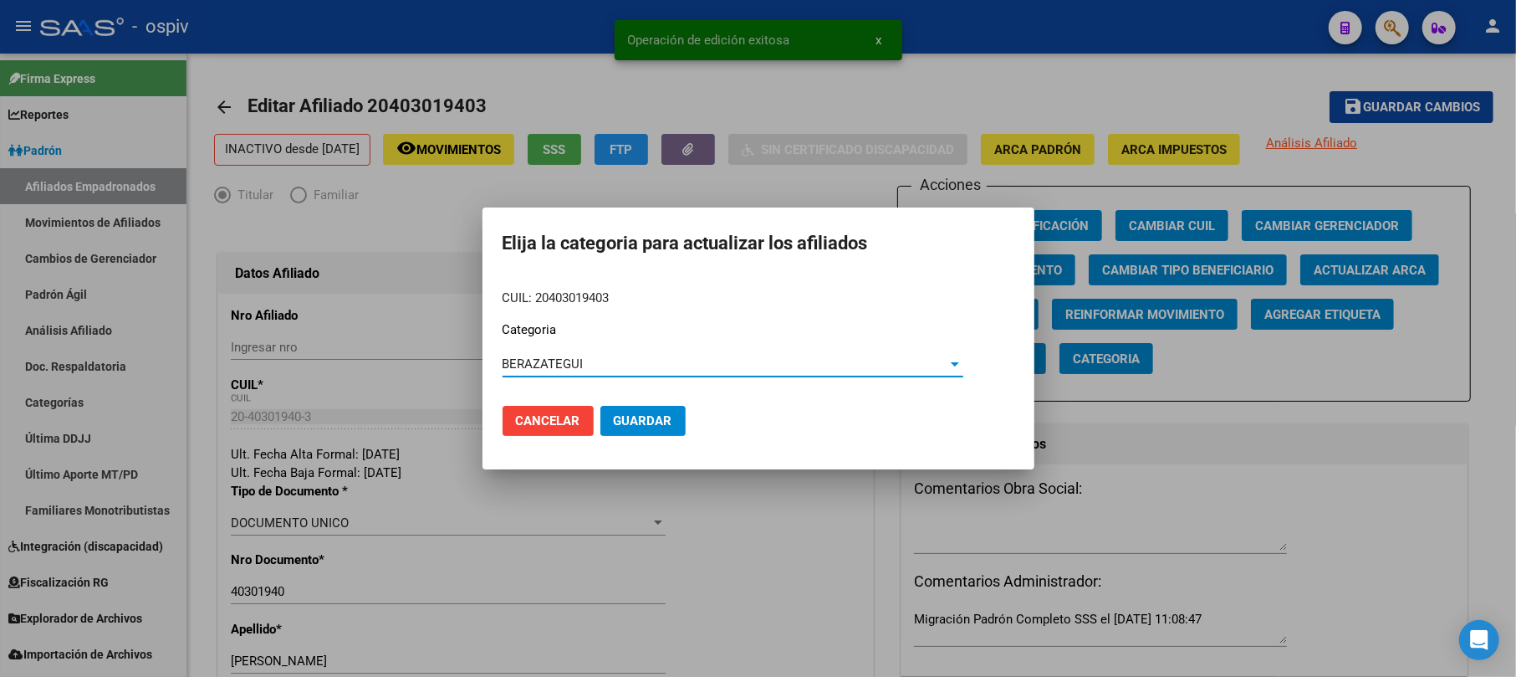
drag, startPoint x: 652, startPoint y: 418, endPoint x: 1030, endPoint y: 358, distance: 382.7
click at [653, 415] on span "Guardar" at bounding box center [643, 420] width 59 height 15
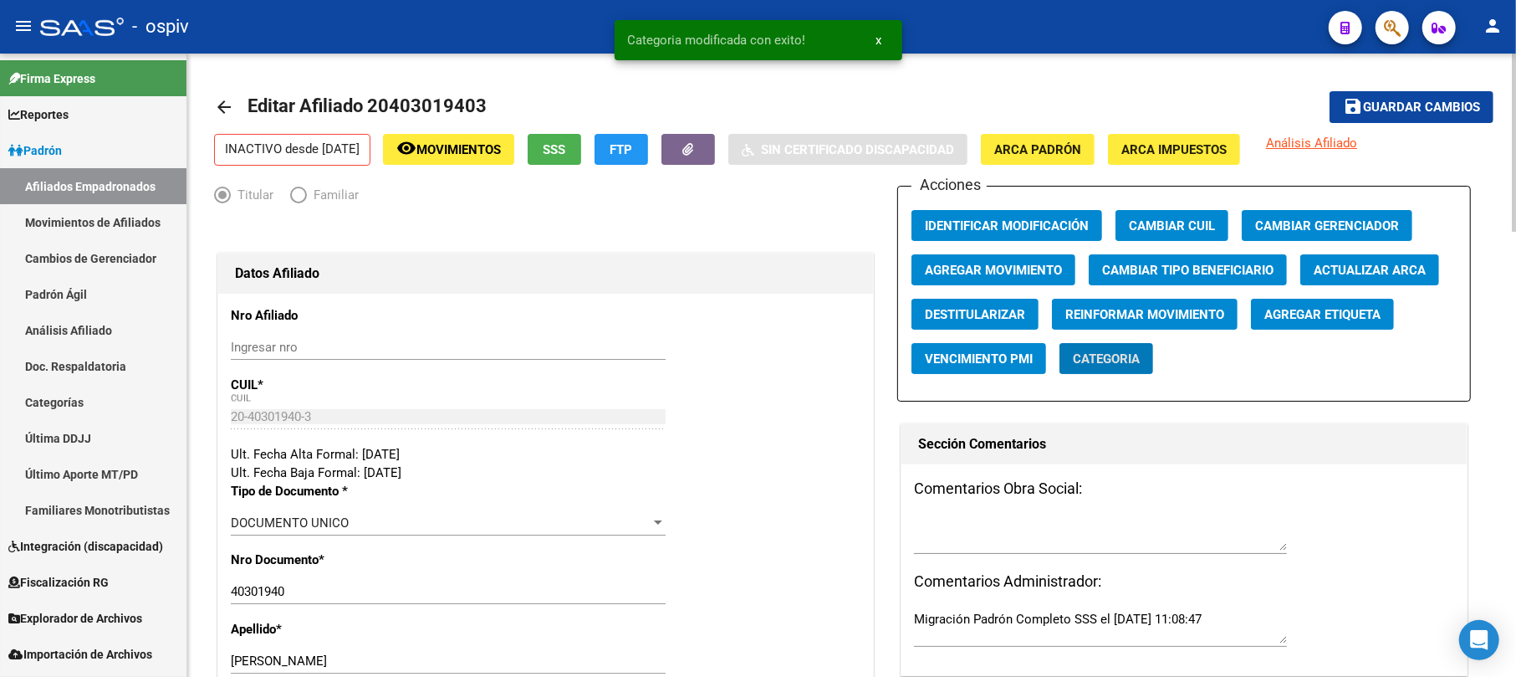
click at [1343, 316] on span "Agregar Etiqueta" at bounding box center [1322, 314] width 116 height 15
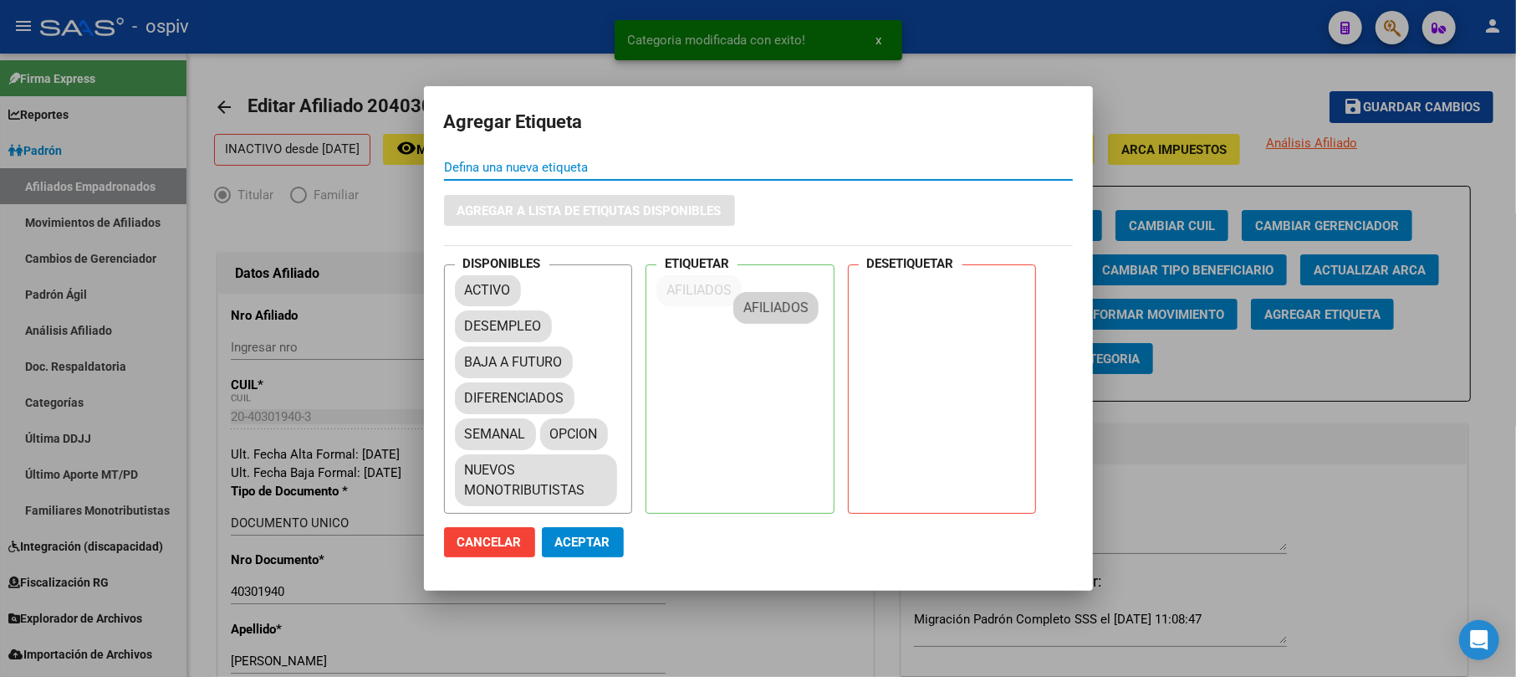
drag, startPoint x: 506, startPoint y: 342, endPoint x: 780, endPoint y: 301, distance: 277.3
drag, startPoint x: 526, startPoint y: 431, endPoint x: 760, endPoint y: 313, distance: 262.5
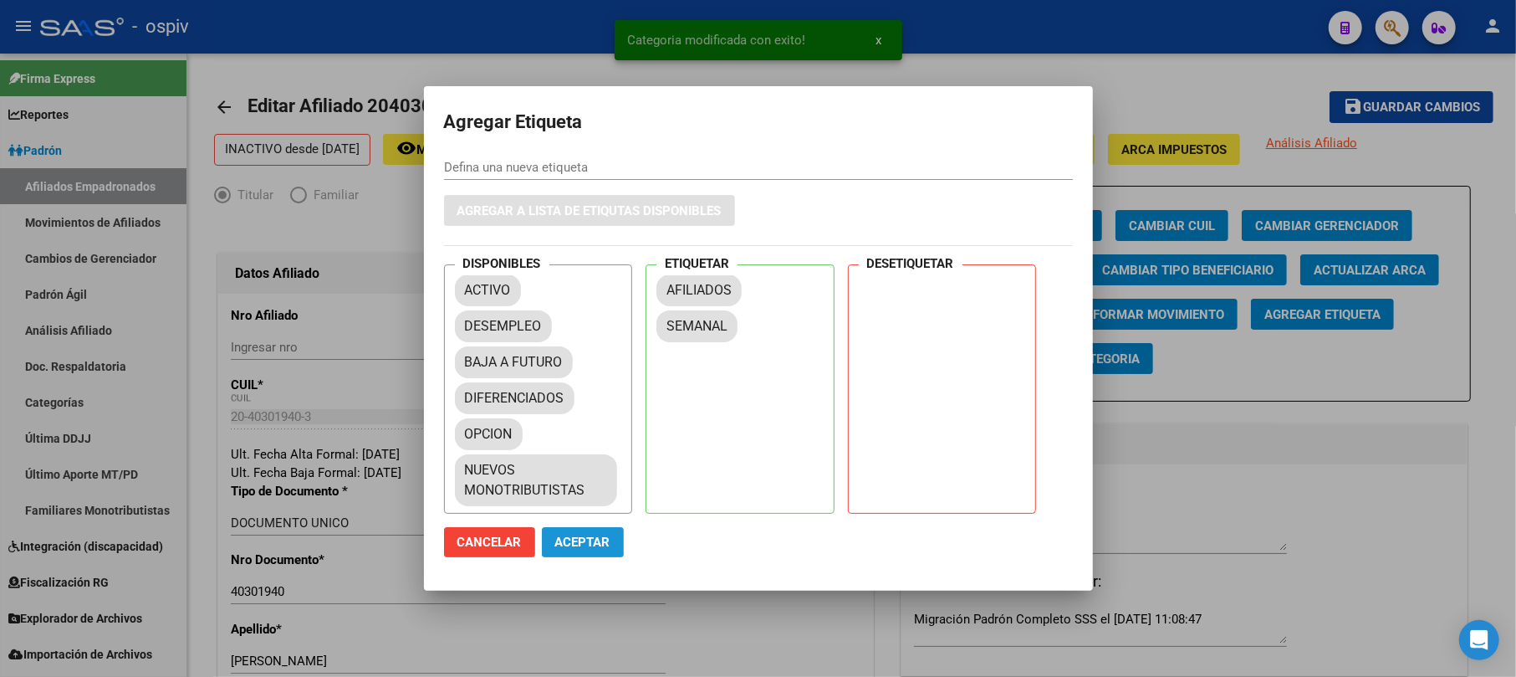
drag, startPoint x: 573, startPoint y: 544, endPoint x: 535, endPoint y: 341, distance: 205.8
click at [575, 544] on span "Aceptar" at bounding box center [582, 541] width 55 height 15
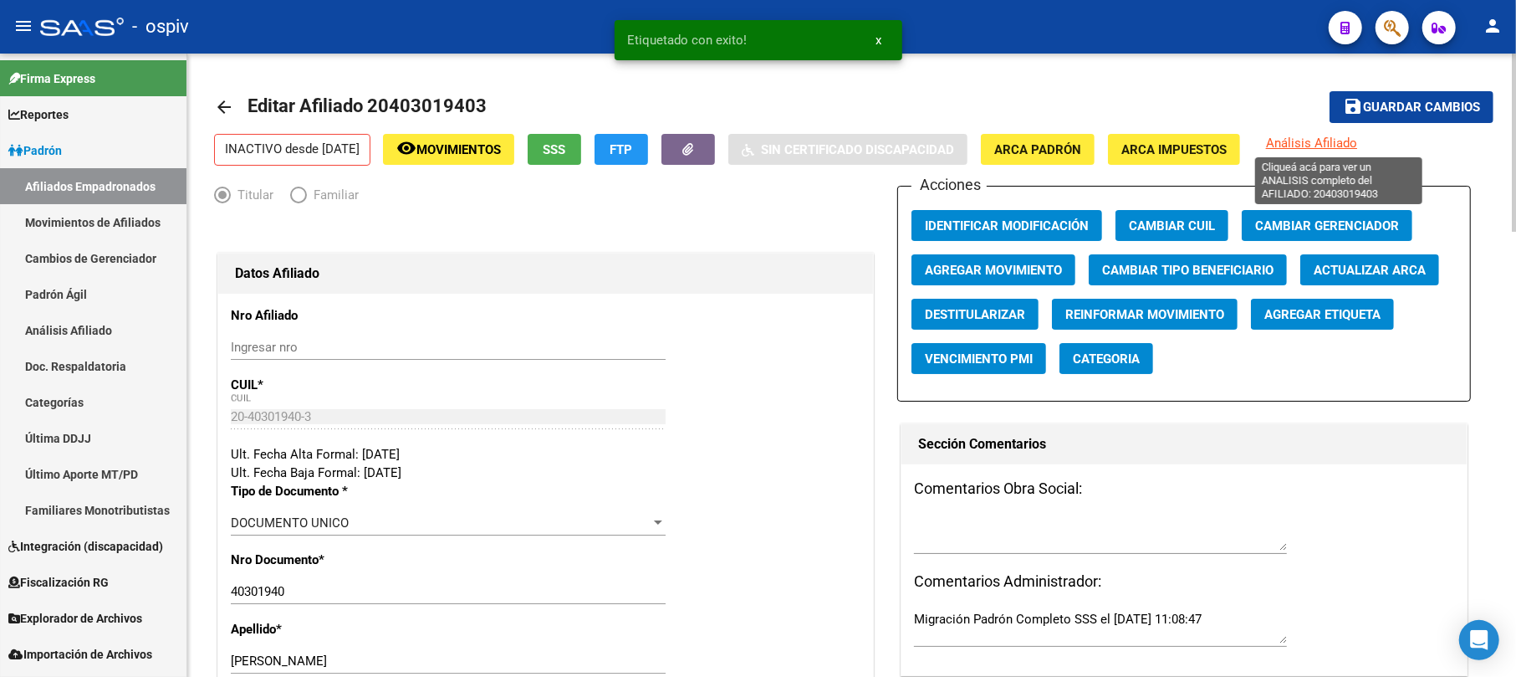
click at [1319, 145] on span "Análisis Afiliado" at bounding box center [1311, 142] width 91 height 15
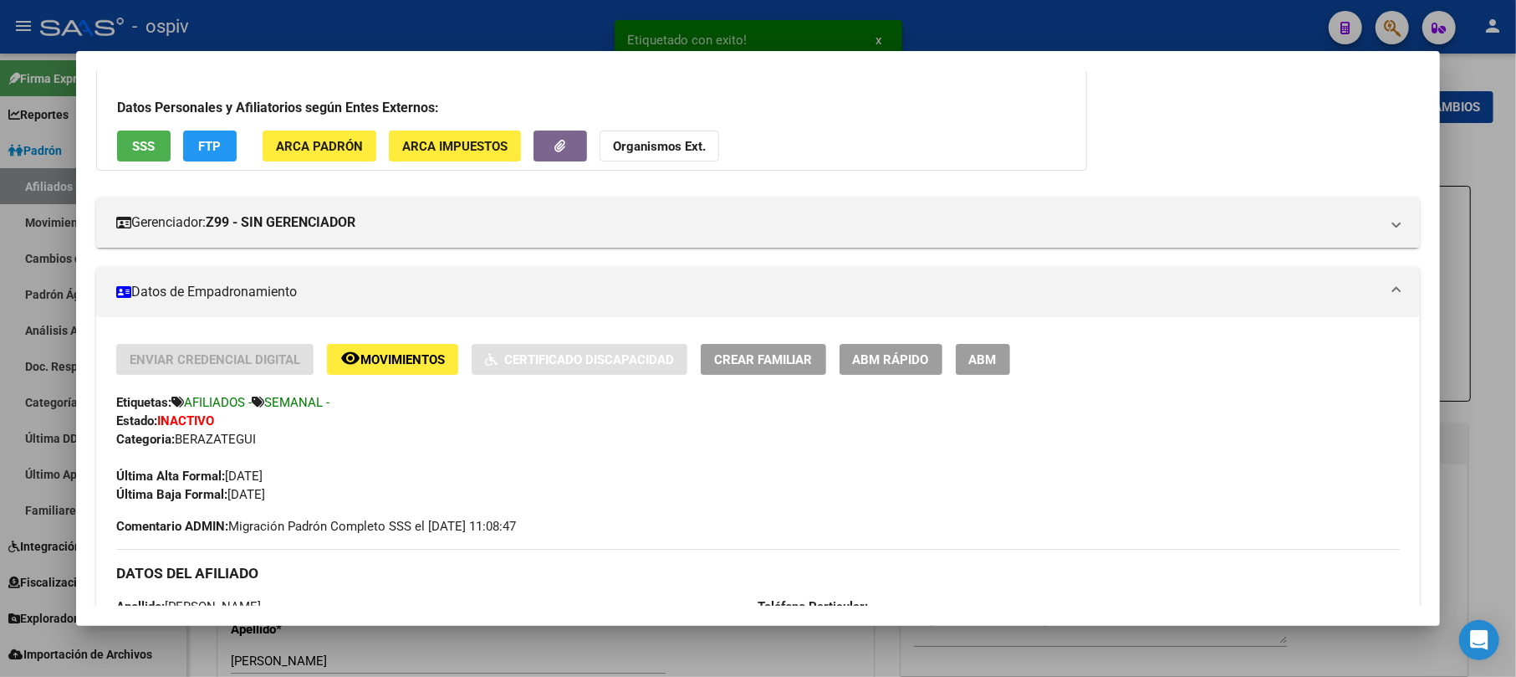
scroll to position [334, 0]
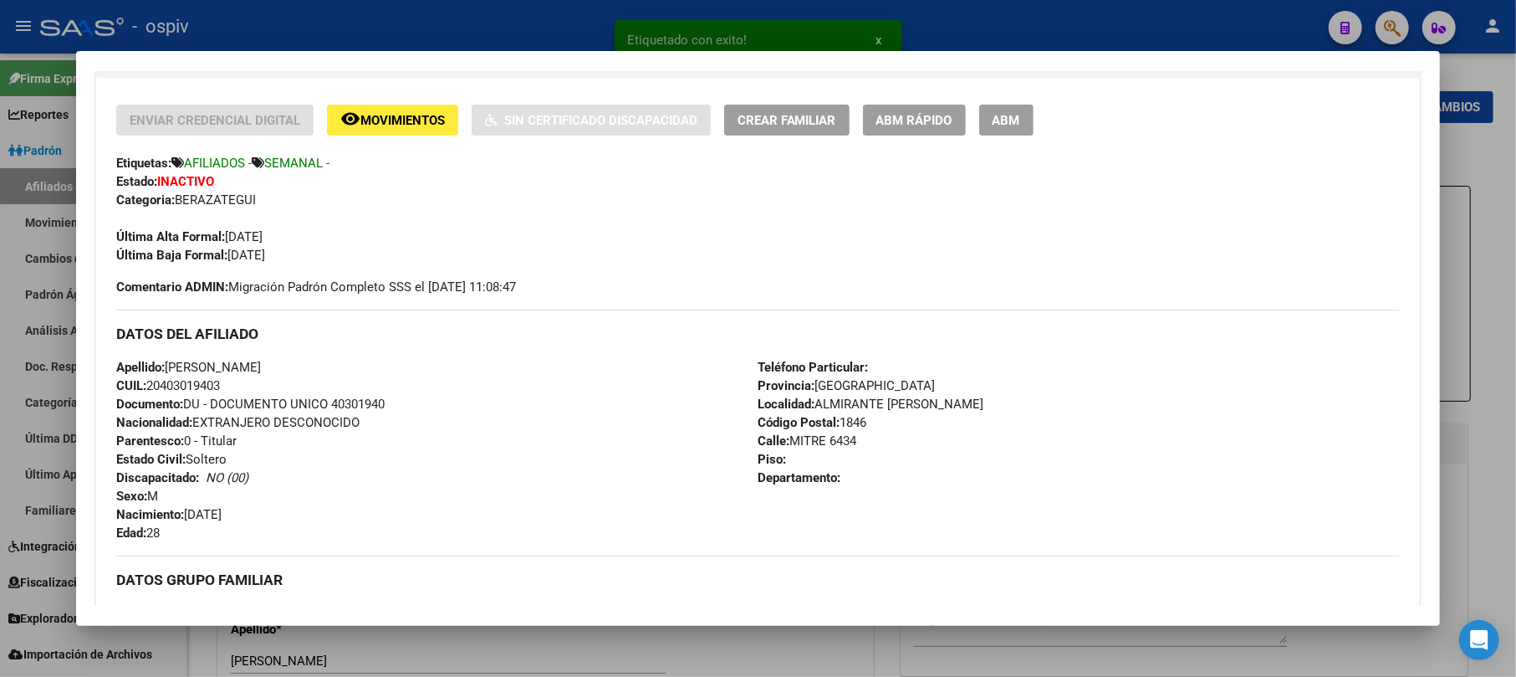
click at [998, 117] on span "ABM" at bounding box center [1007, 120] width 28 height 15
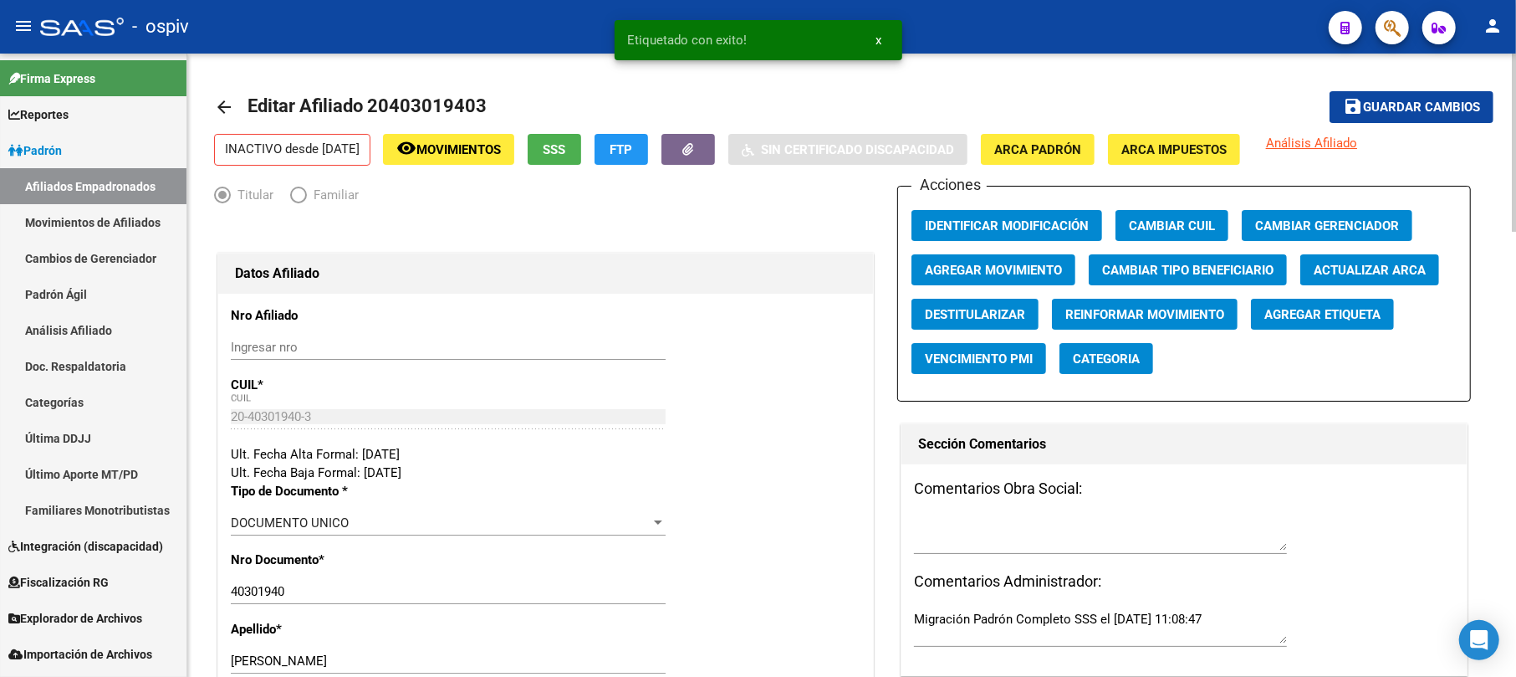
click at [1025, 263] on span "Agregar Movimiento" at bounding box center [993, 270] width 137 height 15
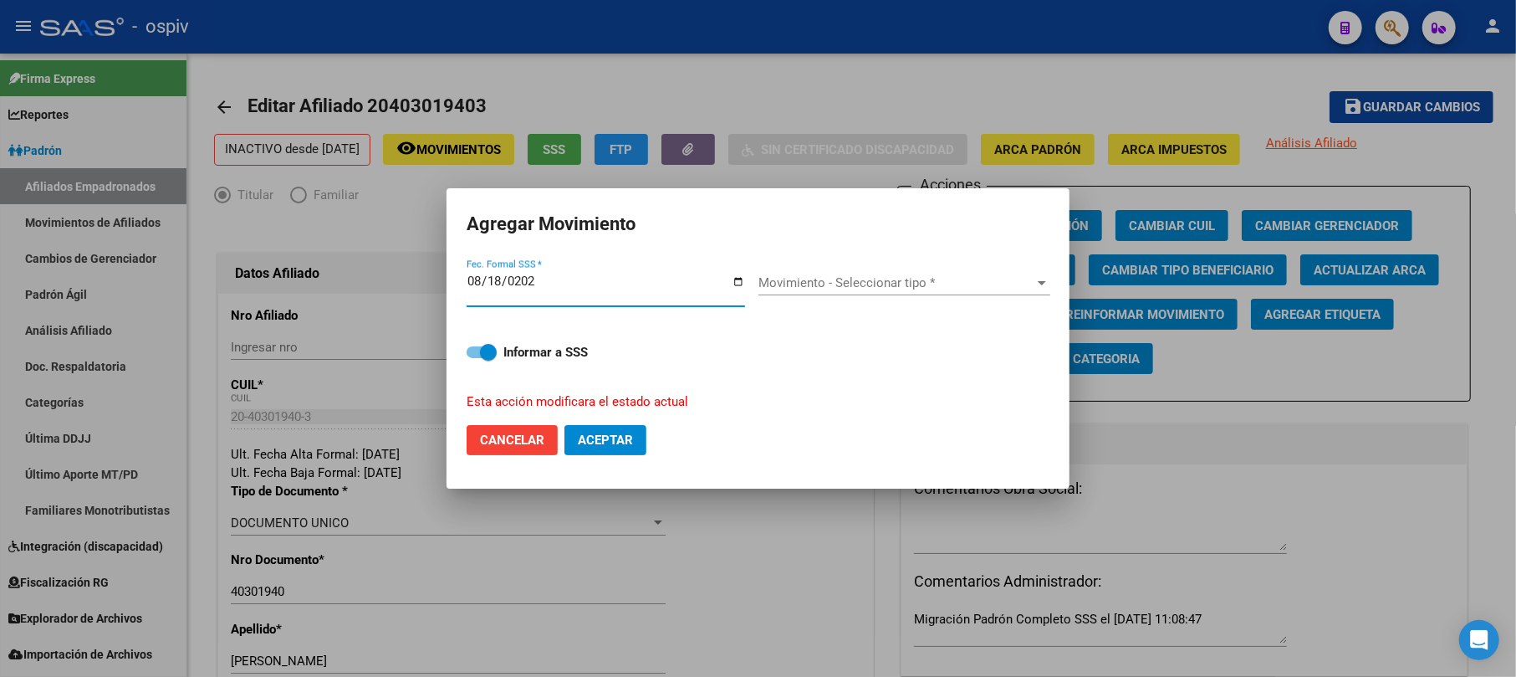
type input "[DATE]"
click at [876, 289] on span "Movimiento - Seleccionar tipo *" at bounding box center [896, 282] width 277 height 15
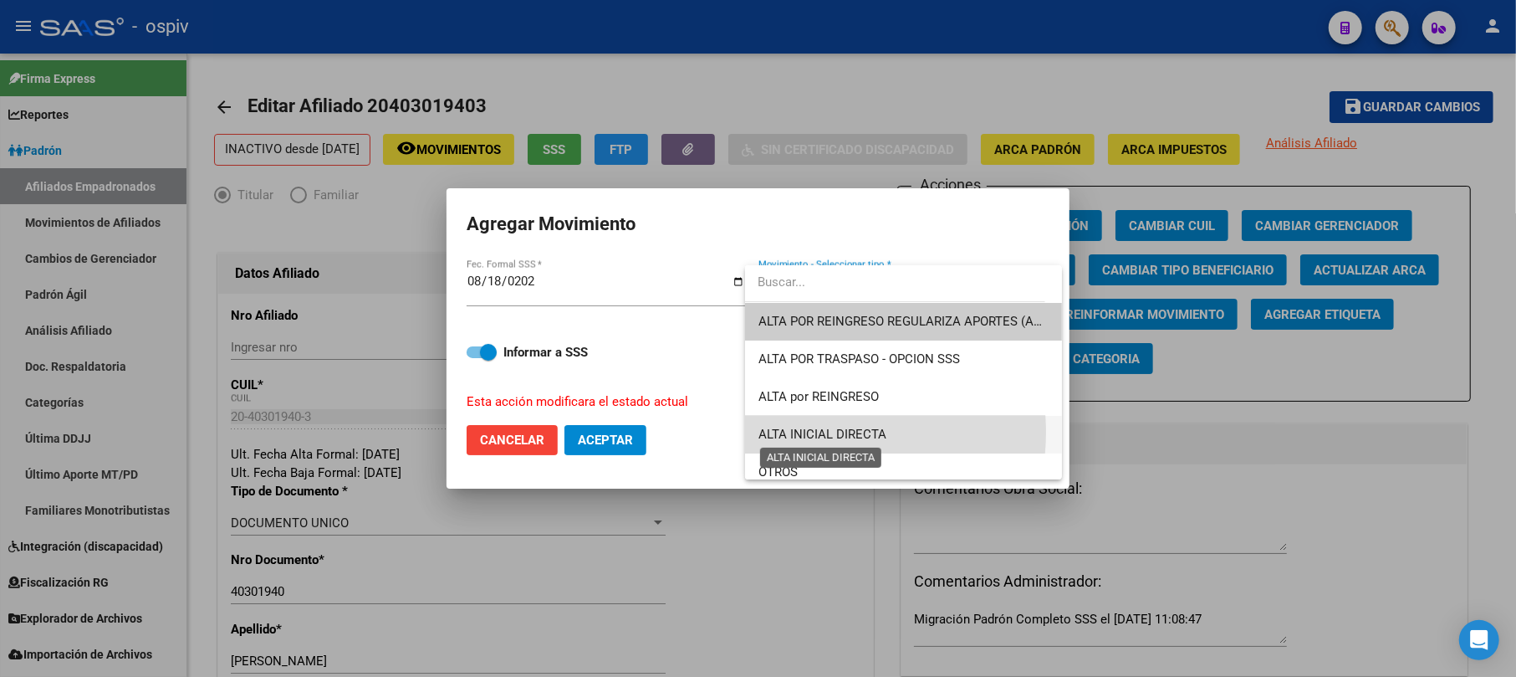
click at [820, 432] on span "ALTA INICIAL DIRECTA" at bounding box center [822, 433] width 128 height 15
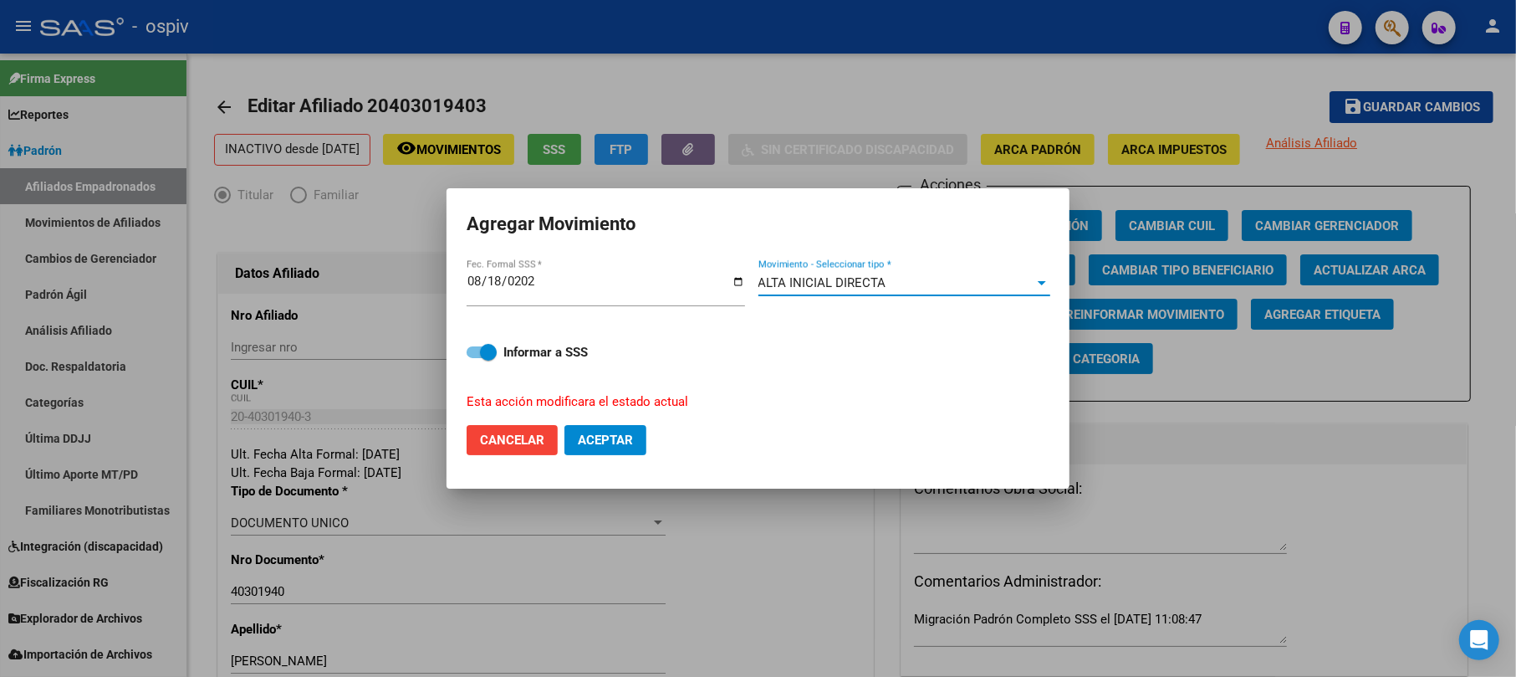
click at [602, 442] on span "Aceptar" at bounding box center [605, 439] width 55 height 15
checkbox input "false"
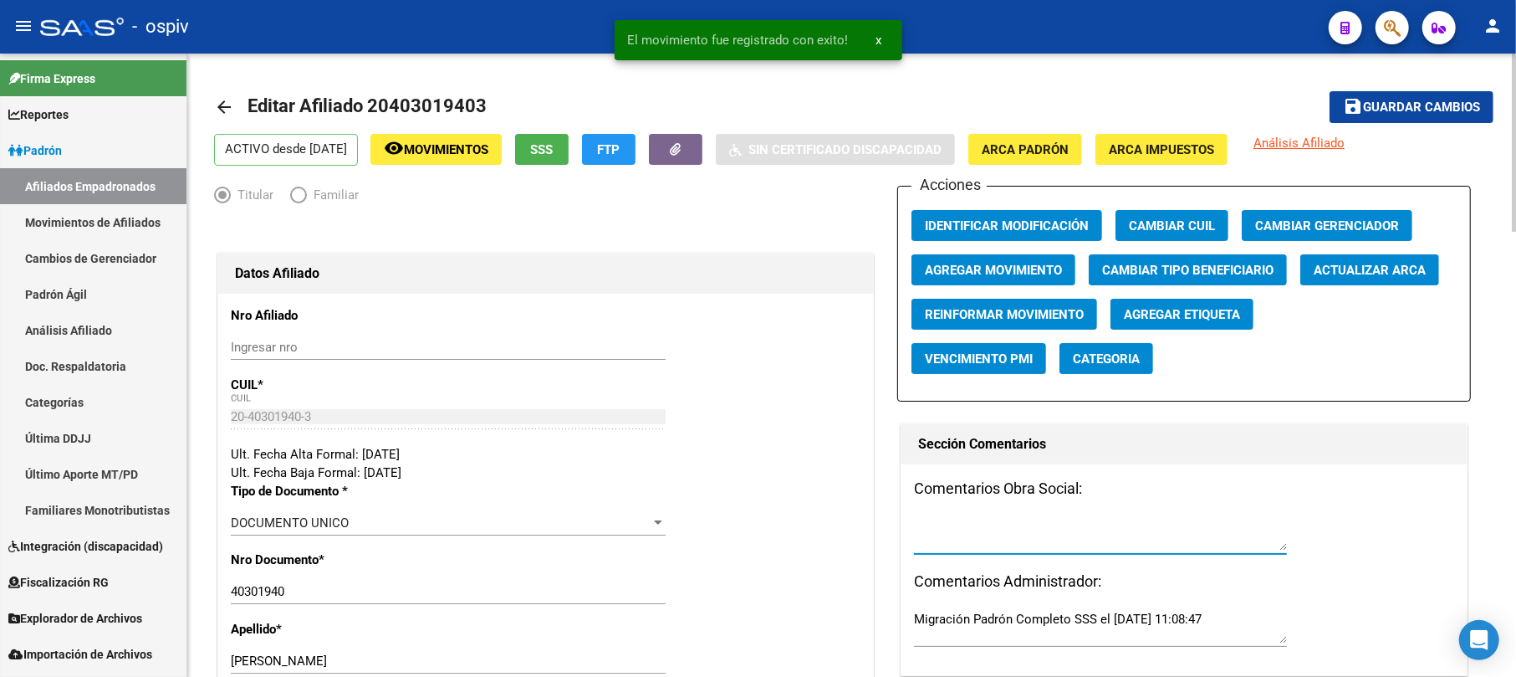
click at [957, 532] on textarea at bounding box center [1100, 533] width 373 height 33
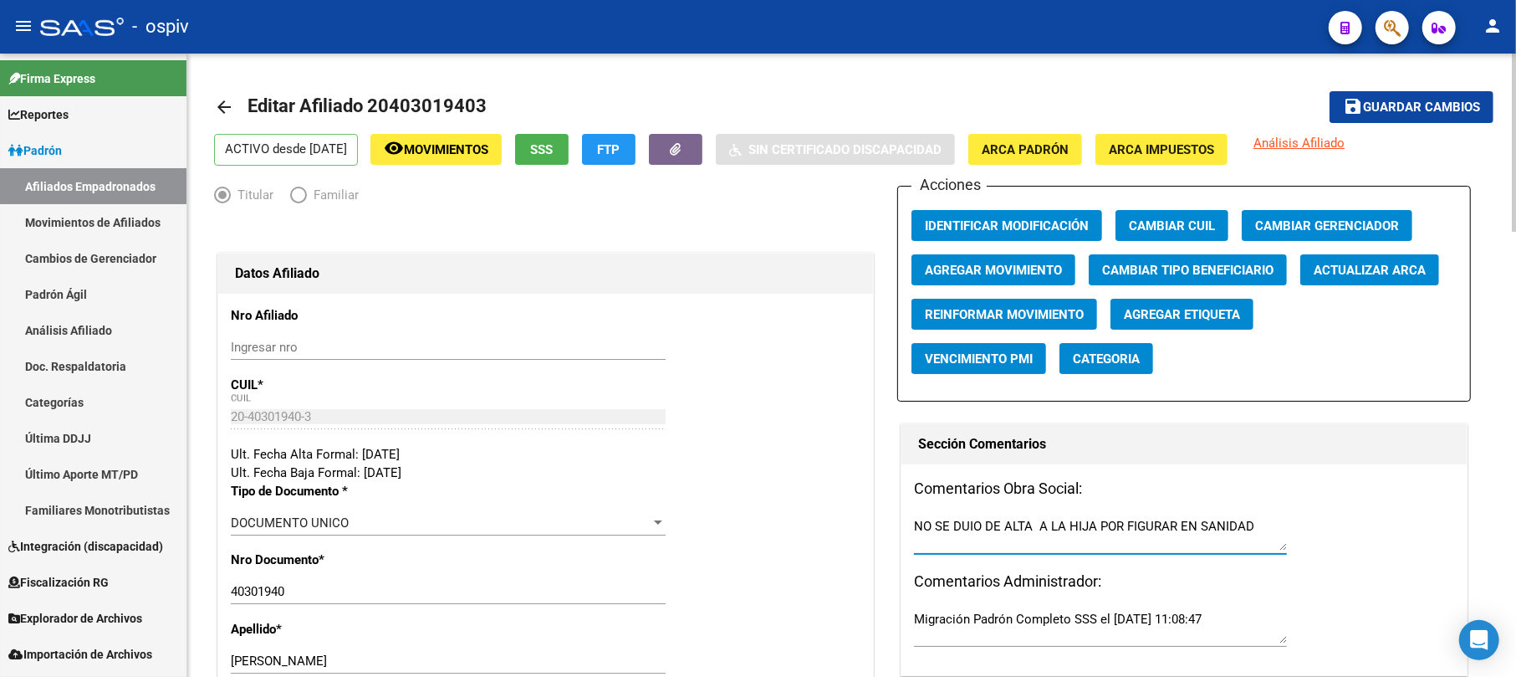
type textarea "NO SE DUIO DE ALTA A LA HIJA POR FIGURAR EN SANIDAD"
click at [1458, 95] on button "save Guardar cambios" at bounding box center [1412, 106] width 164 height 31
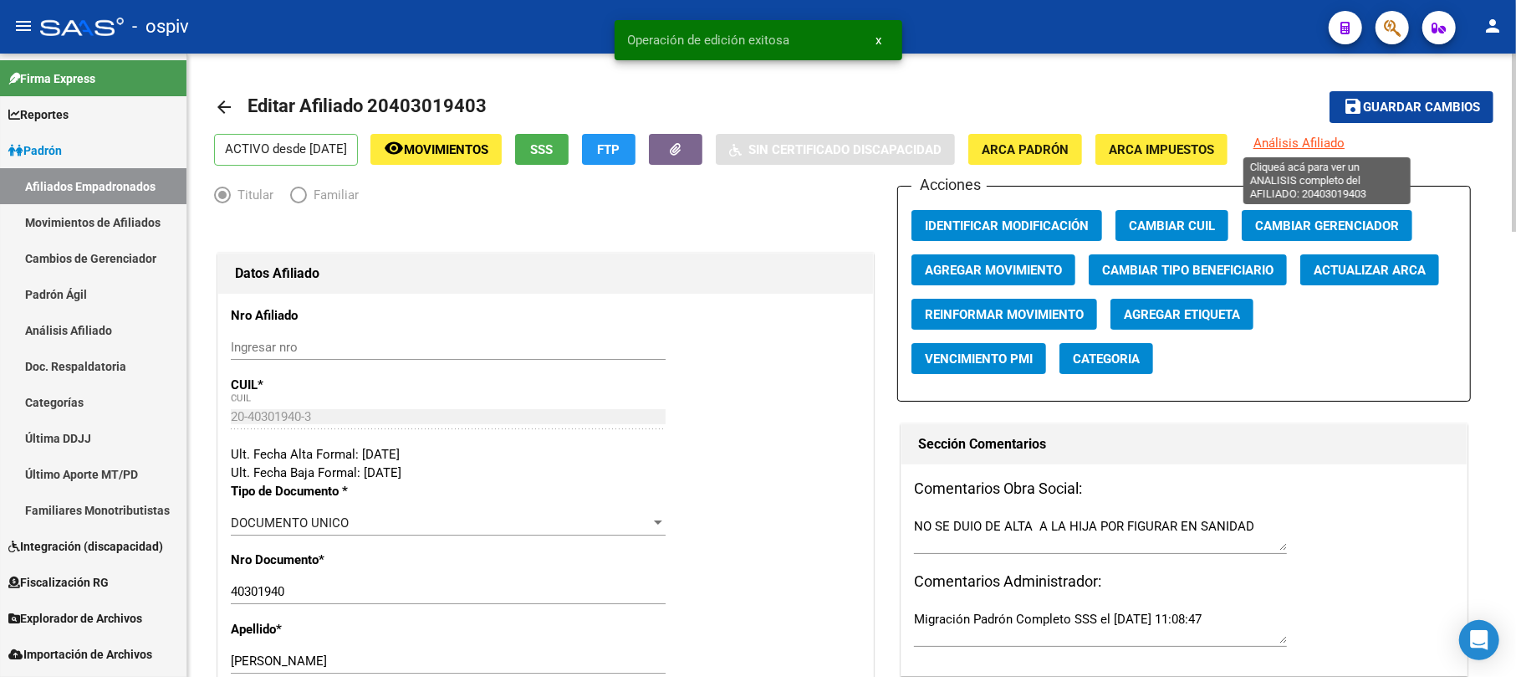
click at [1322, 141] on span "Análisis Afiliado" at bounding box center [1299, 142] width 91 height 15
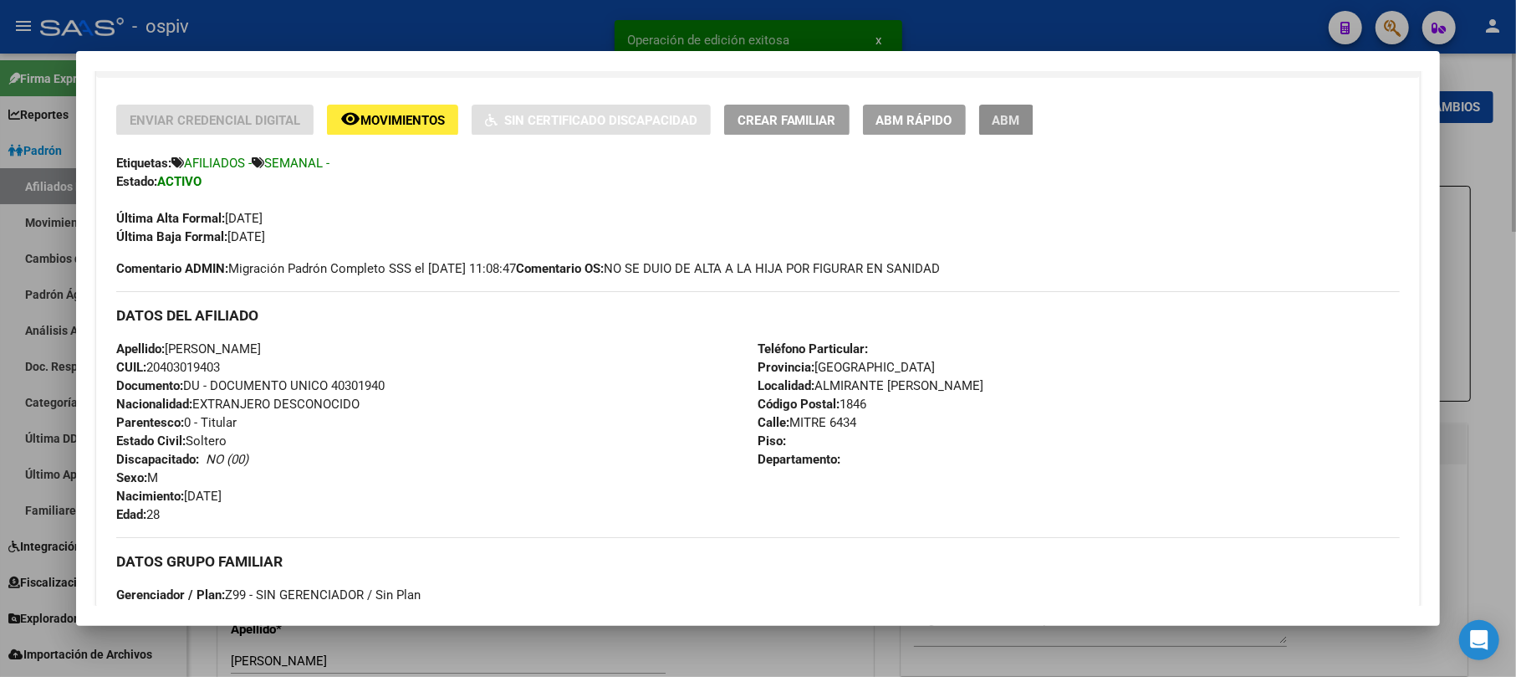
drag, startPoint x: 1003, startPoint y: 127, endPoint x: 1159, endPoint y: 336, distance: 260.6
click at [1004, 125] on span "ABM" at bounding box center [1007, 120] width 28 height 15
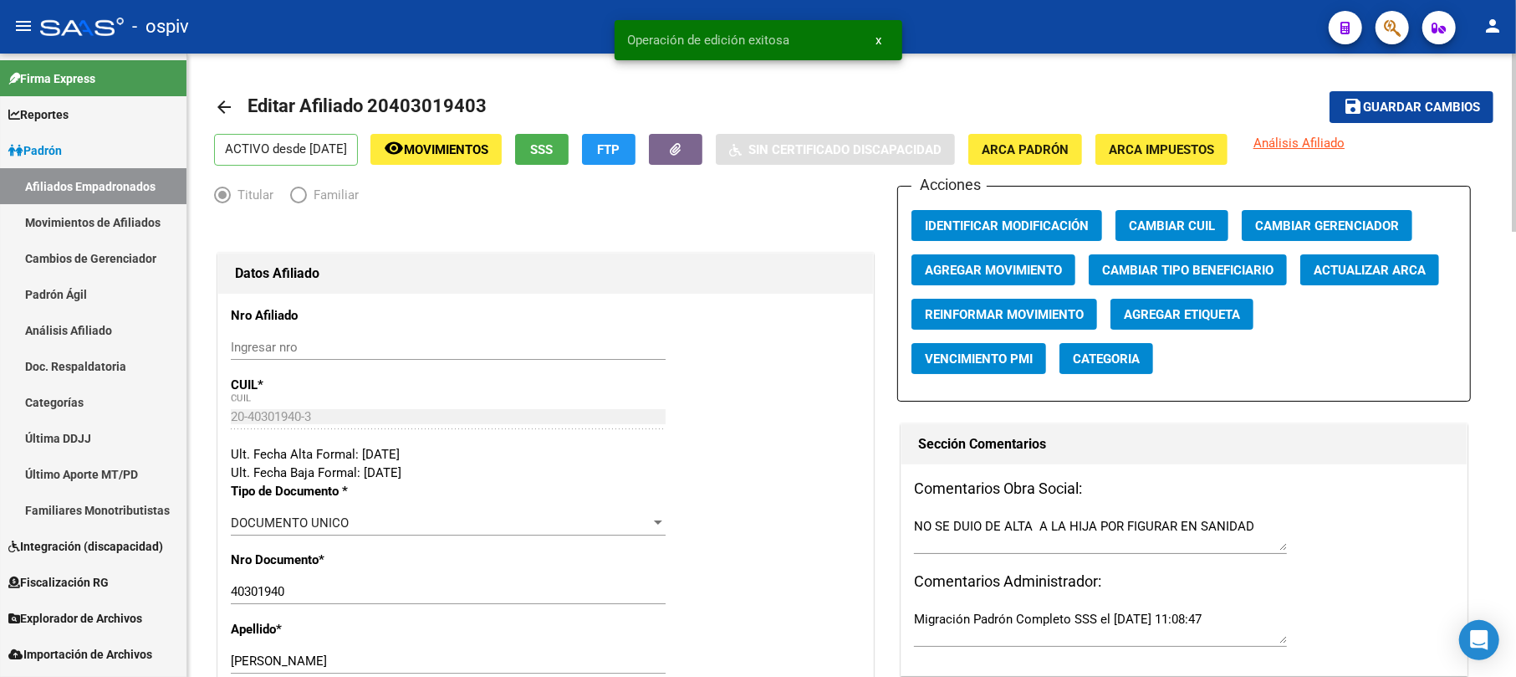
click at [1077, 356] on span "Categoria" at bounding box center [1106, 358] width 67 height 15
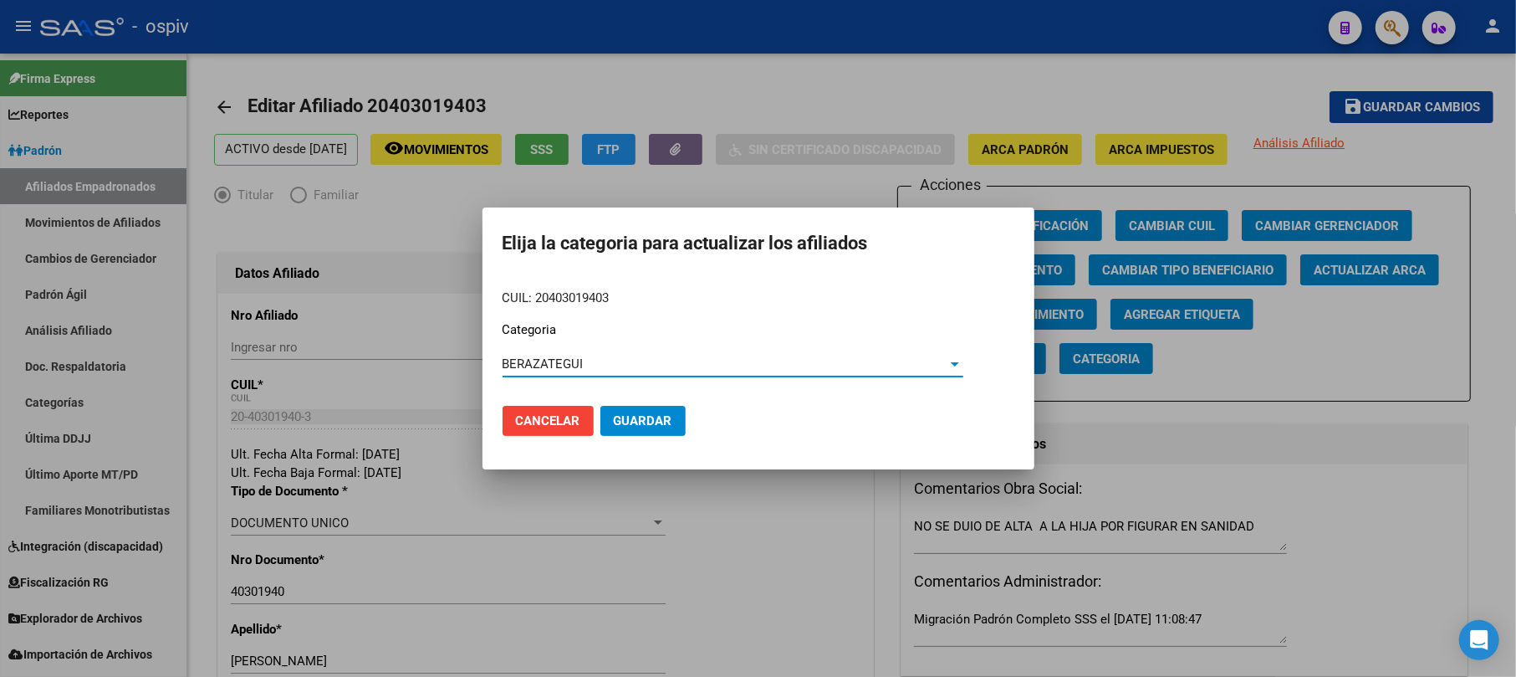
click at [666, 420] on span "Guardar" at bounding box center [643, 420] width 59 height 15
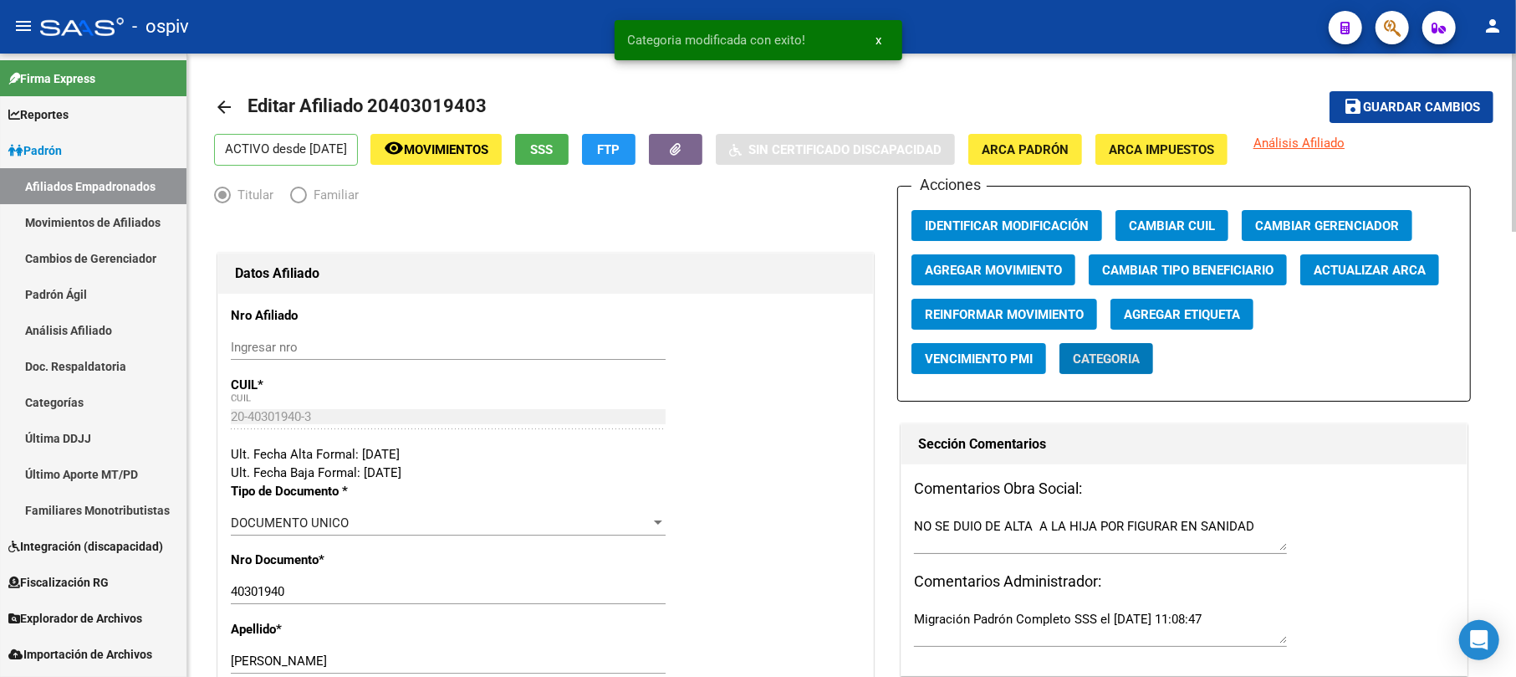
click at [1336, 134] on app-link-go-to "Análisis Afiliado" at bounding box center [1299, 150] width 91 height 32
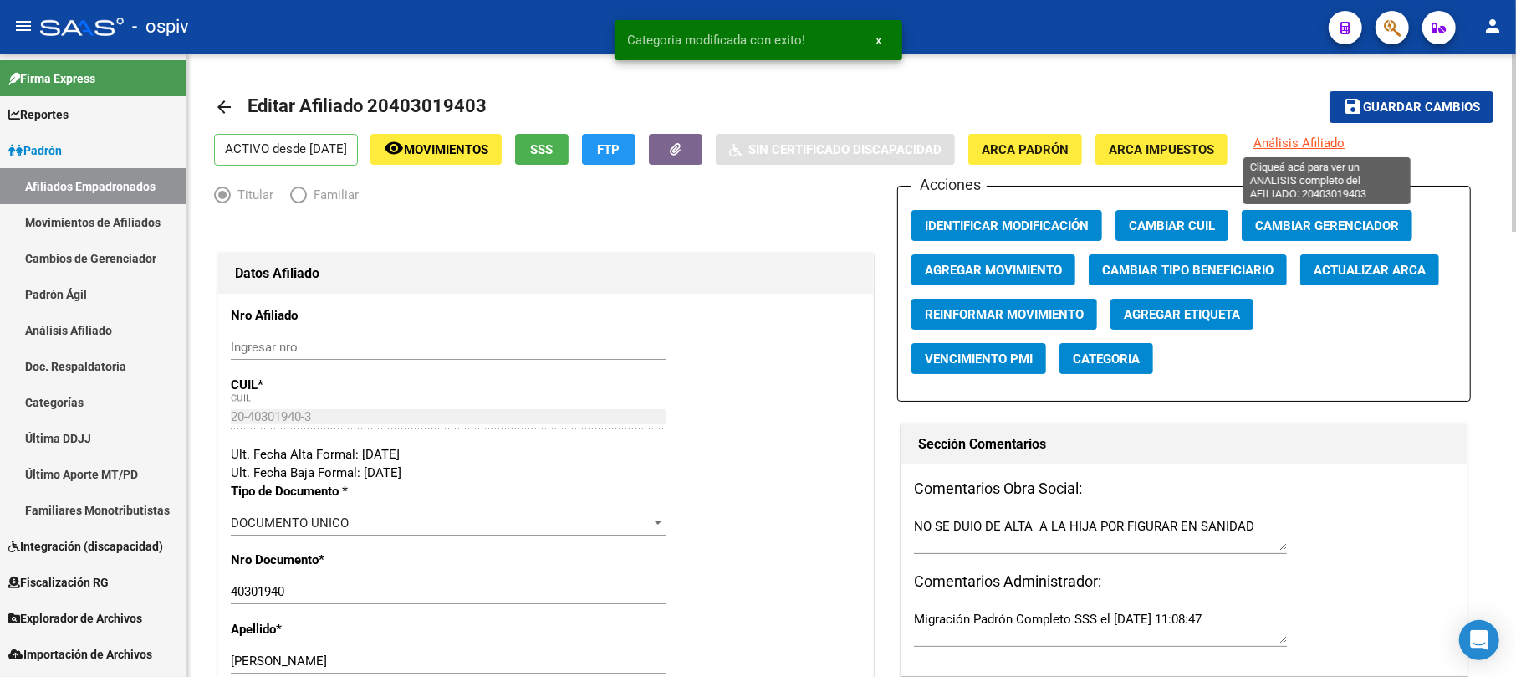
click at [1298, 142] on span "Análisis Afiliado" at bounding box center [1299, 142] width 91 height 15
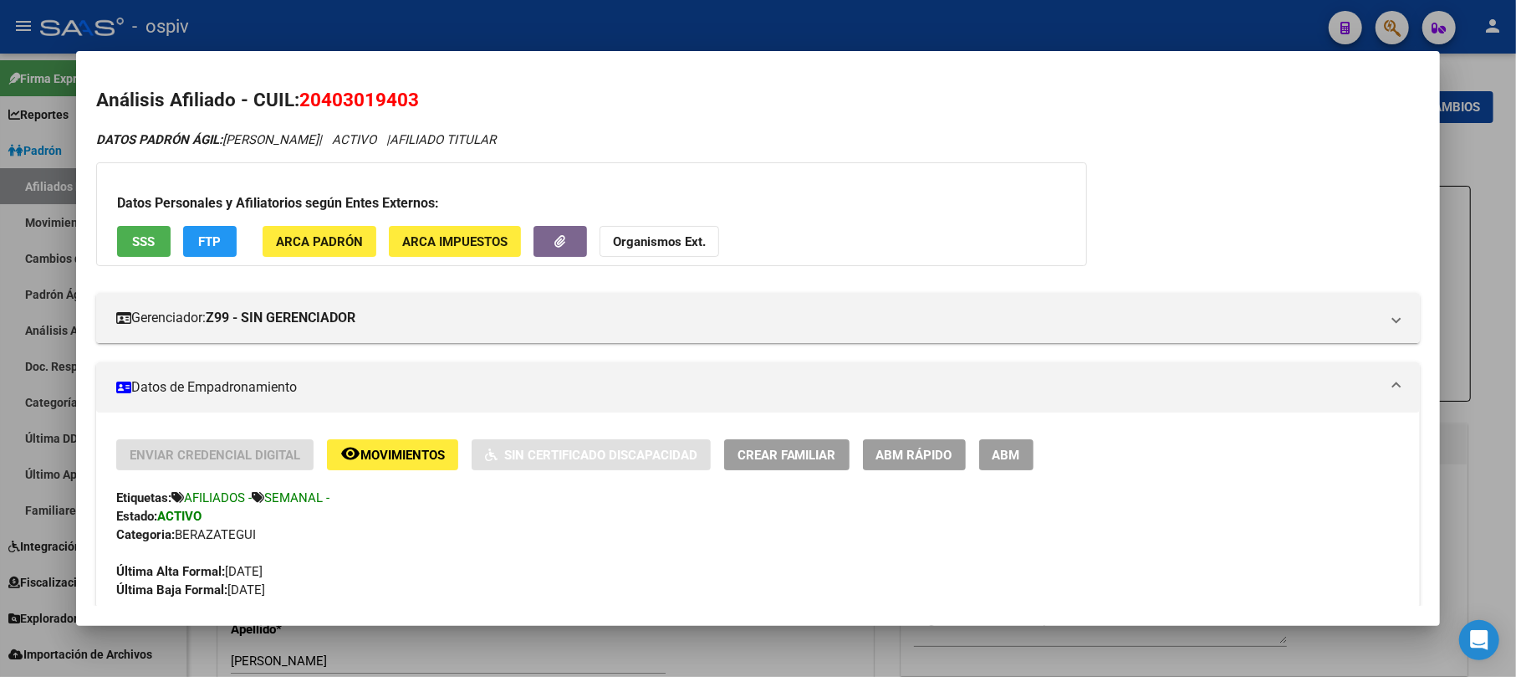
click at [1398, 24] on div at bounding box center [758, 338] width 1516 height 677
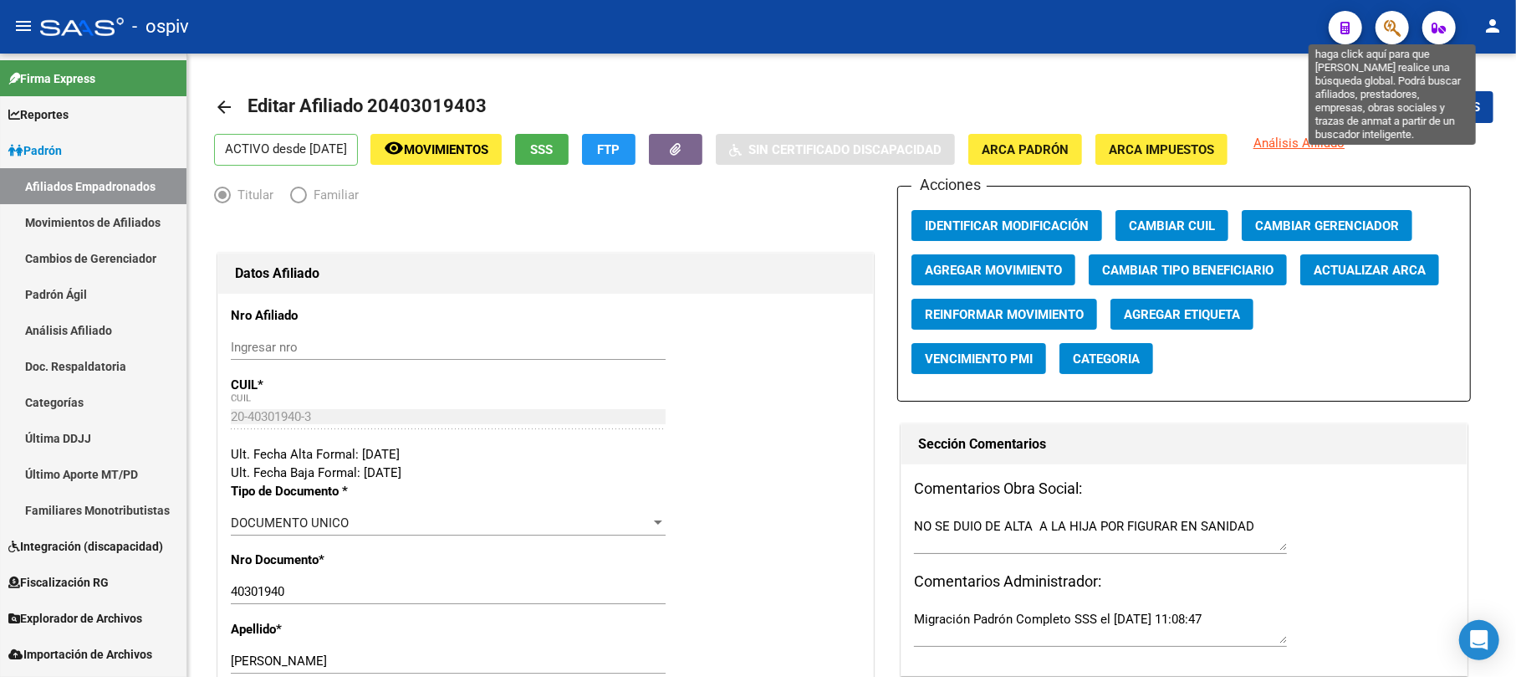
click at [1390, 33] on icon "button" at bounding box center [1392, 27] width 17 height 19
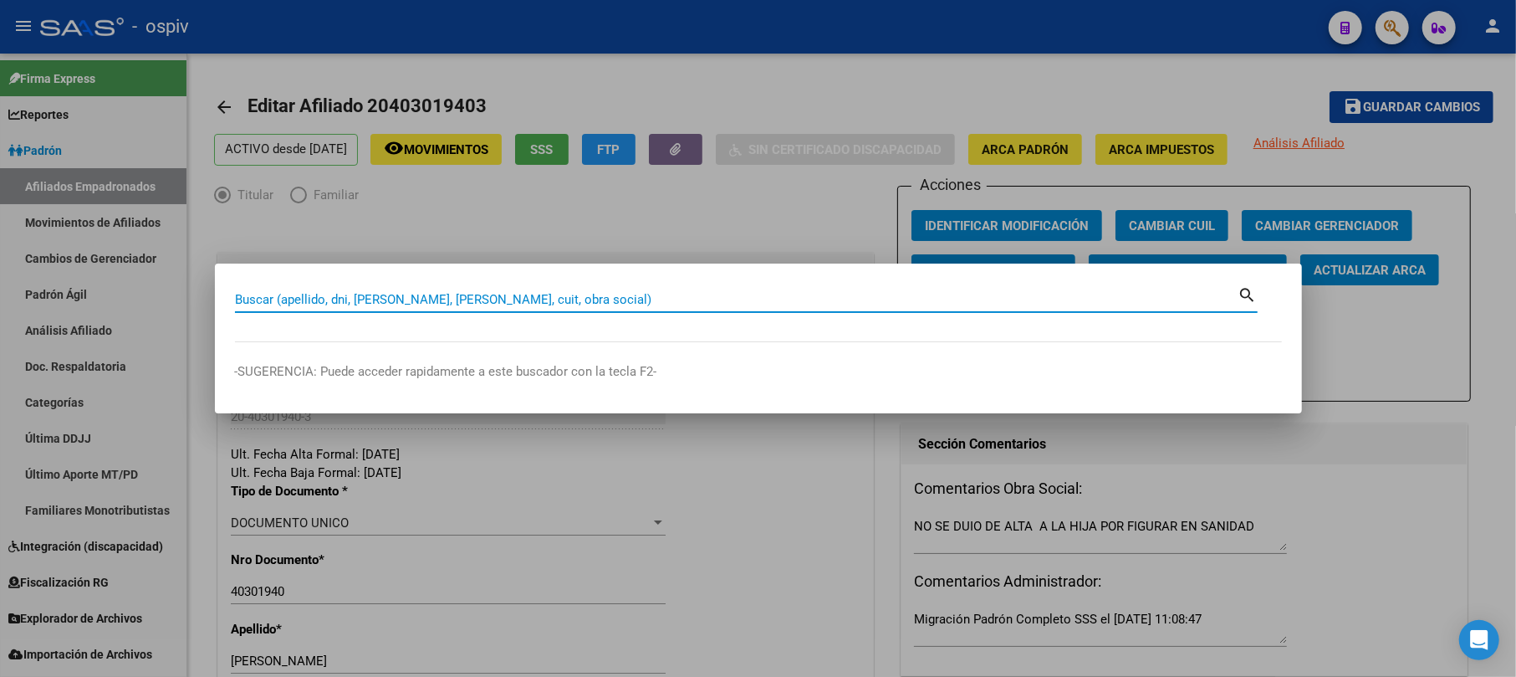
paste input "27317839044"
type input "27317839044"
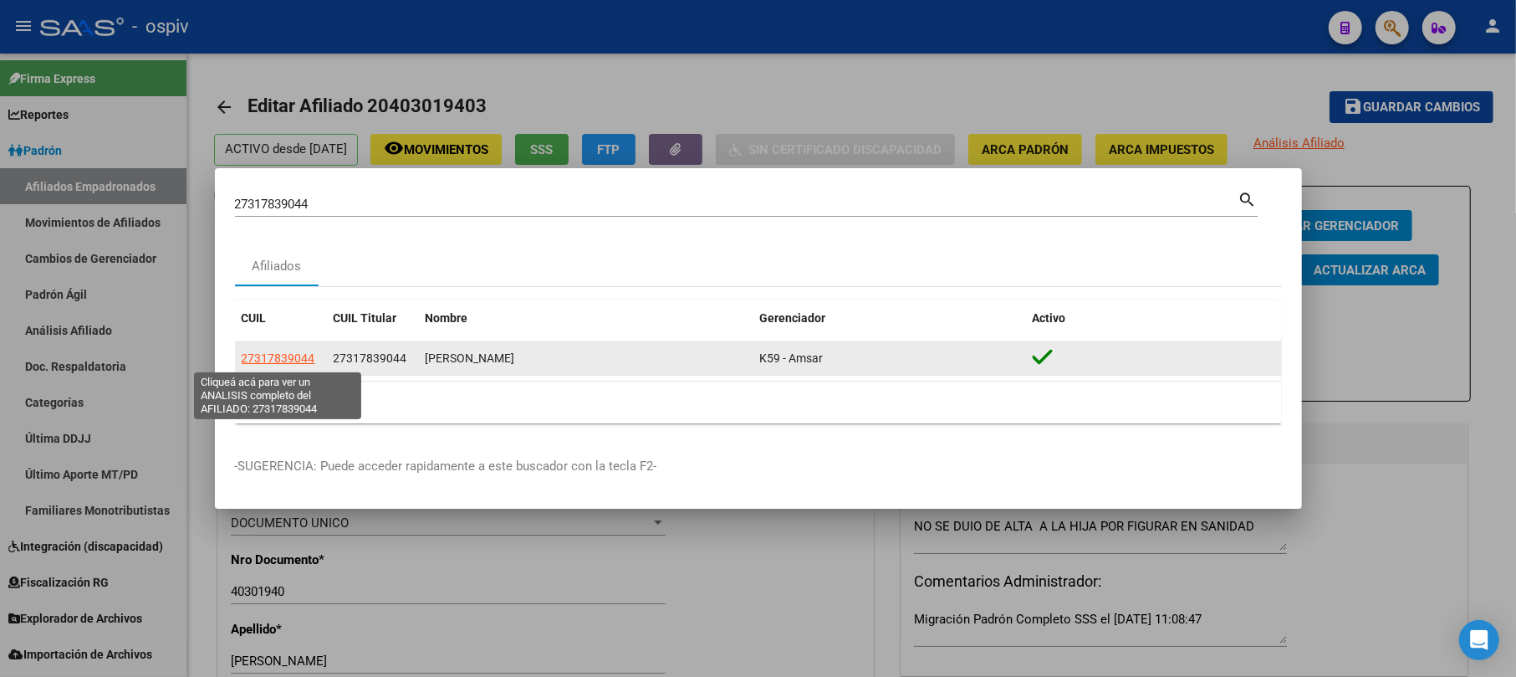
click at [302, 358] on span "27317839044" at bounding box center [279, 357] width 74 height 13
type textarea "27317839044"
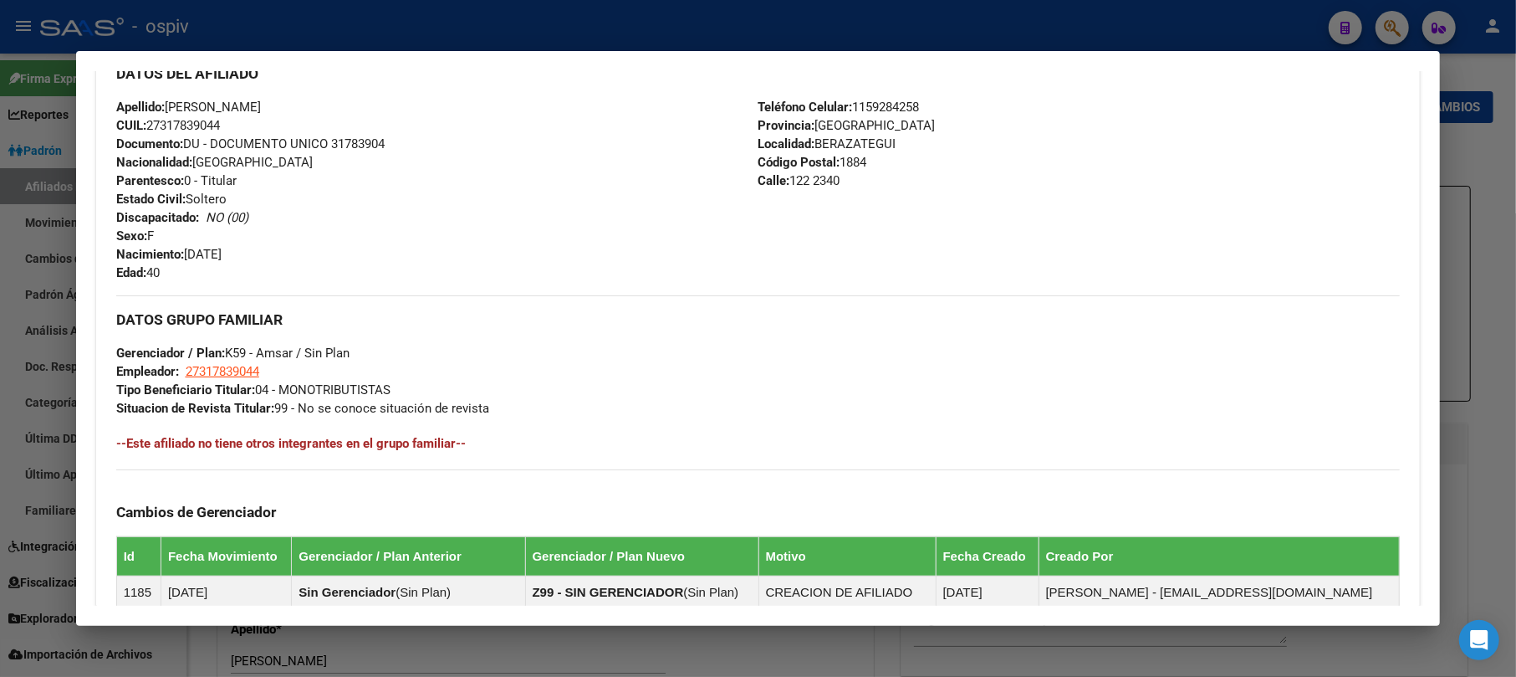
scroll to position [556, 0]
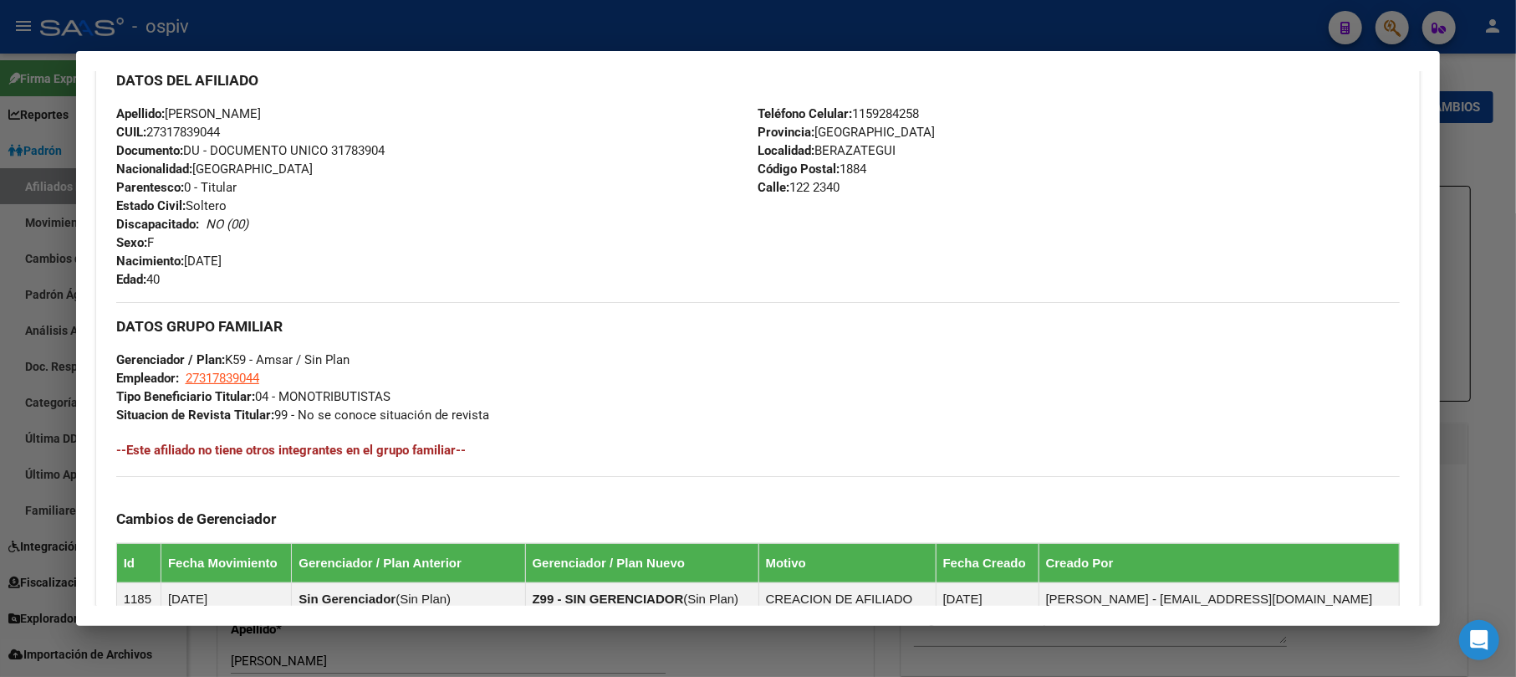
drag, startPoint x: 1391, startPoint y: 18, endPoint x: 269, endPoint y: 132, distance: 1128.1
click at [1366, 25] on div at bounding box center [758, 338] width 1516 height 677
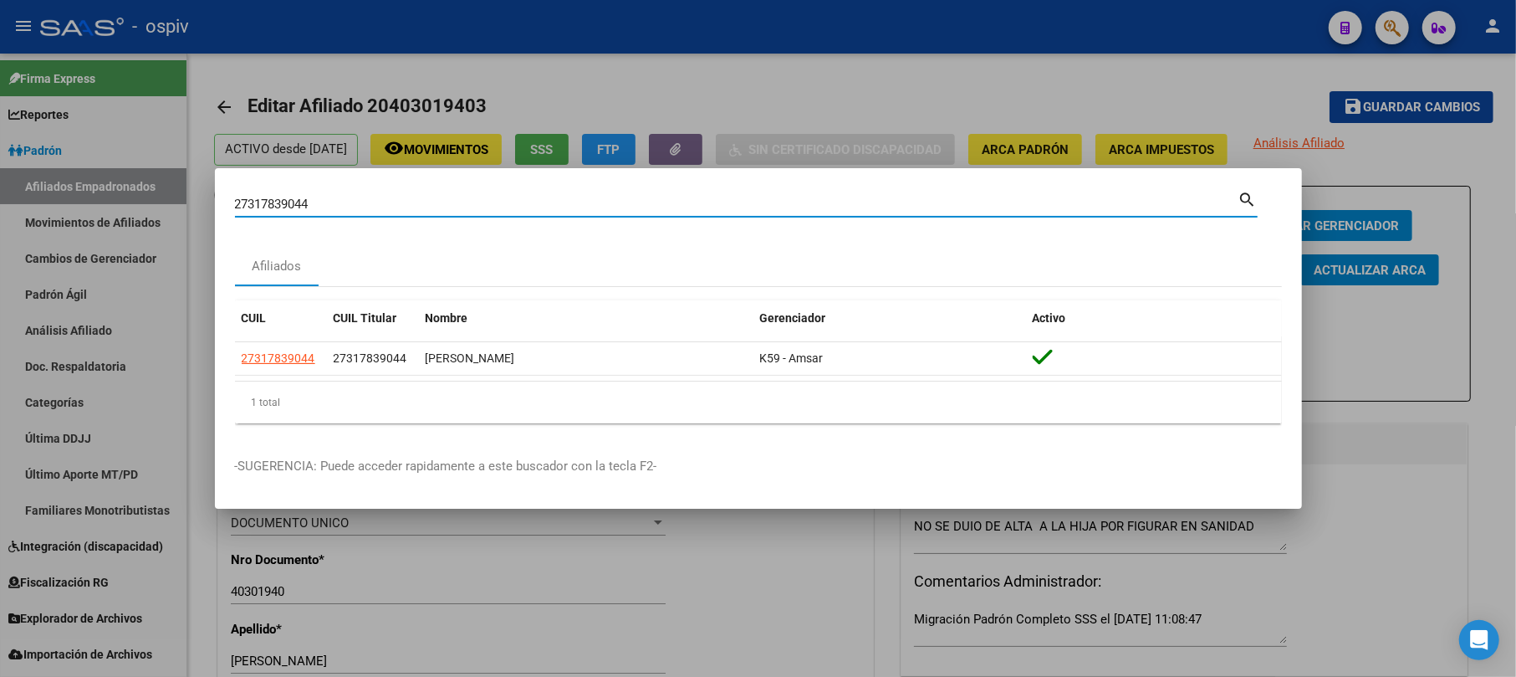
drag, startPoint x: 346, startPoint y: 197, endPoint x: 112, endPoint y: 162, distance: 236.8
click at [122, 164] on div "27317839044 Buscar (apellido, dni, cuil, nro traspaso, cuit, obra social) searc…" at bounding box center [758, 338] width 1516 height 677
type input "32010192"
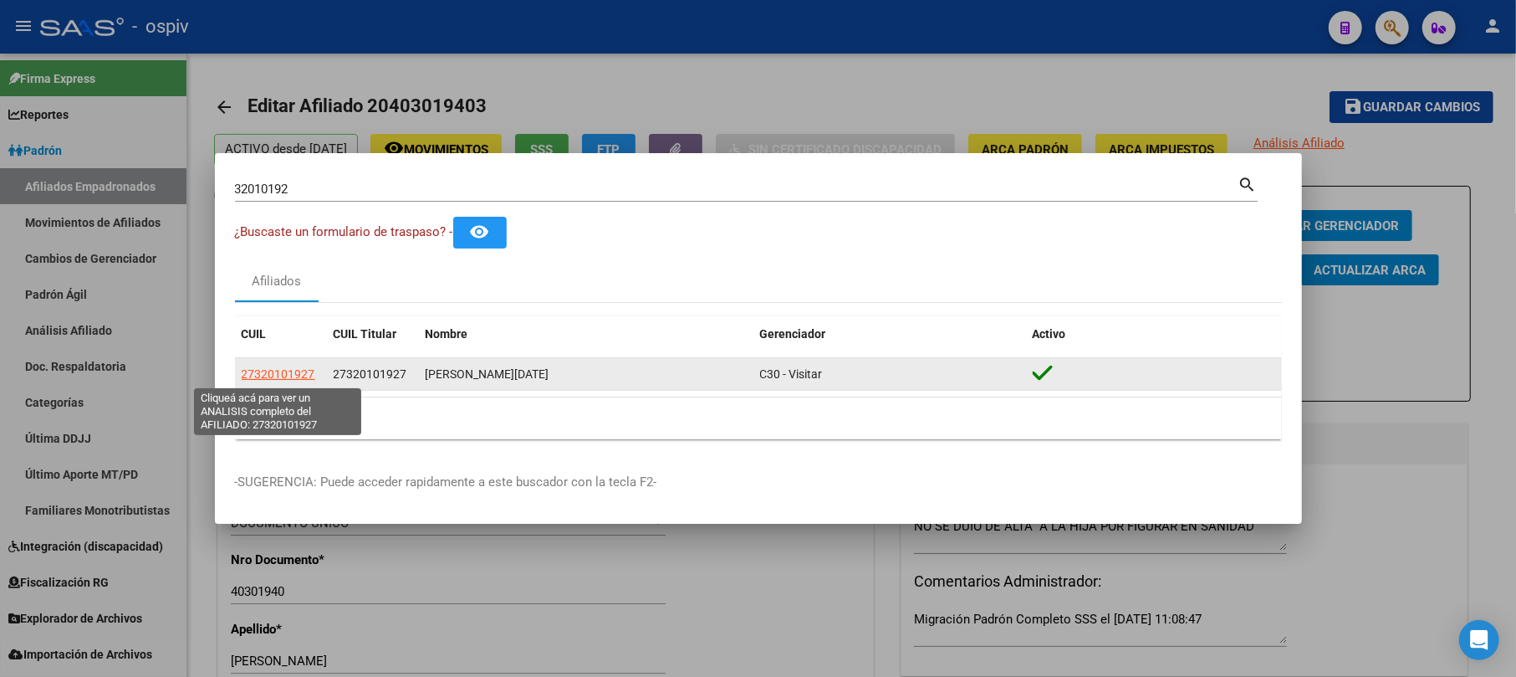
click at [271, 369] on span "27320101927" at bounding box center [279, 373] width 74 height 13
type textarea "27320101927"
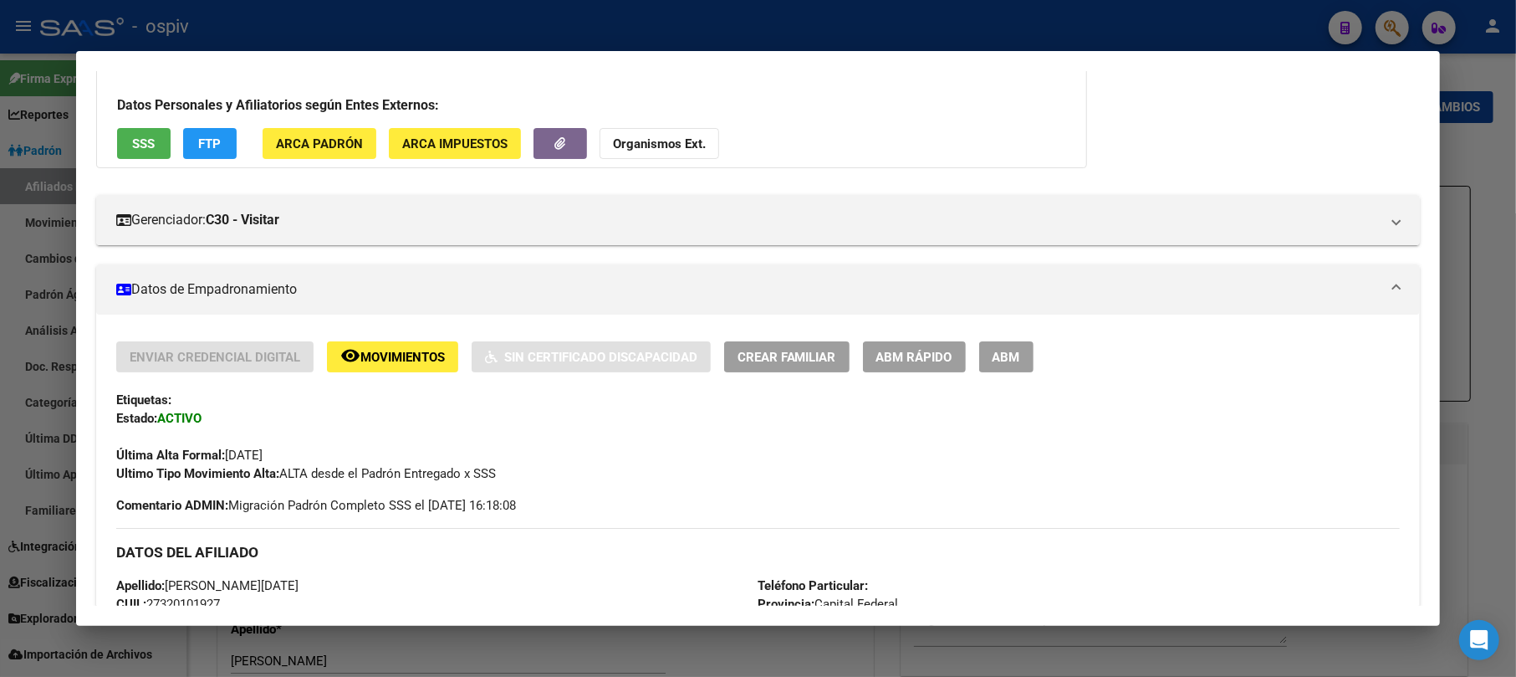
scroll to position [0, 0]
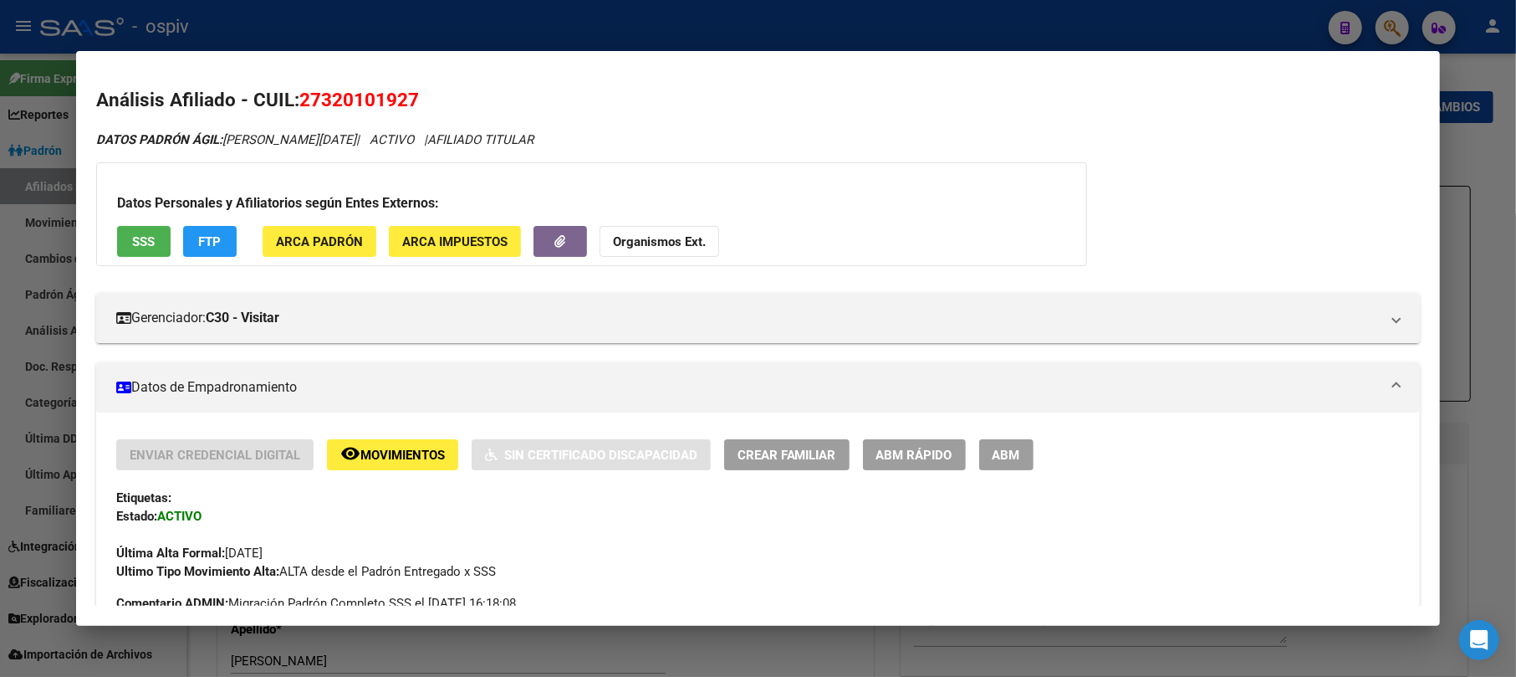
drag, startPoint x: 304, startPoint y: 98, endPoint x: 438, endPoint y: 97, distance: 133.8
click at [438, 97] on h2 "Análisis Afiliado - CUIL: 27320101927" at bounding box center [758, 100] width 1325 height 28
copy span "27320101927"
